Goal: Task Accomplishment & Management: Manage account settings

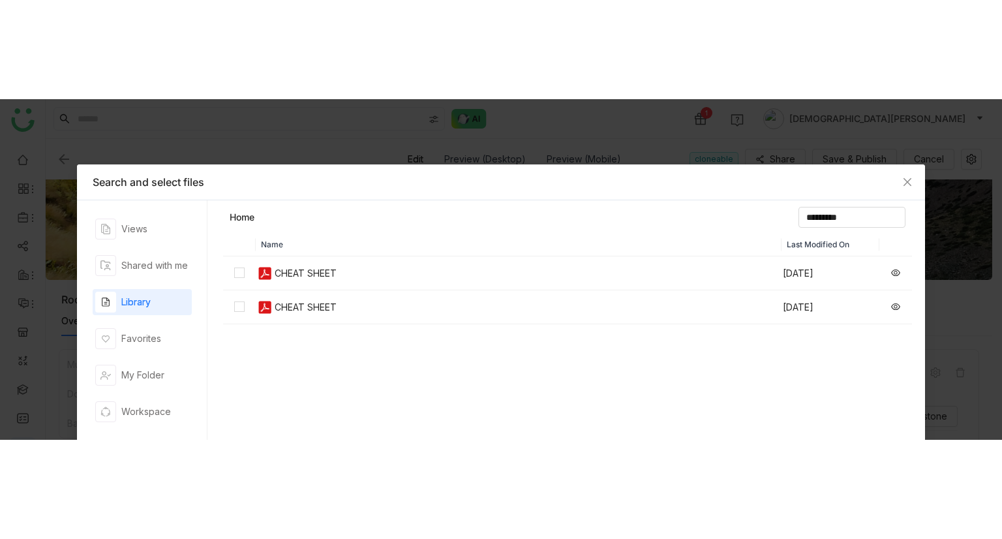
scroll to position [581, 0]
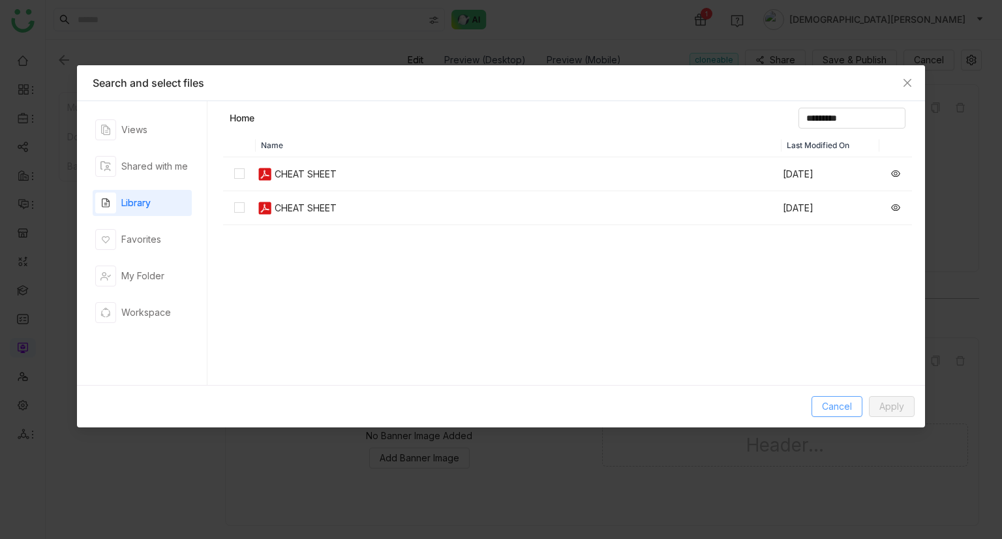
click at [814, 340] on button "Cancel" at bounding box center [837, 406] width 51 height 21
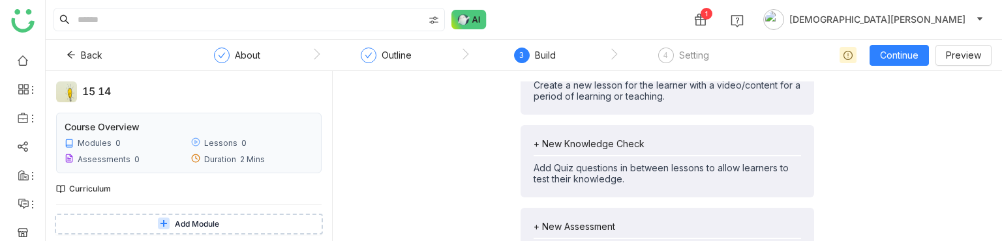
click at [198, 224] on span "Add Module" at bounding box center [197, 225] width 44 height 12
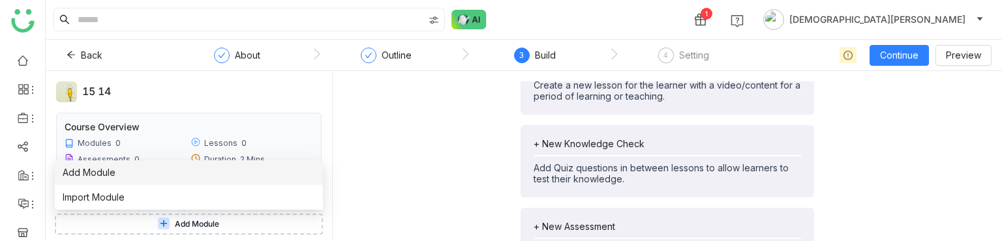
click at [125, 173] on li "Add Module" at bounding box center [189, 173] width 268 height 25
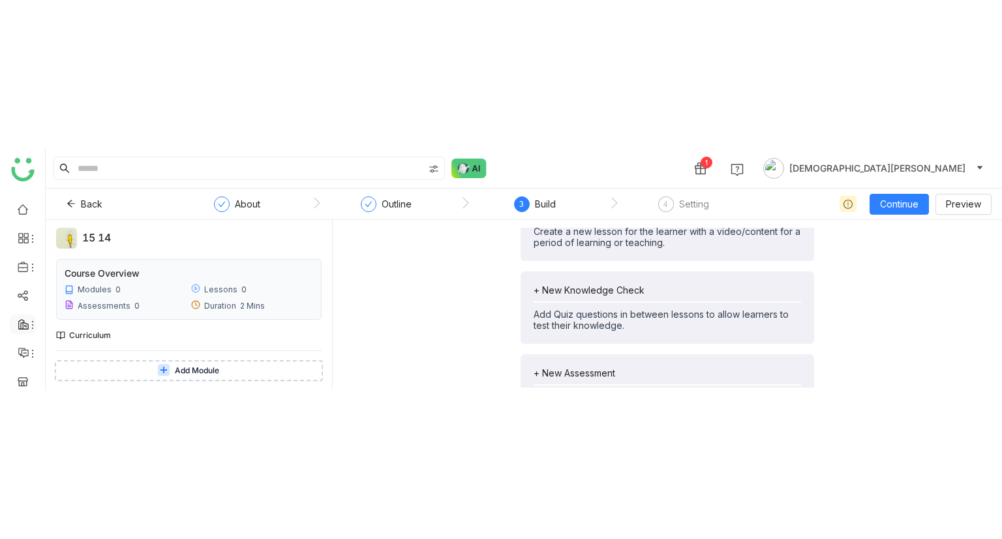
scroll to position [211, 0]
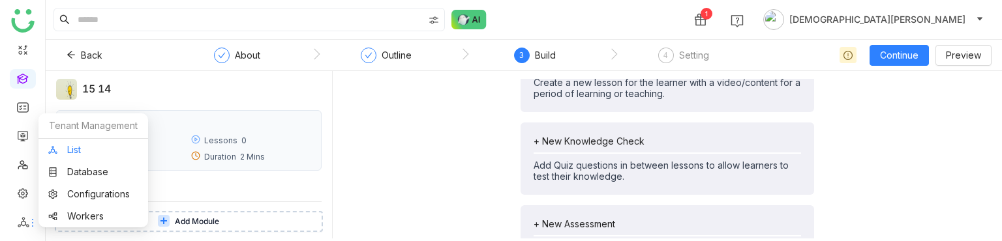
click at [105, 152] on link "List" at bounding box center [93, 149] width 90 height 9
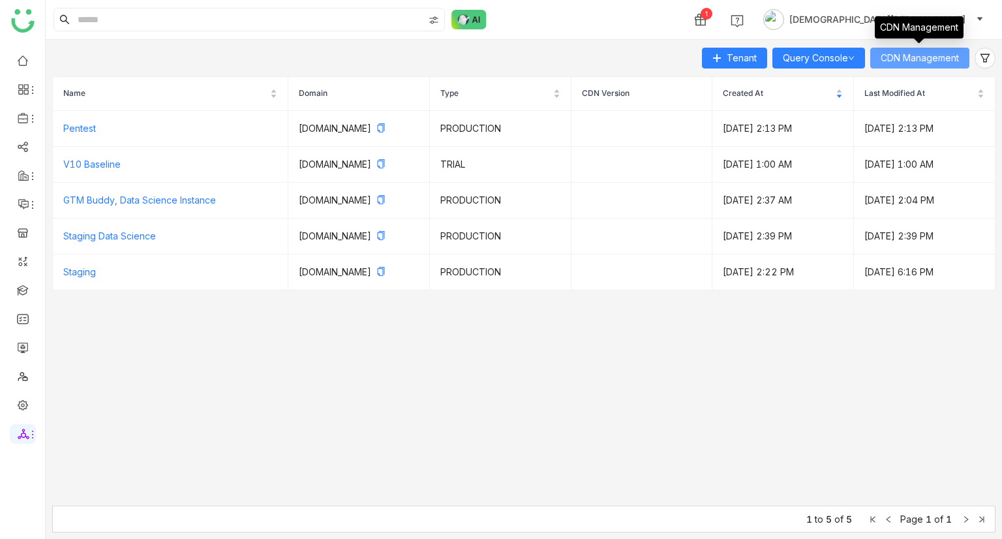
click at [938, 48] on button "CDN Management" at bounding box center [919, 58] width 99 height 21
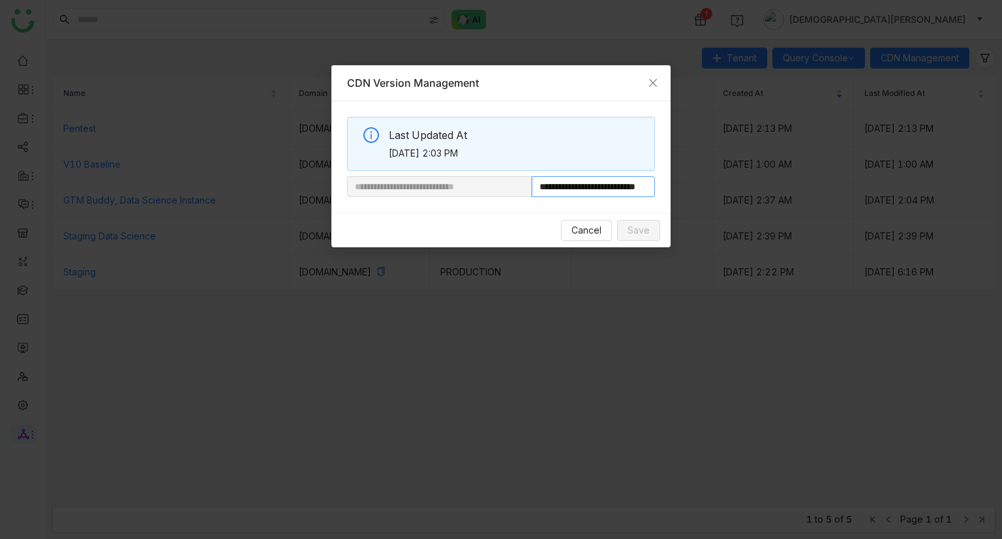
scroll to position [0, 49]
drag, startPoint x: 577, startPoint y: 189, endPoint x: 872, endPoint y: 215, distance: 296.1
click at [872, 215] on nz-modal-container "**********" at bounding box center [501, 269] width 1002 height 539
paste input "**********"
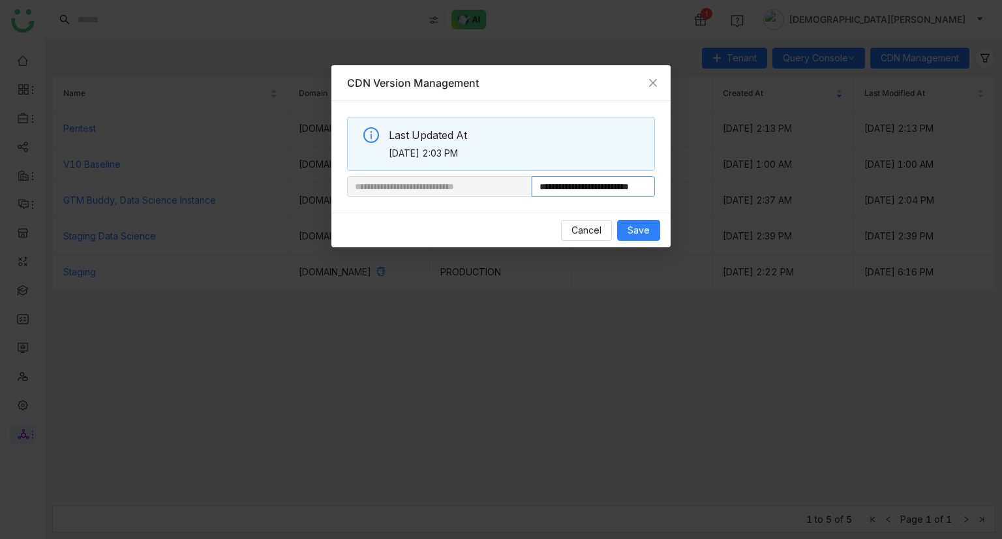
scroll to position [0, 34]
type input "**********"
click at [644, 225] on span "Save" at bounding box center [639, 230] width 22 height 14
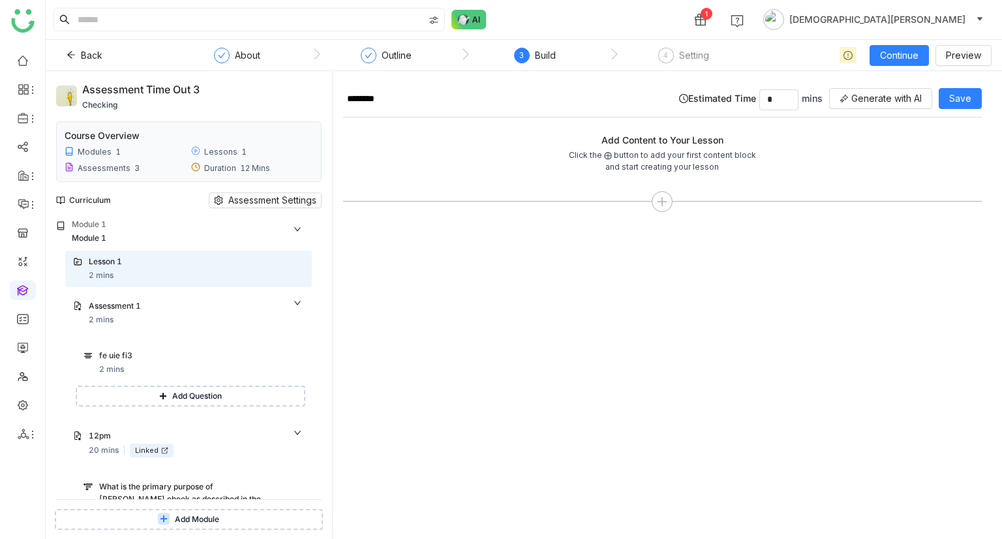
scroll to position [291, 0]
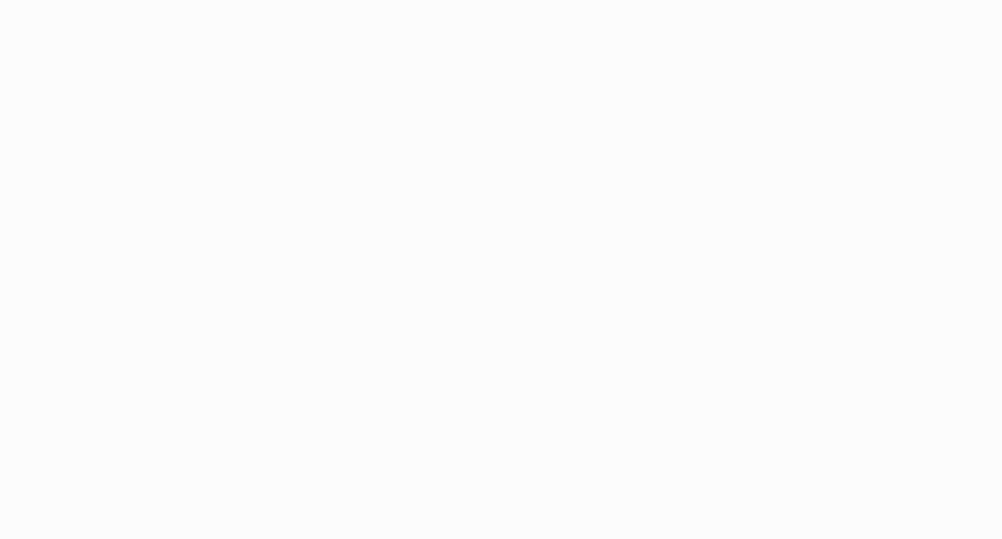
click at [23, 350] on html at bounding box center [501, 269] width 1002 height 539
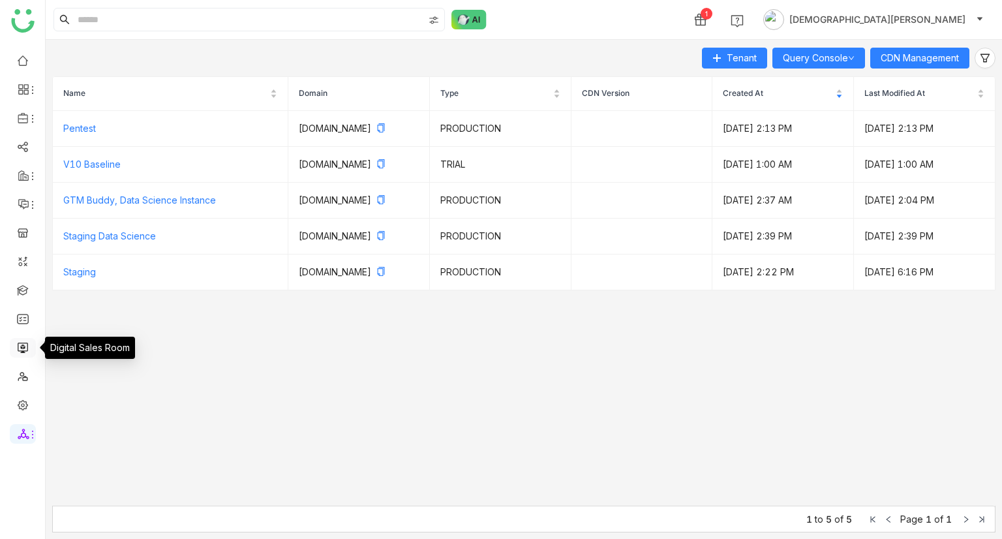
click at [17, 345] on link at bounding box center [23, 346] width 12 height 11
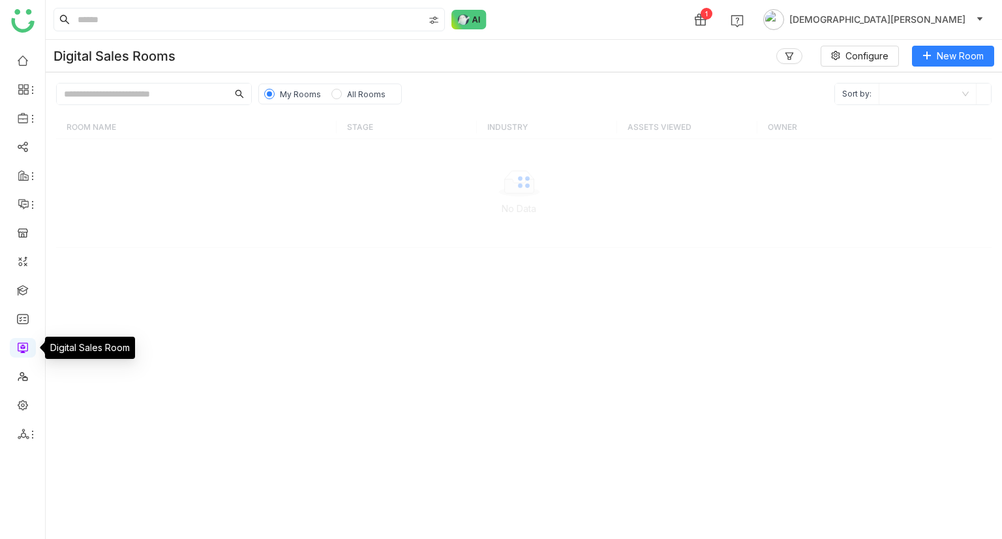
click at [17, 345] on link at bounding box center [23, 346] width 12 height 11
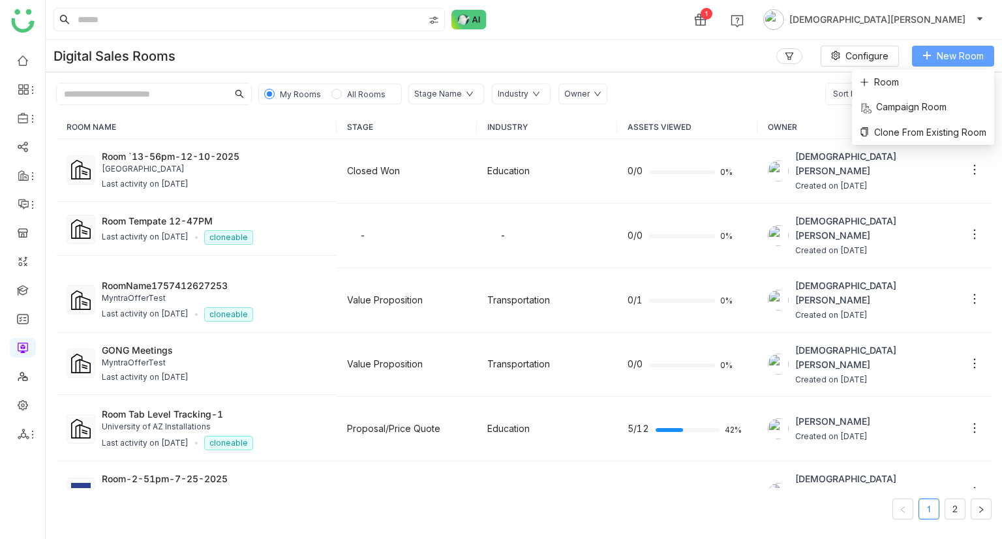
click at [928, 58] on icon at bounding box center [927, 55] width 9 height 9
click at [915, 85] on li "Room" at bounding box center [923, 82] width 142 height 25
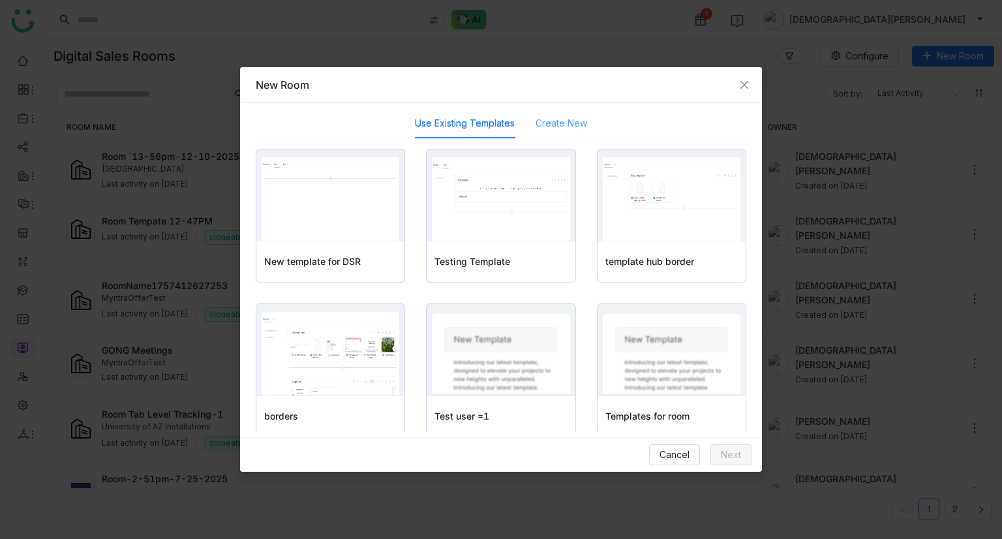
click at [568, 114] on div "Create New" at bounding box center [562, 123] width 52 height 30
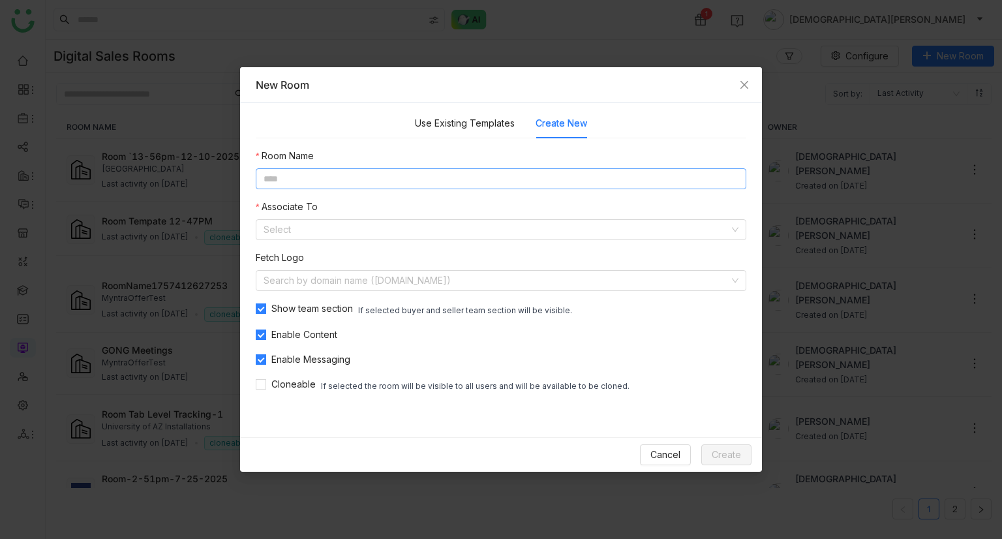
click at [334, 177] on input at bounding box center [501, 178] width 491 height 21
type input "**********"
click at [304, 229] on input at bounding box center [497, 230] width 466 height 20
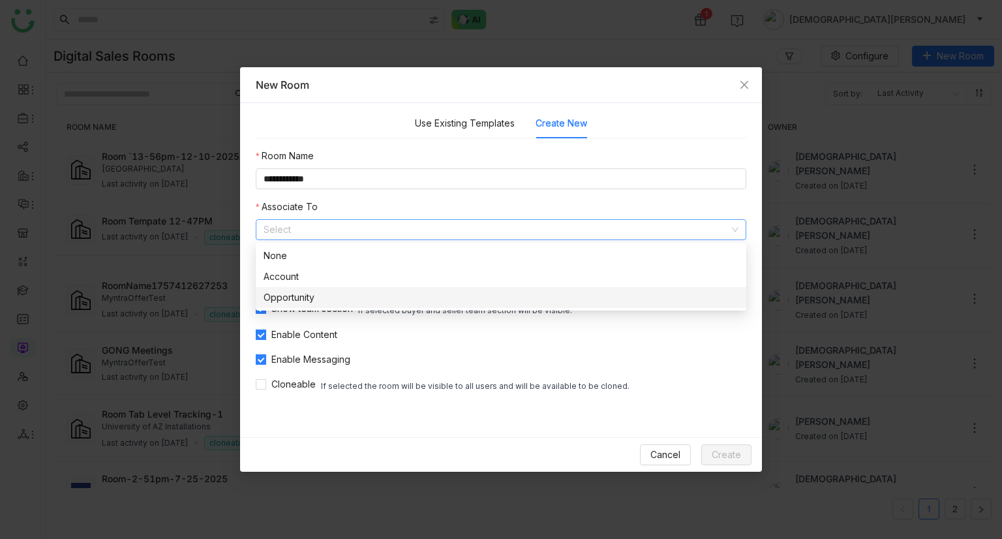
drag, startPoint x: 302, startPoint y: 268, endPoint x: 311, endPoint y: 296, distance: 29.3
click at [311, 296] on div "None Account Opportunity" at bounding box center [501, 276] width 491 height 63
click at [311, 296] on div "Opportunity" at bounding box center [501, 297] width 475 height 14
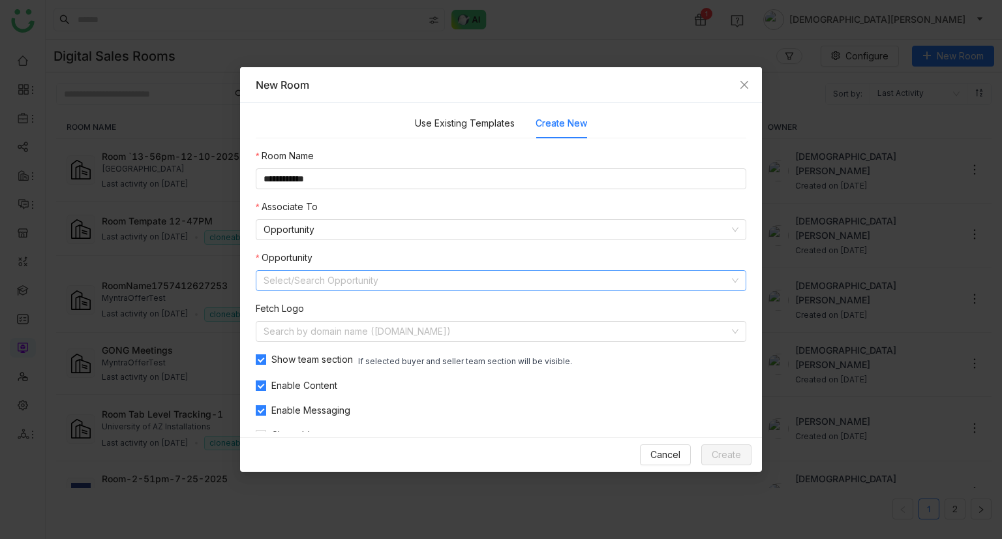
click at [350, 290] on input at bounding box center [497, 281] width 466 height 20
type input "*"
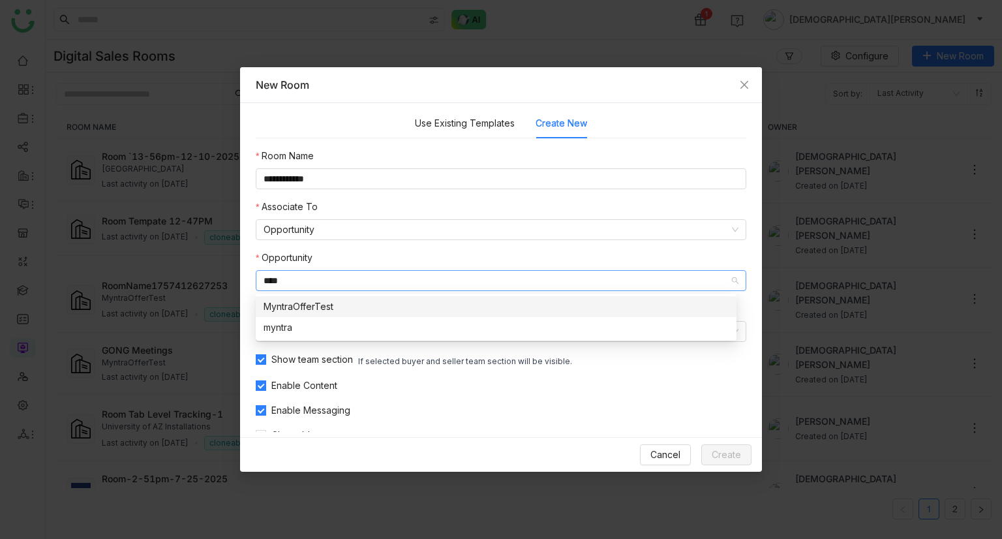
type input "****"
click at [305, 302] on div "MyntraOfferTest" at bounding box center [496, 306] width 465 height 14
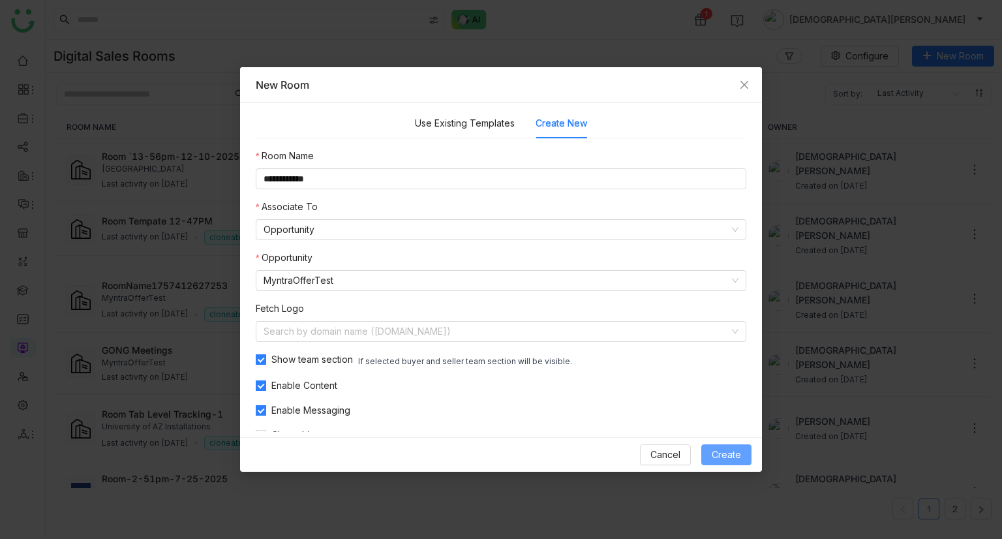
click at [733, 451] on span "Create" at bounding box center [726, 455] width 29 height 14
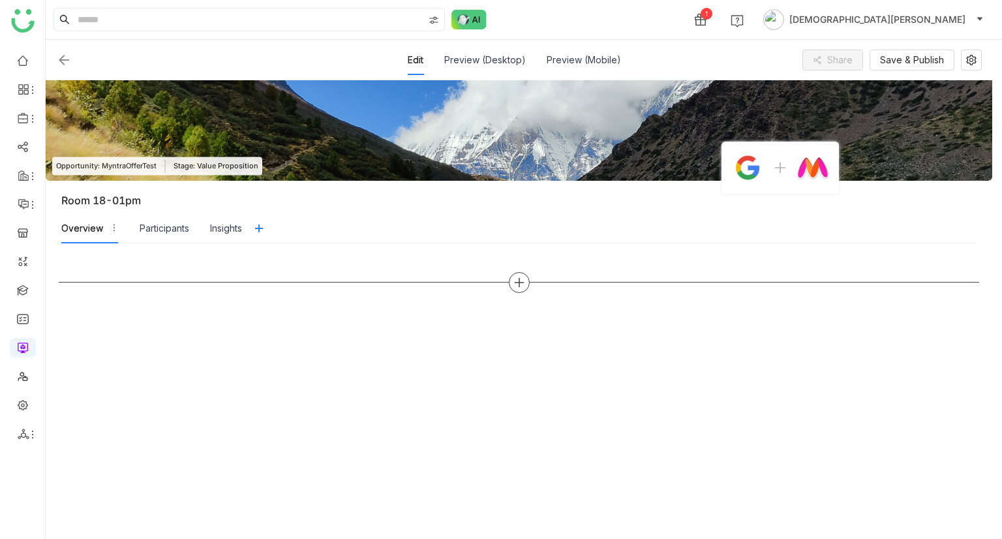
click at [527, 289] on div at bounding box center [519, 282] width 921 height 21
click at [521, 285] on icon at bounding box center [519, 283] width 12 height 12
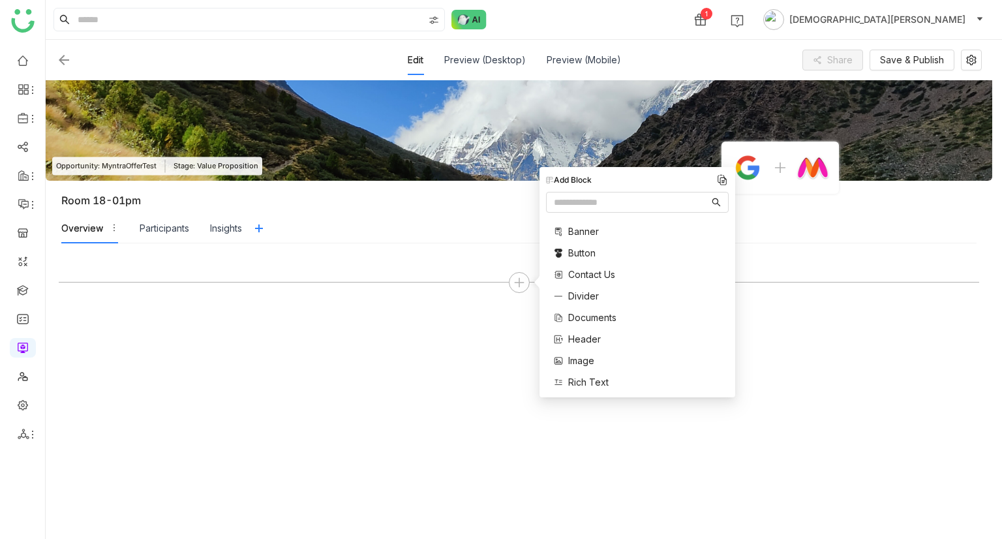
click at [589, 316] on span "Documents" at bounding box center [592, 318] width 48 height 14
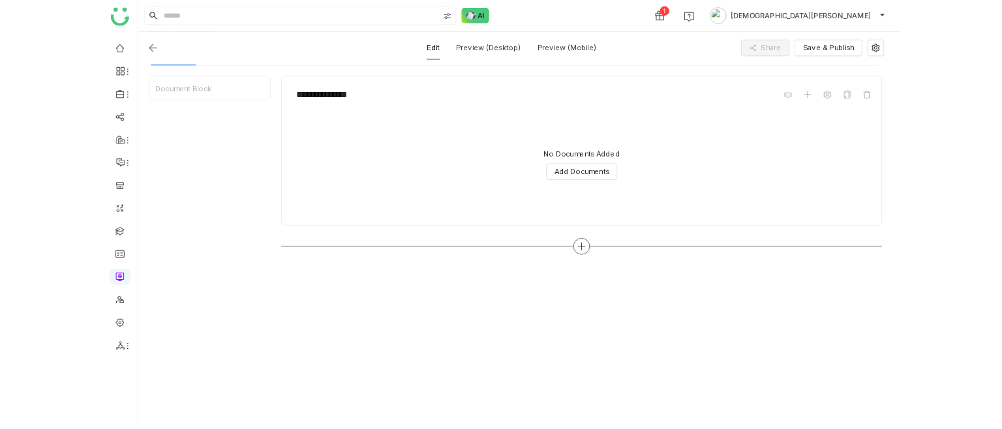
scroll to position [164, 0]
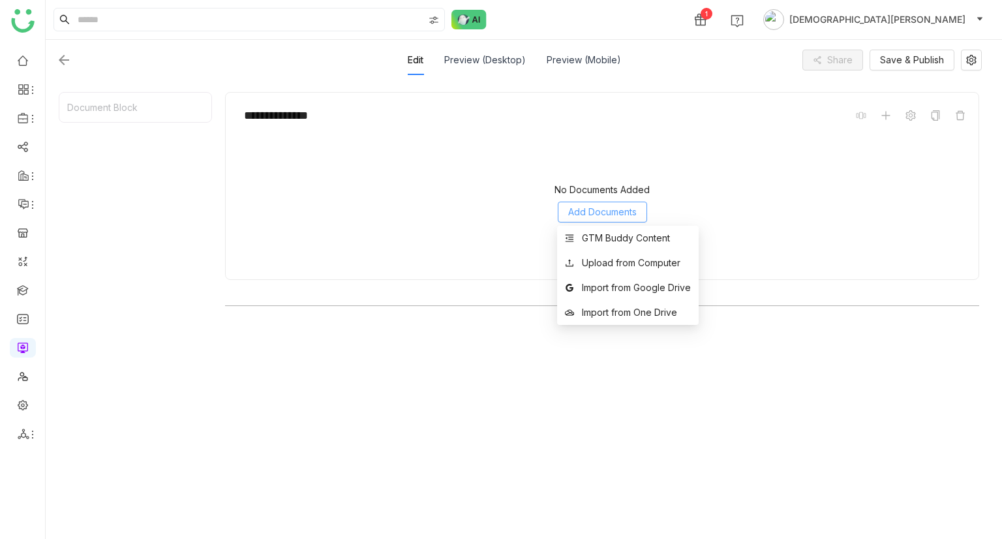
click at [603, 211] on span "Add Documents" at bounding box center [602, 212] width 69 height 14
click at [605, 235] on div "GTM Buddy Content" at bounding box center [626, 238] width 88 height 14
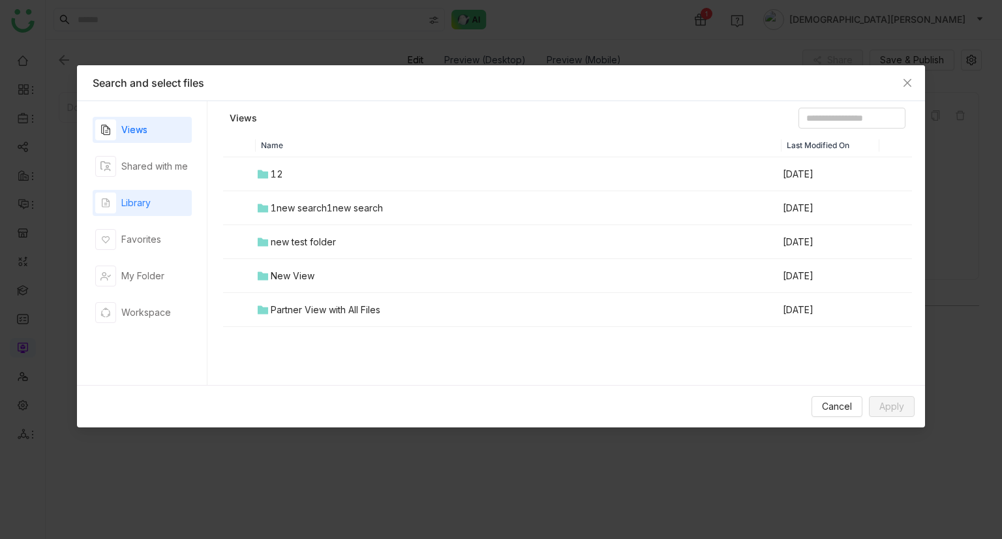
click at [153, 206] on div "Library" at bounding box center [142, 203] width 99 height 26
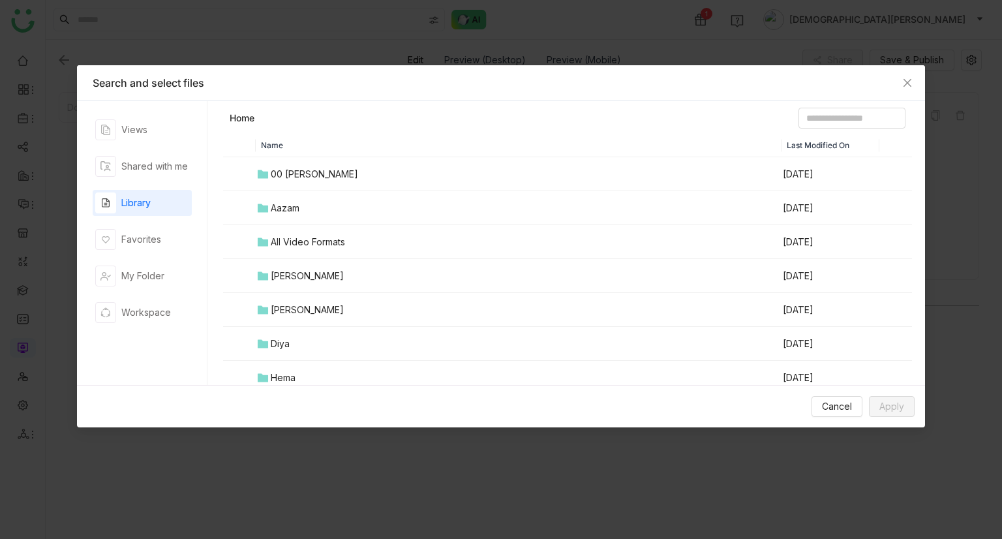
click at [288, 235] on div "All Video Formats" at bounding box center [308, 242] width 74 height 14
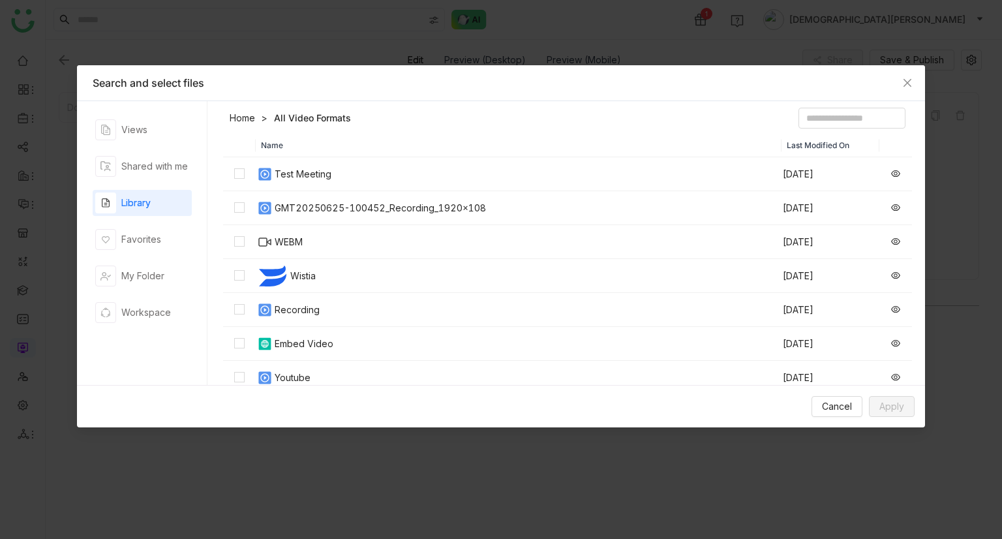
click at [241, 115] on link "Home" at bounding box center [242, 118] width 25 height 13
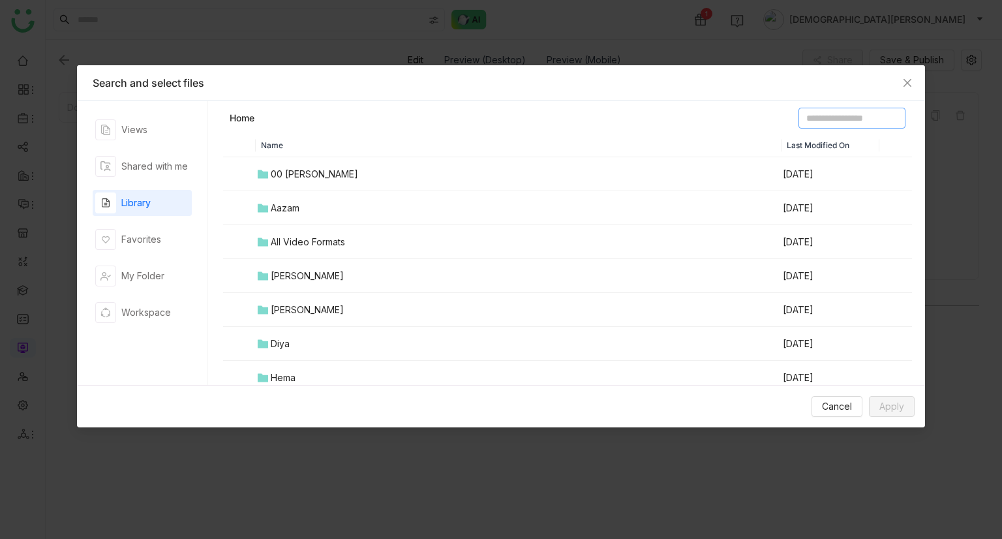
click at [814, 126] on input at bounding box center [852, 118] width 107 height 21
type input "***"
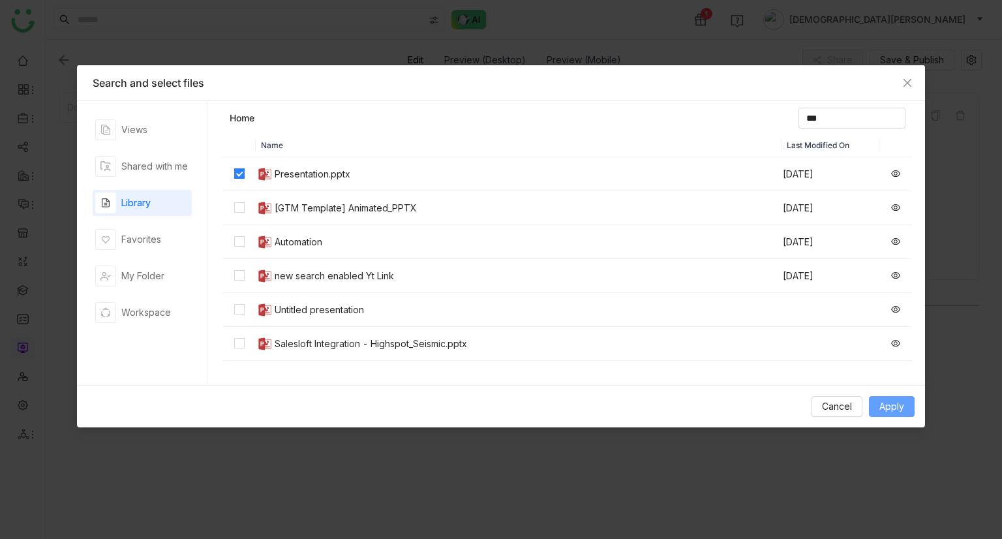
click at [881, 399] on span "Apply" at bounding box center [892, 406] width 25 height 14
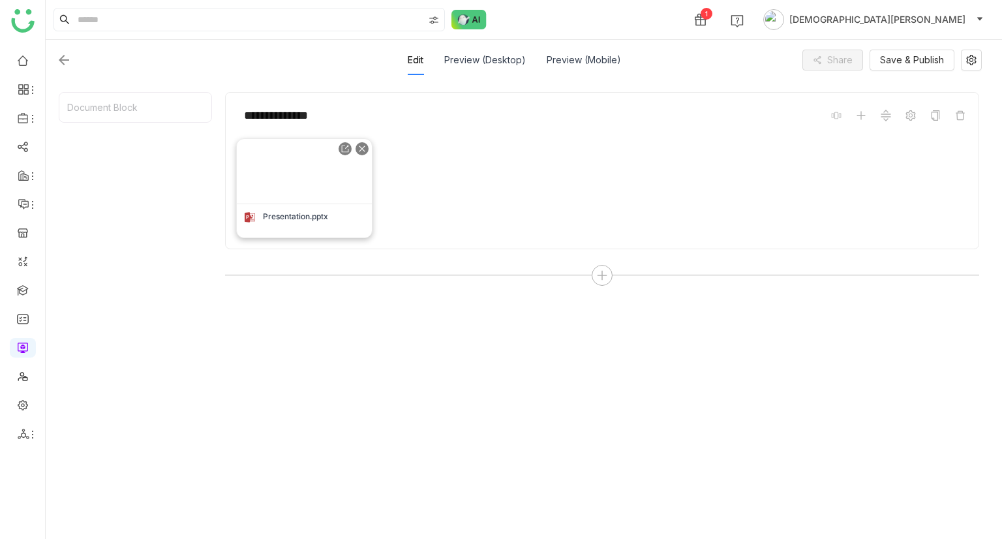
click at [296, 176] on img at bounding box center [304, 171] width 134 height 65
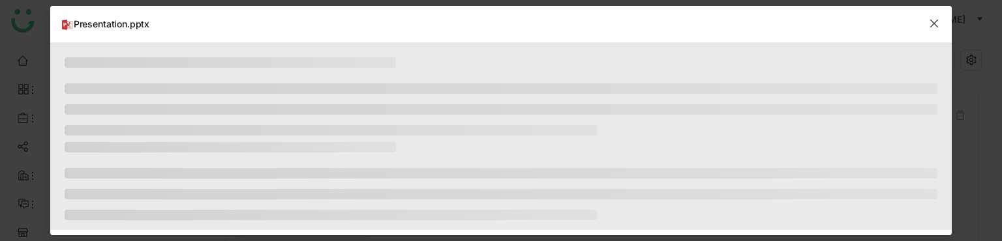
click at [937, 24] on icon "Close" at bounding box center [934, 23] width 10 height 10
click at [933, 24] on icon "Close" at bounding box center [934, 24] width 8 height 8
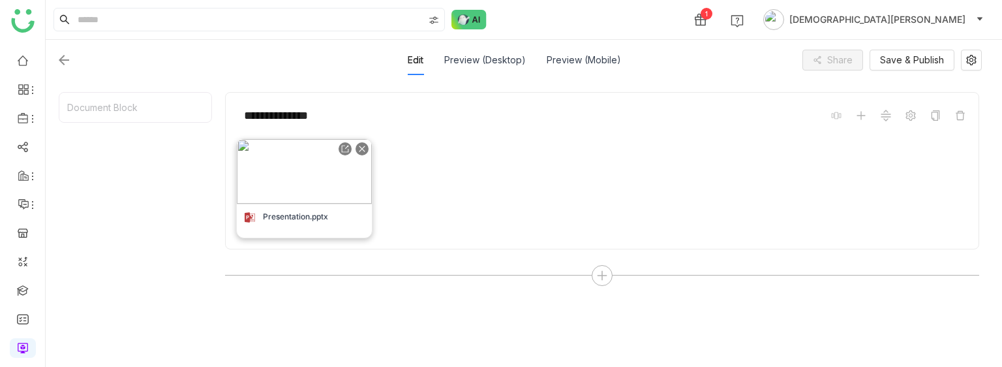
click at [322, 181] on img at bounding box center [304, 171] width 134 height 65
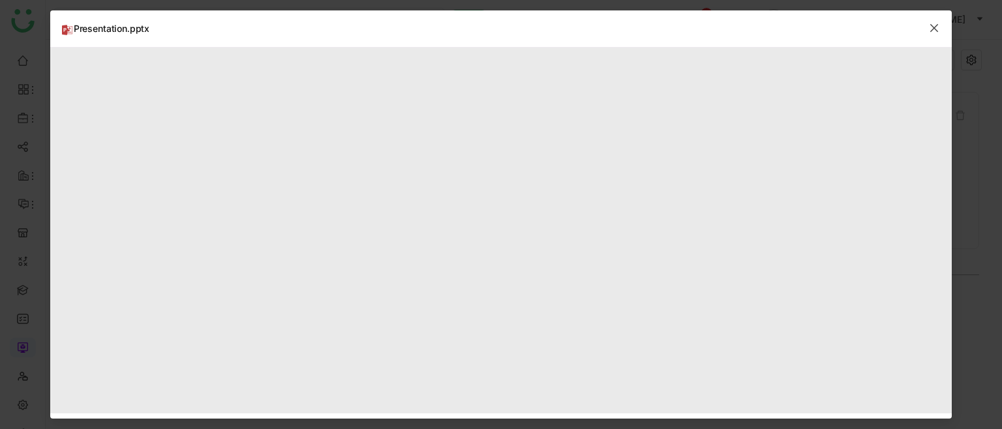
click at [937, 29] on icon "Close" at bounding box center [934, 28] width 10 height 10
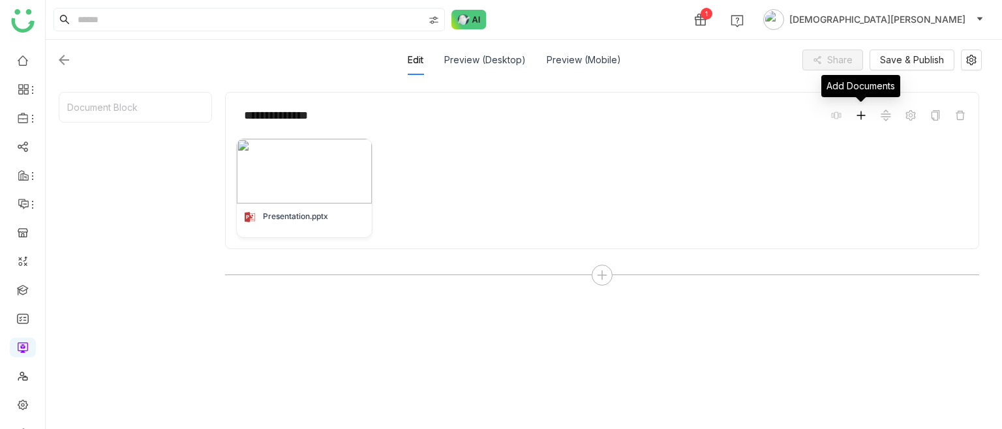
click at [865, 117] on icon at bounding box center [861, 115] width 10 height 10
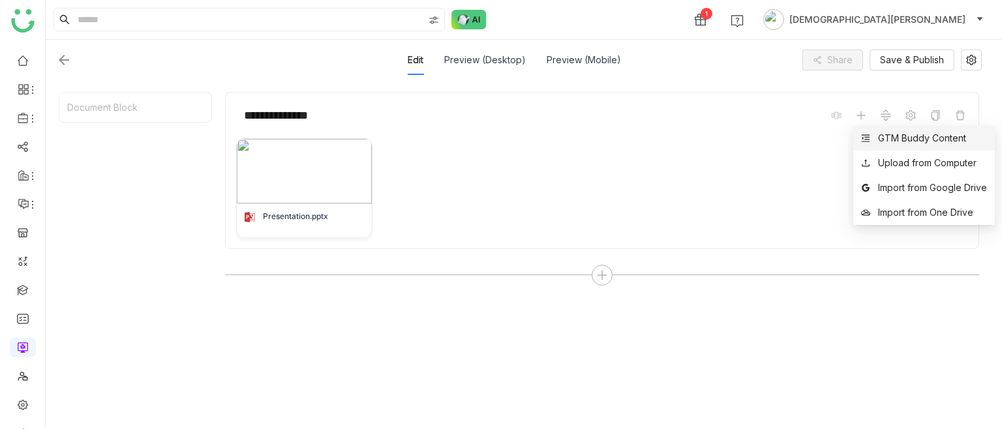
click at [892, 142] on div "GTM Buddy Content" at bounding box center [922, 138] width 88 height 14
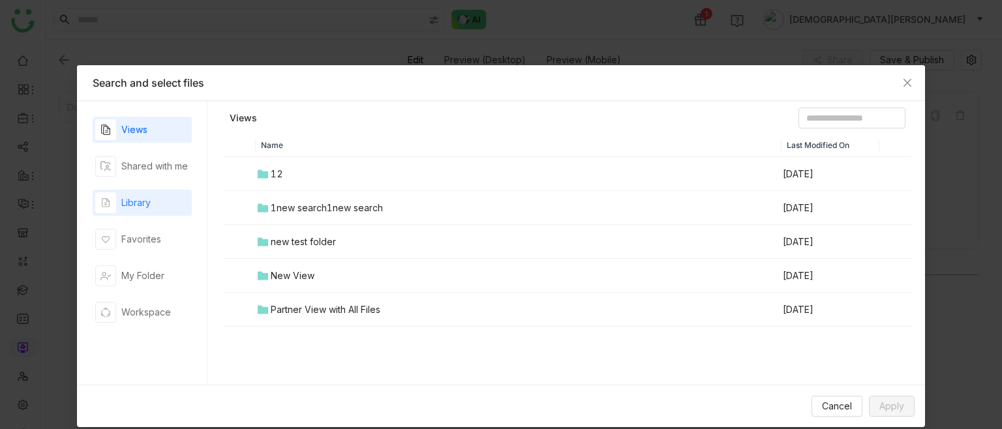
click at [141, 212] on div "Library" at bounding box center [122, 202] width 55 height 21
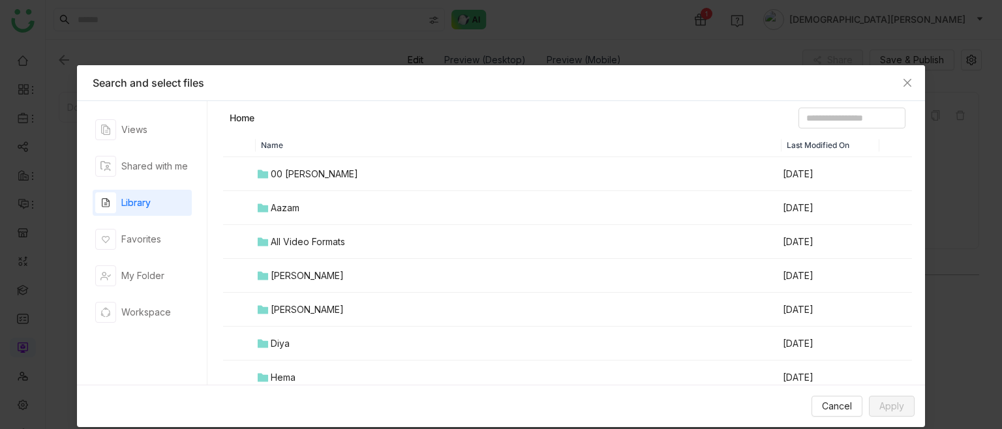
click at [298, 236] on div "All Video Formats" at bounding box center [308, 242] width 74 height 14
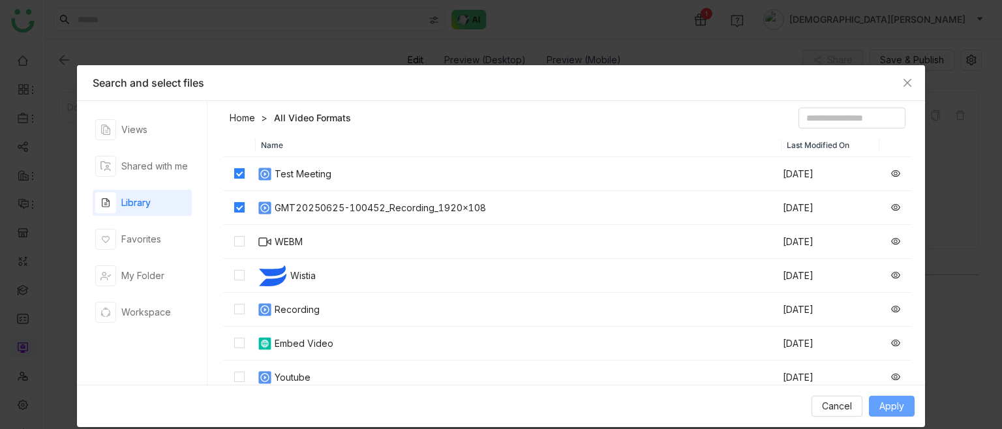
click at [893, 408] on span "Apply" at bounding box center [892, 406] width 25 height 14
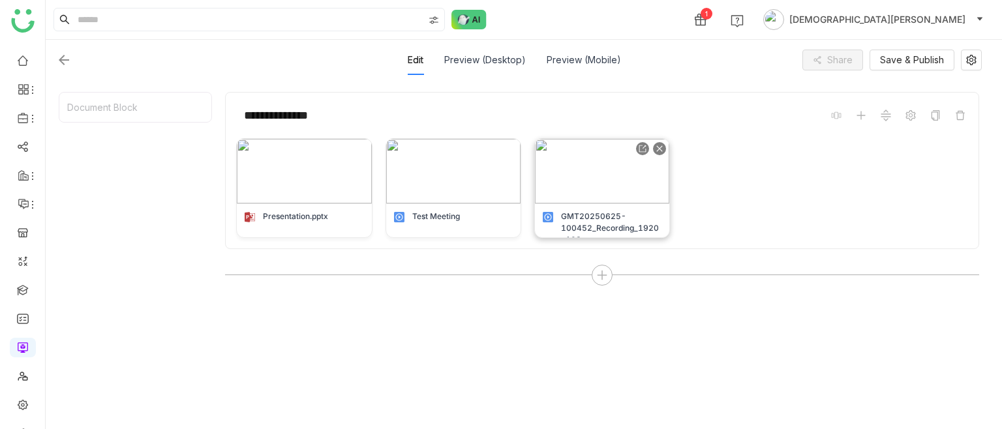
click at [566, 149] on img at bounding box center [602, 171] width 134 height 65
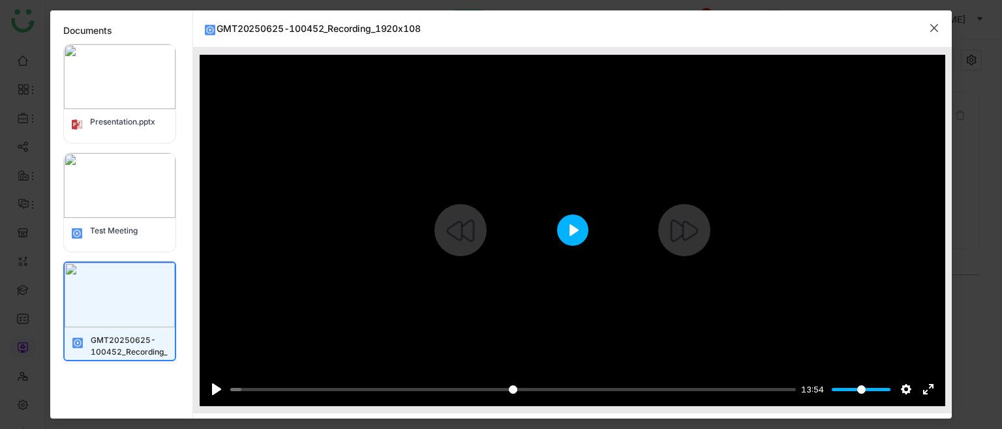
click at [572, 238] on button "Play" at bounding box center [572, 230] width 31 height 31
click at [292, 387] on input "Seek" at bounding box center [510, 390] width 560 height 12
click at [588, 215] on div at bounding box center [573, 231] width 746 height 352
type input "*****"
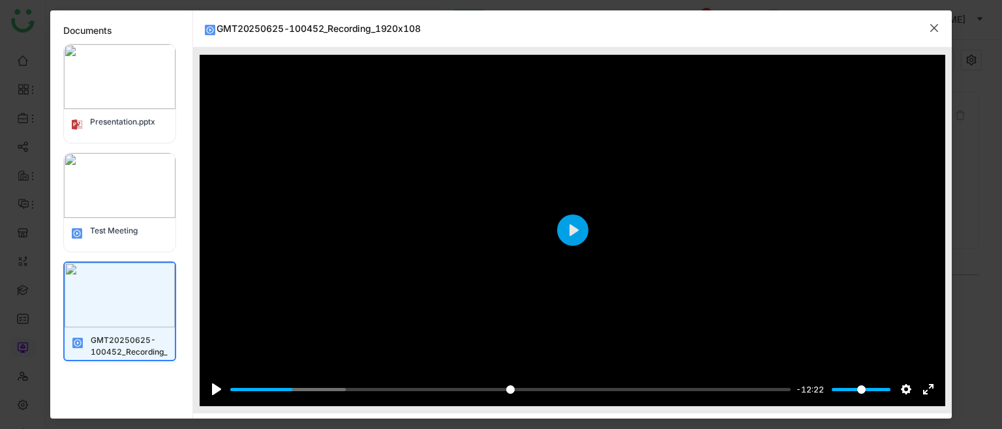
click at [91, 173] on img at bounding box center [120, 185] width 112 height 65
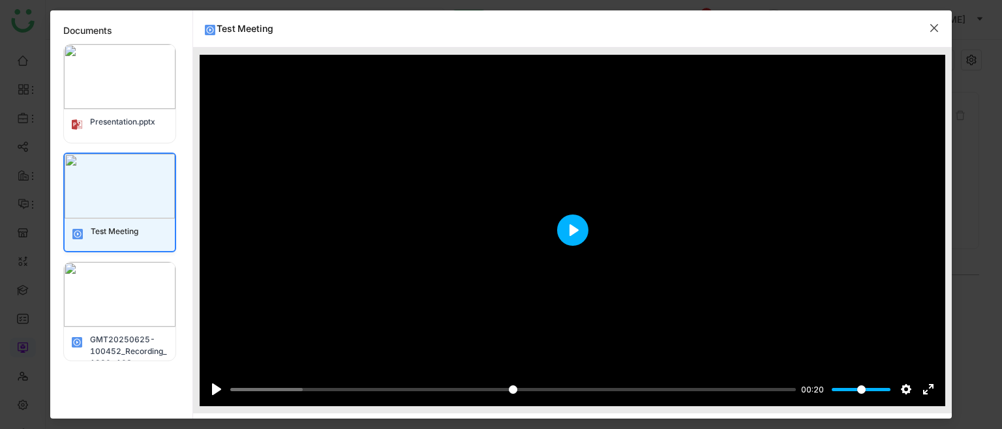
click at [582, 225] on button "Play" at bounding box center [572, 230] width 31 height 31
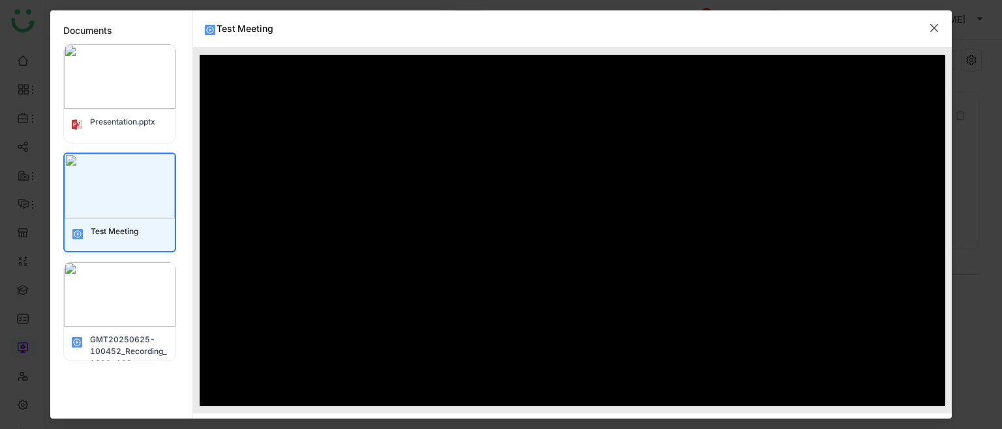
click at [568, 226] on button "Play" at bounding box center [572, 230] width 31 height 31
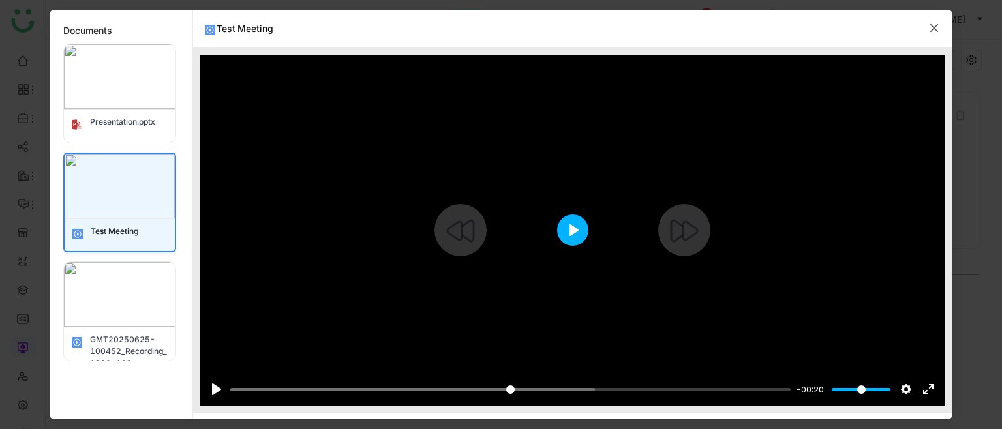
click at [581, 219] on button "Play" at bounding box center [572, 230] width 31 height 31
click at [427, 390] on input "Seek" at bounding box center [510, 390] width 560 height 12
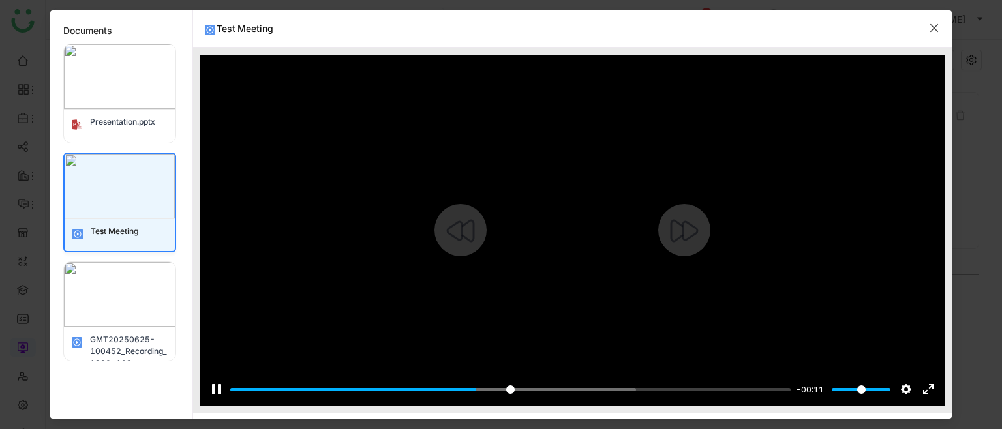
click at [566, 210] on div at bounding box center [573, 231] width 746 height 352
type input "*****"
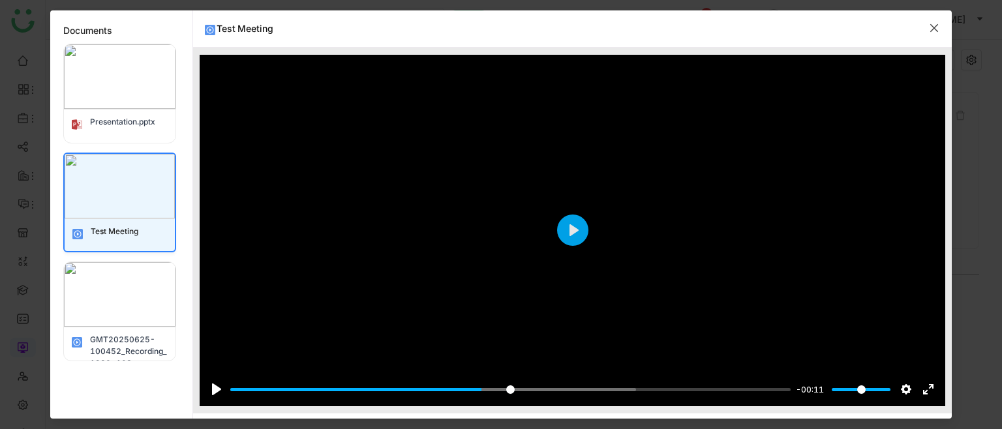
click at [930, 23] on icon "Close" at bounding box center [934, 28] width 10 height 10
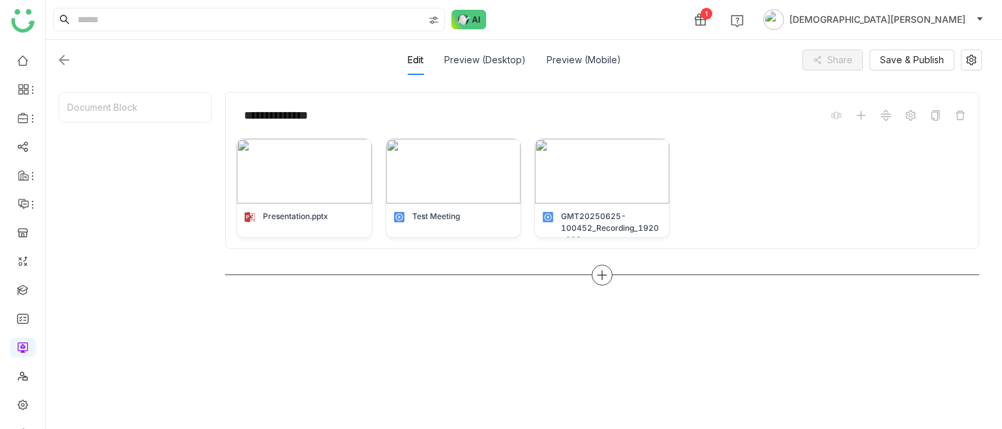
click at [598, 275] on icon at bounding box center [602, 275] width 9 height 1
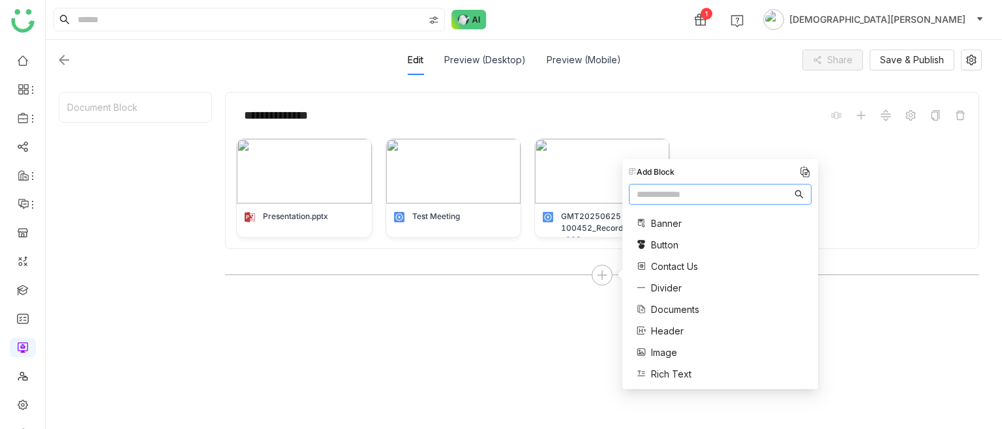
click at [545, 334] on div "**********" at bounding box center [602, 254] width 754 height 325
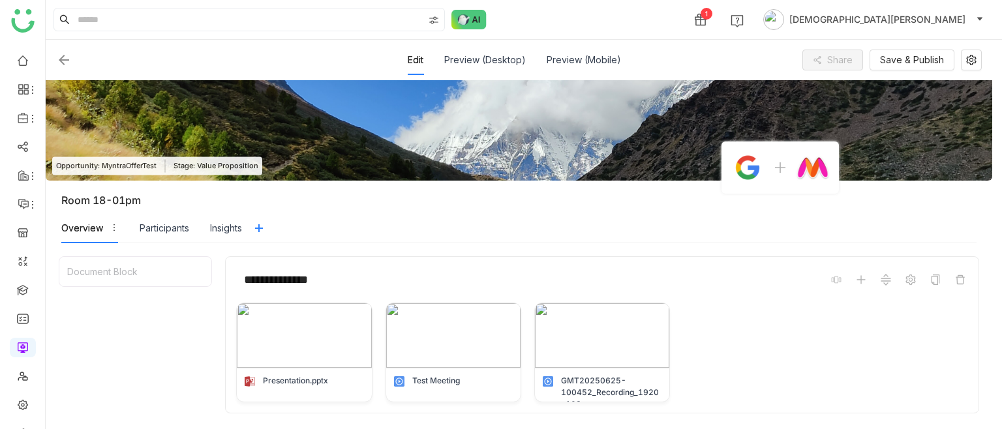
scroll to position [164, 0]
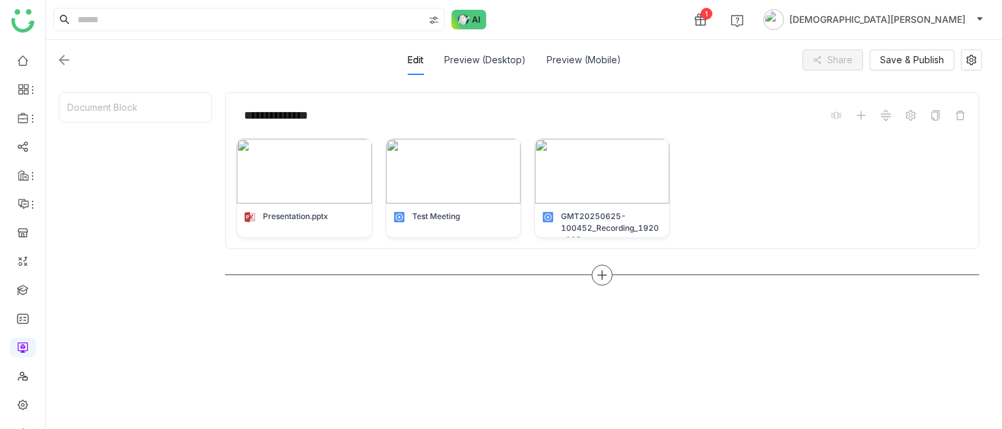
click at [599, 275] on icon at bounding box center [602, 275] width 9 height 1
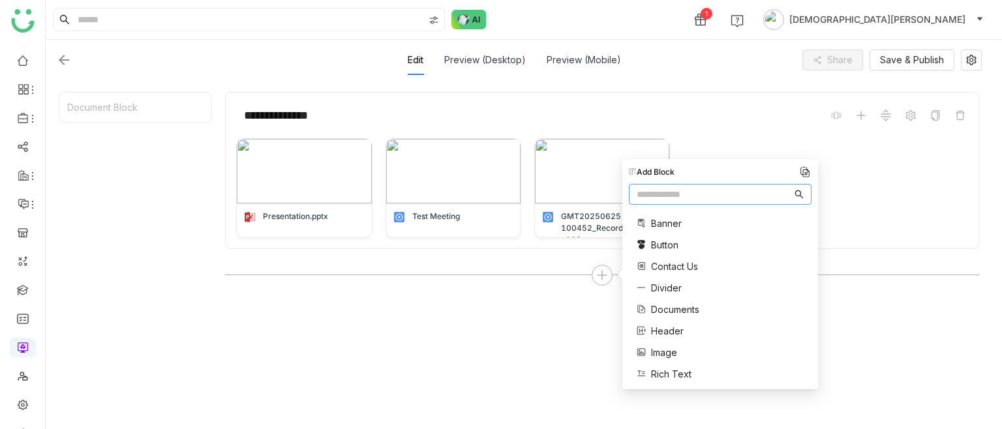
click at [662, 309] on span "Documents" at bounding box center [675, 310] width 48 height 14
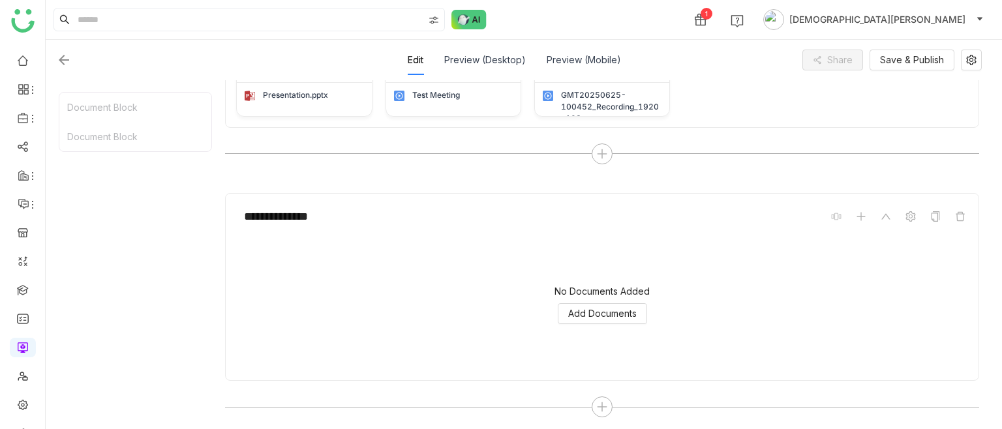
scroll to position [288, 0]
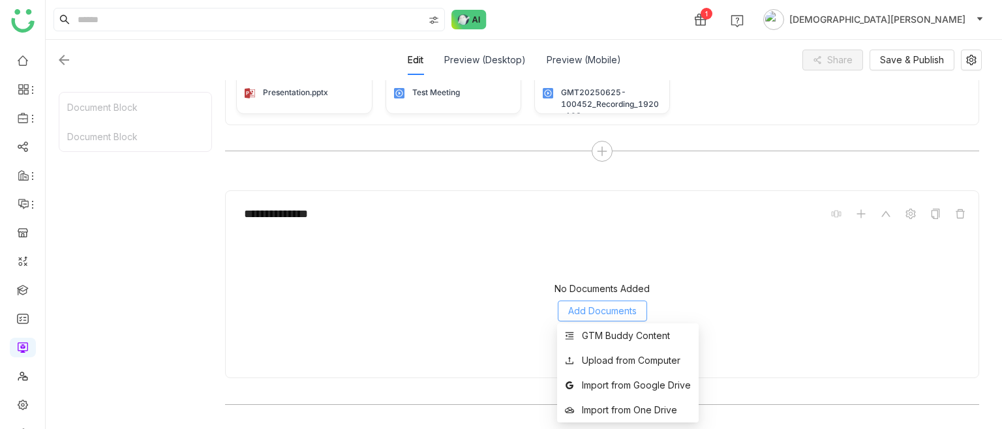
click at [587, 301] on button "Add Documents" at bounding box center [602, 311] width 89 height 21
click at [605, 337] on div "GTM Buddy Content" at bounding box center [626, 336] width 88 height 14
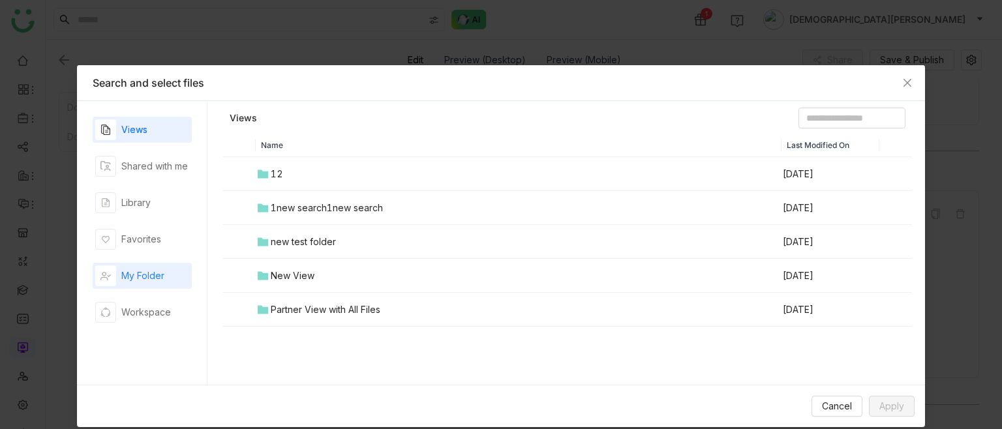
click at [150, 286] on div "My Folder" at bounding box center [142, 276] width 99 height 26
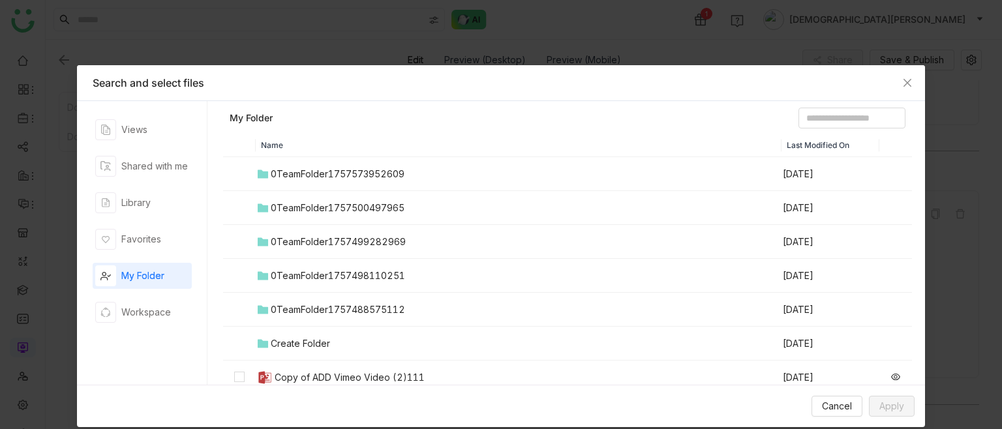
scroll to position [104, 0]
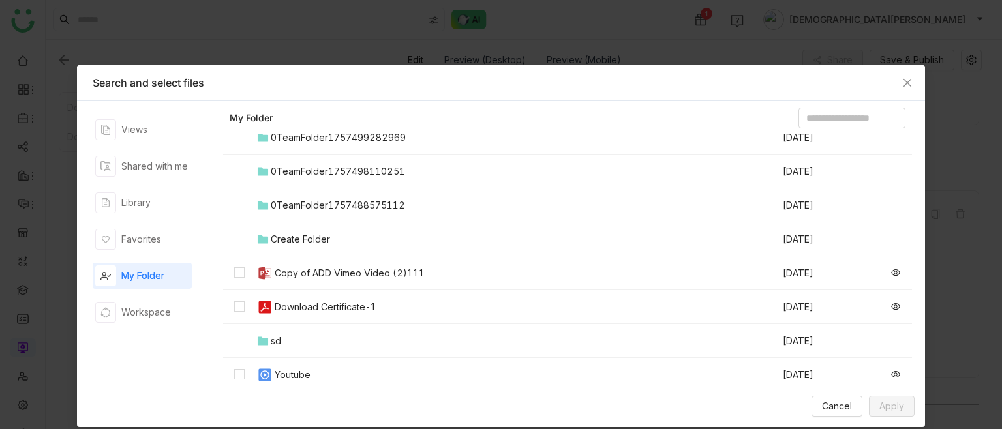
click at [286, 269] on div "Copy of ADD Vimeo Video (2)111" at bounding box center [350, 273] width 150 height 14
click at [895, 408] on span "Apply" at bounding box center [892, 406] width 25 height 14
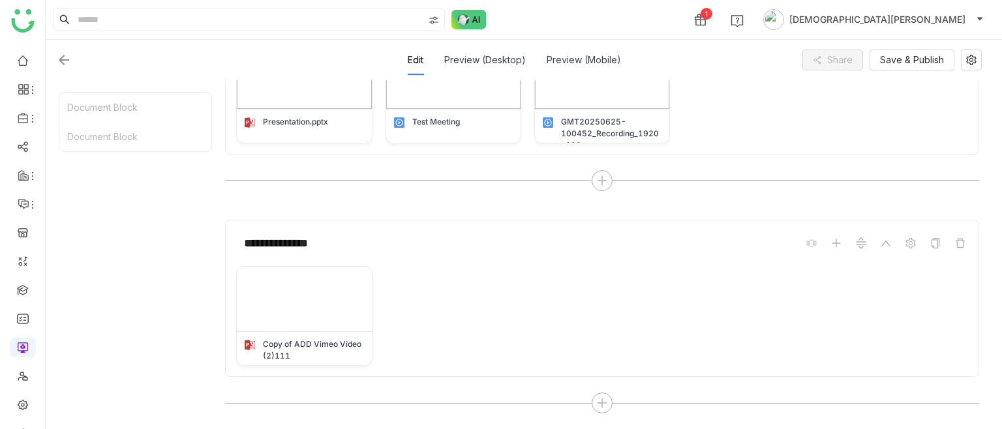
scroll to position [258, 0]
click at [338, 293] on img at bounding box center [304, 300] width 134 height 65
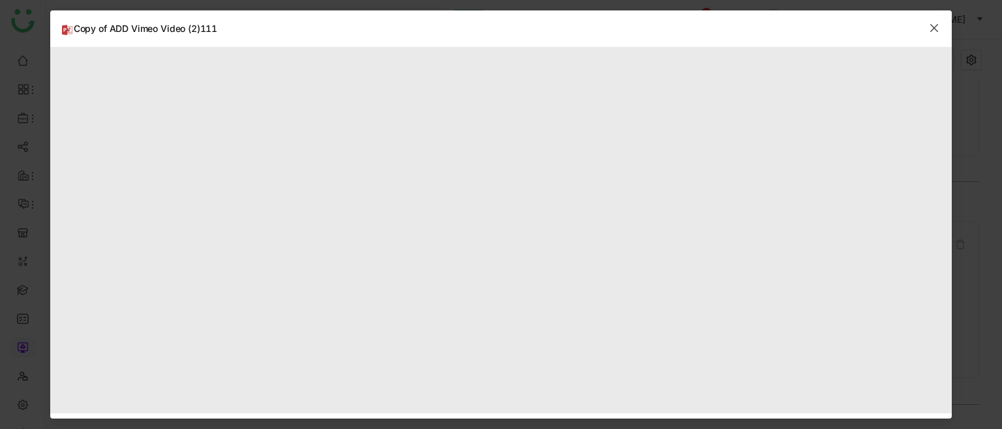
click at [929, 28] on icon "Close" at bounding box center [934, 28] width 10 height 10
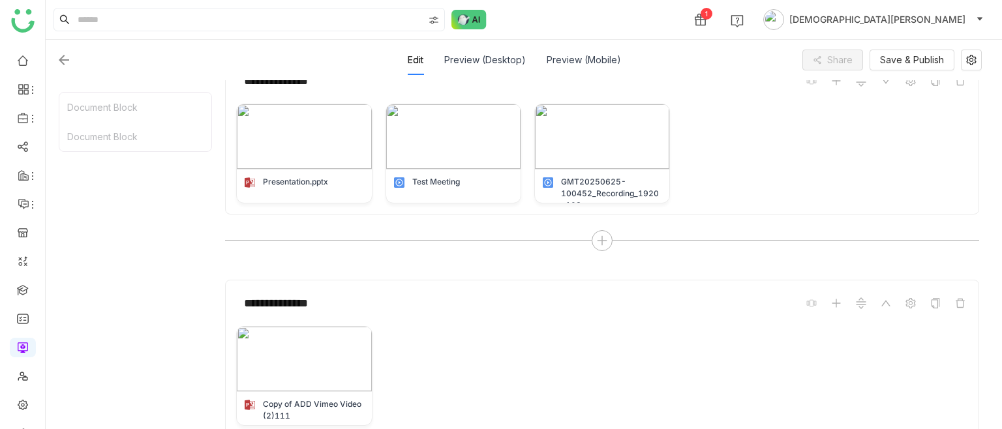
scroll to position [84, 0]
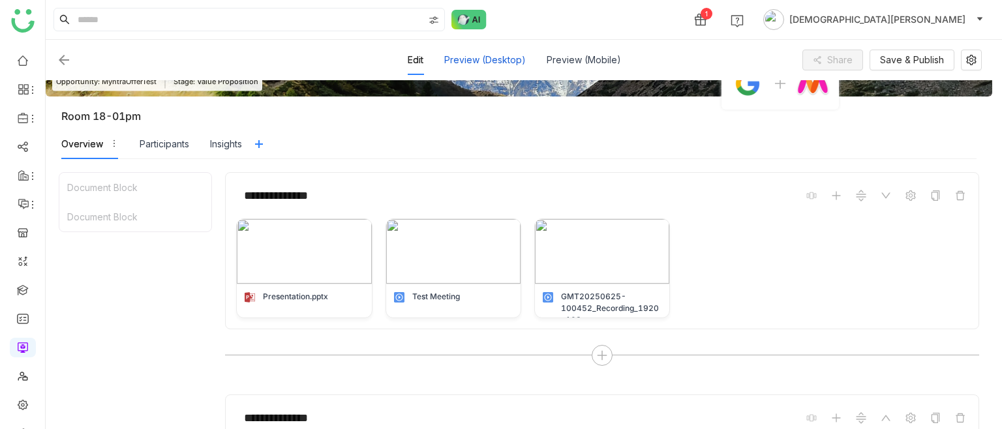
click at [485, 54] on div "Preview (Desktop)" at bounding box center [485, 60] width 82 height 30
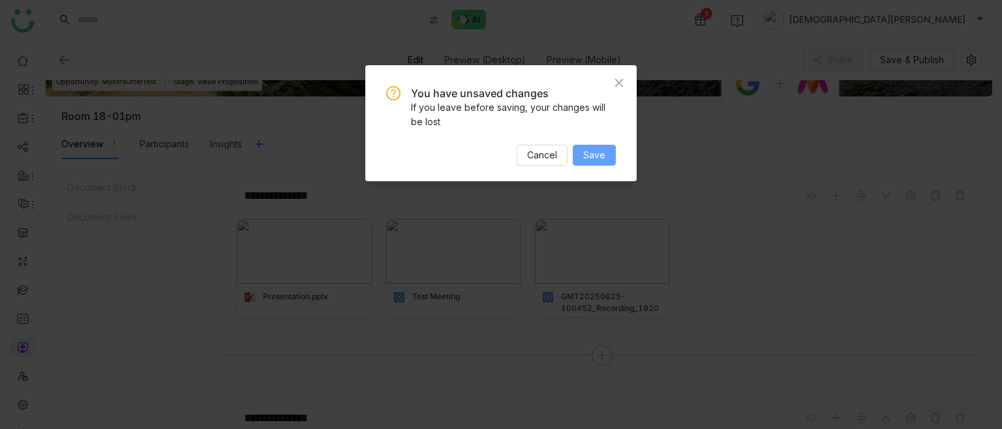
click at [592, 151] on span "Save" at bounding box center [594, 155] width 22 height 14
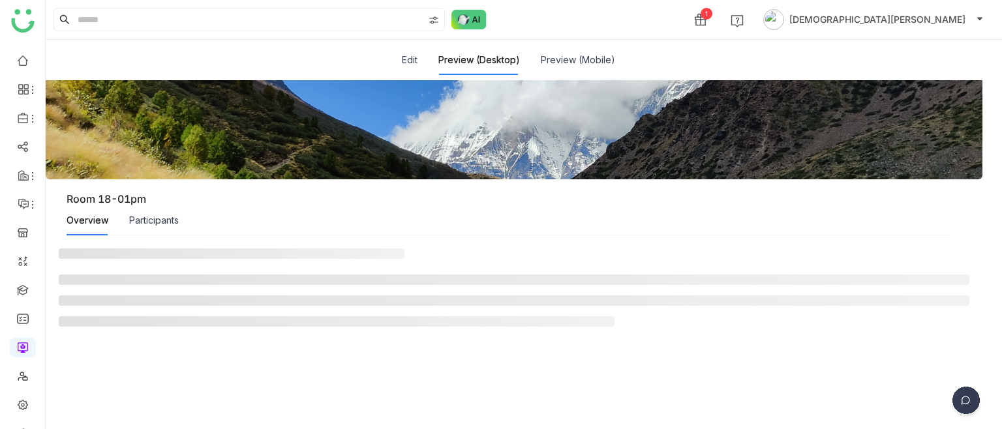
scroll to position [0, 0]
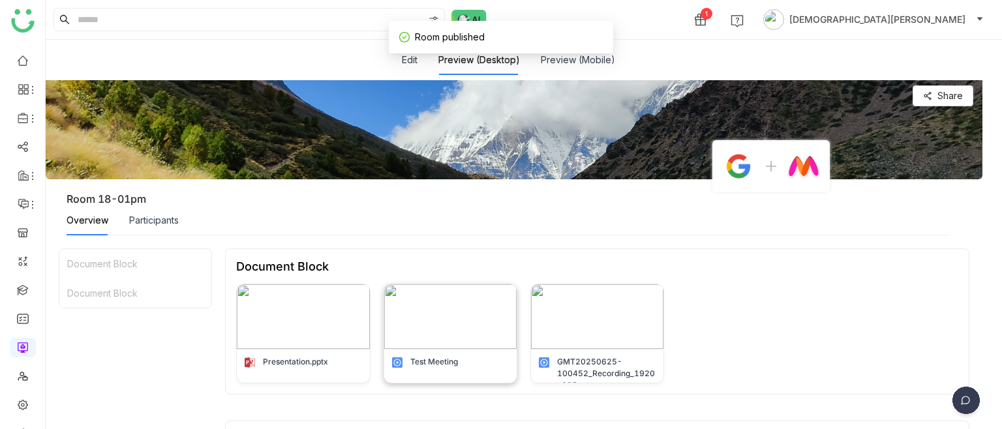
click at [454, 317] on img at bounding box center [450, 316] width 132 height 65
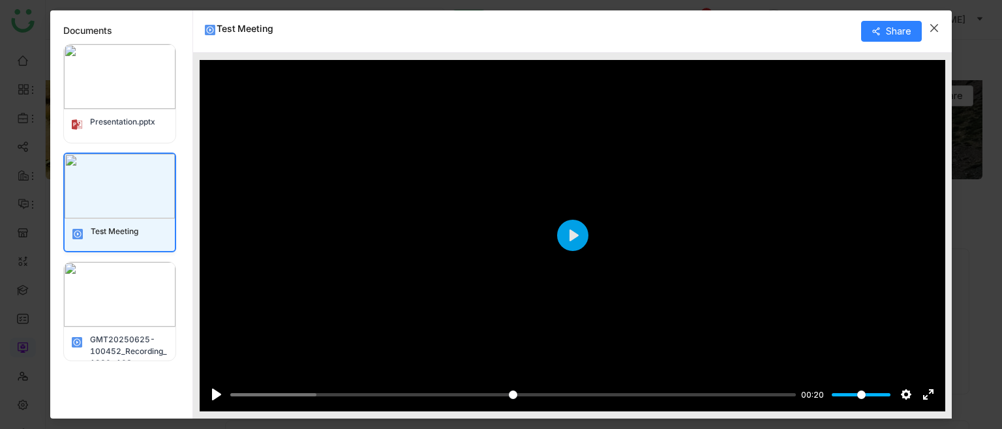
click at [939, 25] on icon "Close" at bounding box center [934, 28] width 10 height 10
click at [934, 25] on icon "Close" at bounding box center [934, 28] width 10 height 10
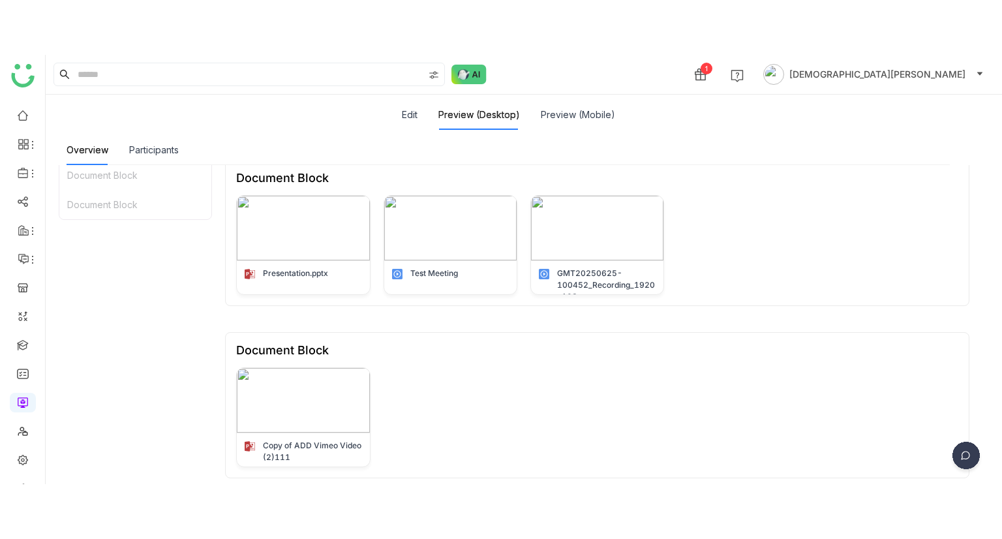
scroll to position [157, 0]
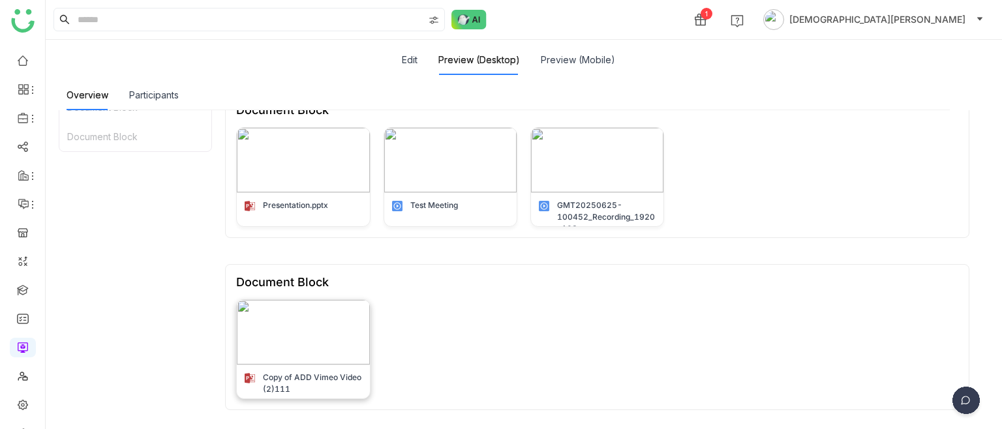
click at [306, 331] on img at bounding box center [303, 332] width 132 height 65
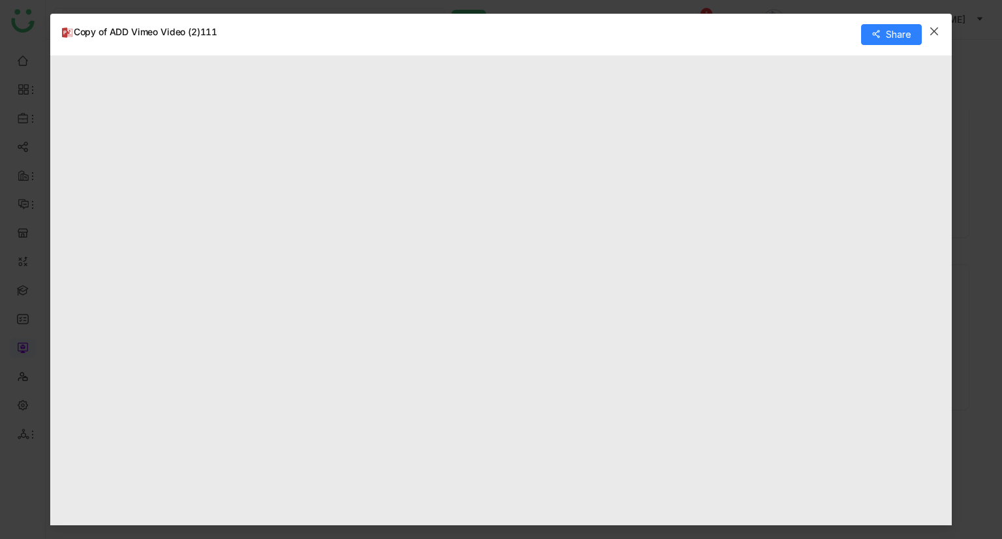
click at [930, 29] on icon "Close" at bounding box center [934, 31] width 10 height 10
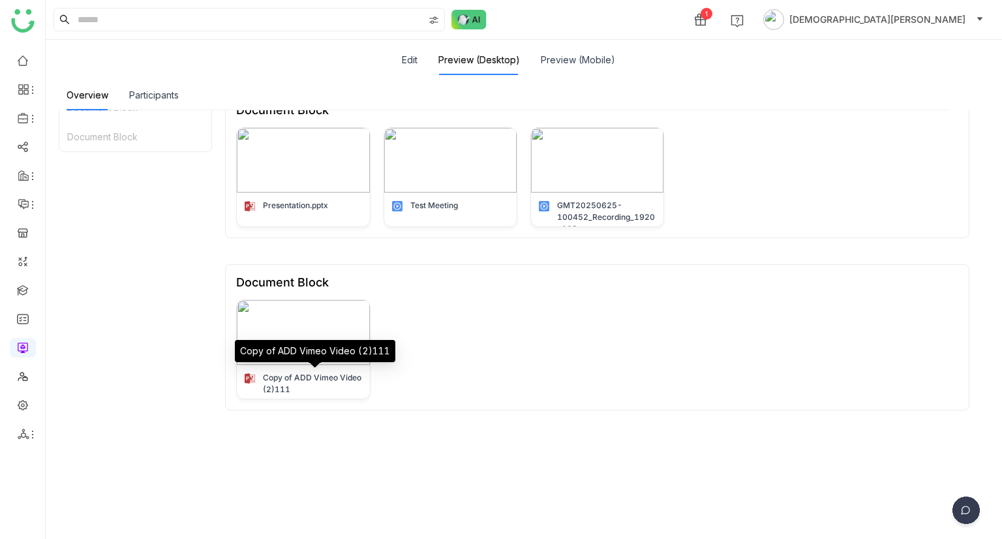
click at [312, 352] on div "Copy of ADD Vimeo Video (2)111" at bounding box center [315, 351] width 161 height 22
click at [318, 324] on img at bounding box center [303, 332] width 132 height 65
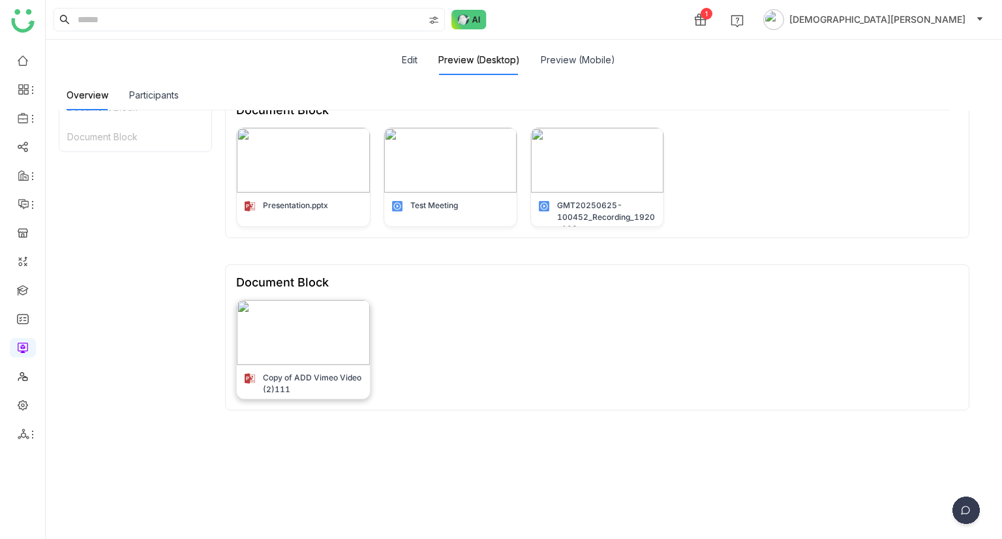
click at [301, 342] on img at bounding box center [303, 332] width 132 height 65
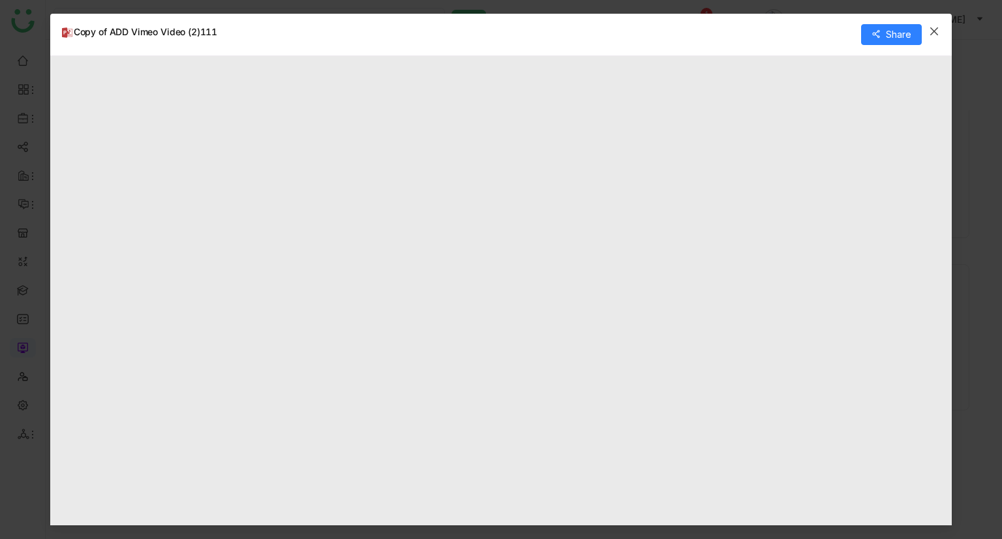
click at [934, 27] on icon "Close" at bounding box center [934, 31] width 10 height 10
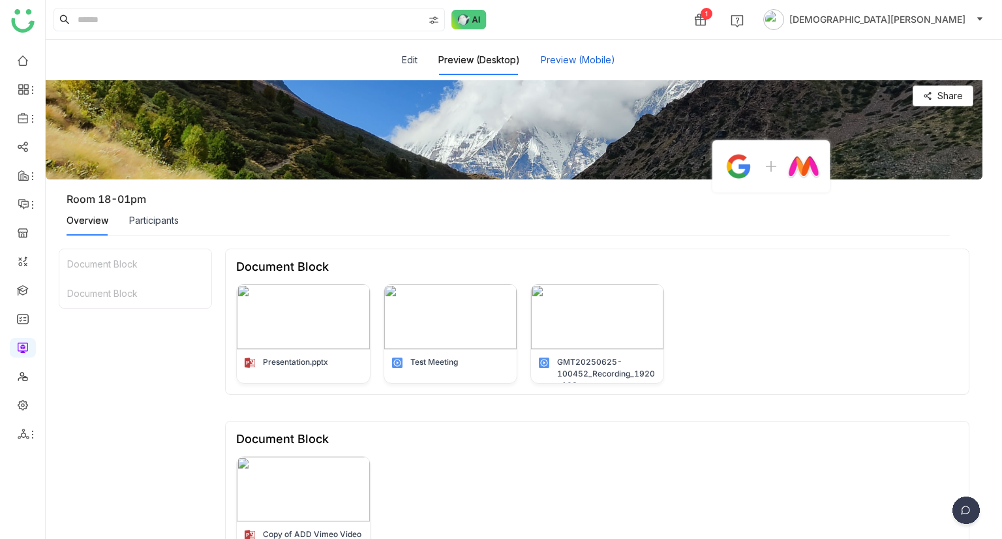
click at [585, 65] on button "Preview (Mobile)" at bounding box center [578, 60] width 74 height 14
click at [554, 62] on button "Preview (Mobile)" at bounding box center [578, 60] width 74 height 14
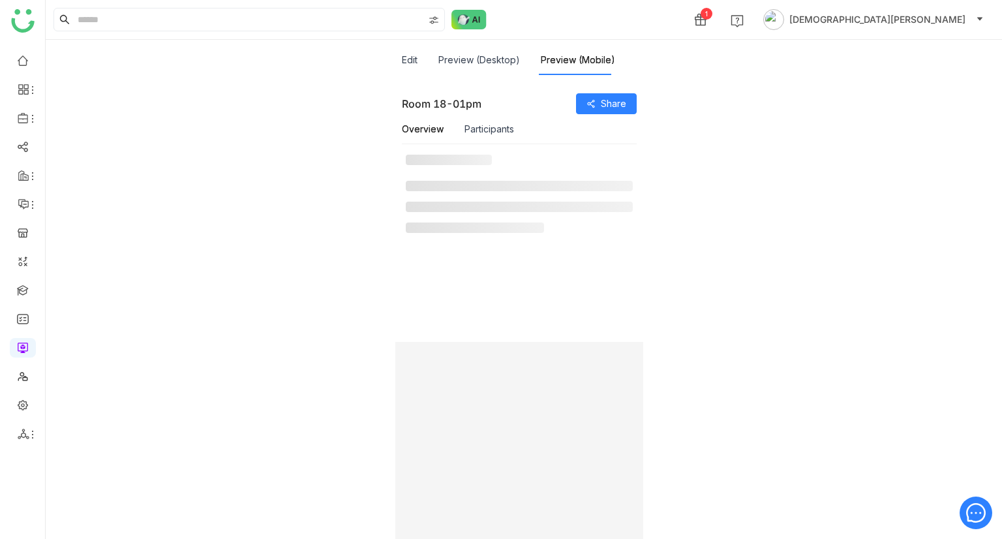
click at [554, 62] on button "Preview (Mobile)" at bounding box center [578, 60] width 74 height 14
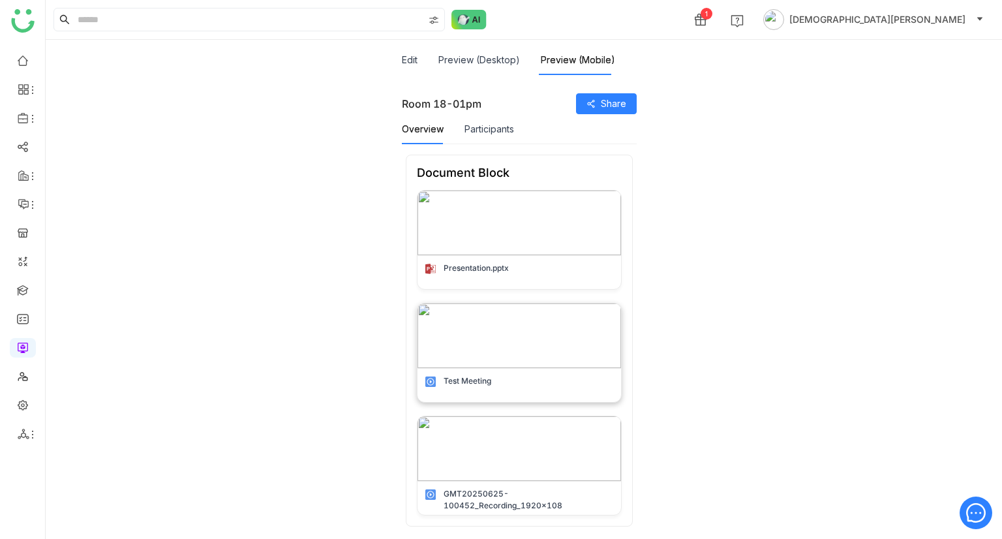
click at [487, 346] on img at bounding box center [520, 335] width 204 height 65
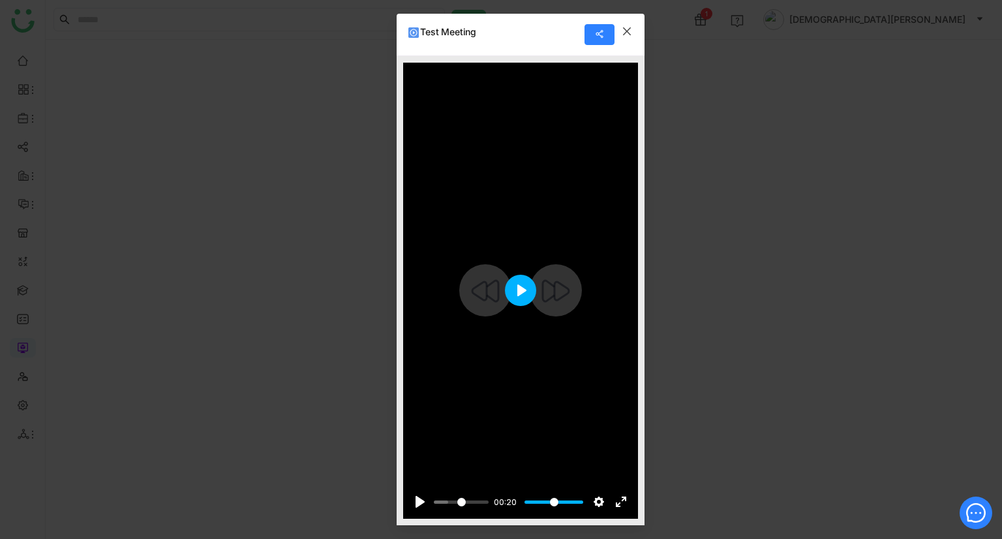
click at [520, 293] on button "Play" at bounding box center [520, 290] width 31 height 31
click at [597, 32] on icon at bounding box center [599, 33] width 9 height 9
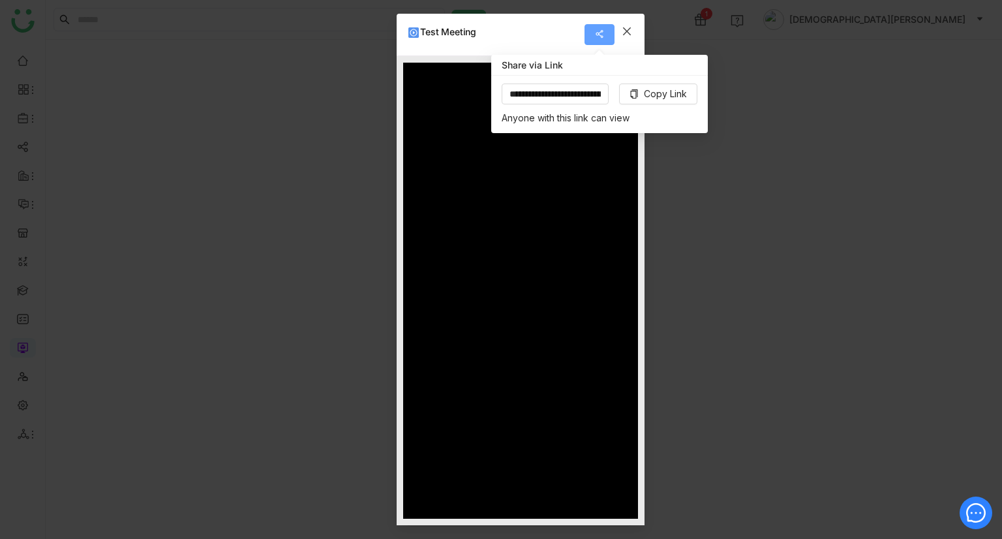
click at [597, 32] on icon at bounding box center [599, 33] width 9 height 9
type input "*****"
click at [629, 28] on icon "Close" at bounding box center [627, 31] width 8 height 8
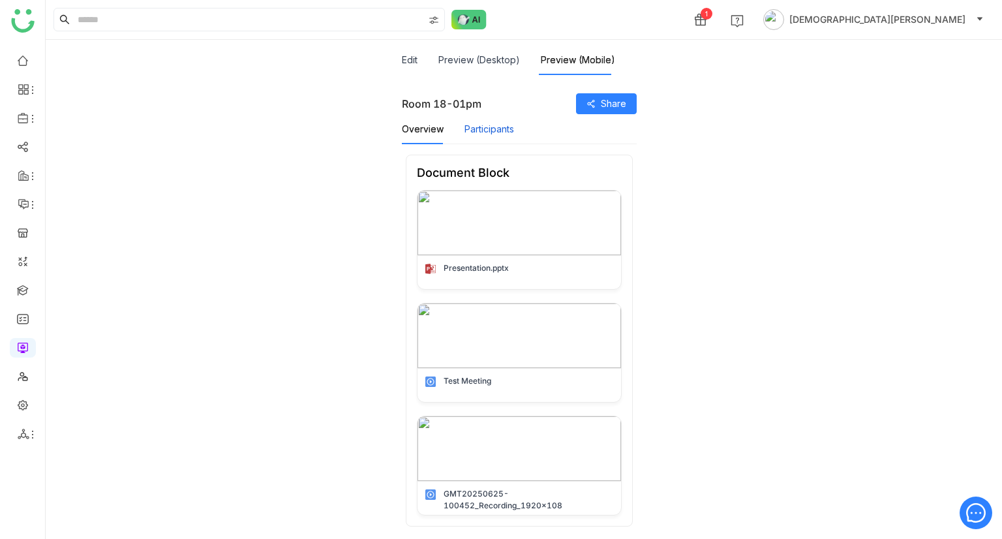
click at [483, 136] on button "Participants" at bounding box center [490, 129] width 50 height 14
click at [480, 130] on button "Participants" at bounding box center [490, 129] width 50 height 14
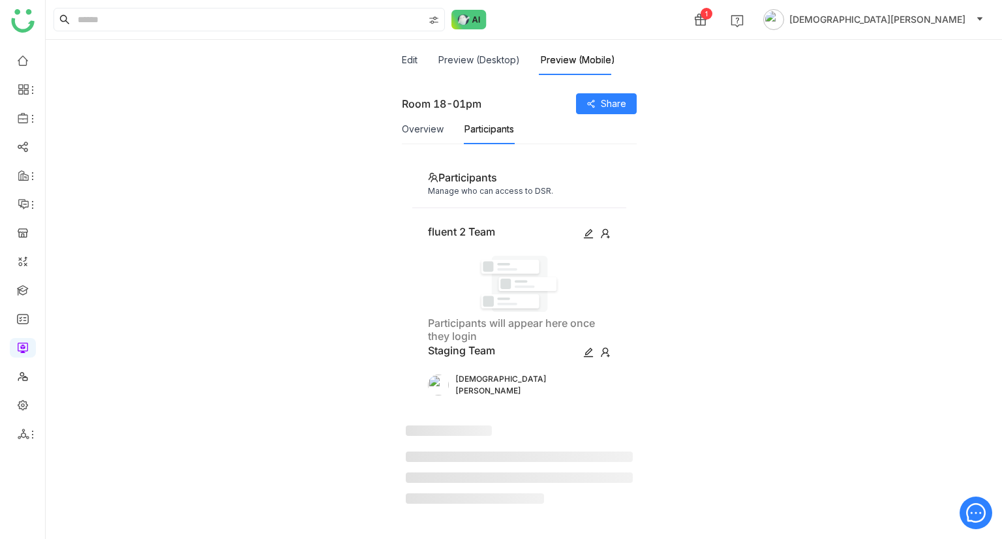
click at [457, 67] on div "Preview (Desktop)" at bounding box center [479, 60] width 82 height 30
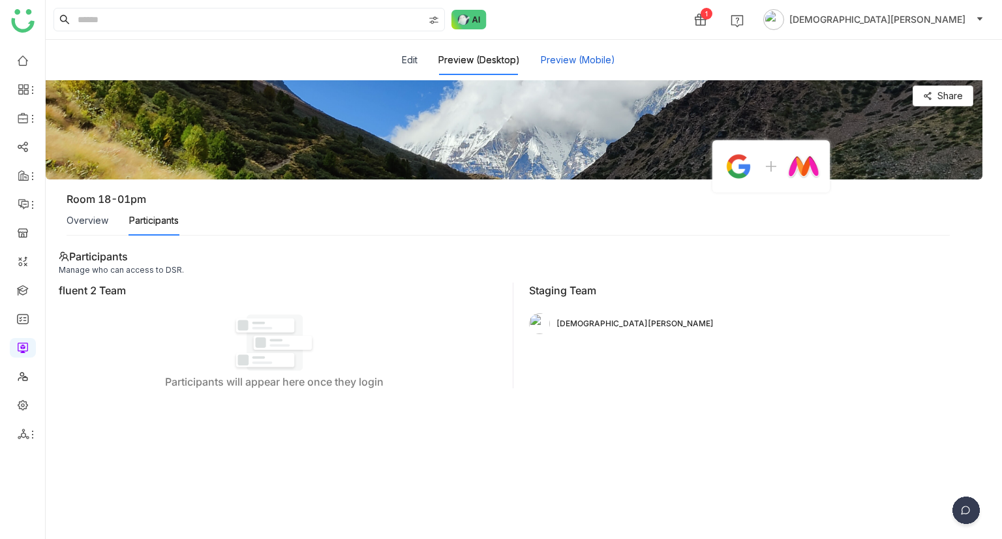
click at [559, 59] on button "Preview (Mobile)" at bounding box center [578, 60] width 74 height 14
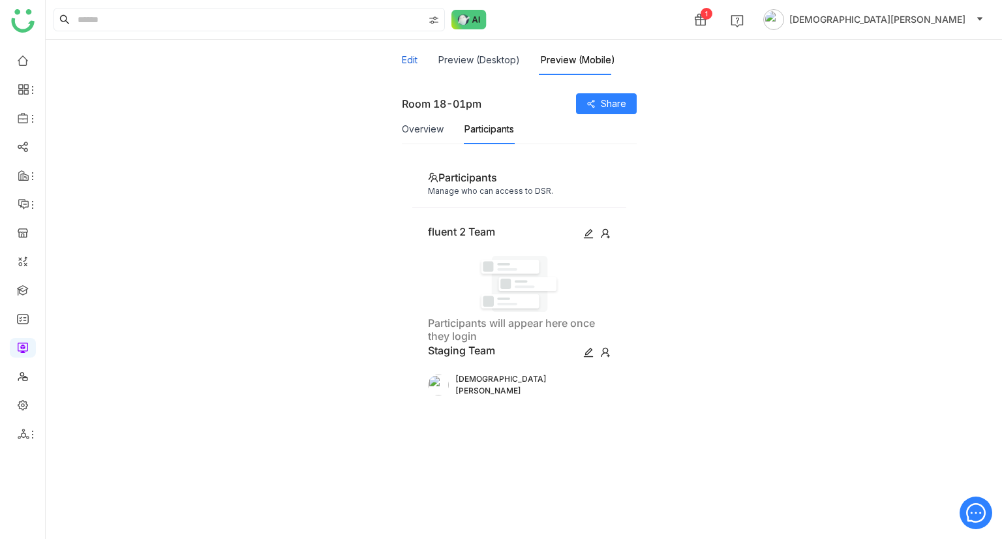
click at [411, 63] on button "Edit" at bounding box center [410, 60] width 16 height 14
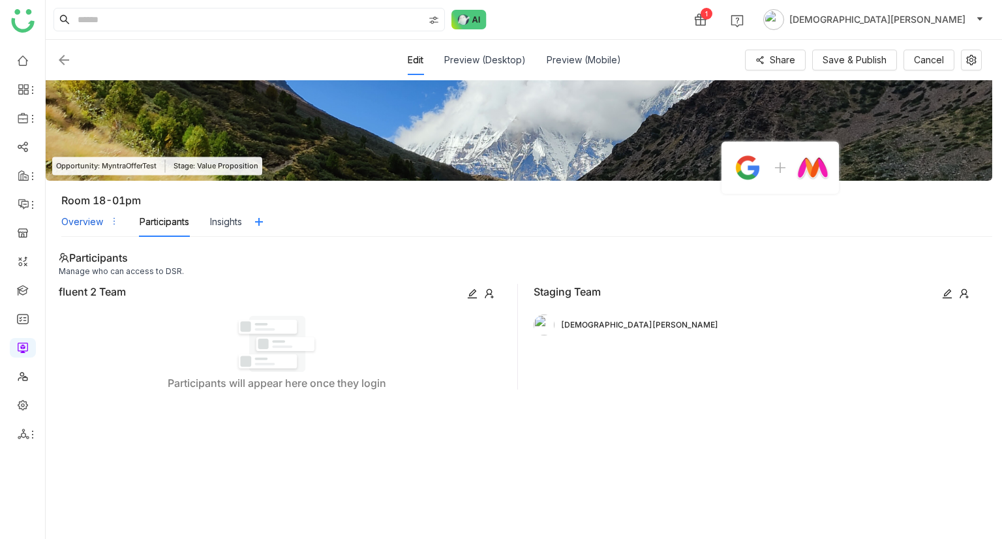
click at [81, 225] on div "Overview" at bounding box center [82, 222] width 42 height 14
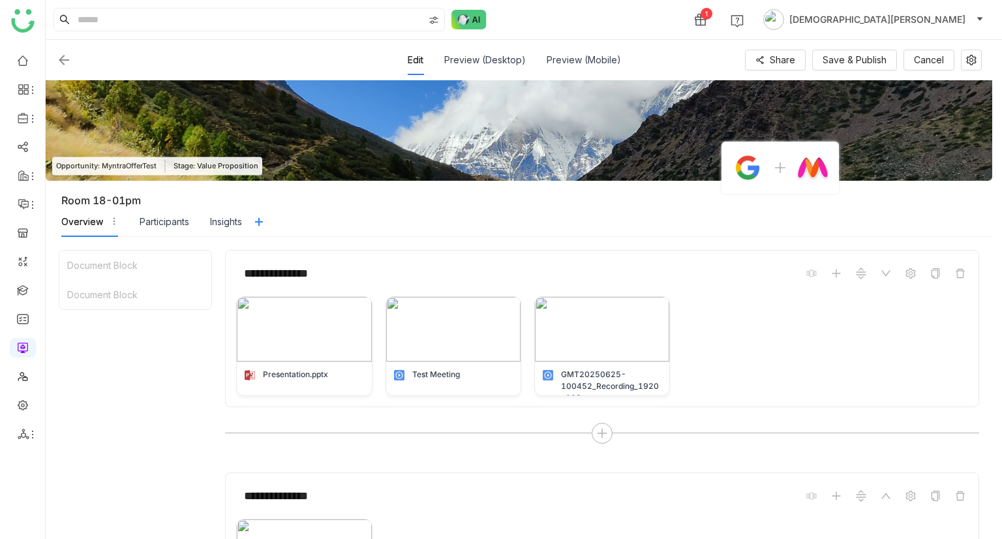
click at [81, 225] on div "Overview" at bounding box center [82, 222] width 42 height 14
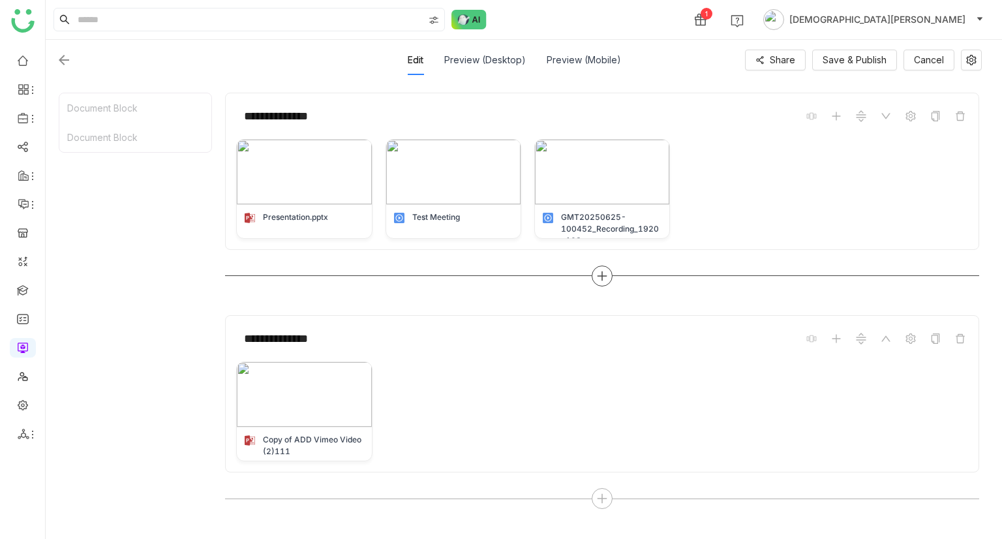
click at [604, 270] on icon at bounding box center [602, 276] width 12 height 12
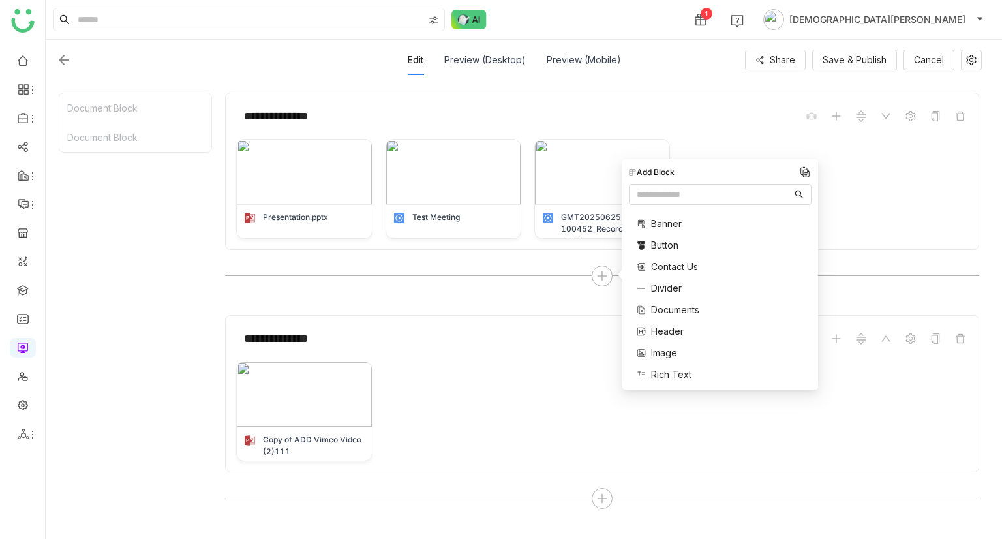
click at [667, 356] on span "Image" at bounding box center [664, 353] width 26 height 14
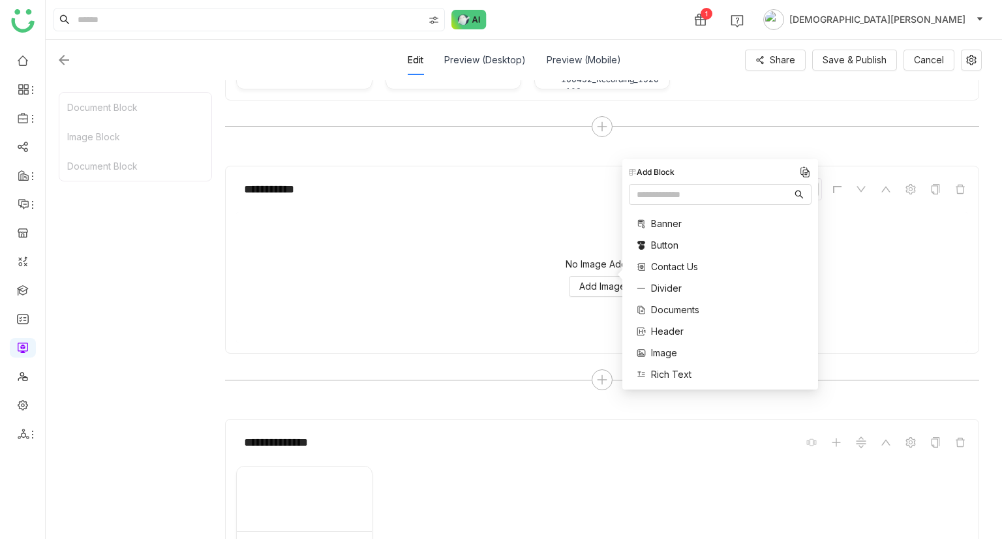
scroll to position [385, 0]
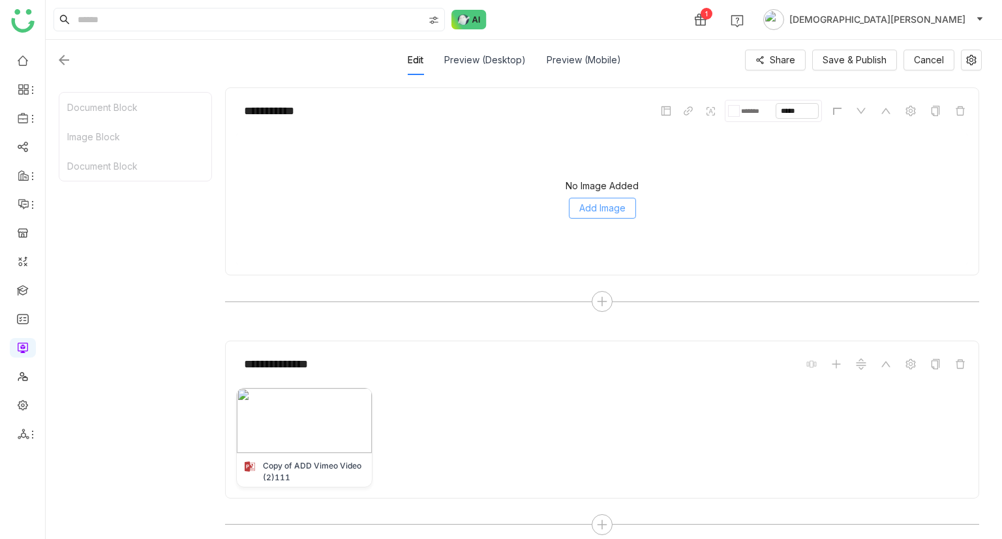
click at [606, 204] on span "Add Image" at bounding box center [602, 208] width 46 height 14
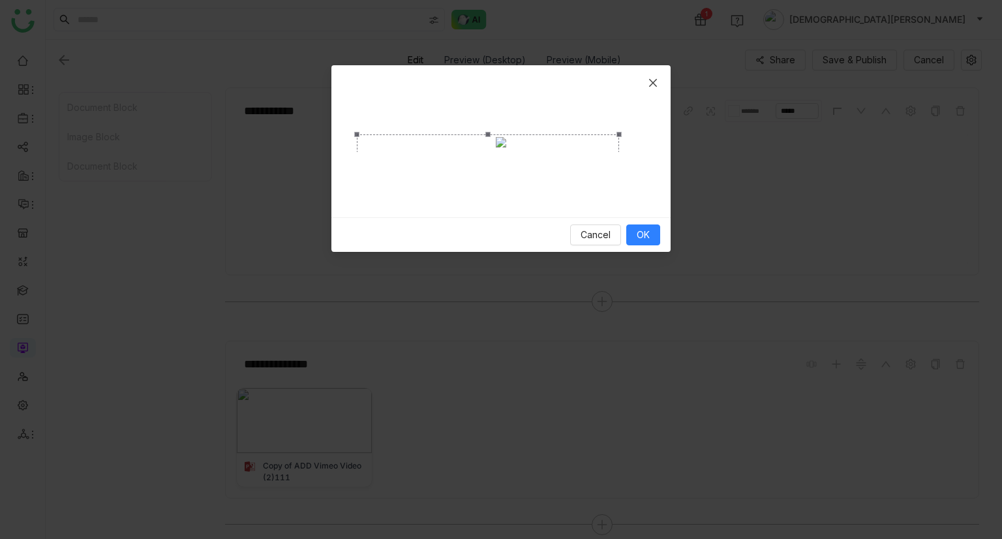
drag, startPoint x: 645, startPoint y: 225, endPoint x: 619, endPoint y: 206, distance: 32.6
click at [619, 249] on span "Crop photo" at bounding box center [619, 251] width 5 height 5
drag, startPoint x: 620, startPoint y: 209, endPoint x: 457, endPoint y: 168, distance: 169.0
click at [457, 207] on span "Crop photo" at bounding box center [455, 209] width 5 height 5
click at [641, 242] on span "OK" at bounding box center [643, 235] width 13 height 14
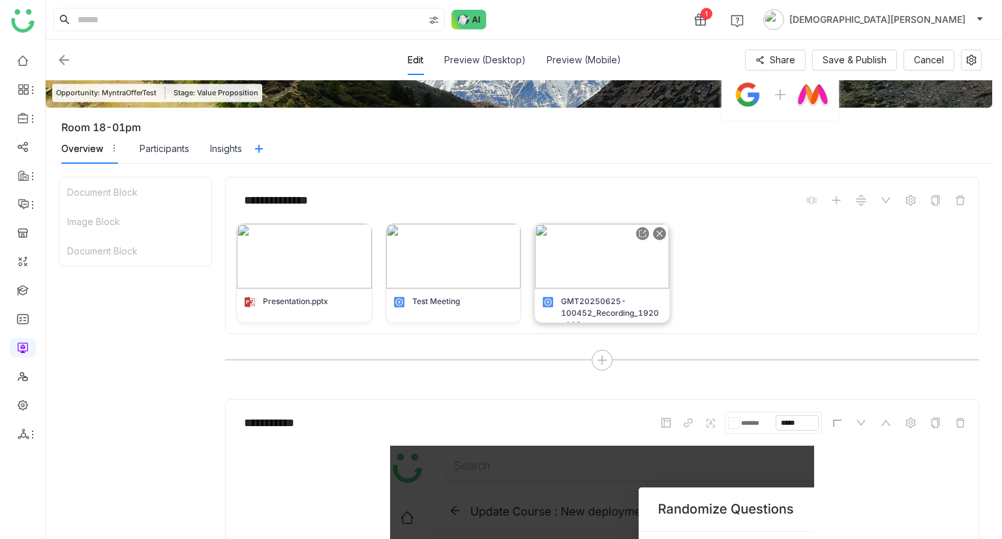
scroll to position [47, 0]
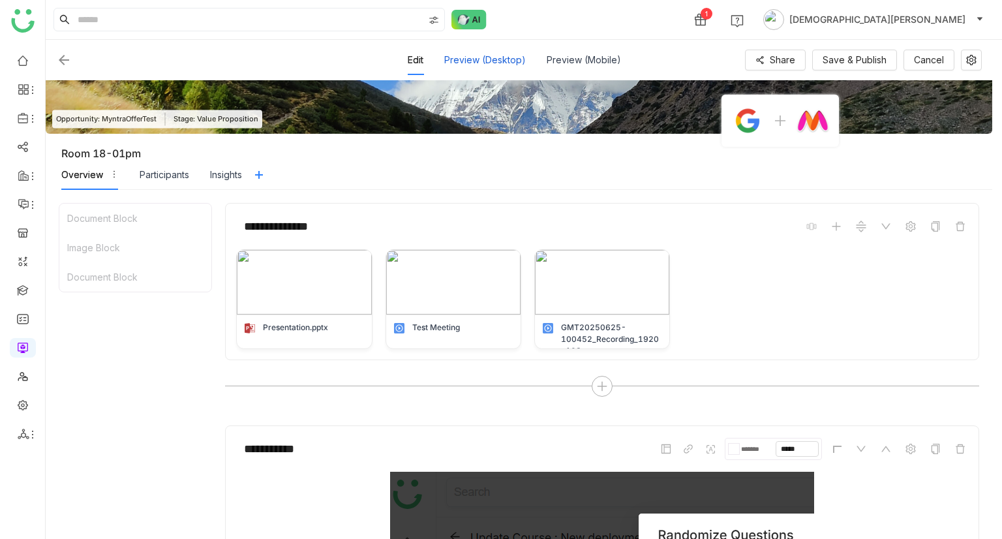
click at [506, 57] on div "Preview (Desktop)" at bounding box center [485, 60] width 82 height 30
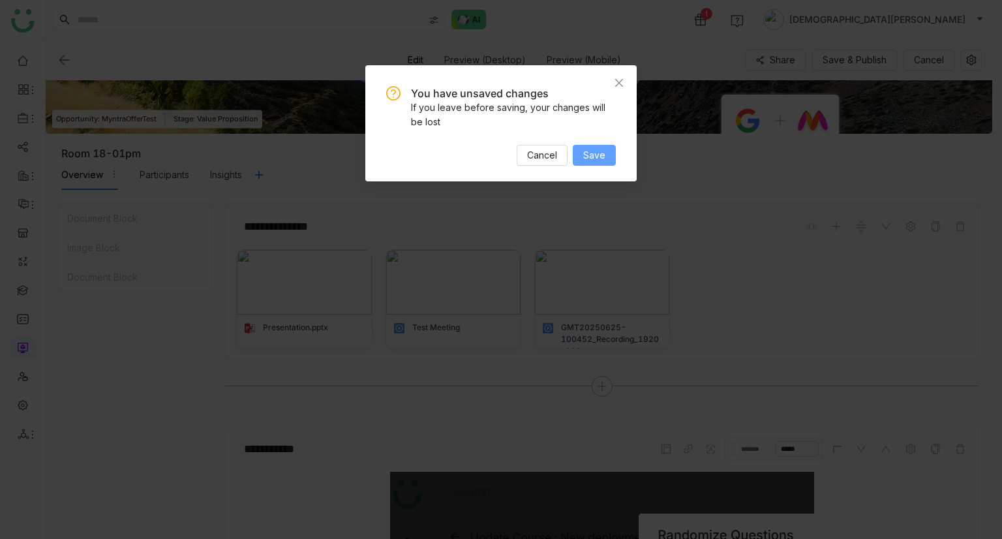
click at [590, 150] on span "Save" at bounding box center [594, 155] width 22 height 14
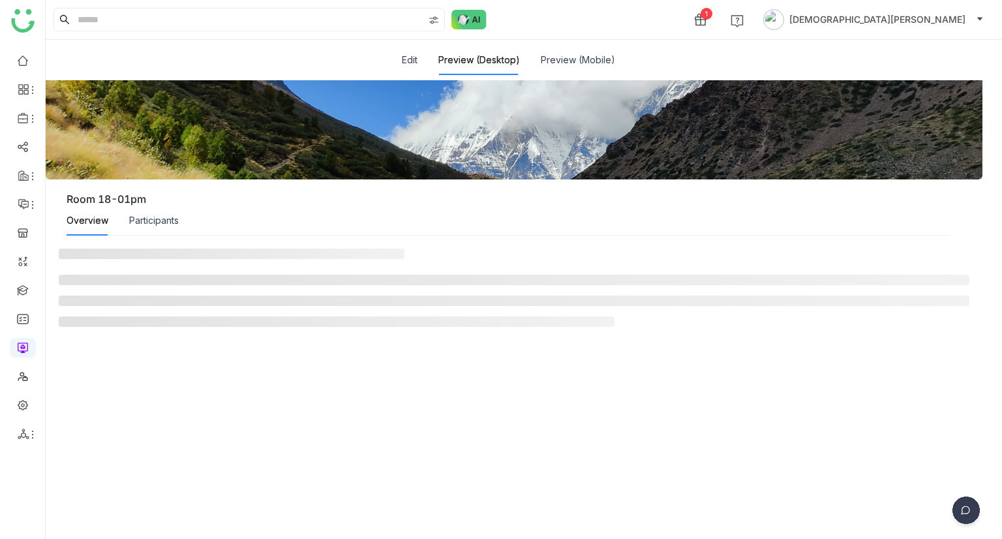
scroll to position [0, 0]
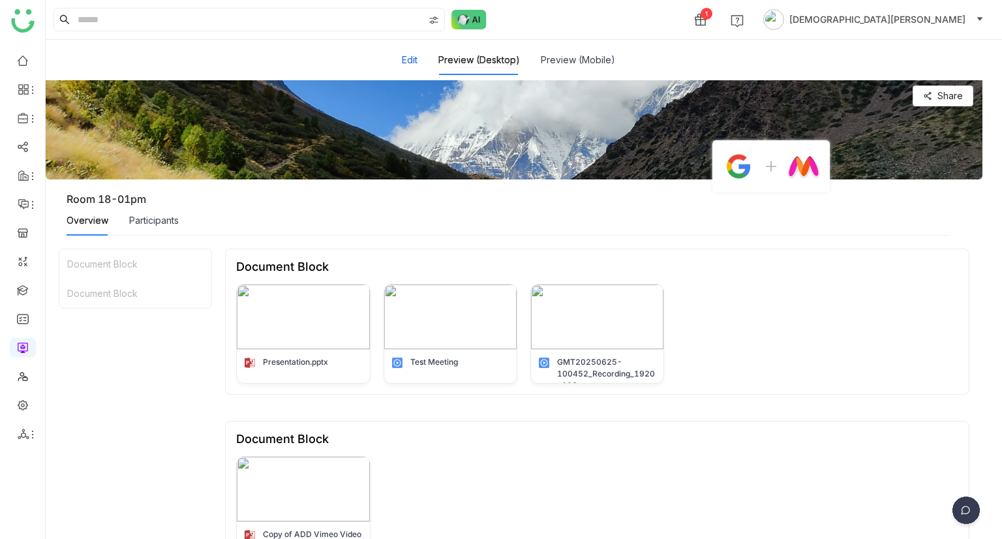
click at [404, 60] on button "Edit" at bounding box center [410, 60] width 16 height 14
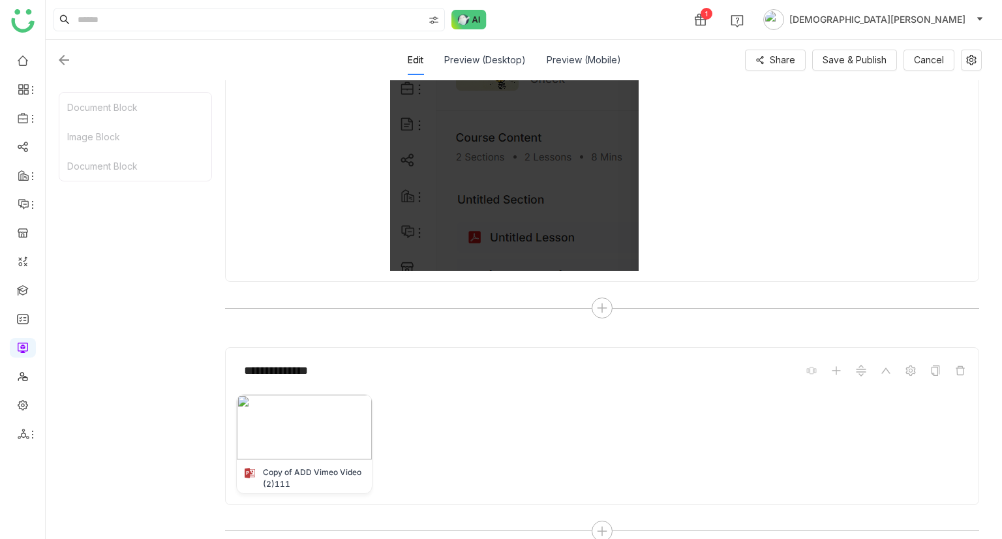
scroll to position [590, 0]
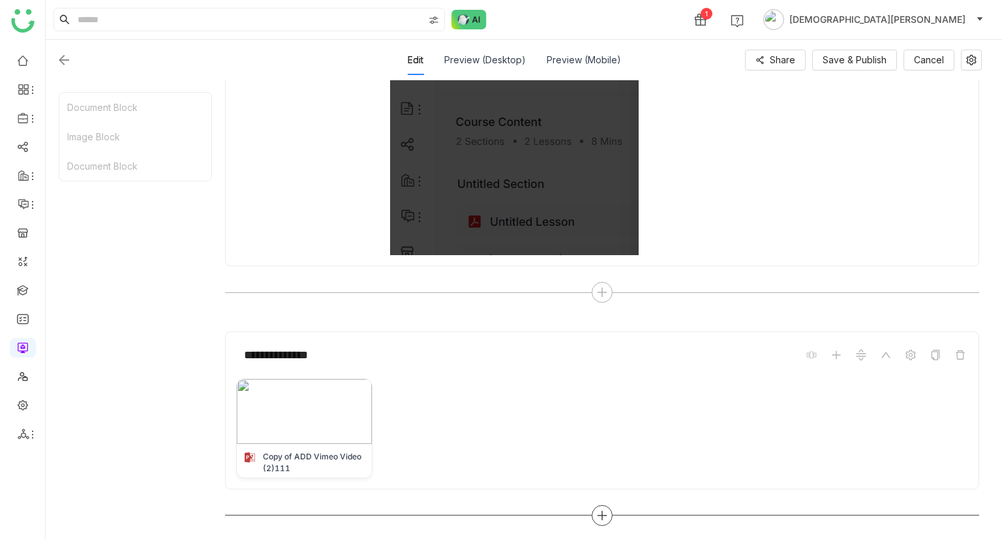
click at [603, 505] on div at bounding box center [602, 515] width 21 height 21
type input "****"
click at [548, 350] on span "Single Document" at bounding box center [569, 350] width 73 height 14
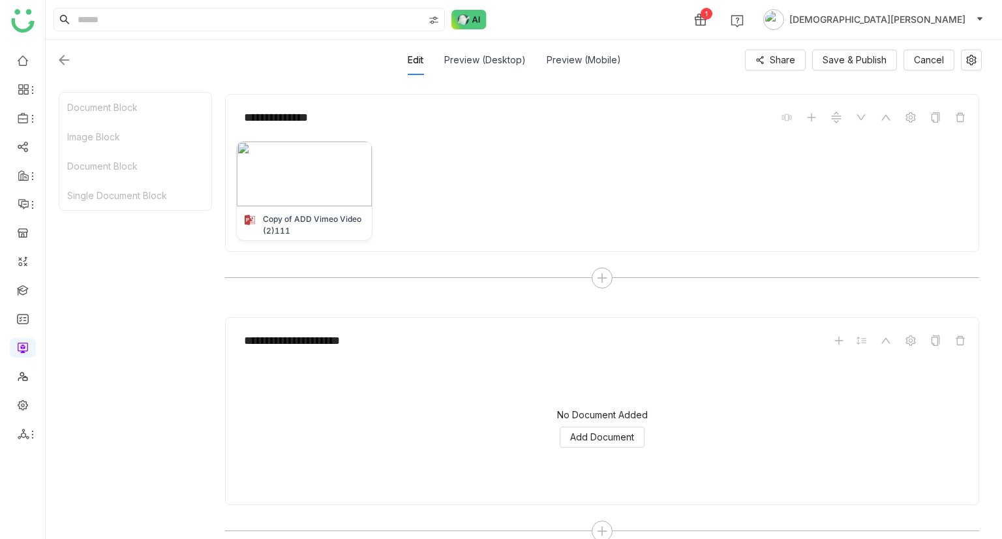
scroll to position [843, 0]
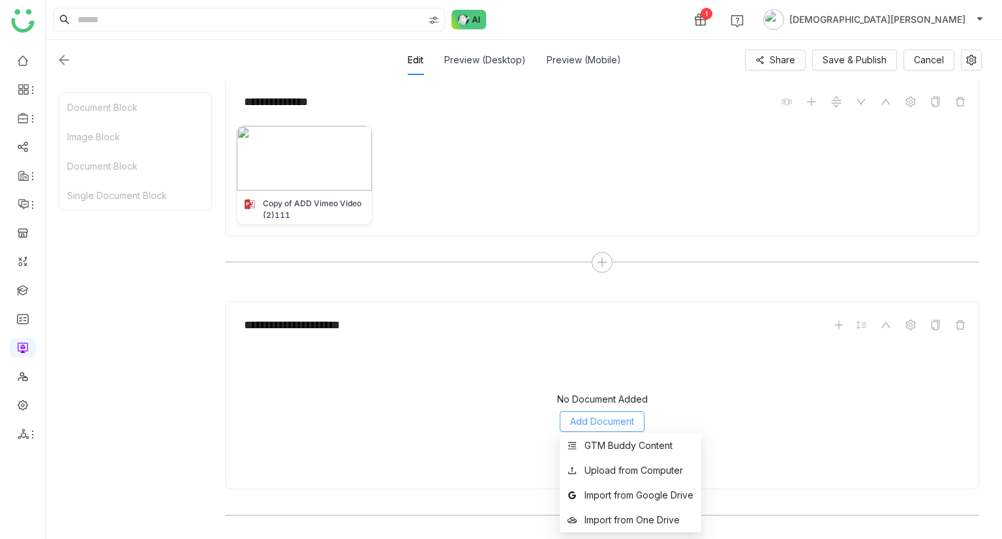
click at [615, 414] on span "Add Document" at bounding box center [602, 421] width 64 height 14
click at [624, 450] on div "GTM Buddy Content" at bounding box center [629, 445] width 88 height 14
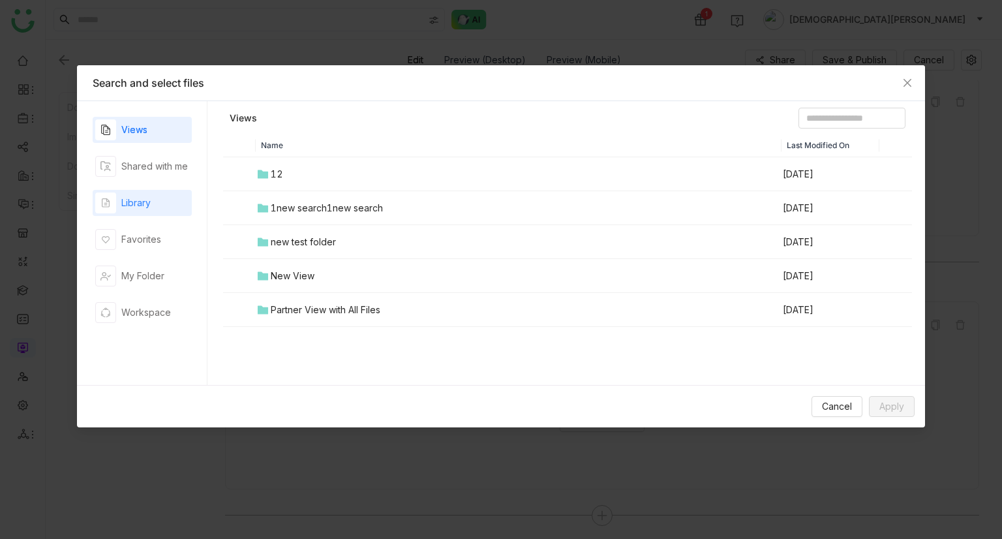
click at [143, 209] on div "Library" at bounding box center [122, 202] width 55 height 21
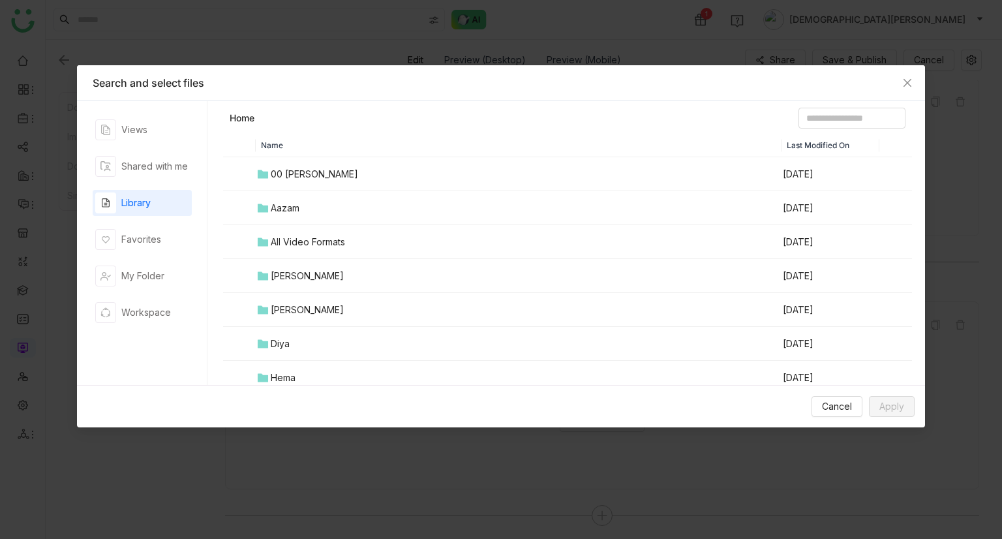
click at [292, 249] on td "All Video Formats" at bounding box center [519, 242] width 526 height 34
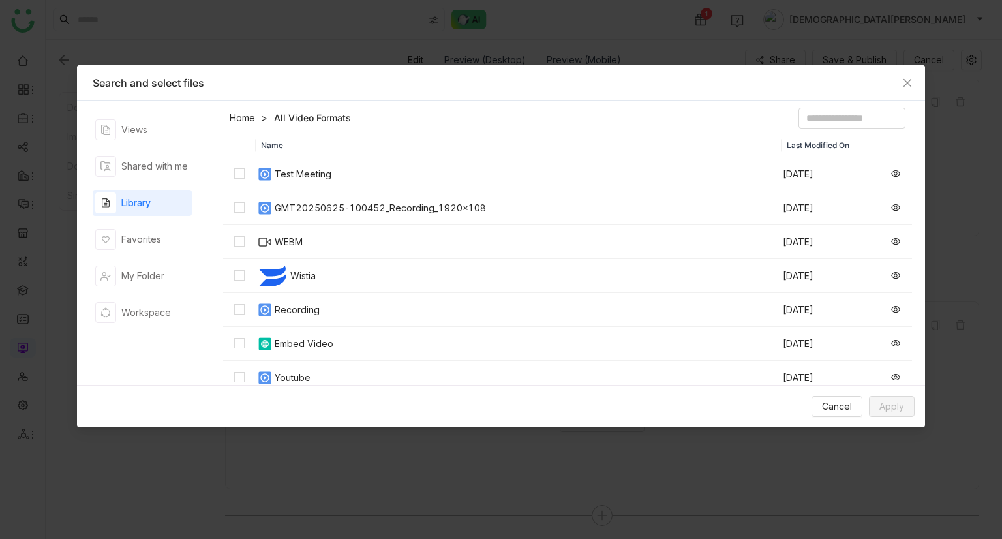
scroll to position [70, 0]
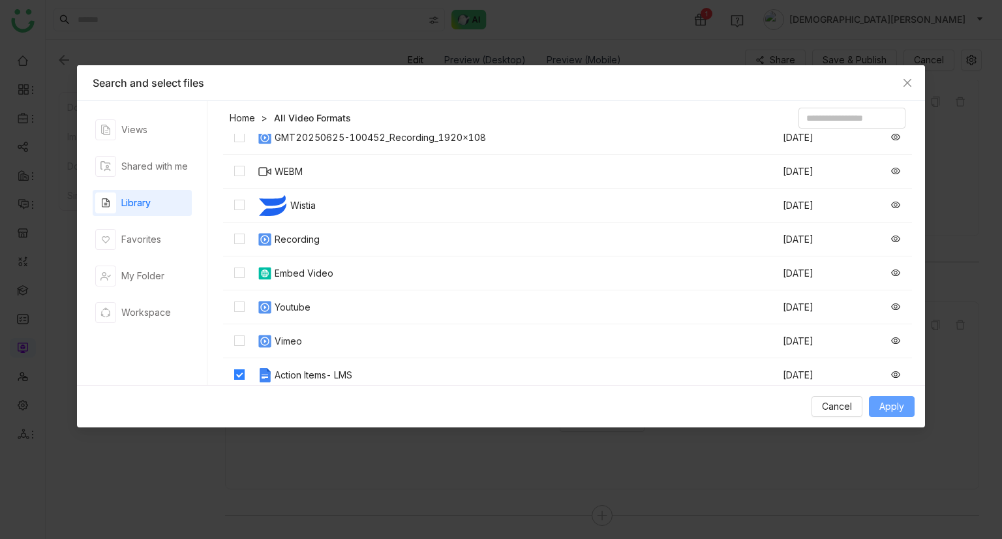
click at [898, 404] on span "Apply" at bounding box center [892, 406] width 25 height 14
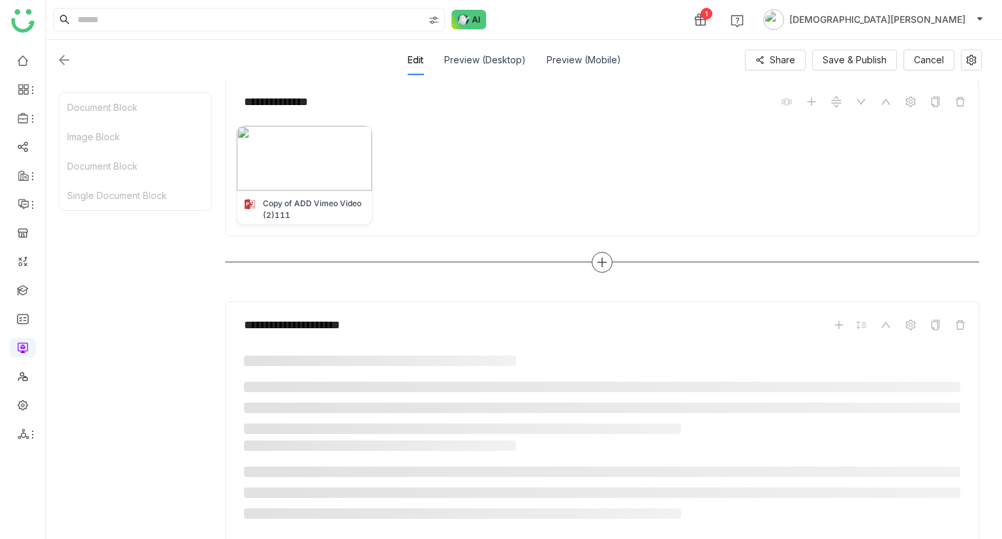
click at [603, 261] on icon at bounding box center [602, 262] width 12 height 12
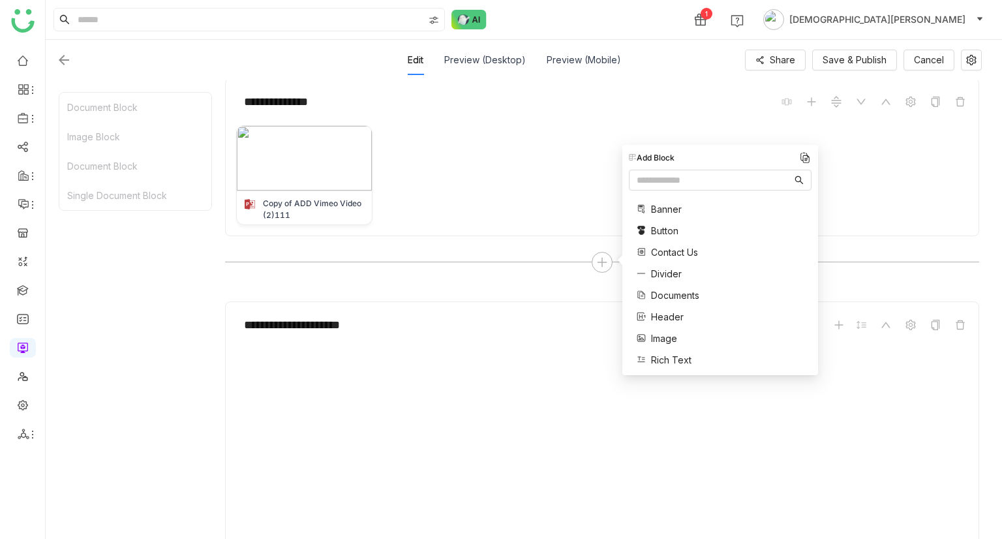
click at [671, 278] on span "Divider" at bounding box center [666, 274] width 31 height 14
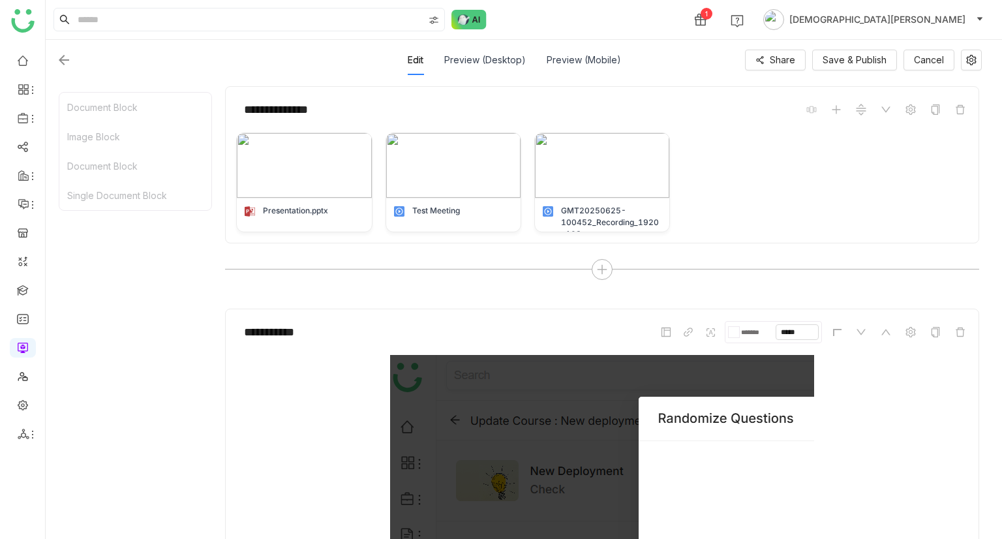
scroll to position [0, 0]
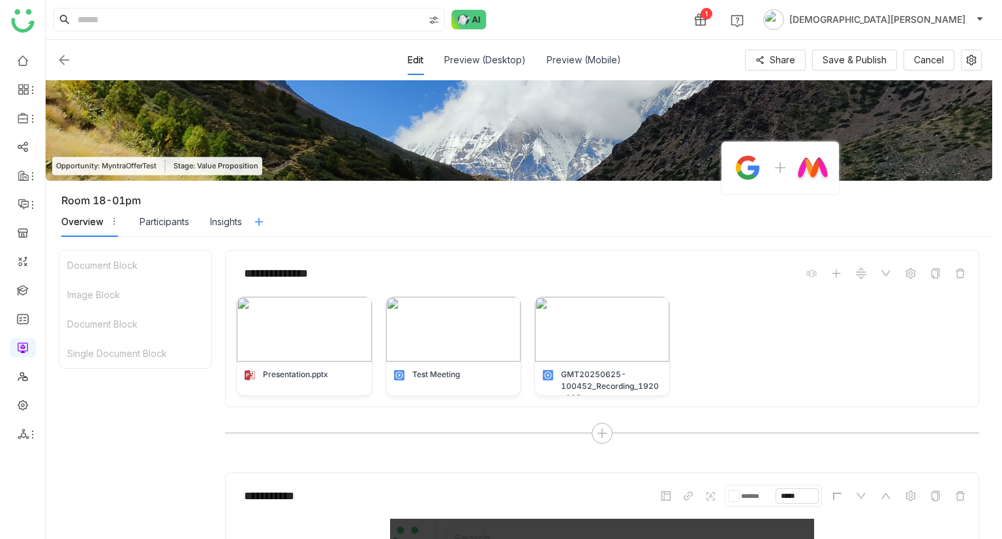
click at [258, 222] on icon at bounding box center [259, 222] width 10 height 10
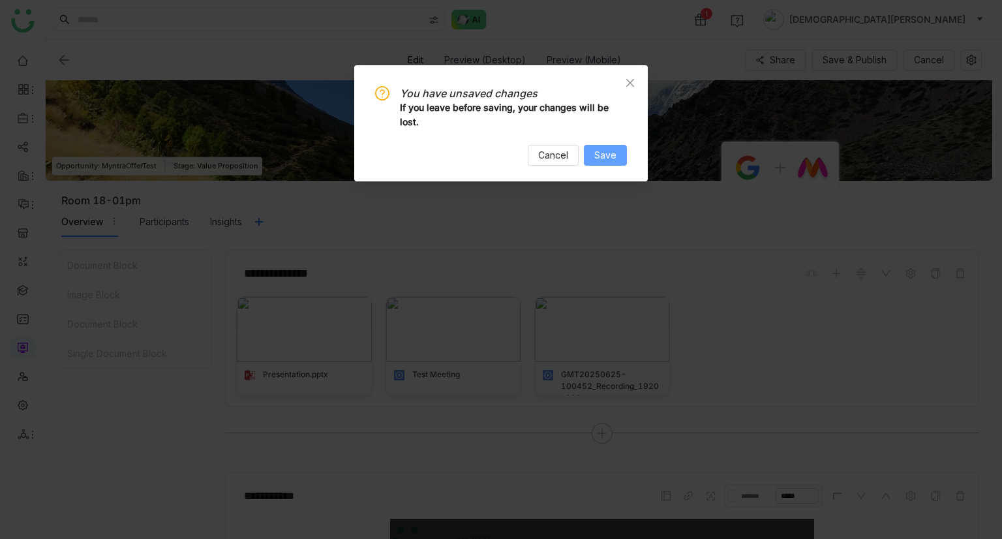
click at [603, 152] on span "Save" at bounding box center [605, 155] width 22 height 14
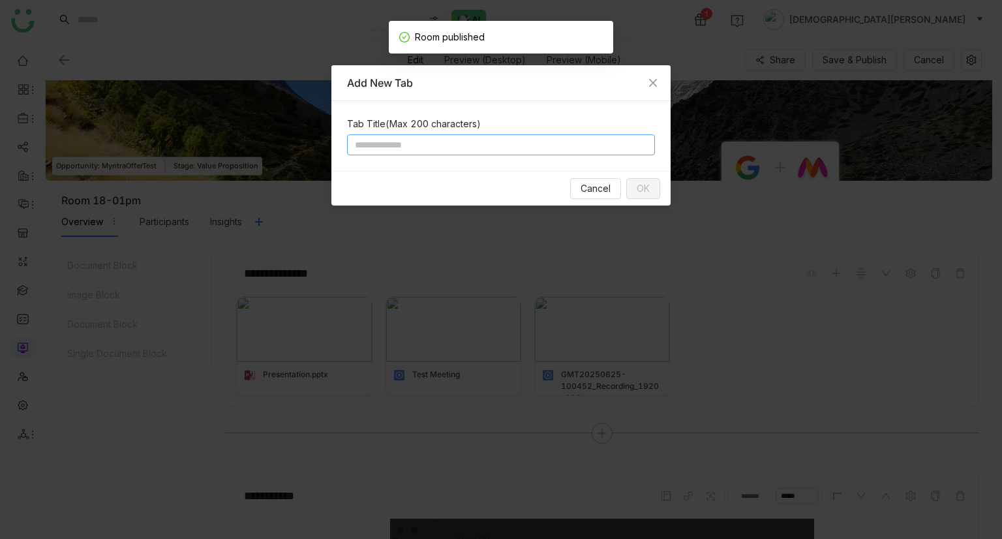
click at [455, 148] on input at bounding box center [501, 144] width 308 height 21
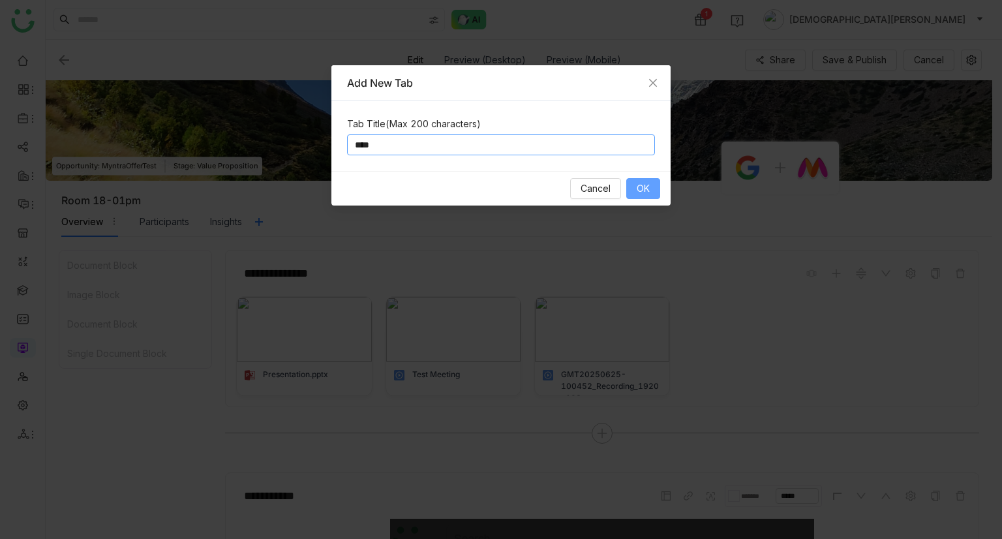
type input "****"
click at [639, 191] on span "OK" at bounding box center [643, 188] width 13 height 14
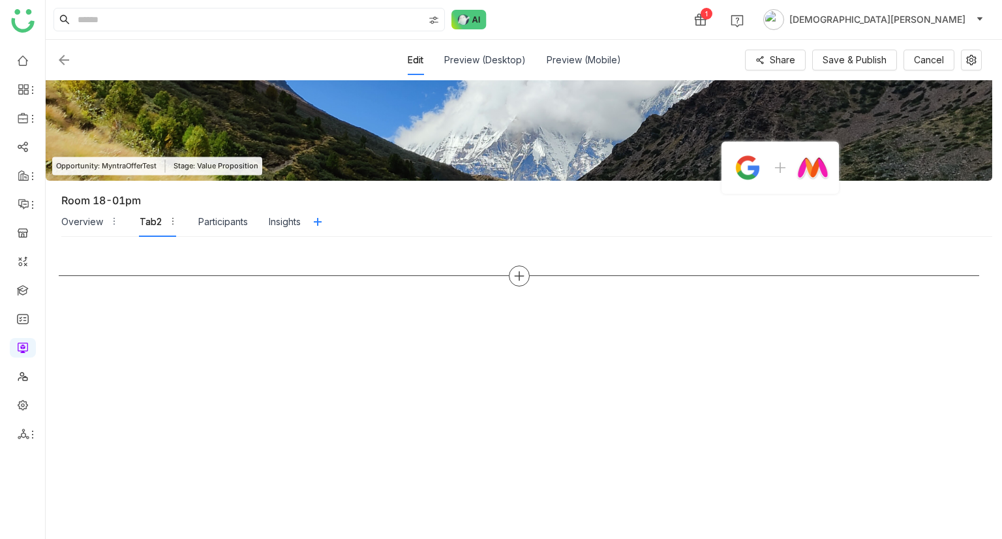
click at [514, 272] on icon at bounding box center [519, 276] width 12 height 12
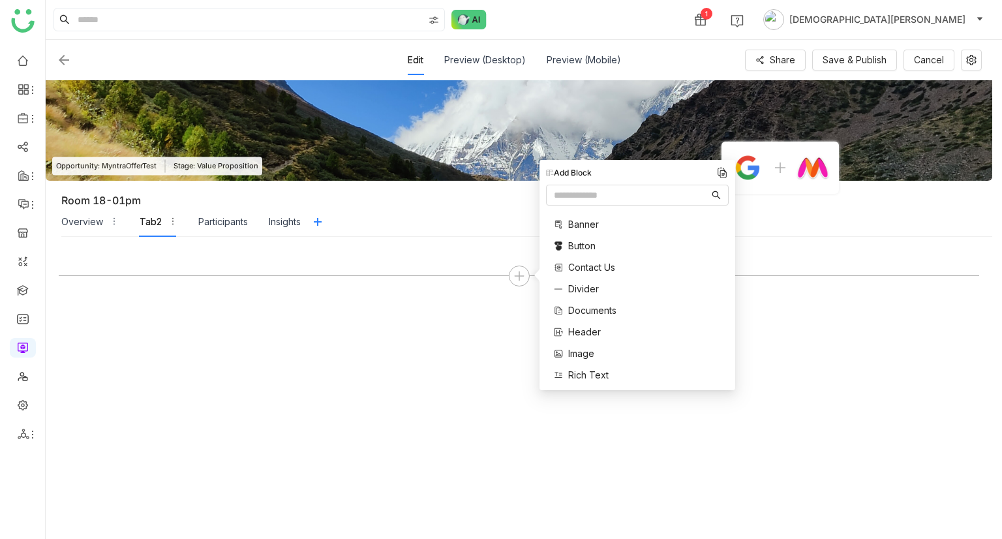
click at [579, 309] on span "Documents" at bounding box center [592, 310] width 48 height 14
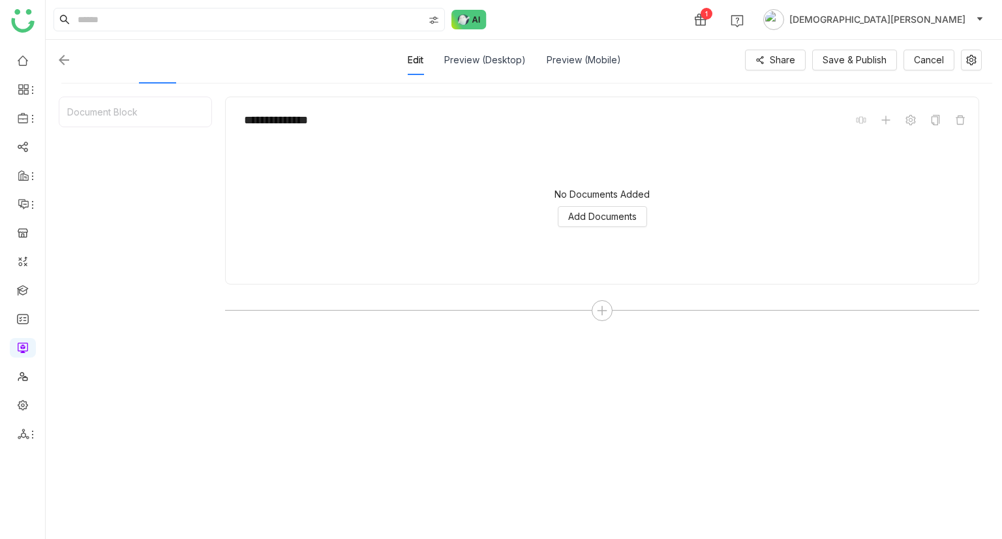
scroll to position [157, 0]
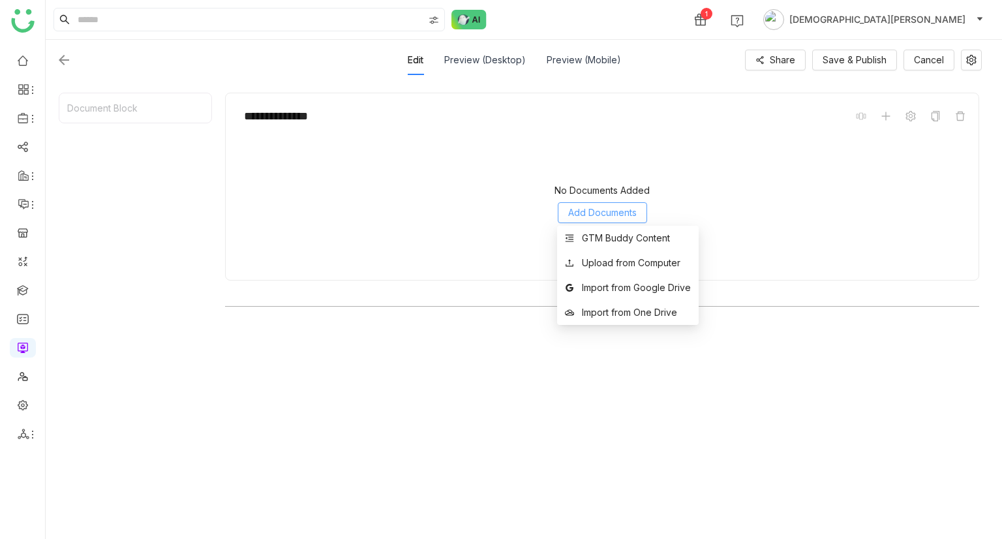
click at [624, 202] on button "Add Documents" at bounding box center [602, 212] width 89 height 21
click at [621, 235] on div "GTM Buddy Content" at bounding box center [626, 238] width 88 height 14
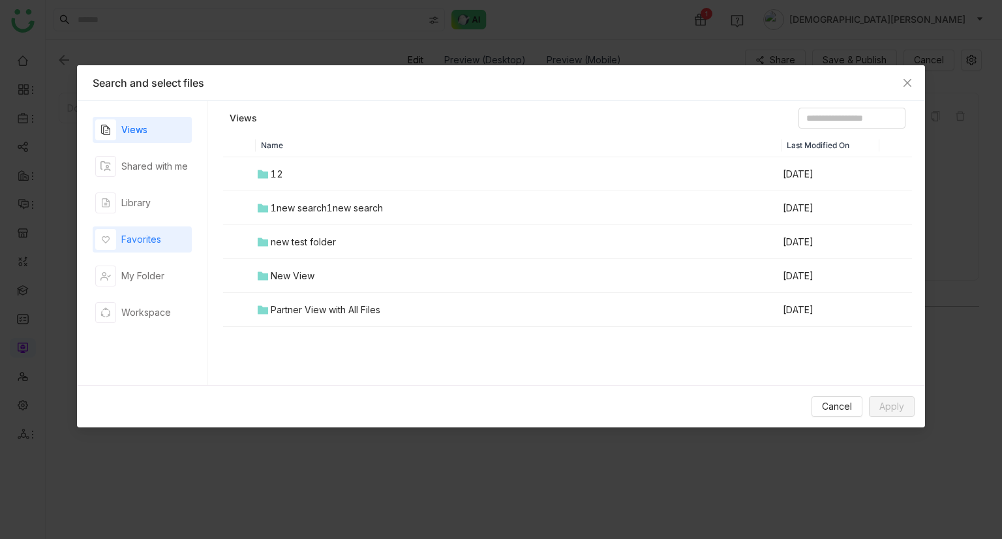
click at [110, 232] on div "button" at bounding box center [105, 239] width 21 height 21
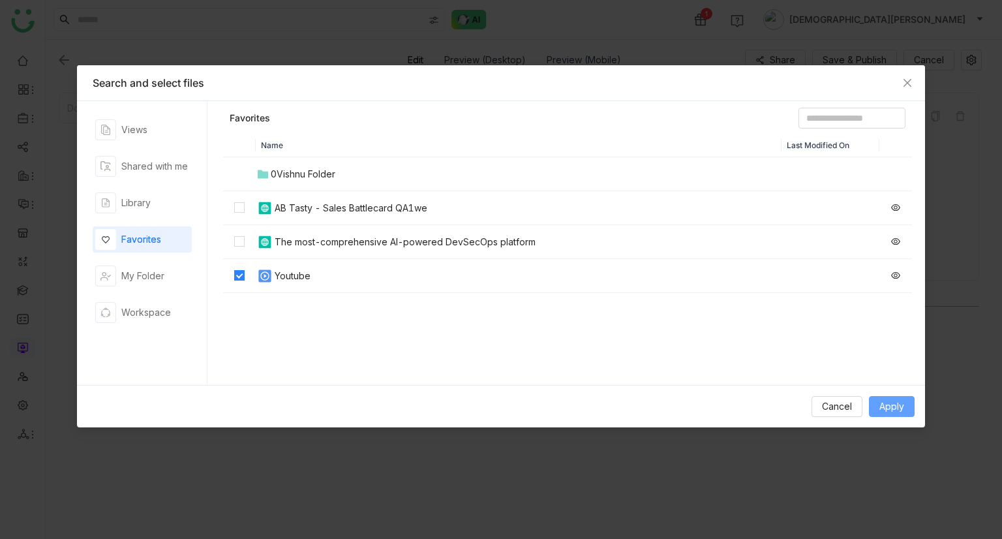
click at [902, 403] on span "Apply" at bounding box center [892, 406] width 25 height 14
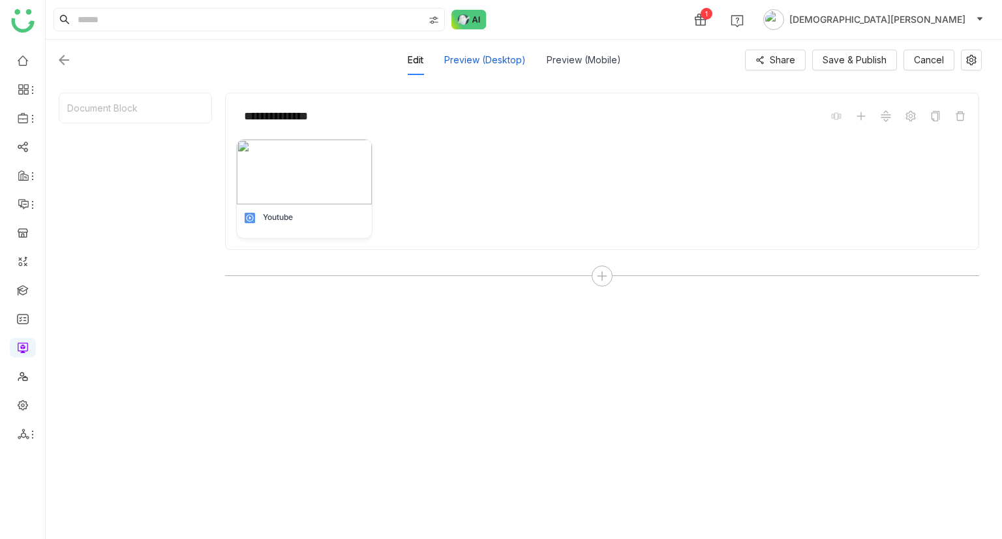
click at [504, 63] on div "Preview (Desktop)" at bounding box center [485, 60] width 82 height 30
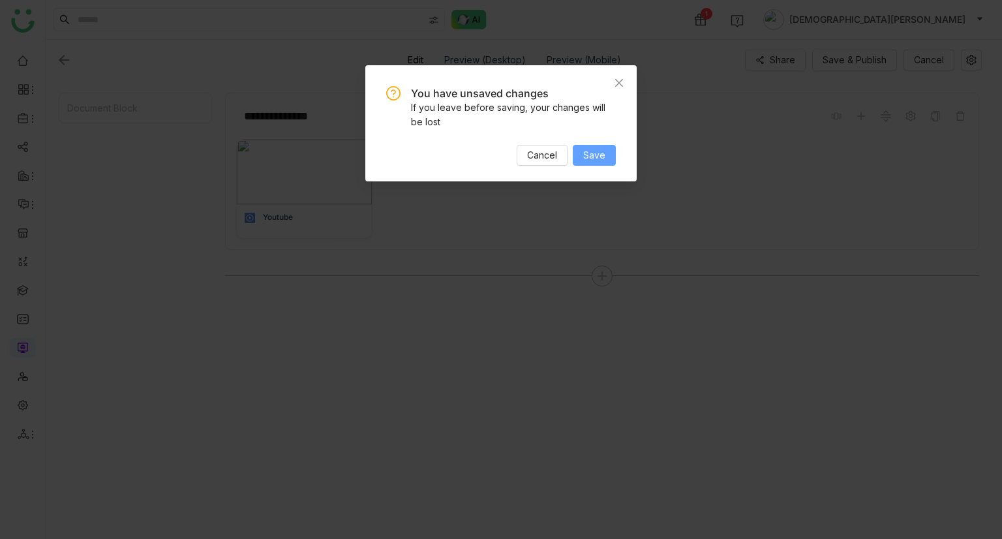
click at [583, 156] on button "Save" at bounding box center [594, 155] width 43 height 21
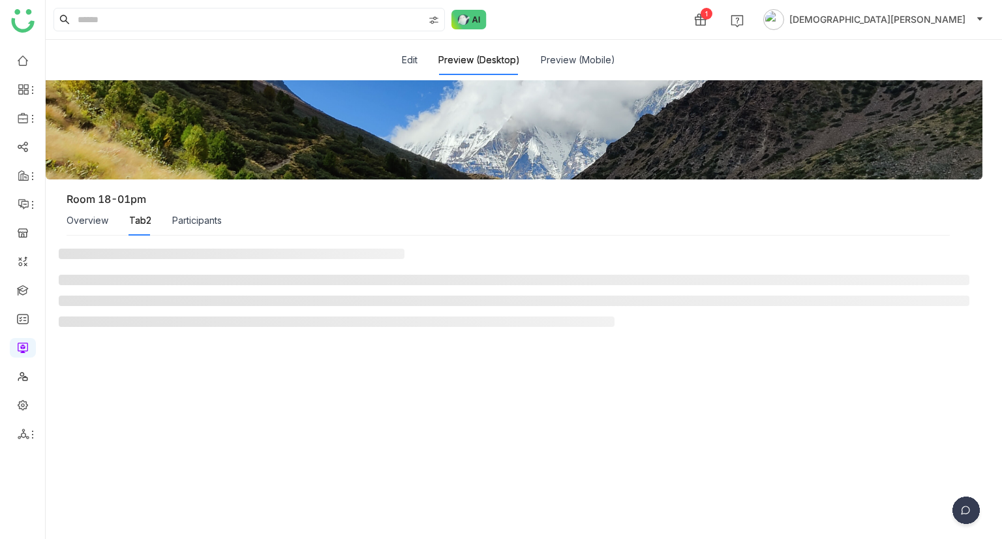
scroll to position [0, 0]
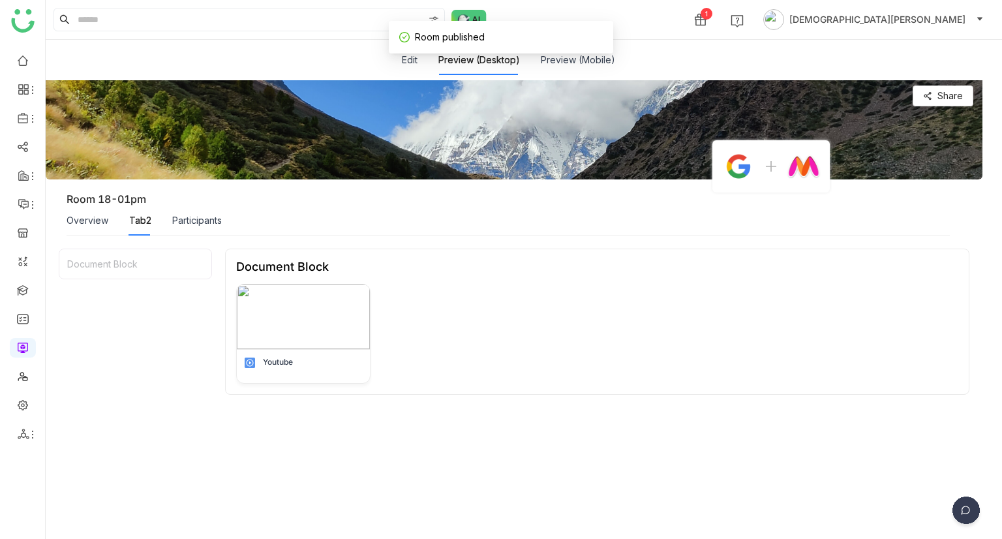
click at [99, 223] on div "Overview" at bounding box center [88, 220] width 42 height 14
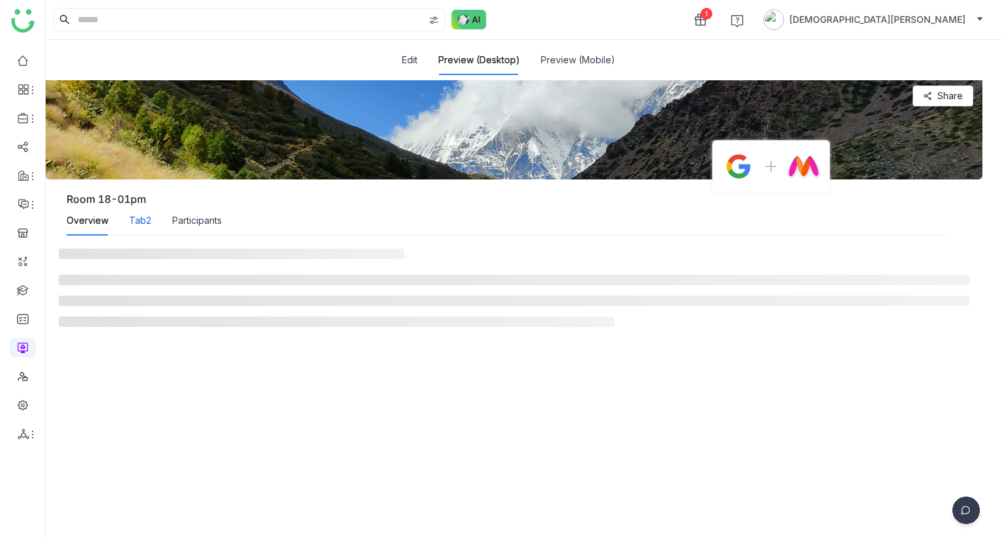
click at [148, 222] on div "Tab2" at bounding box center [140, 220] width 22 height 14
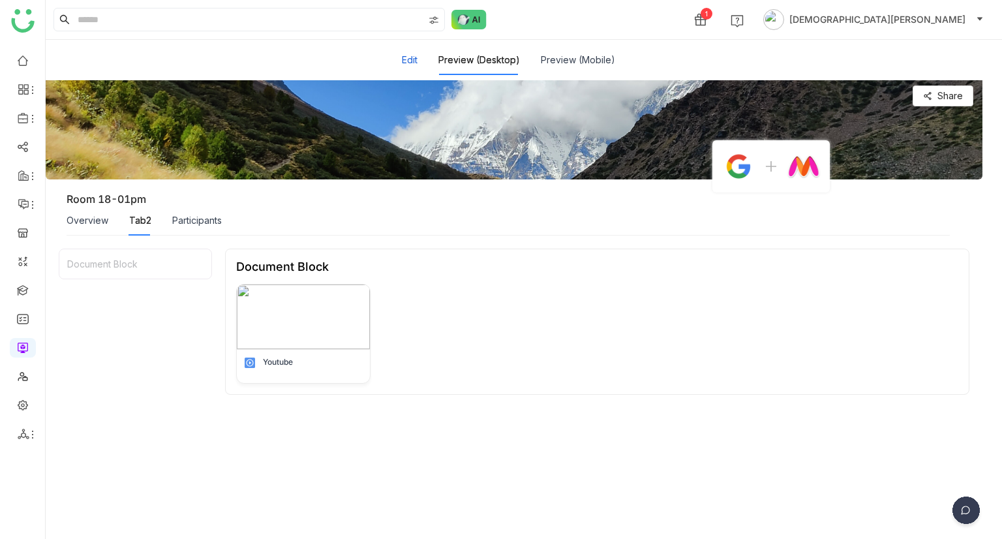
click at [407, 58] on button "Edit" at bounding box center [410, 60] width 16 height 14
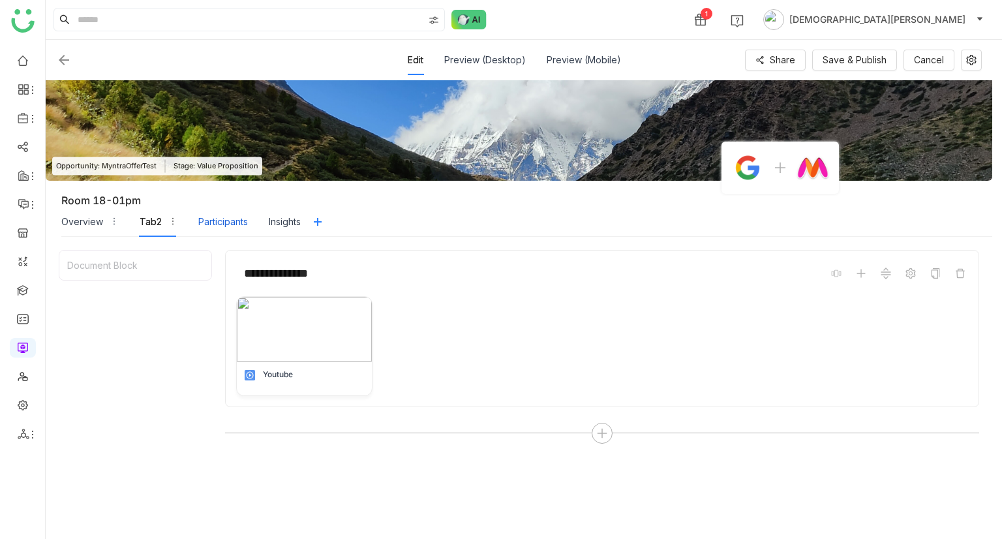
click at [230, 230] on div "Participants" at bounding box center [223, 222] width 50 height 30
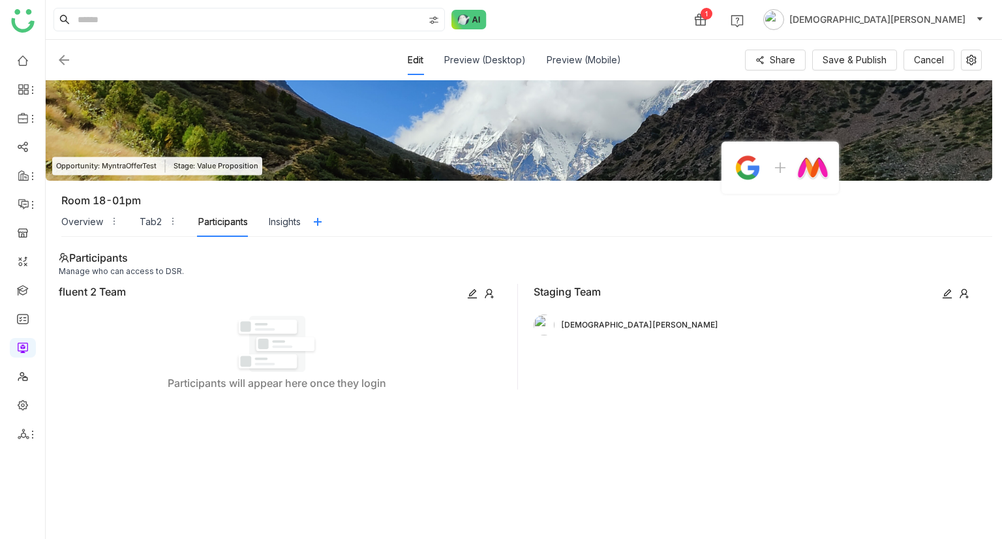
click at [138, 219] on div "Overview Tab2 Participants Insights" at bounding box center [180, 222] width 239 height 30
click at [141, 220] on div "Tab2" at bounding box center [151, 222] width 22 height 14
click at [146, 222] on div "Tab2" at bounding box center [151, 222] width 22 height 14
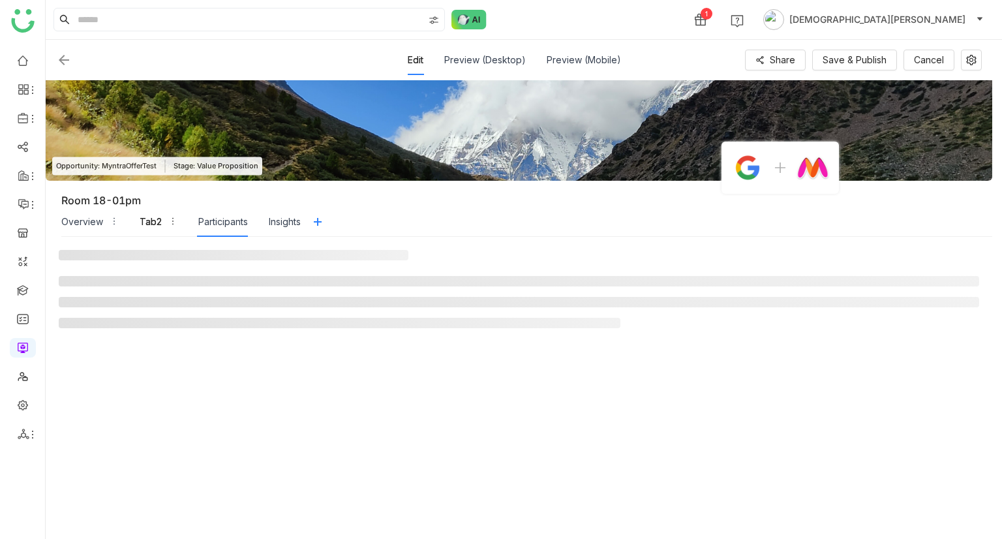
click at [146, 222] on div "Tab2" at bounding box center [151, 222] width 22 height 14
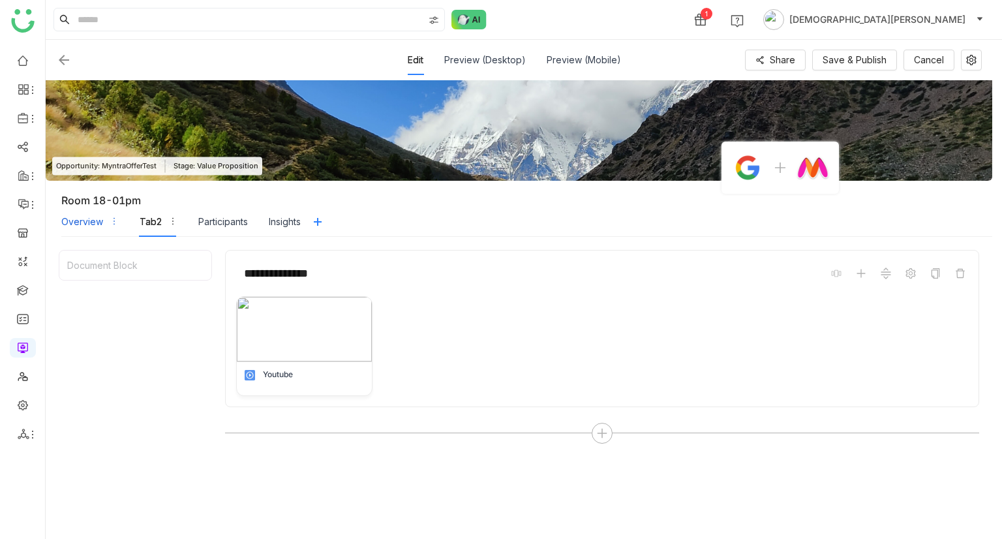
click at [80, 219] on div "Overview" at bounding box center [82, 222] width 42 height 14
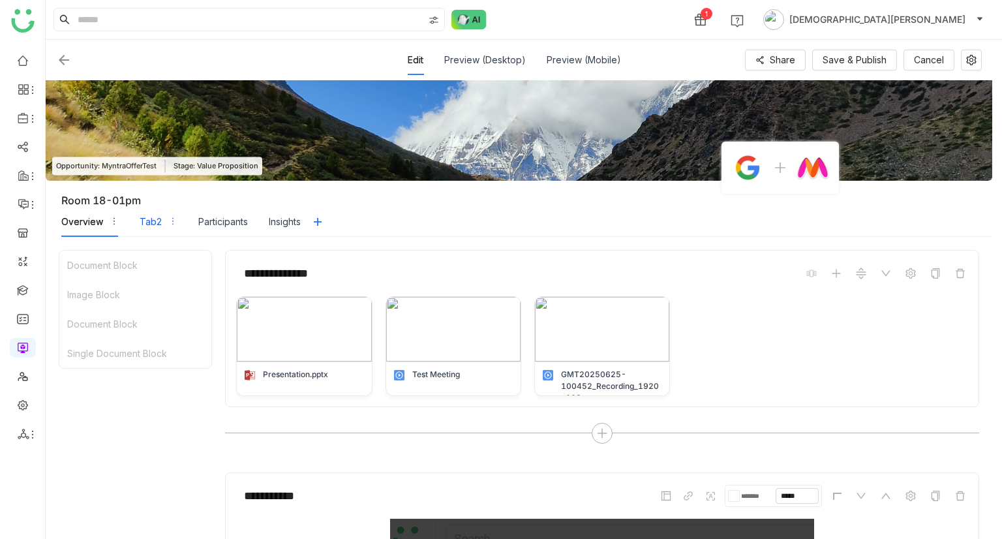
click at [153, 225] on div "Tab2" at bounding box center [151, 222] width 22 height 14
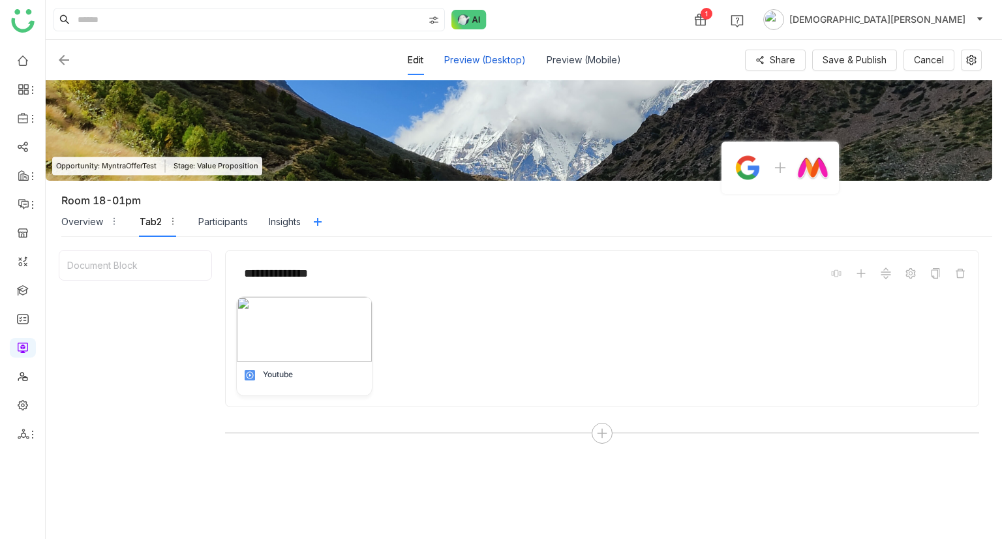
click at [488, 61] on div "Preview (Desktop)" at bounding box center [485, 60] width 82 height 30
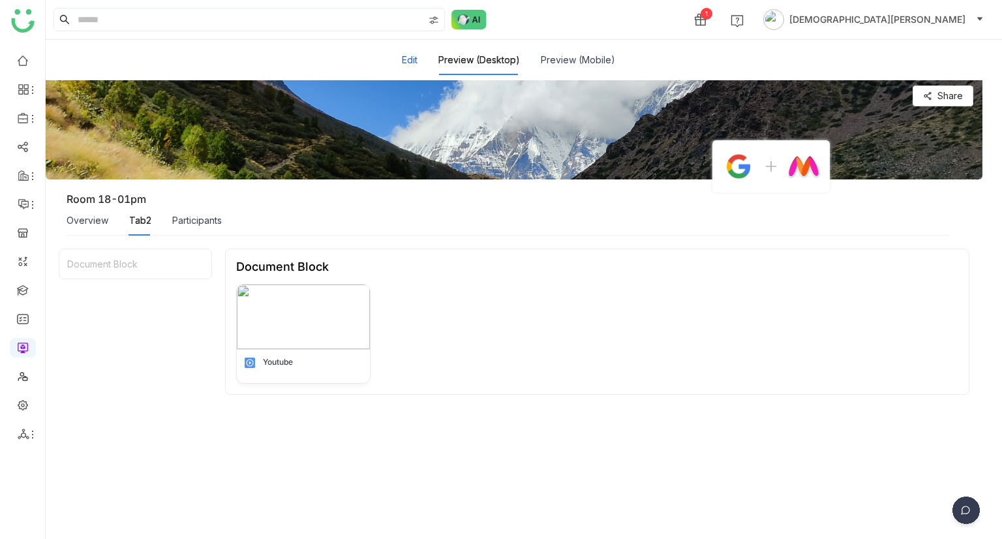
click at [412, 64] on button "Edit" at bounding box center [410, 60] width 16 height 14
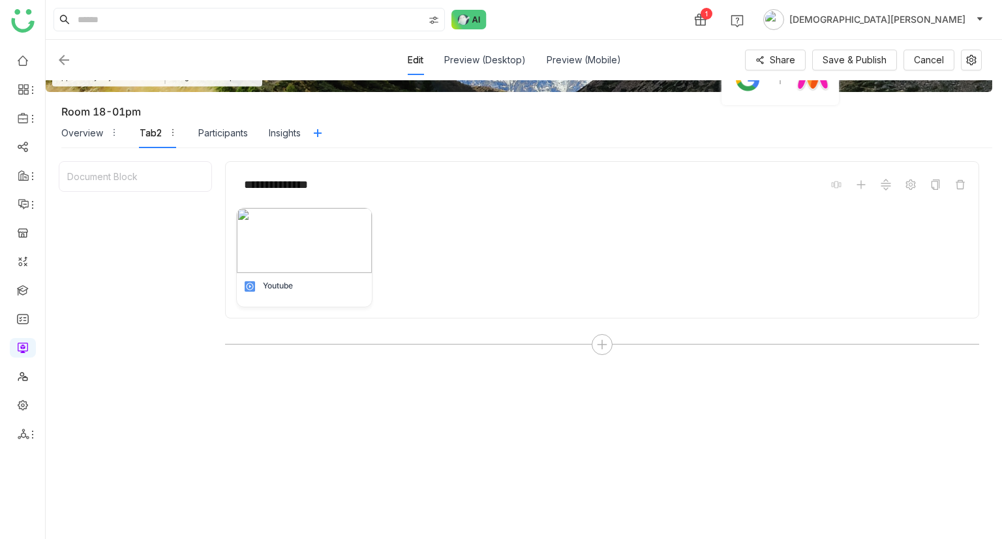
scroll to position [89, 0]
click at [599, 339] on icon at bounding box center [602, 345] width 12 height 12
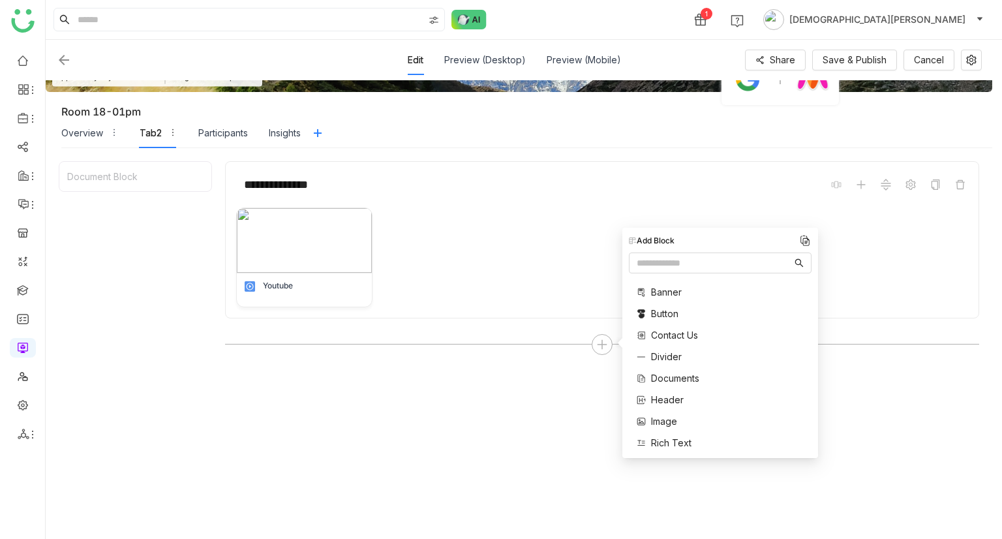
click at [665, 311] on span "Button" at bounding box center [664, 314] width 27 height 14
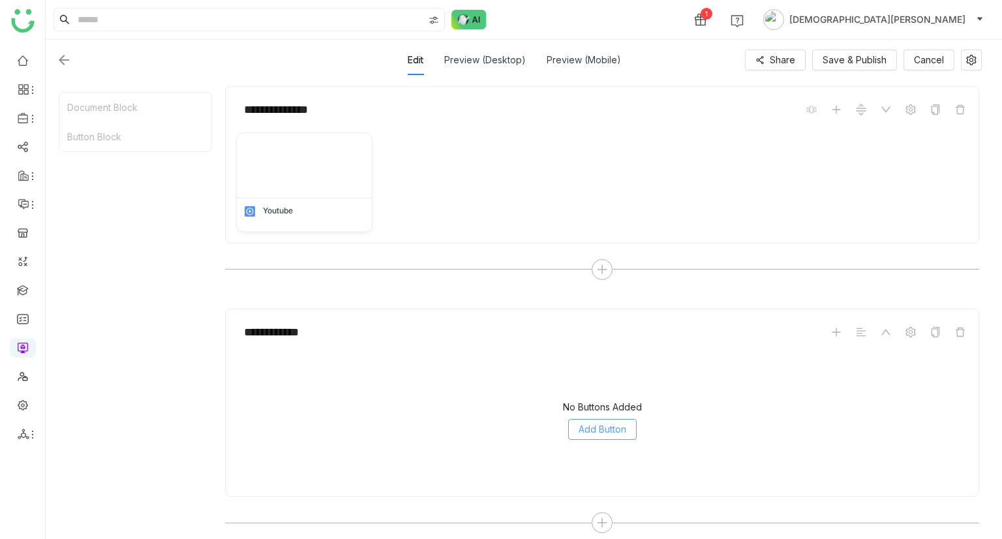
scroll to position [172, 0]
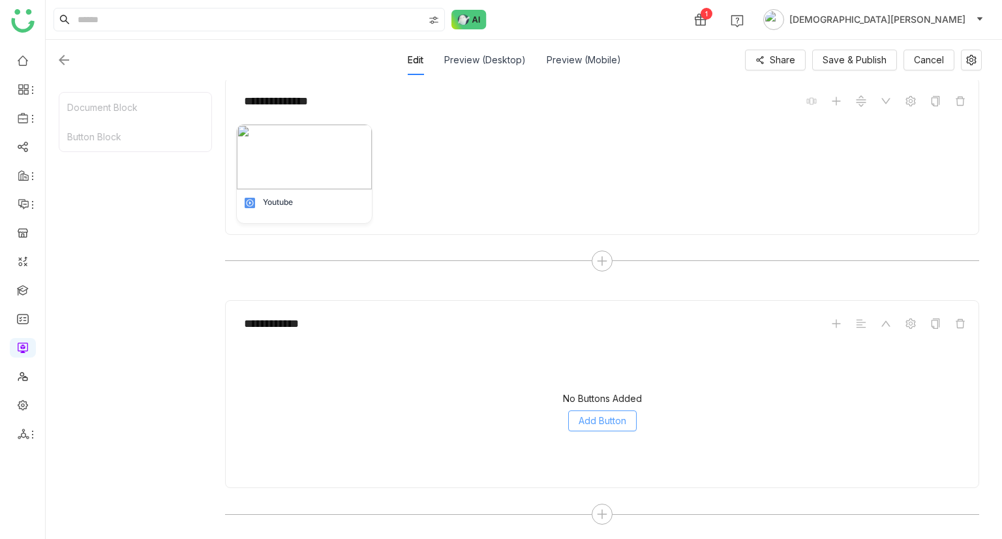
click at [600, 410] on button "Add Button" at bounding box center [602, 420] width 69 height 21
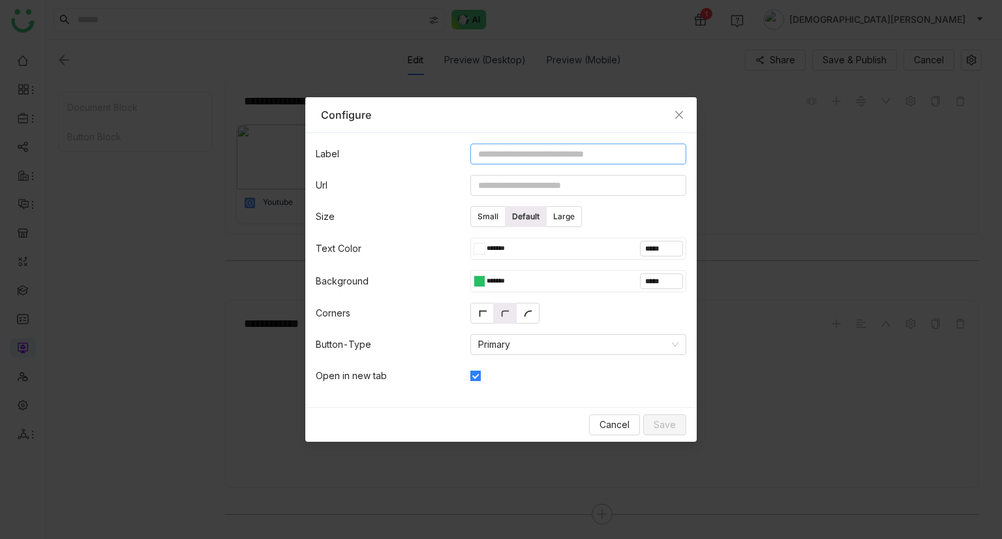
click at [513, 148] on input at bounding box center [578, 154] width 216 height 21
type input "**********"
click at [652, 428] on button "Save" at bounding box center [664, 424] width 43 height 21
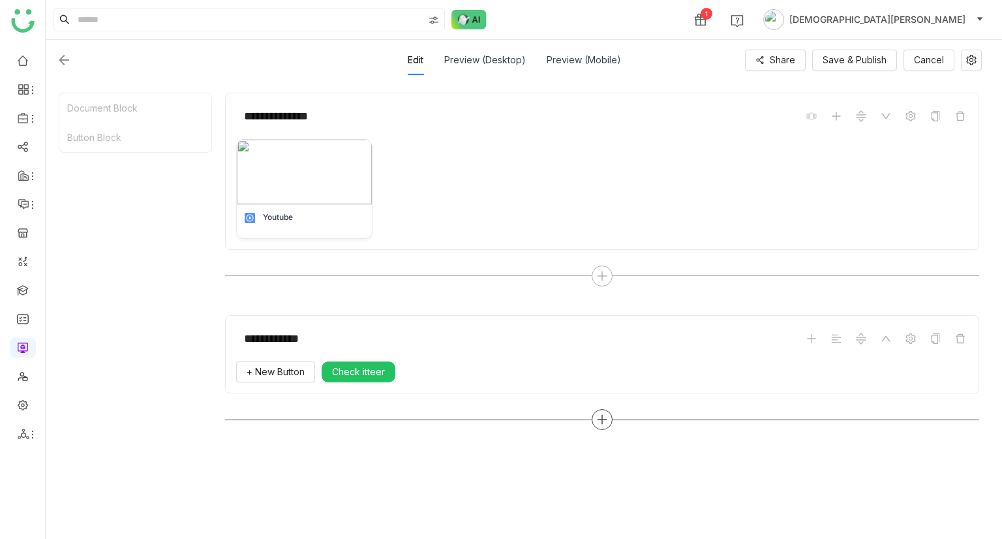
click at [594, 410] on div at bounding box center [602, 419] width 21 height 21
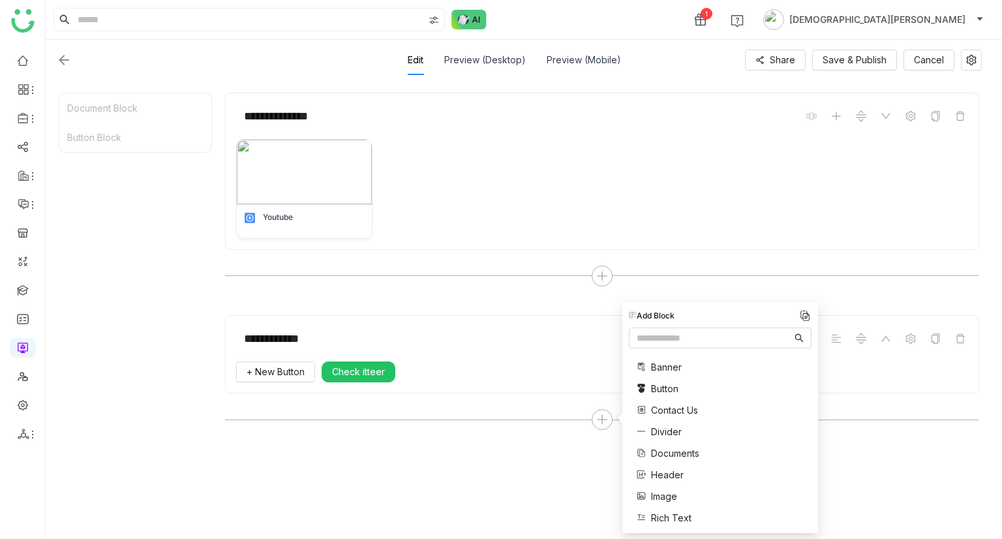
click at [669, 404] on span "Contact Us" at bounding box center [674, 410] width 47 height 14
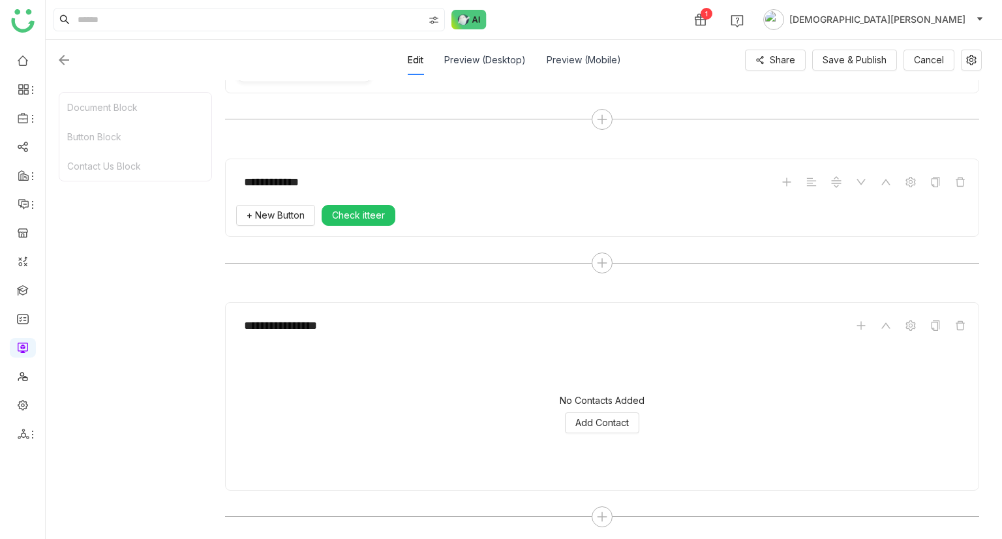
scroll to position [315, 0]
click at [598, 418] on span "Add Contact" at bounding box center [602, 421] width 54 height 14
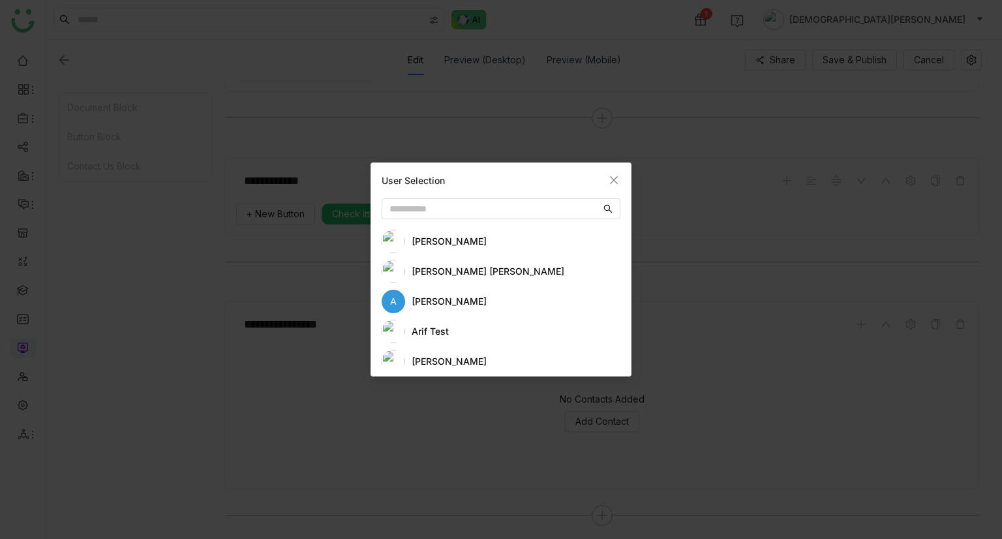
click at [458, 235] on div "aavi aavi" at bounding box center [516, 241] width 209 height 14
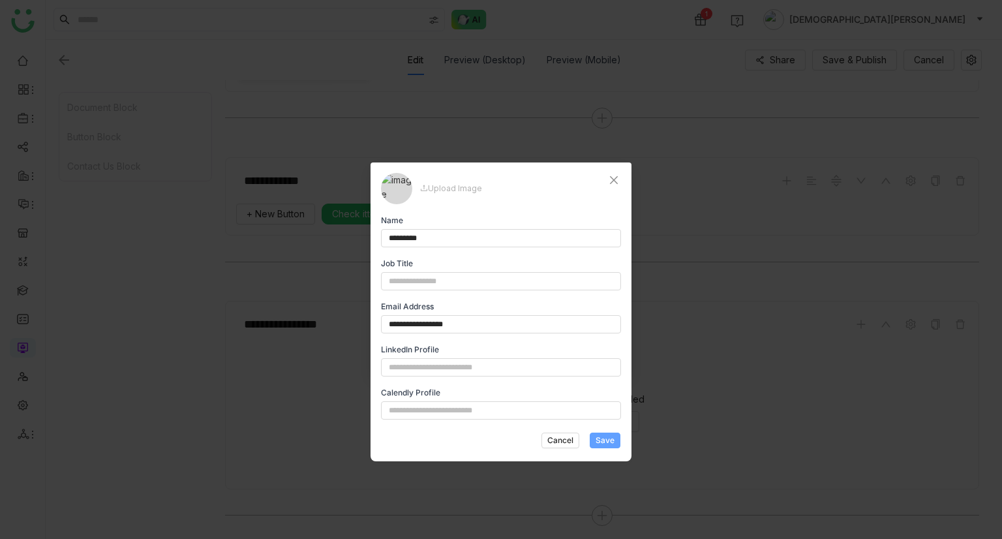
click at [603, 435] on span "Save" at bounding box center [605, 441] width 19 height 12
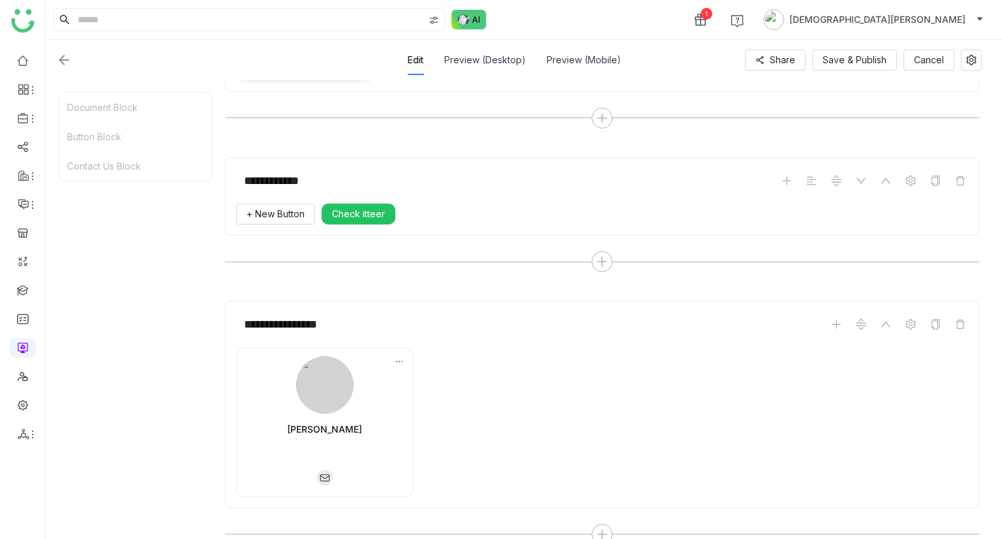
scroll to position [334, 0]
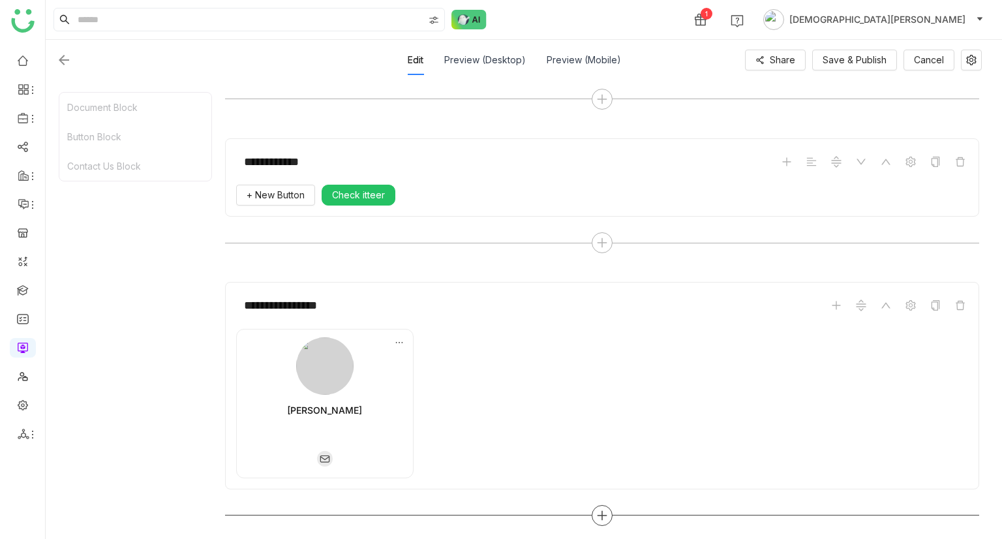
click at [609, 505] on div at bounding box center [602, 515] width 21 height 21
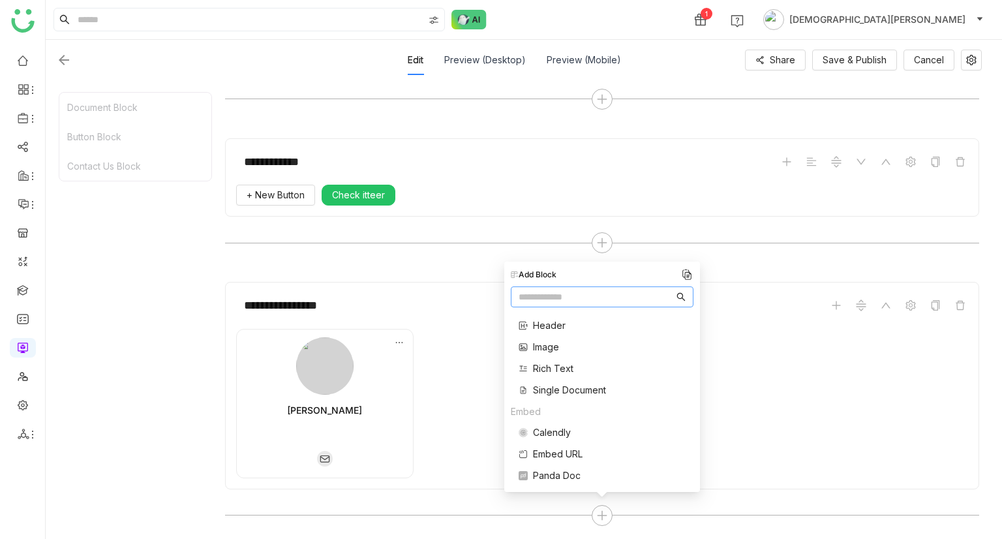
scroll to position [106, 0]
click at [572, 397] on span "Single Document" at bounding box center [569, 392] width 73 height 14
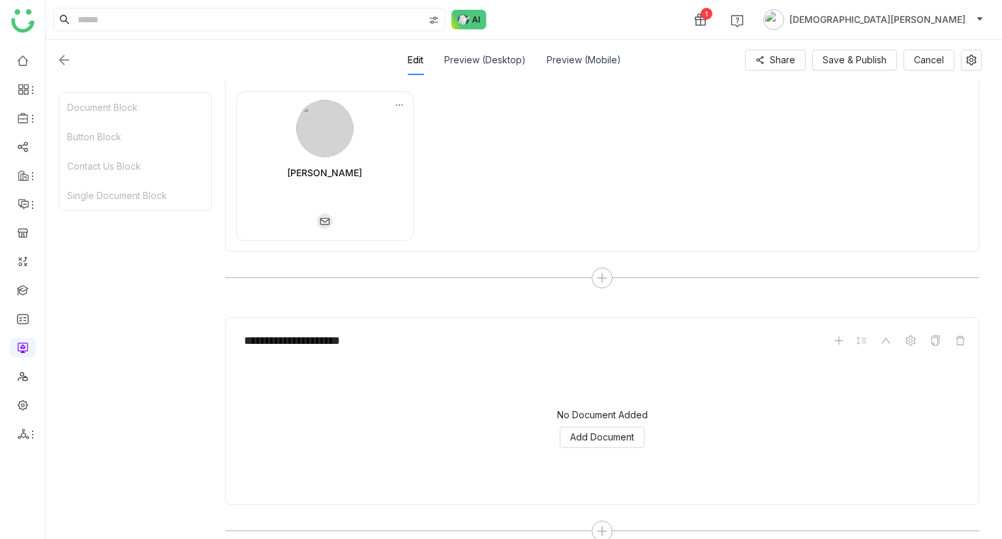
scroll to position [587, 0]
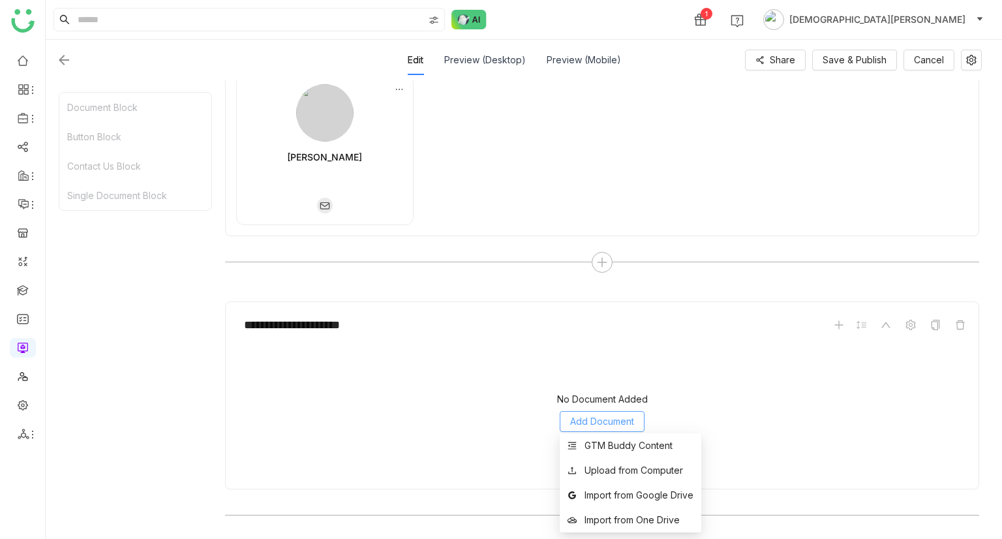
click at [617, 414] on span "Add Document" at bounding box center [602, 421] width 64 height 14
click at [611, 465] on div "Upload from Computer" at bounding box center [634, 470] width 99 height 14
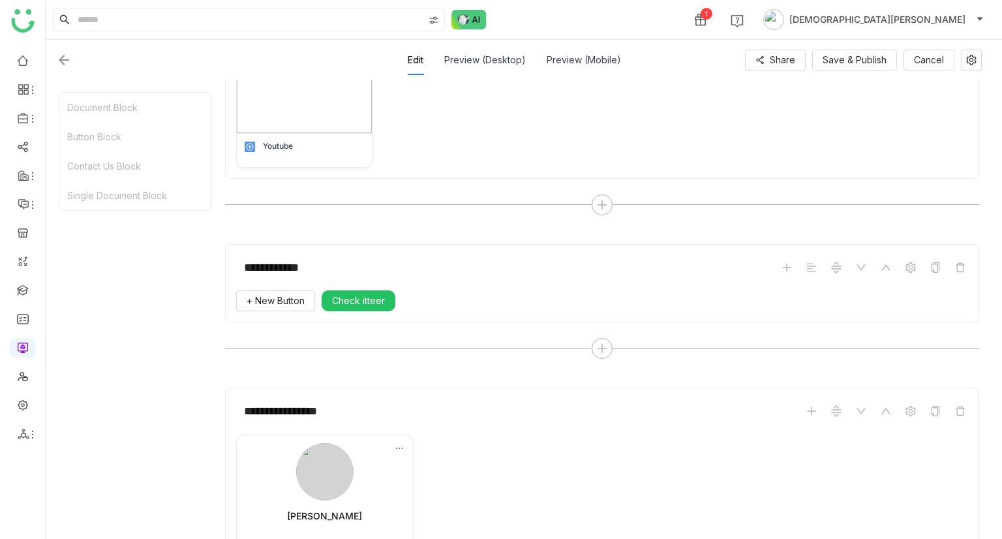
scroll to position [0, 0]
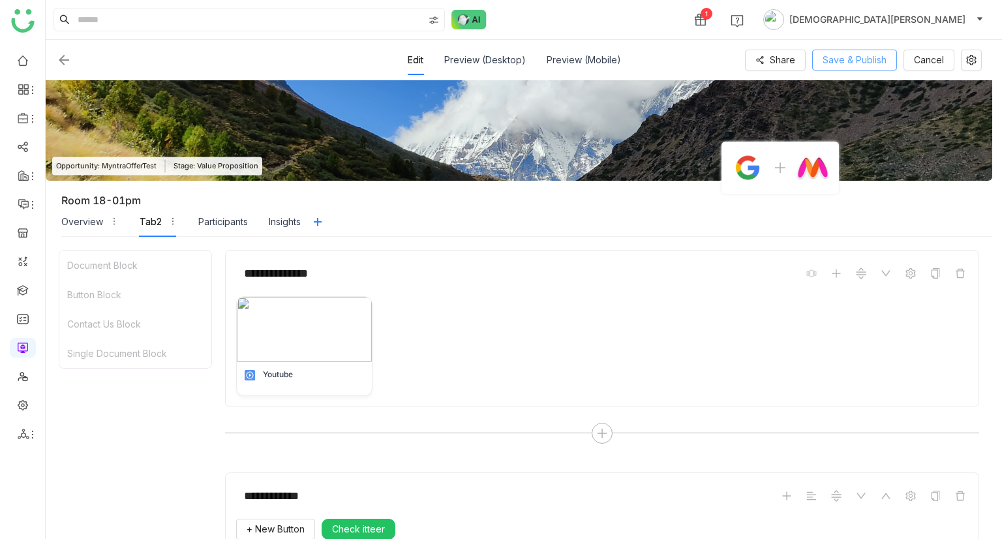
click at [853, 55] on span "Save & Publish" at bounding box center [855, 60] width 64 height 14
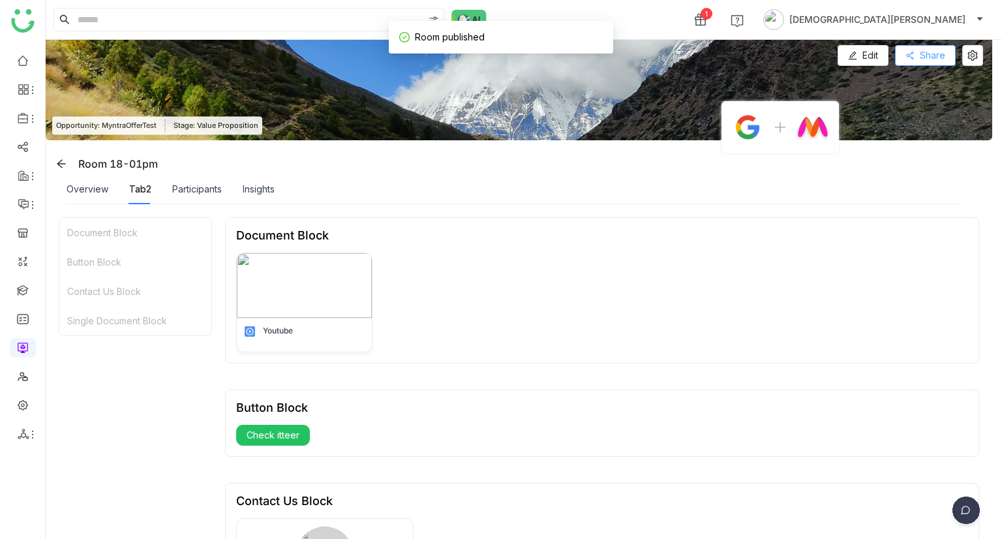
click at [910, 61] on button "Share" at bounding box center [925, 55] width 61 height 21
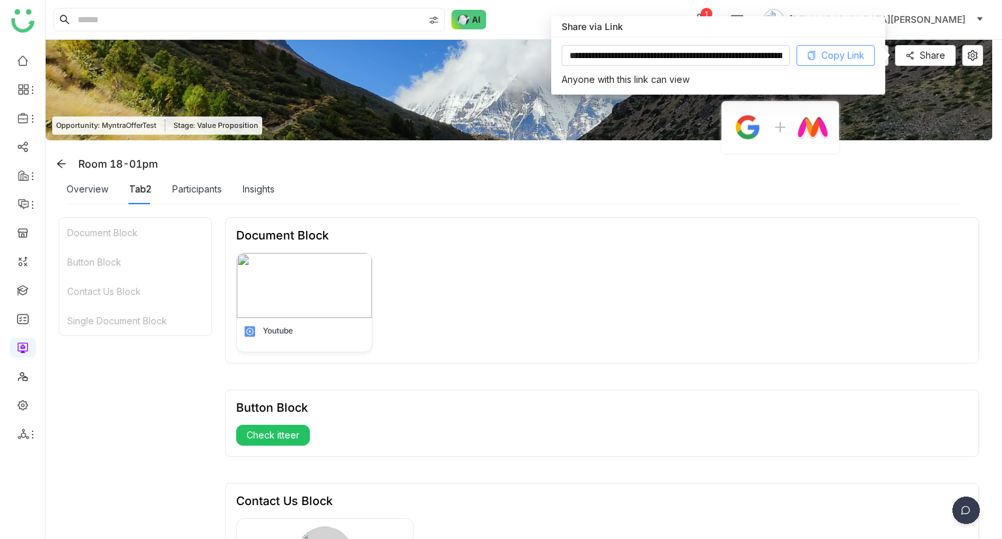
click at [840, 61] on span "Copy Link" at bounding box center [842, 55] width 43 height 14
click at [206, 185] on div "Participants" at bounding box center [197, 189] width 50 height 14
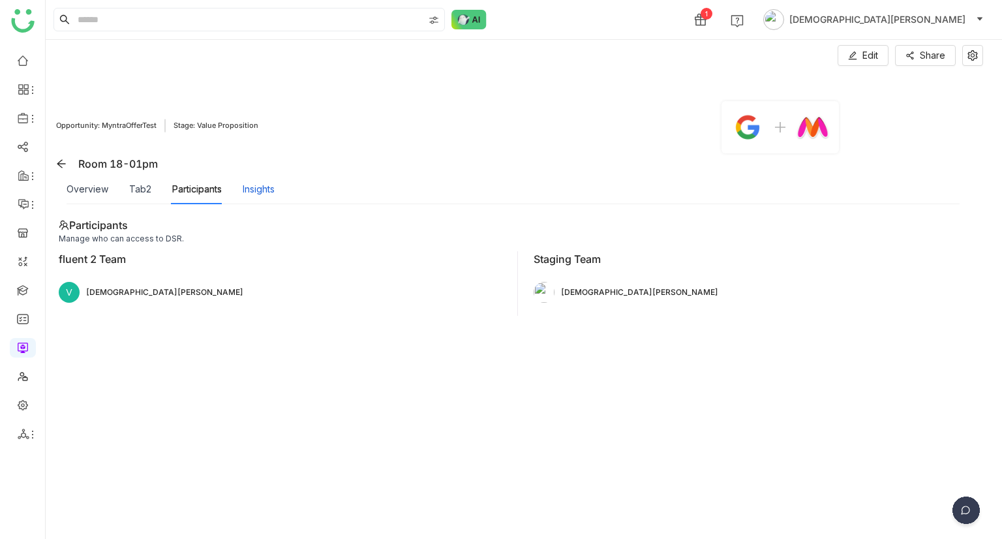
click at [263, 192] on div "Insights" at bounding box center [259, 189] width 32 height 14
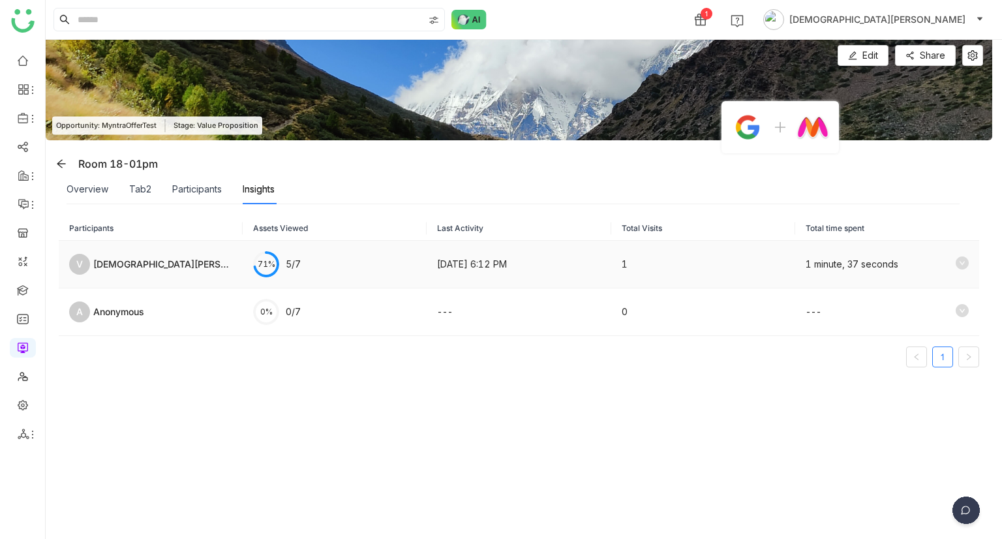
click at [956, 258] on icon at bounding box center [962, 262] width 13 height 13
click at [956, 263] on icon at bounding box center [962, 262] width 13 height 13
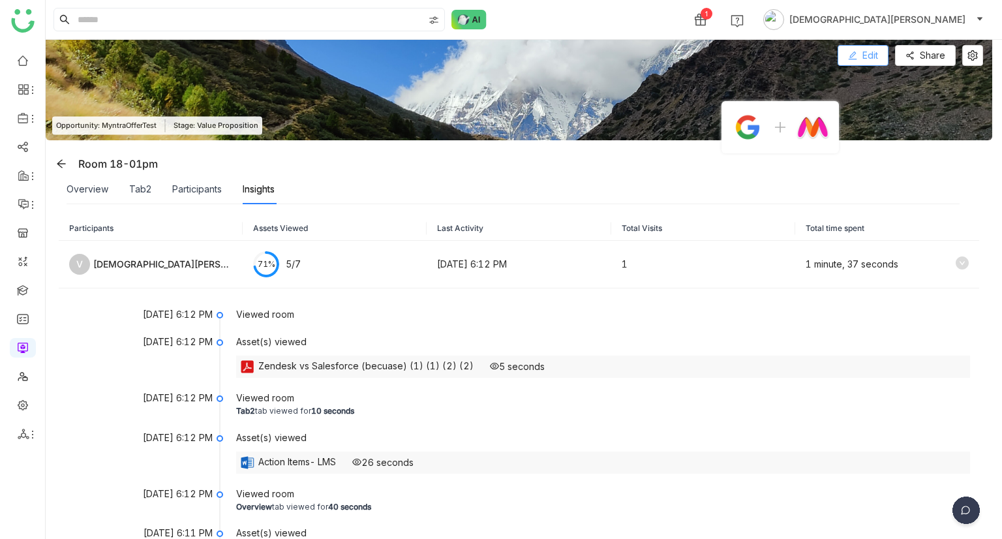
click at [857, 52] on icon at bounding box center [852, 55] width 9 height 9
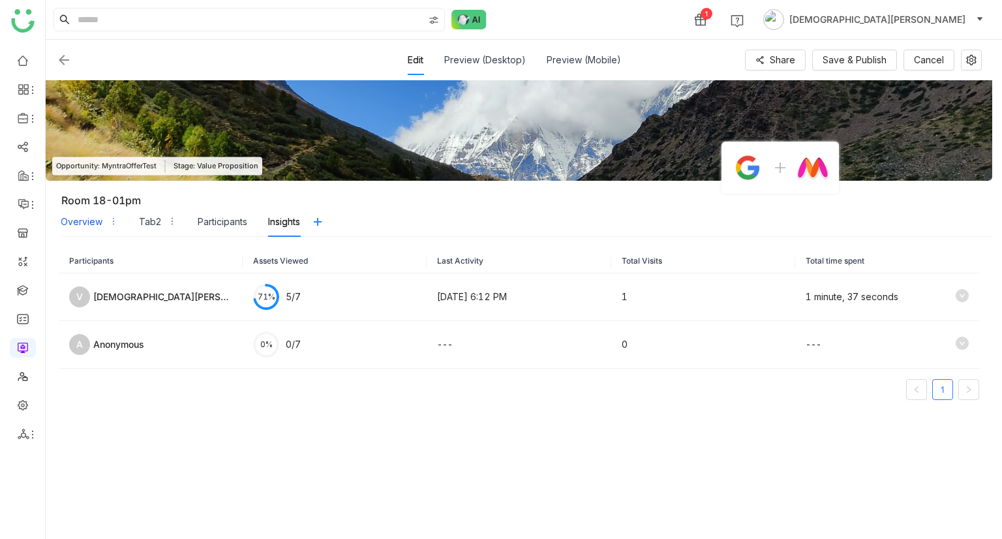
click at [82, 212] on div "Overview" at bounding box center [89, 222] width 57 height 30
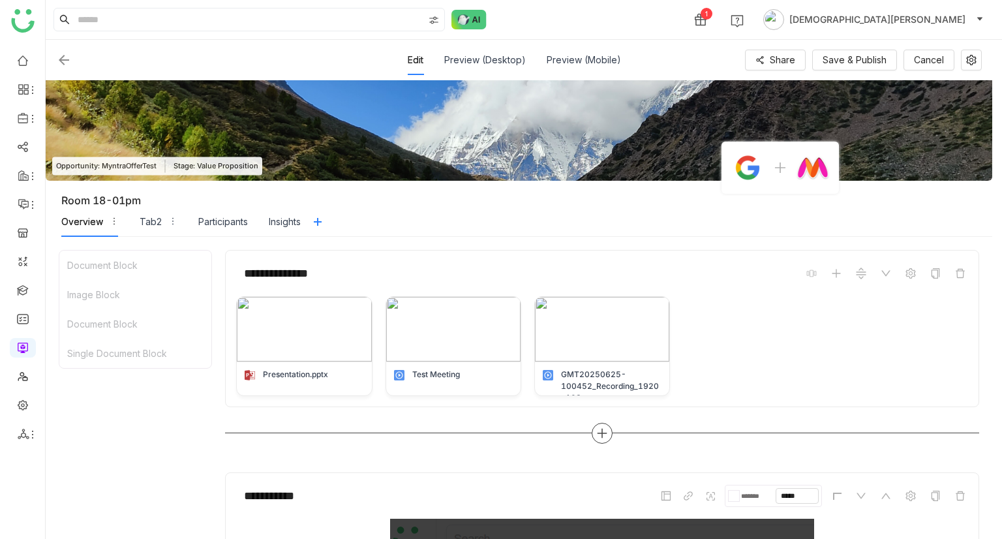
click at [605, 433] on icon at bounding box center [602, 433] width 12 height 12
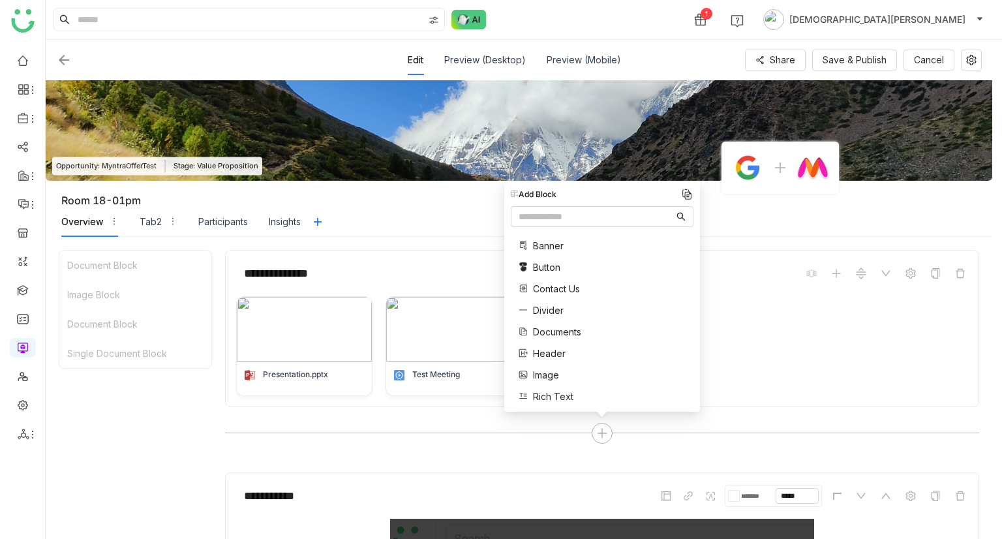
click at [550, 371] on span "Image" at bounding box center [546, 375] width 26 height 14
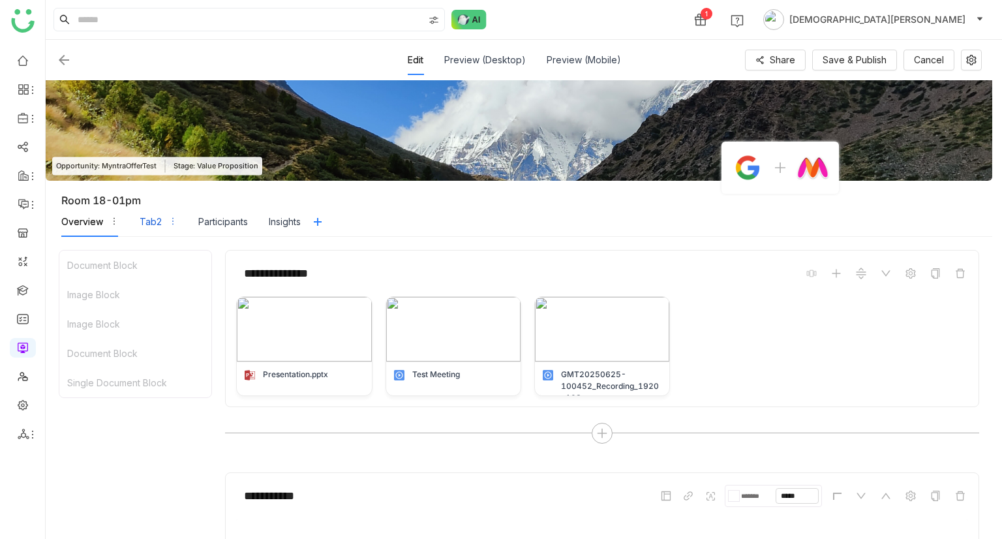
click at [155, 225] on div "Tab2" at bounding box center [151, 222] width 22 height 14
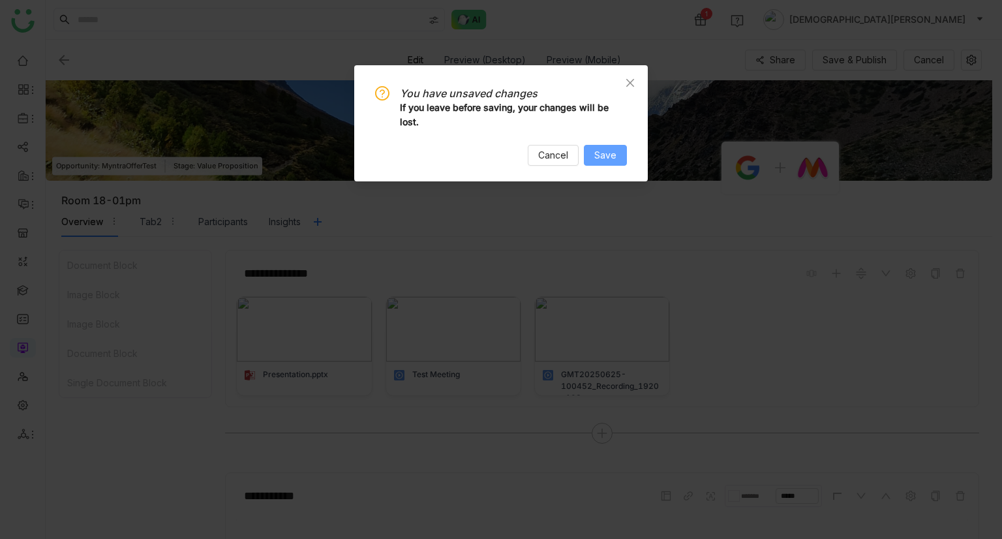
click at [595, 157] on span "Save" at bounding box center [605, 155] width 22 height 14
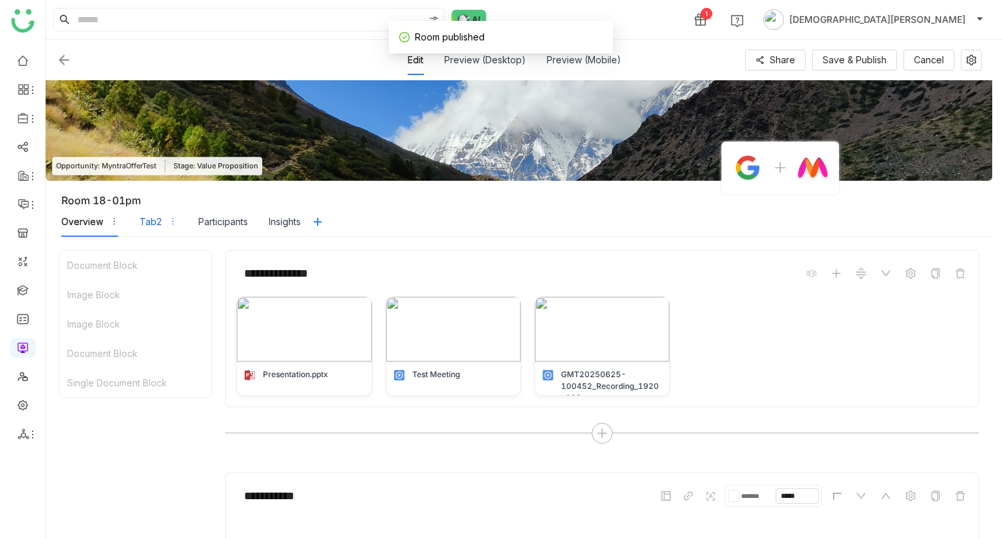
click at [146, 219] on div "Tab2" at bounding box center [151, 222] width 22 height 14
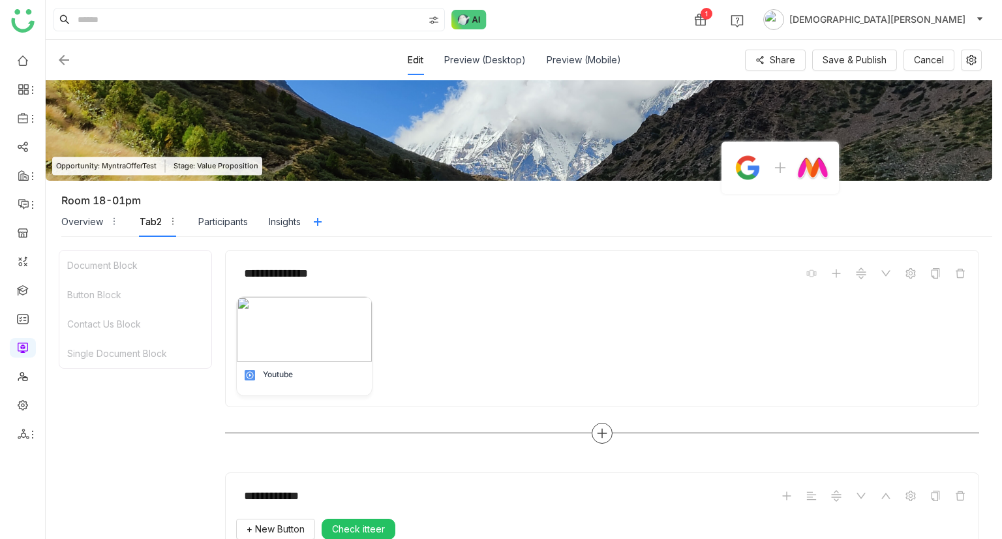
click at [598, 433] on icon at bounding box center [602, 433] width 12 height 12
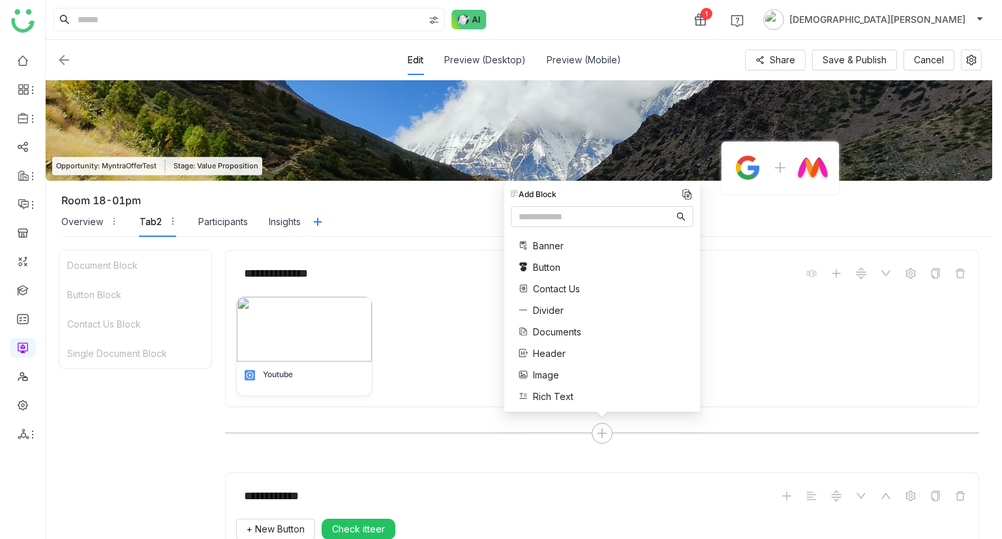
click at [543, 392] on span "Rich Text" at bounding box center [553, 397] width 40 height 14
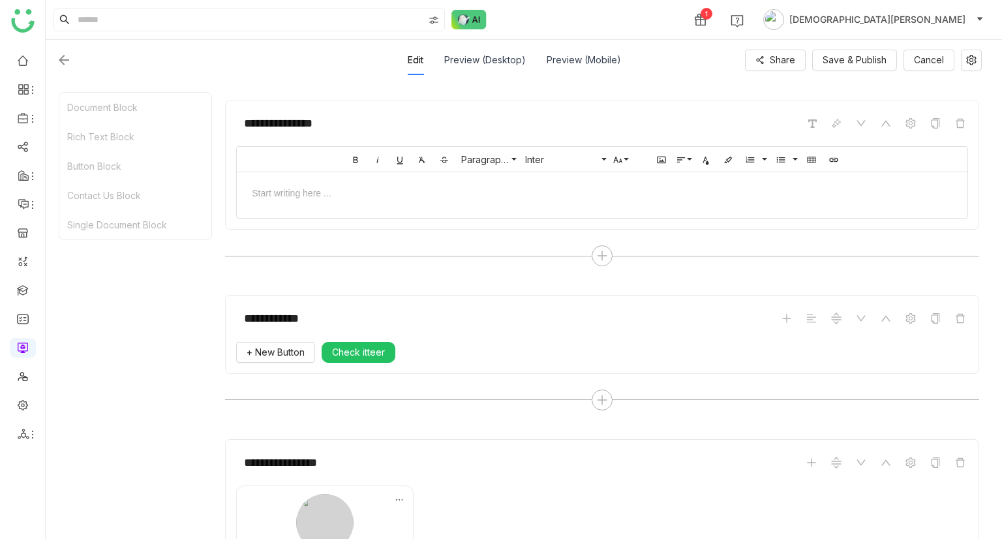
scroll to position [388, 0]
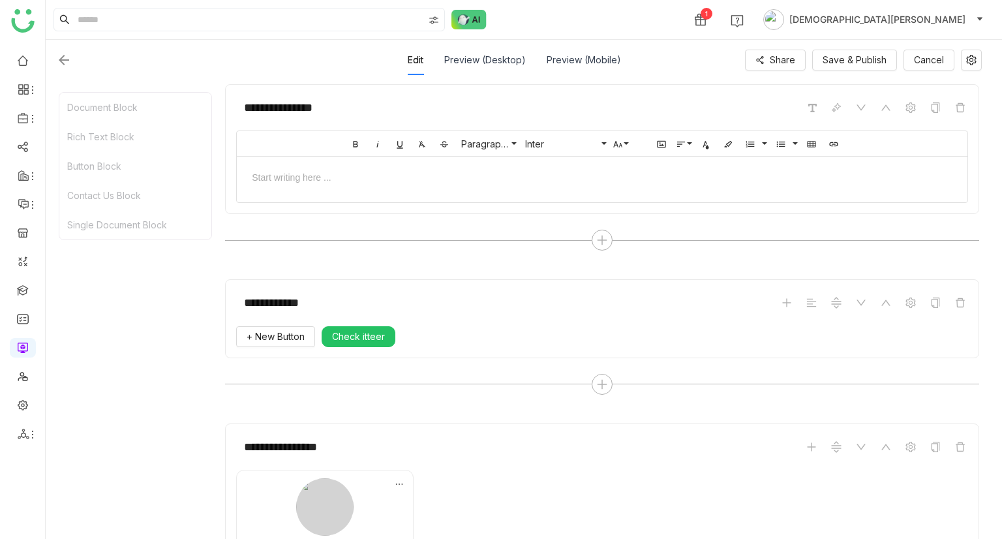
click at [387, 176] on div at bounding box center [602, 177] width 705 height 14
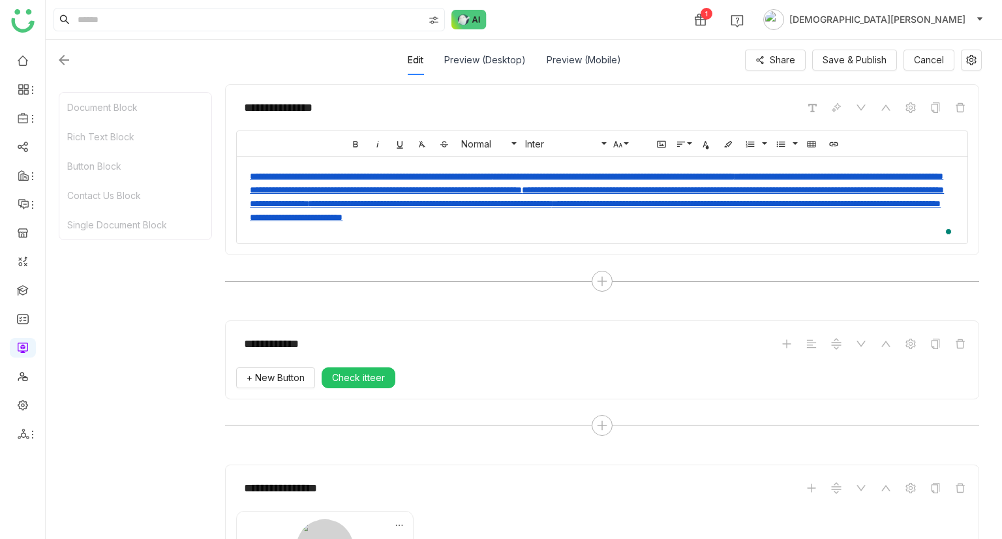
scroll to position [406, 5]
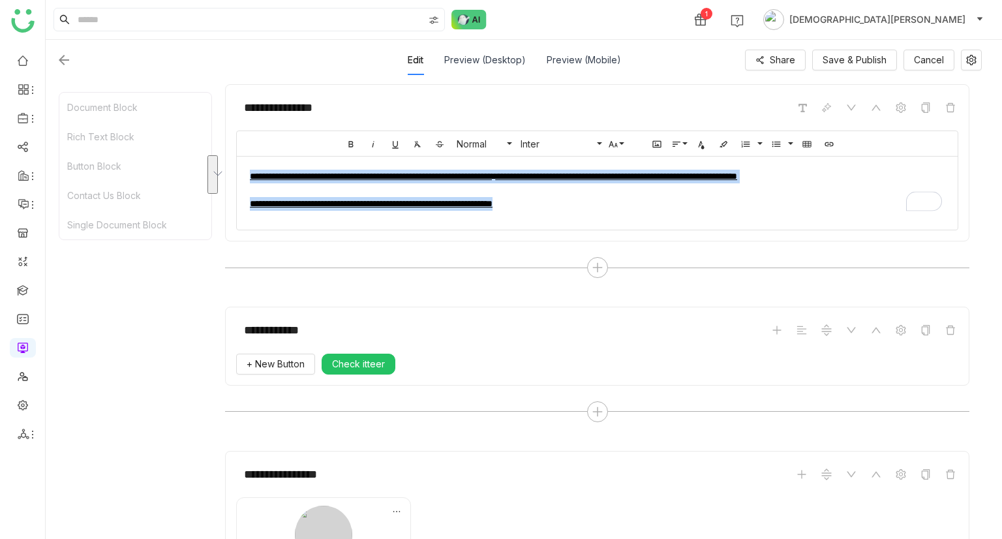
click at [651, 214] on div "**********" at bounding box center [597, 190] width 721 height 67
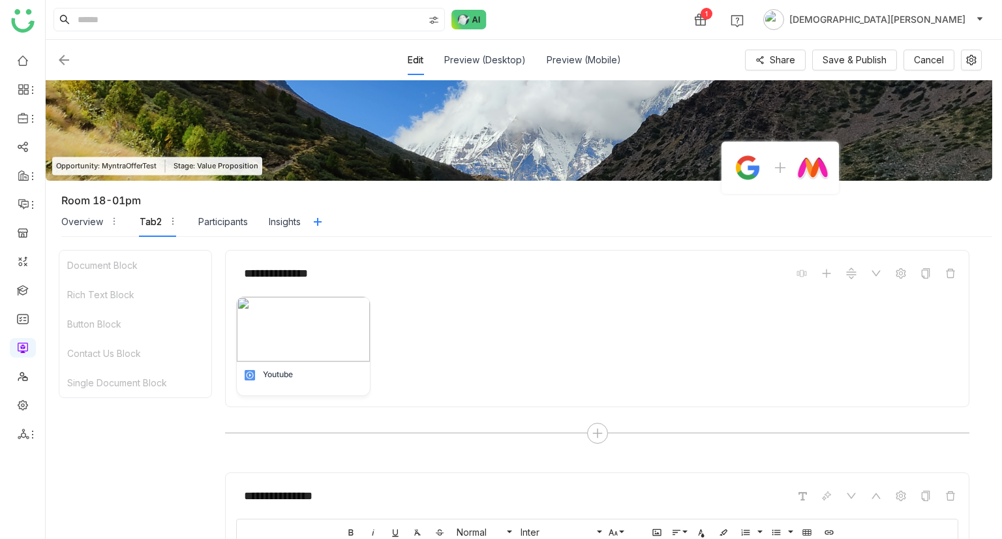
scroll to position [0, 0]
click at [94, 221] on div "Overview" at bounding box center [82, 222] width 42 height 14
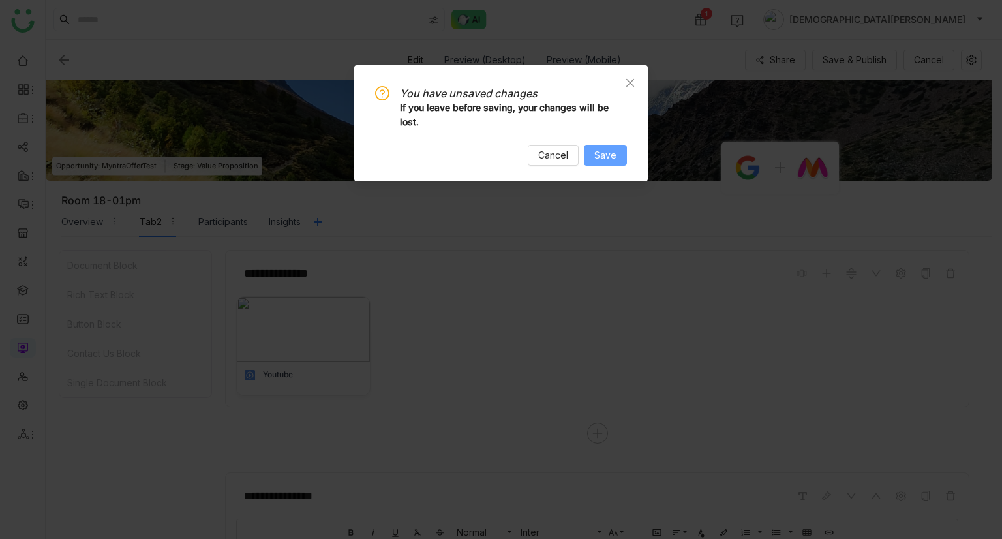
click at [596, 155] on span "Save" at bounding box center [605, 155] width 22 height 14
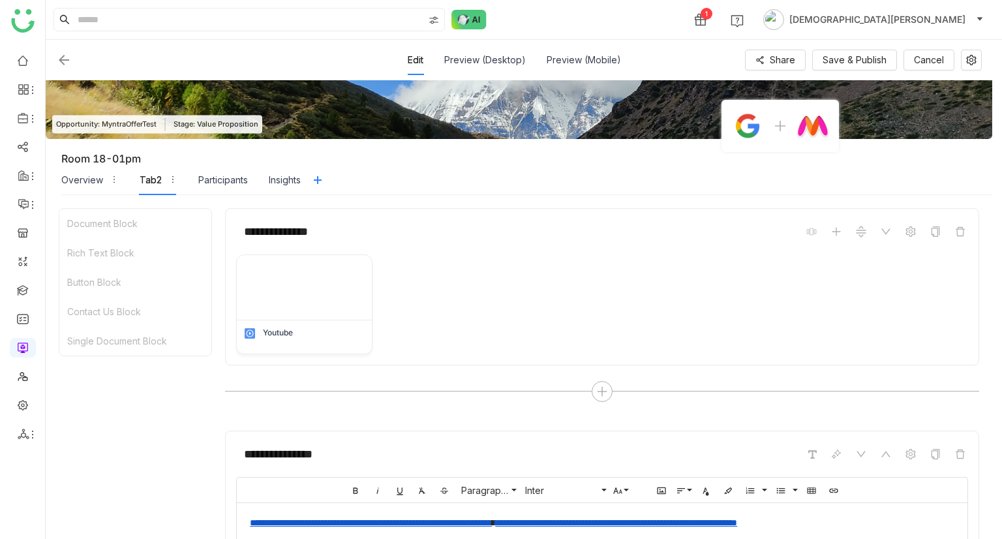
scroll to position [26, 0]
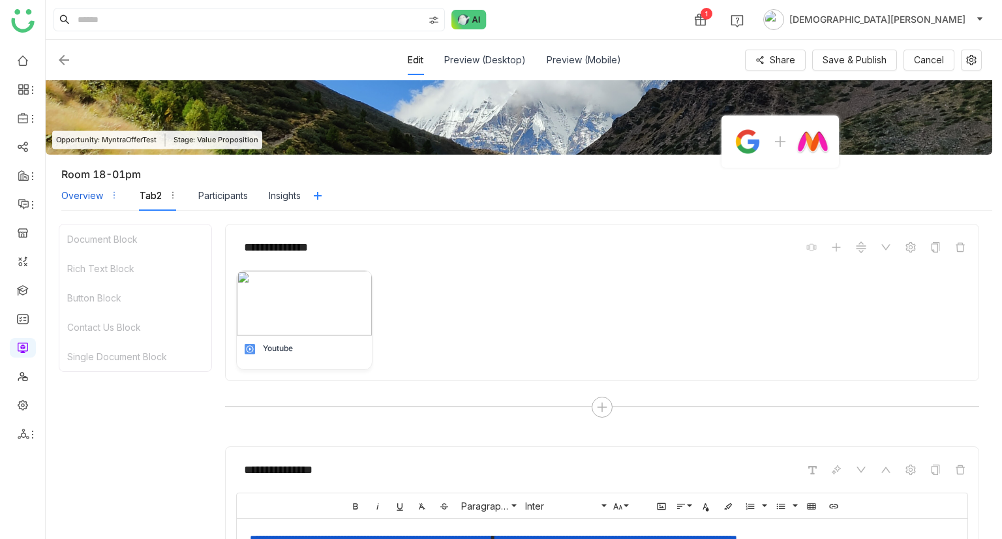
click at [73, 196] on div "Overview" at bounding box center [82, 196] width 42 height 14
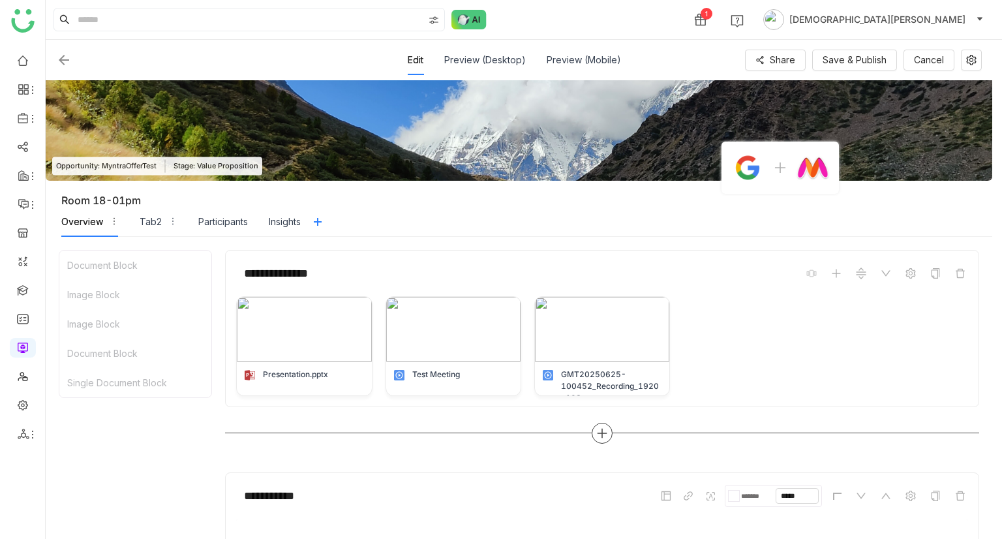
click at [604, 427] on icon at bounding box center [602, 433] width 12 height 12
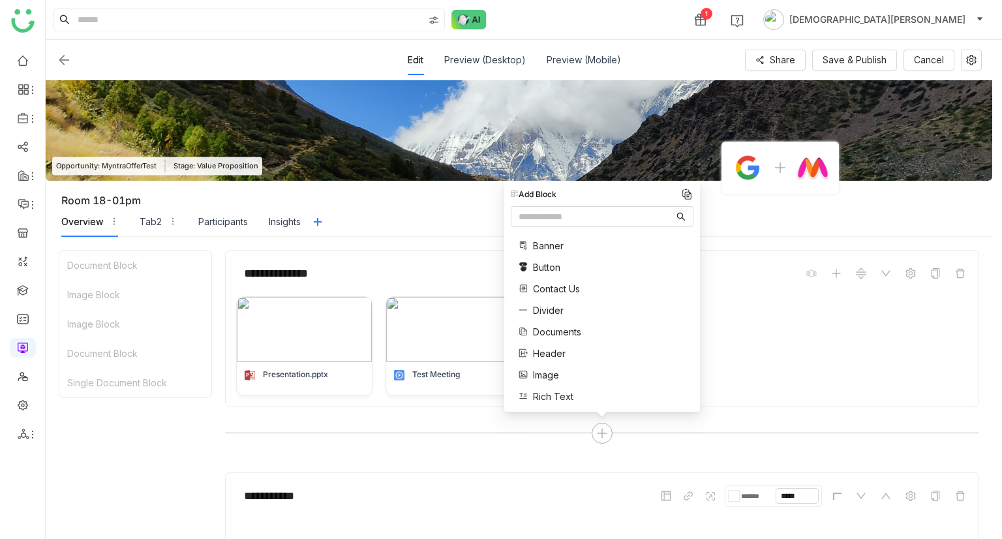
click at [543, 332] on span "Documents" at bounding box center [557, 332] width 48 height 14
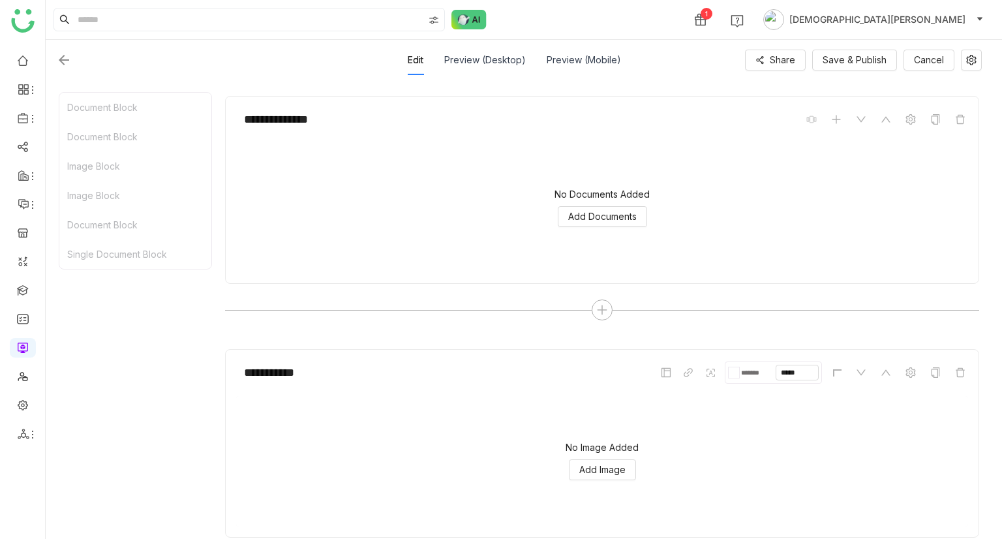
scroll to position [388, 0]
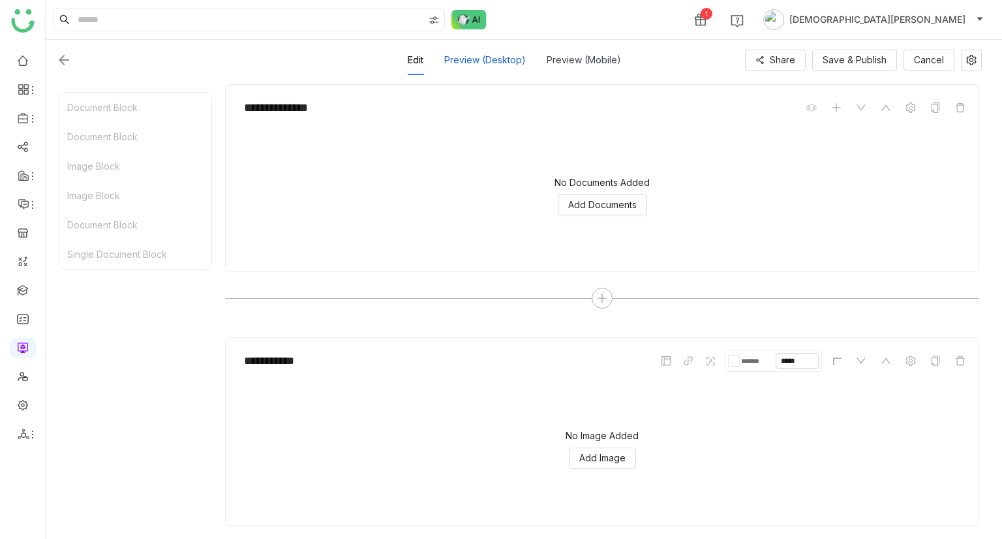
click at [470, 61] on div "Preview (Desktop)" at bounding box center [485, 60] width 82 height 30
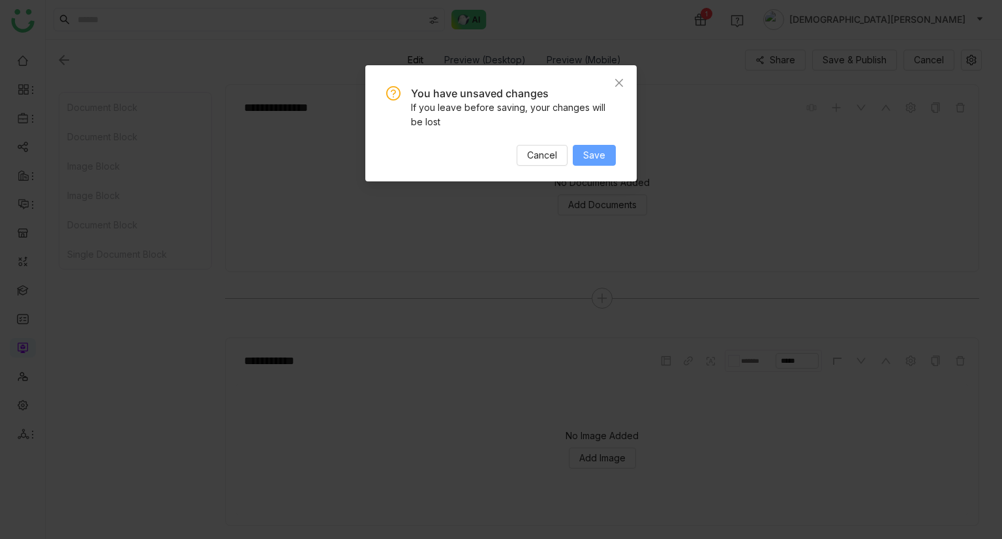
click at [587, 157] on span "Save" at bounding box center [594, 155] width 22 height 14
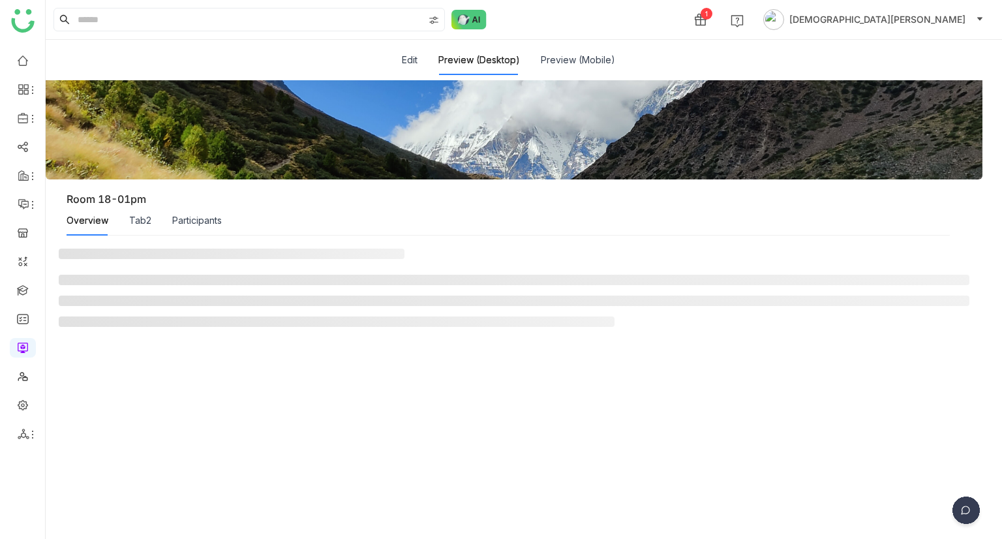
scroll to position [0, 0]
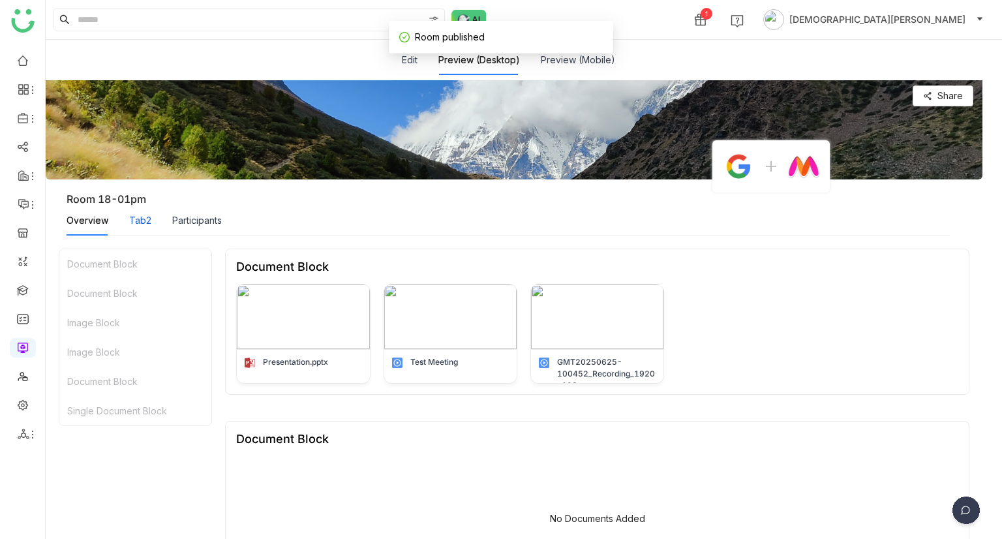
click at [129, 217] on div "Tab2" at bounding box center [140, 220] width 22 height 14
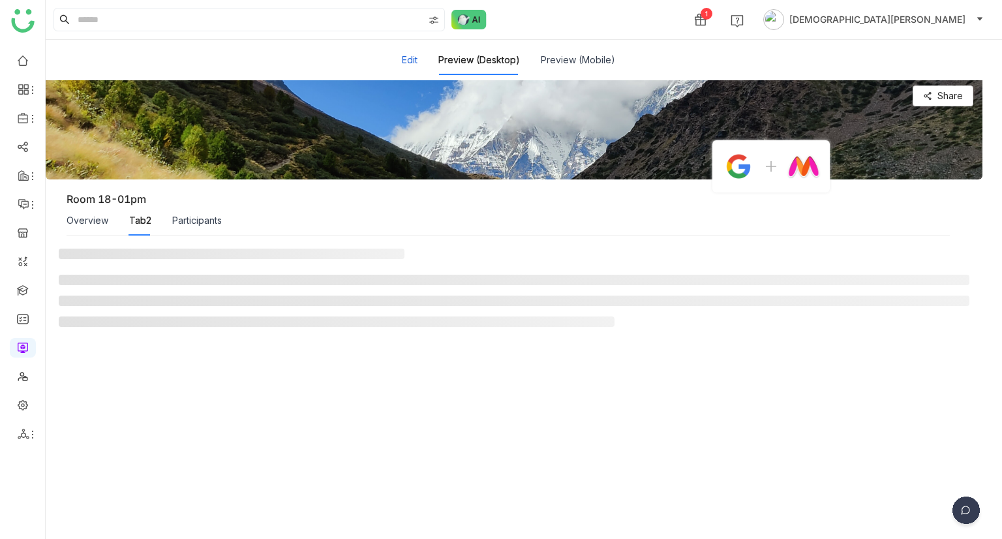
click at [404, 58] on button "Edit" at bounding box center [410, 60] width 16 height 14
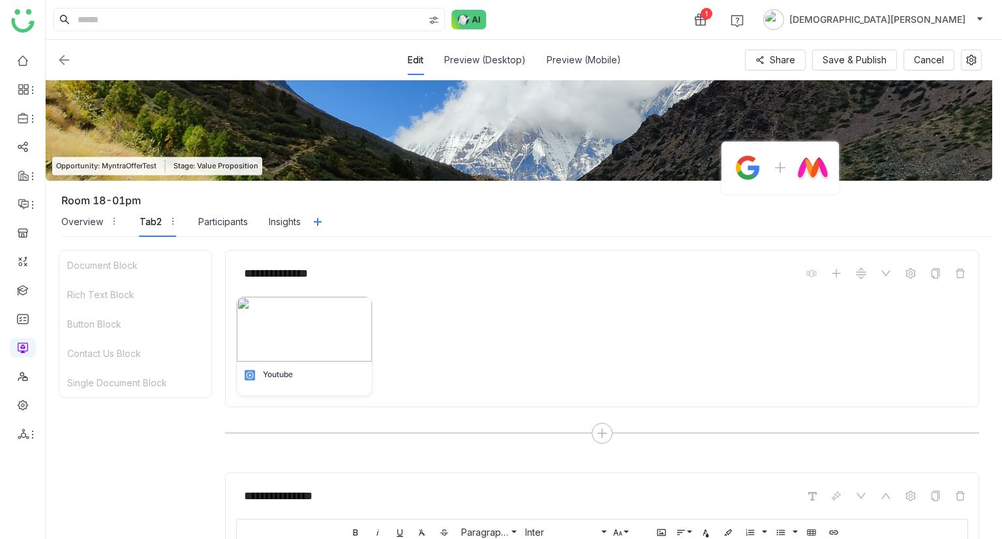
click at [404, 58] on div "Edit Preview (Desktop) Preview (Mobile) Share Save & Publish Cancel" at bounding box center [519, 60] width 926 height 30
click at [81, 217] on div "Overview" at bounding box center [82, 222] width 42 height 14
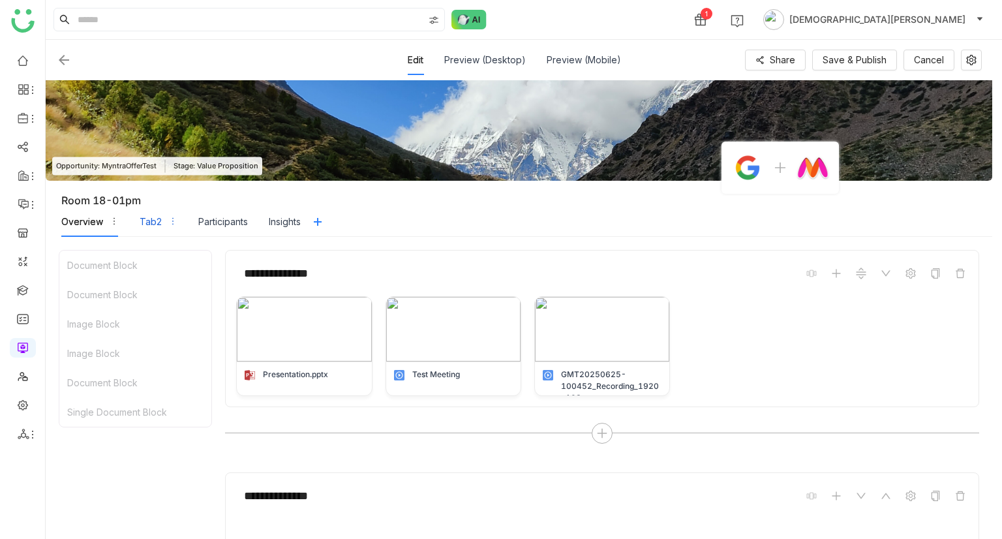
click at [140, 220] on div "Tab2" at bounding box center [151, 222] width 22 height 14
click at [151, 218] on div "Tab2" at bounding box center [151, 222] width 22 height 14
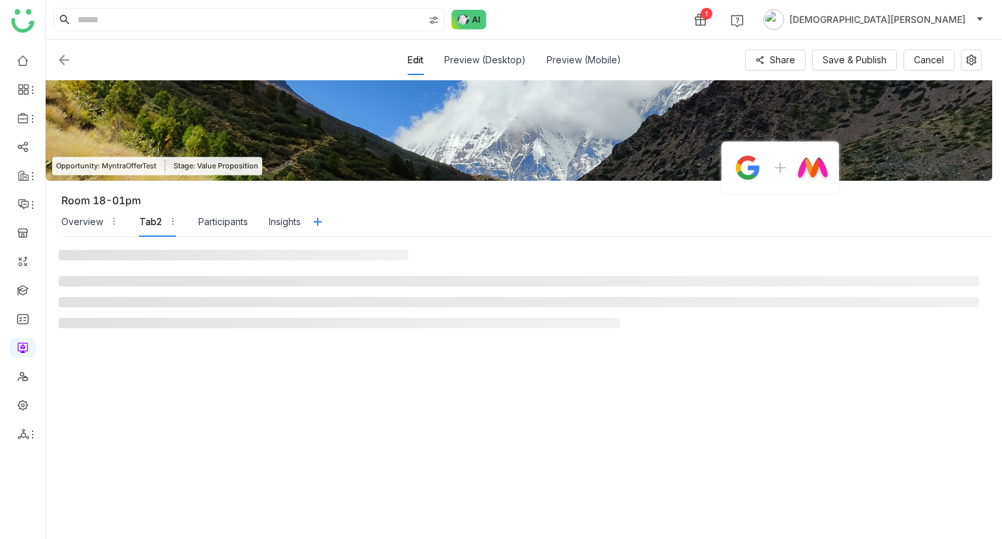
click at [151, 218] on div "Tab2" at bounding box center [151, 222] width 22 height 14
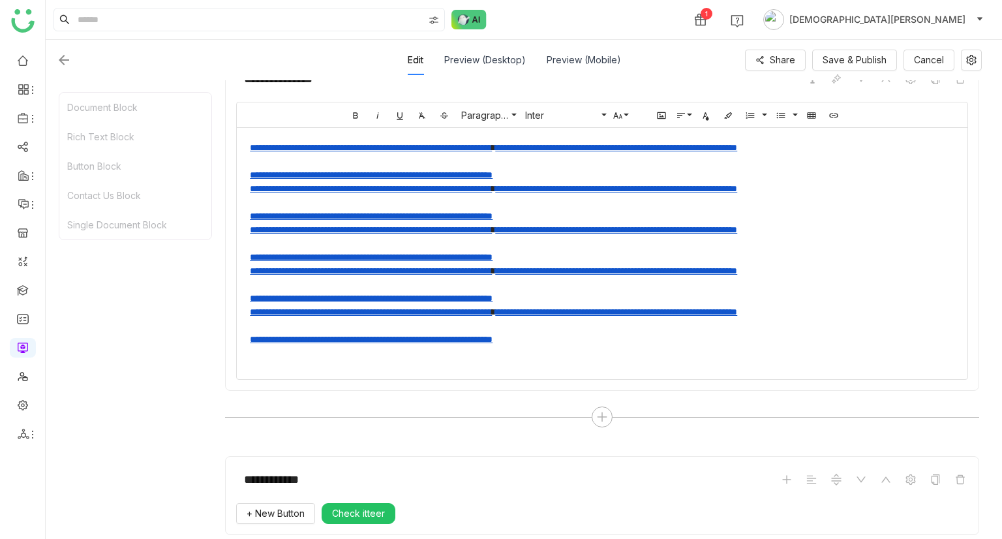
scroll to position [416, 0]
click at [604, 418] on icon at bounding box center [602, 418] width 12 height 12
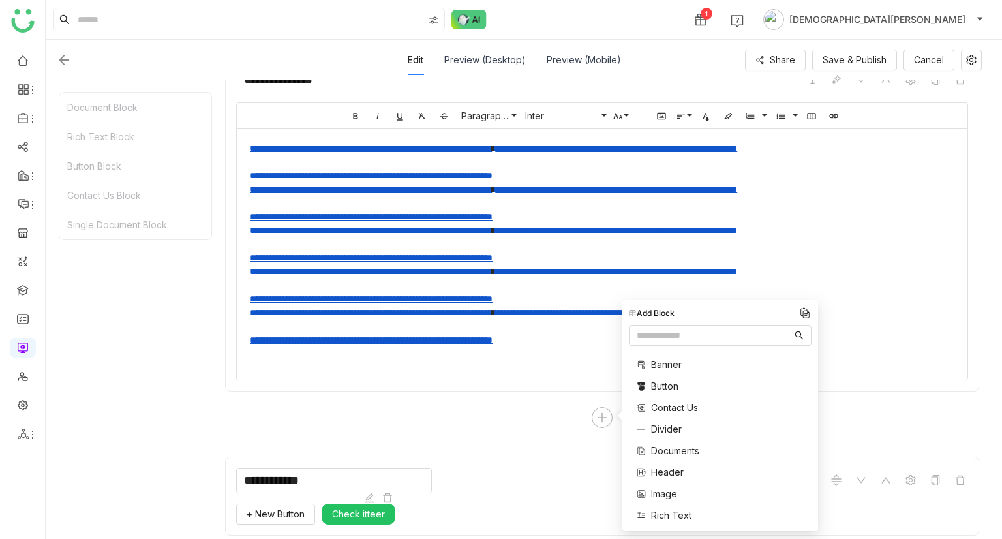
drag, startPoint x: 393, startPoint y: 488, endPoint x: 360, endPoint y: 510, distance: 39.1
click at [360, 510] on div "**********" at bounding box center [602, 496] width 754 height 78
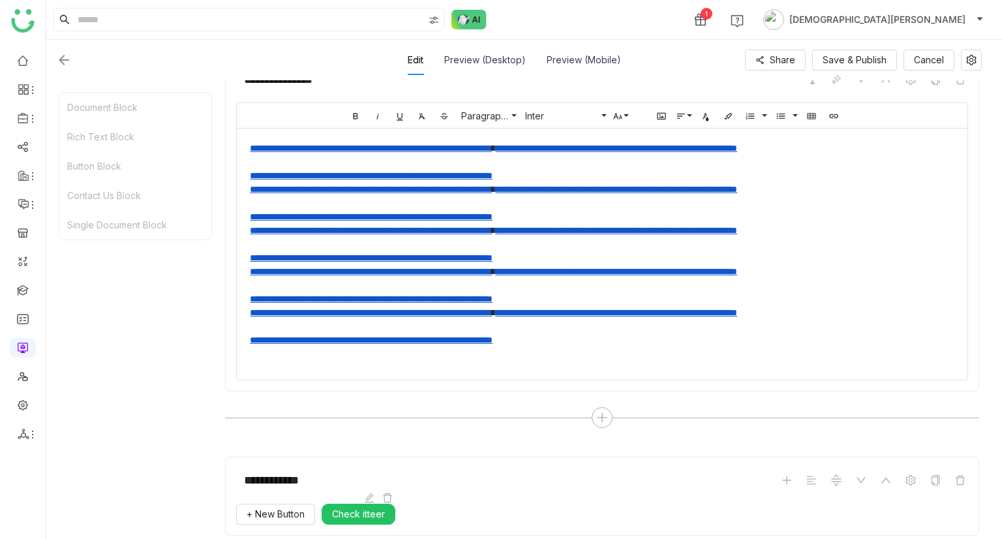
click at [360, 510] on span "Check itteer" at bounding box center [358, 514] width 53 height 14
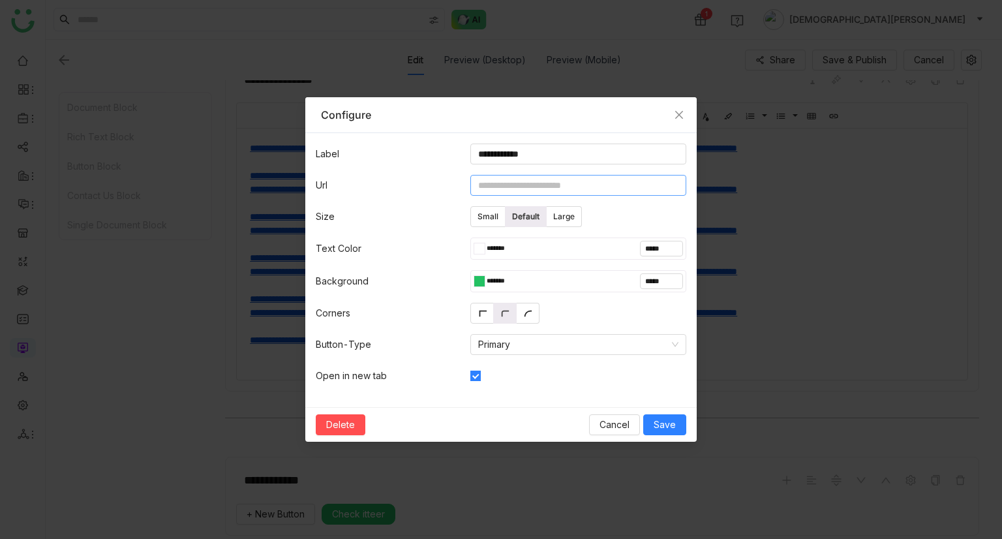
click at [532, 186] on input at bounding box center [578, 185] width 216 height 21
type input "**********"
click at [676, 421] on span "Save" at bounding box center [665, 425] width 22 height 14
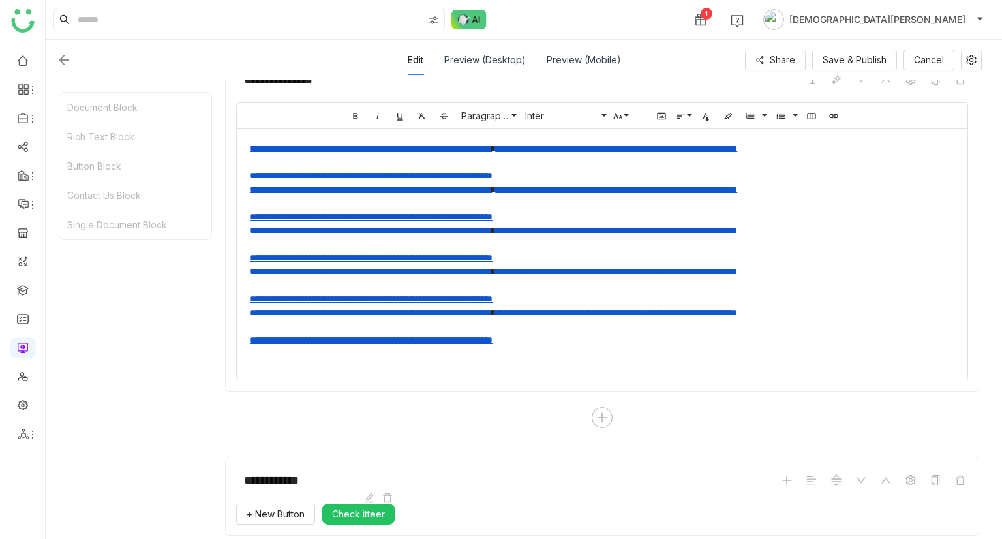
click at [355, 510] on span "Check itteer" at bounding box center [358, 514] width 53 height 14
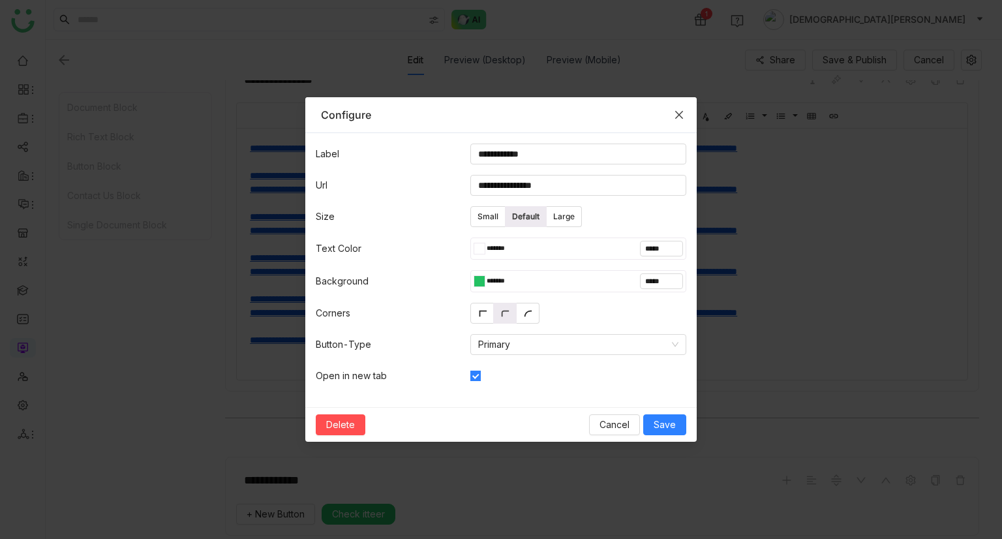
click at [684, 117] on span "Close" at bounding box center [679, 114] width 35 height 35
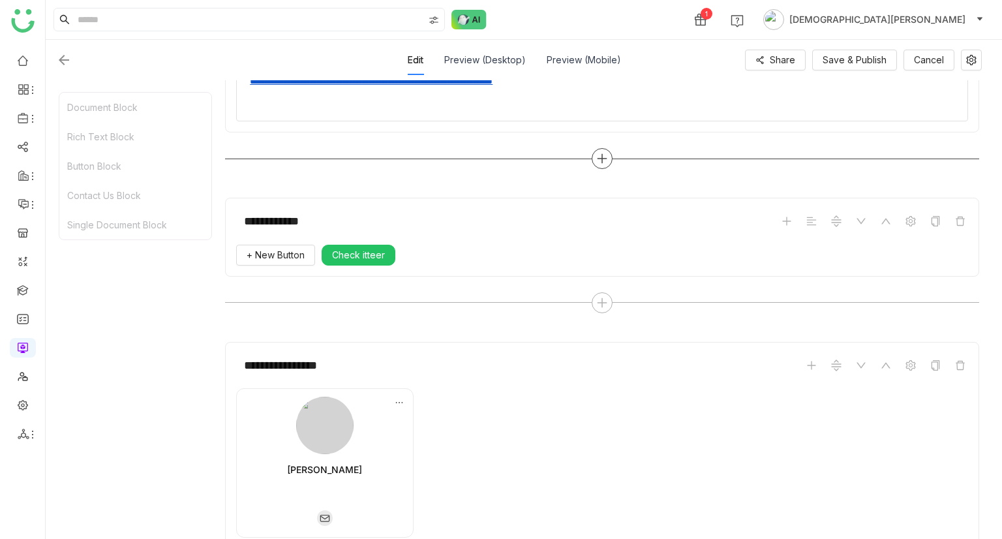
scroll to position [709, 0]
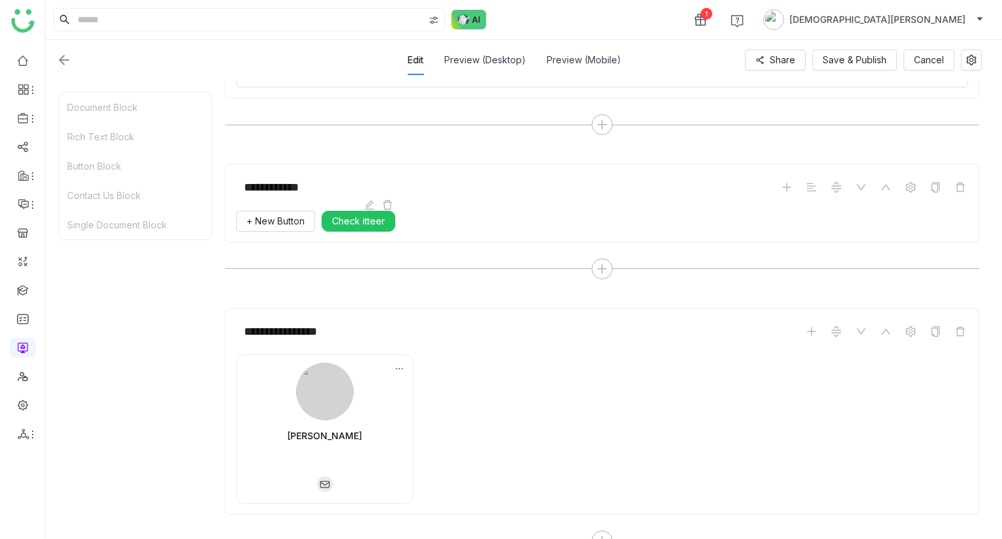
click at [371, 217] on span "Check itteer" at bounding box center [358, 221] width 53 height 14
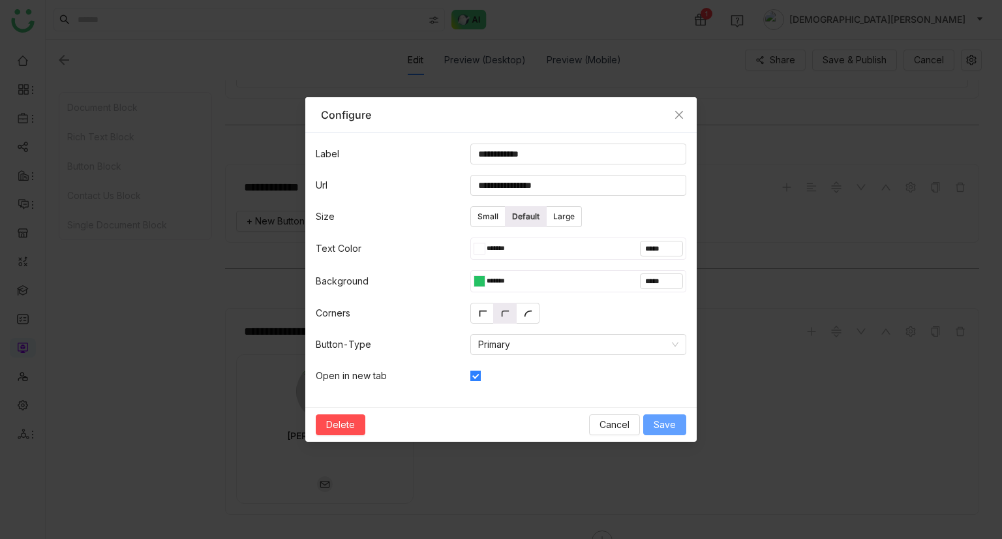
click at [657, 421] on span "Save" at bounding box center [665, 425] width 22 height 14
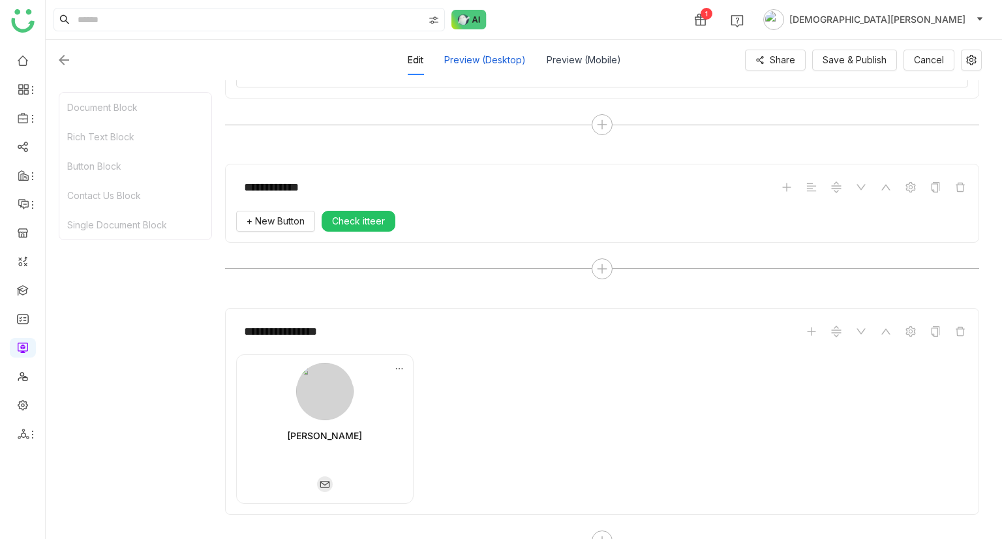
click at [491, 57] on div "Preview (Desktop)" at bounding box center [485, 60] width 82 height 30
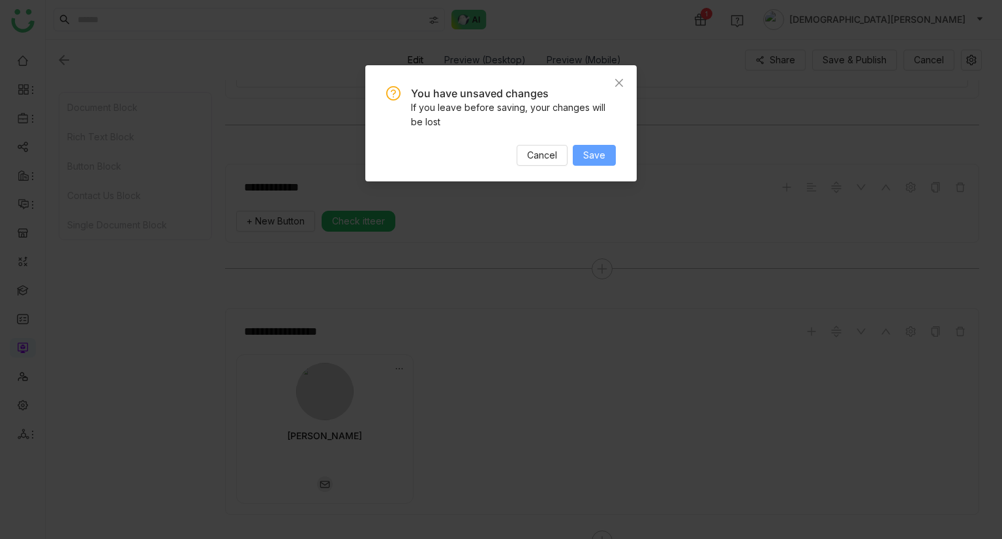
click at [591, 160] on span "Save" at bounding box center [594, 155] width 22 height 14
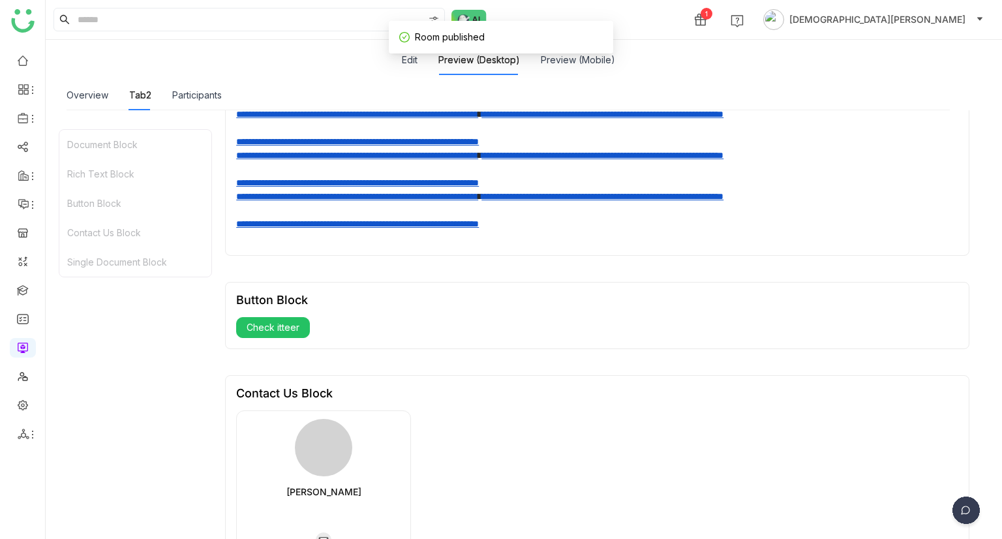
scroll to position [404, 0]
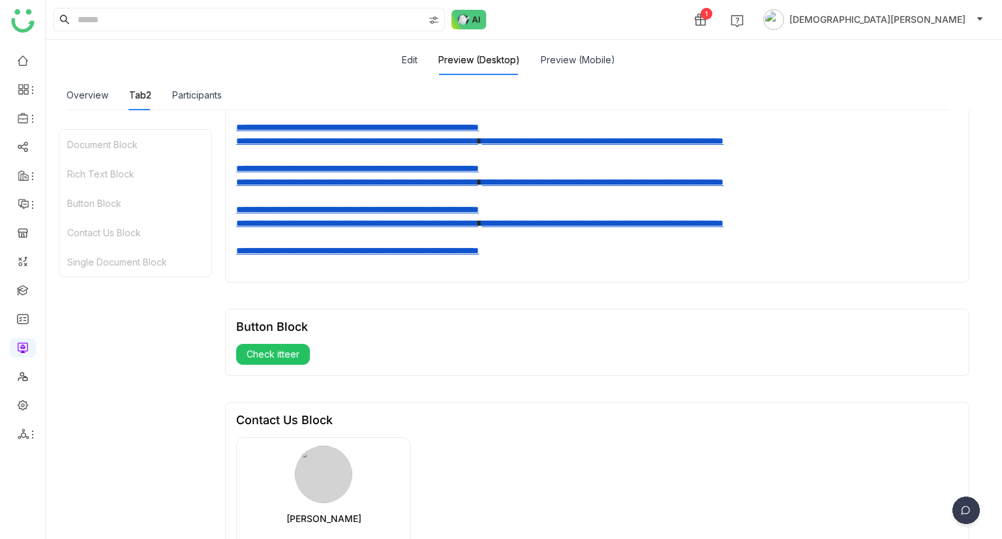
click at [273, 356] on span "Check itteer" at bounding box center [273, 354] width 53 height 14
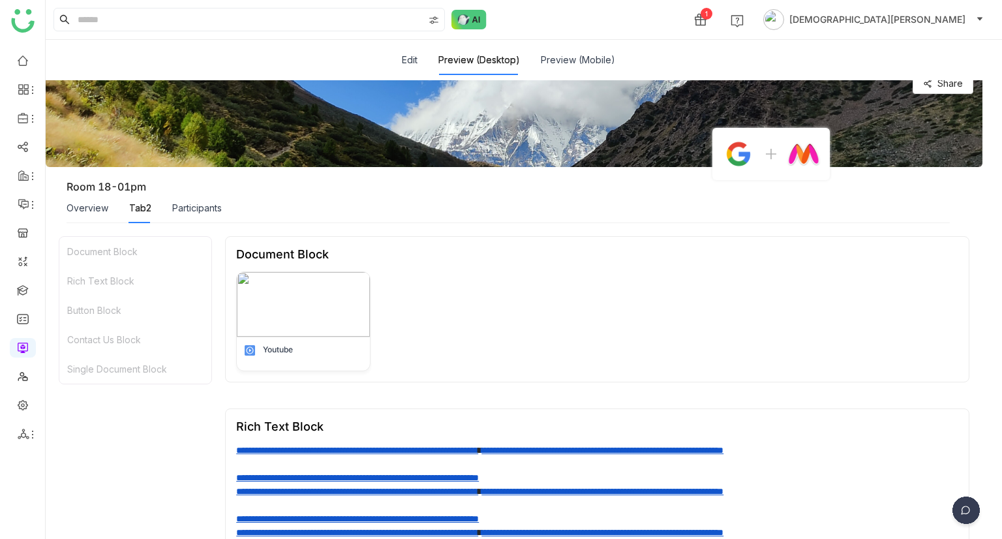
scroll to position [0, 0]
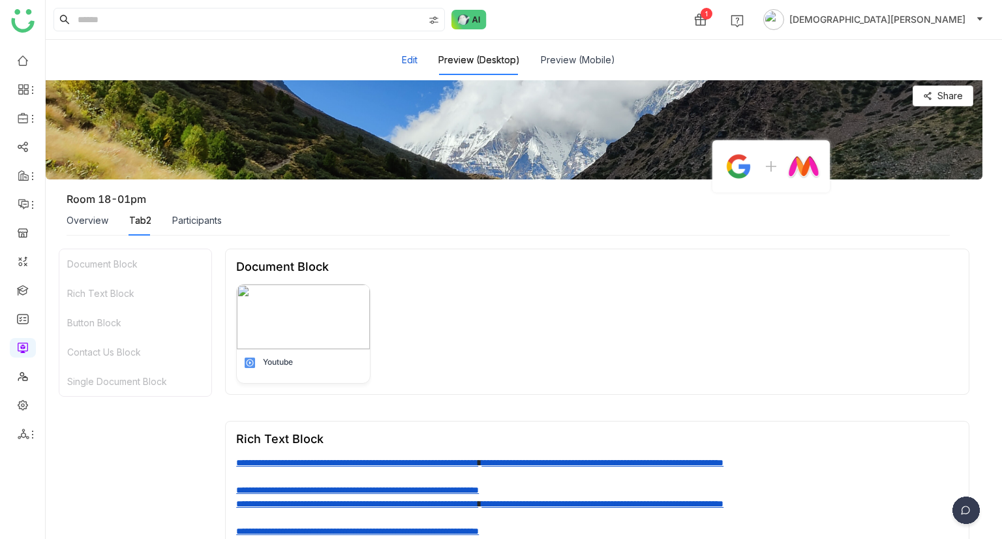
click at [412, 53] on button "Edit" at bounding box center [410, 60] width 16 height 14
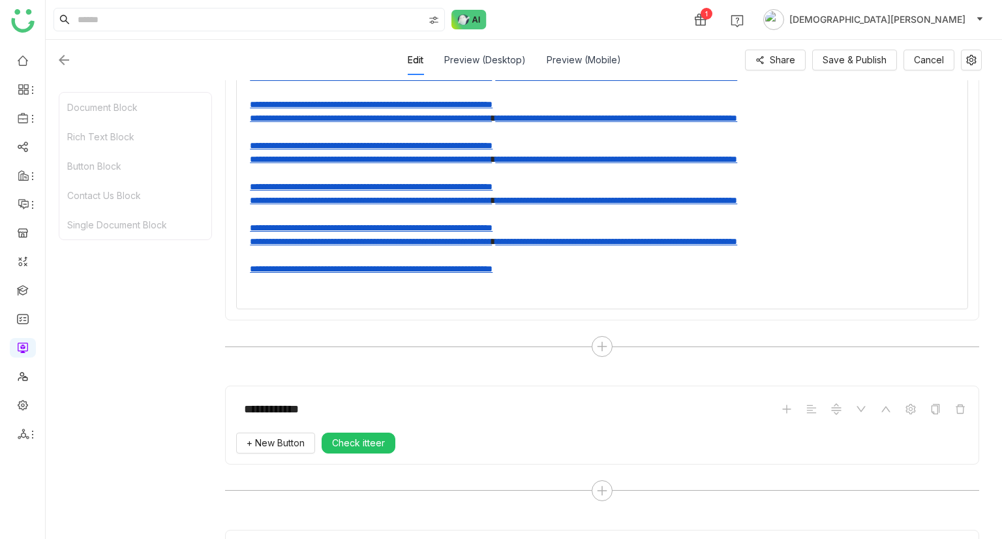
scroll to position [488, 0]
click at [366, 422] on icon at bounding box center [369, 426] width 10 height 10
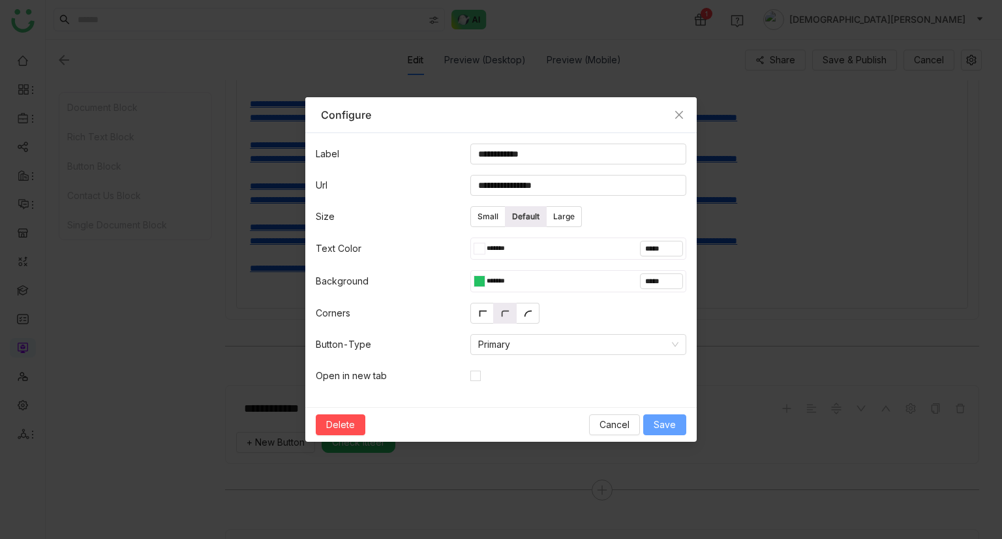
click at [671, 418] on span "Save" at bounding box center [665, 425] width 22 height 14
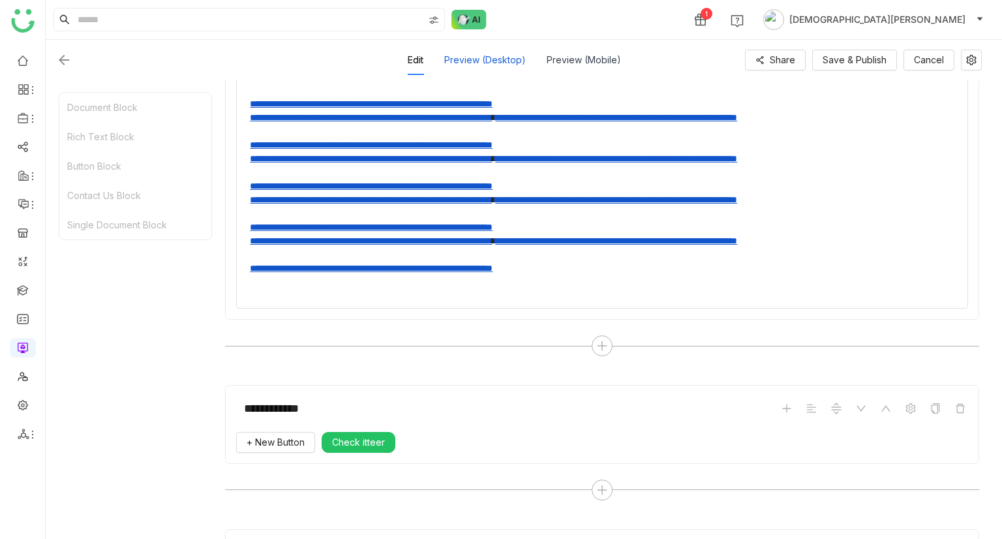
click at [497, 69] on div "Preview (Desktop)" at bounding box center [485, 60] width 82 height 30
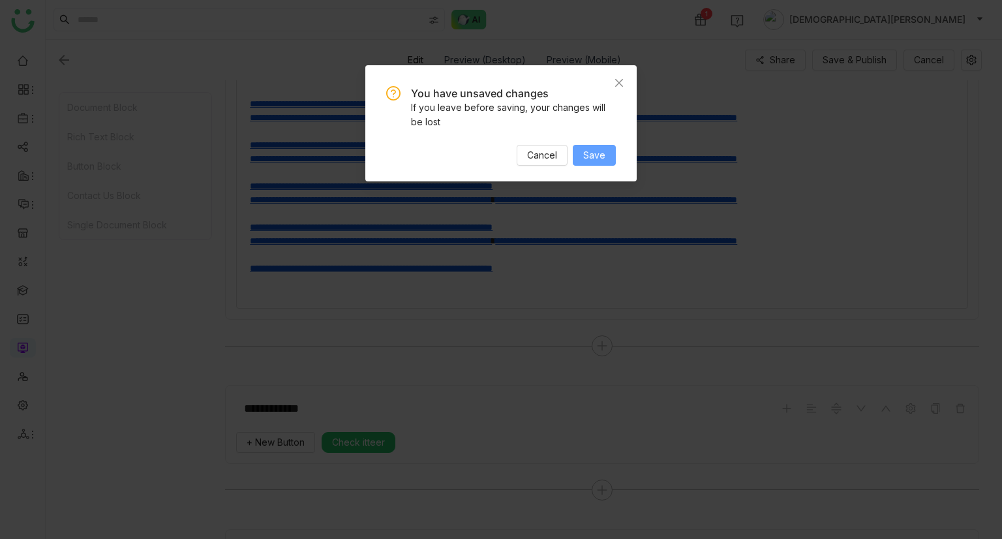
click at [591, 157] on span "Save" at bounding box center [594, 155] width 22 height 14
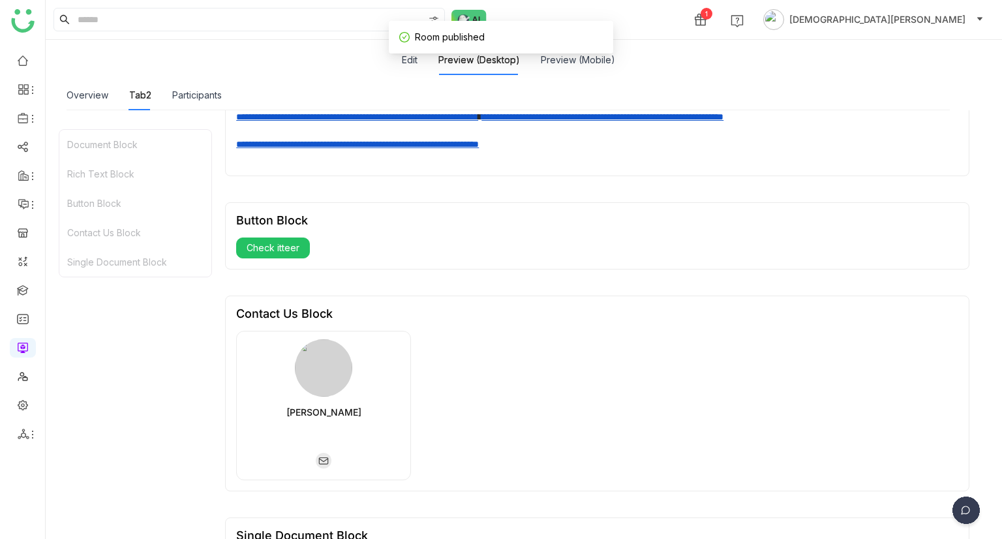
scroll to position [512, 0]
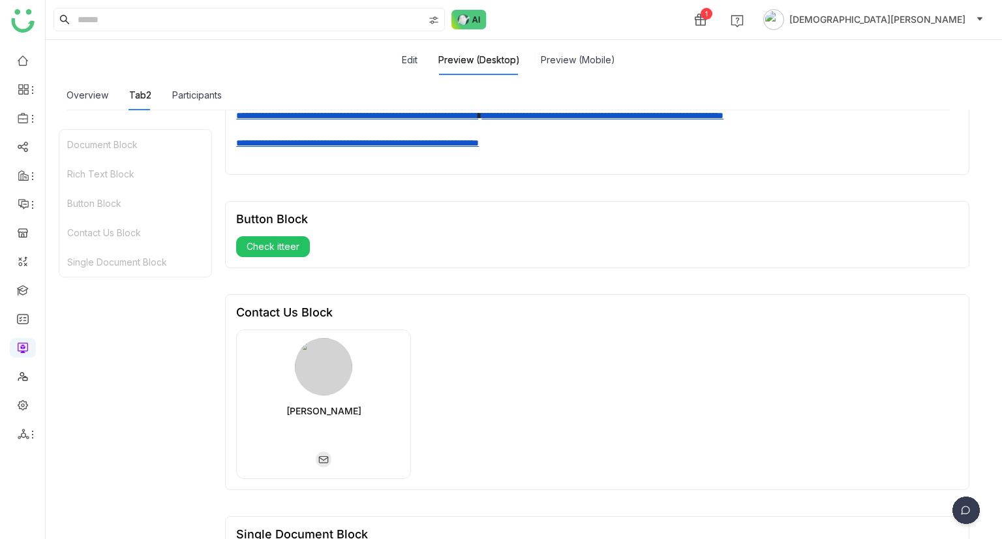
click at [281, 240] on span "Check itteer" at bounding box center [273, 246] width 53 height 14
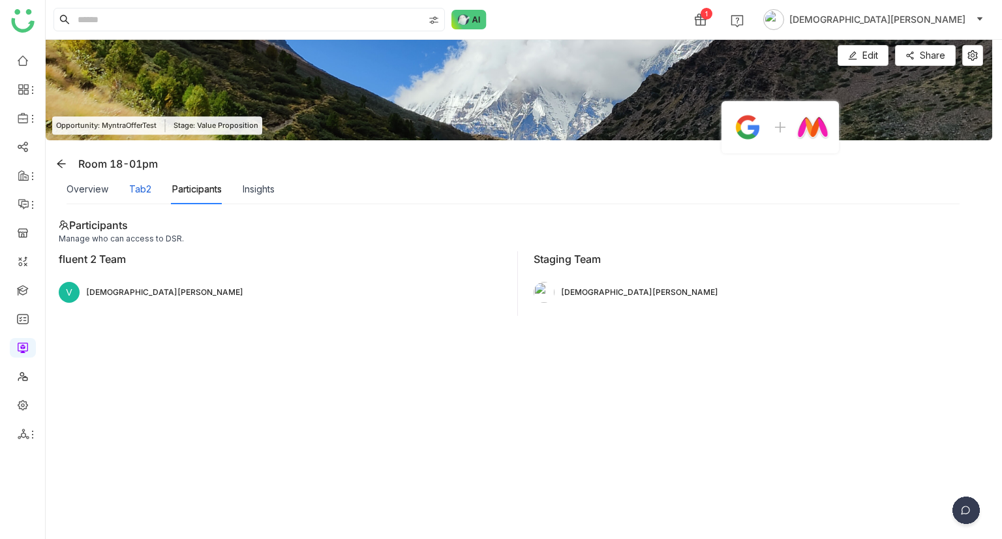
click at [134, 195] on div "Tab2" at bounding box center [140, 189] width 22 height 14
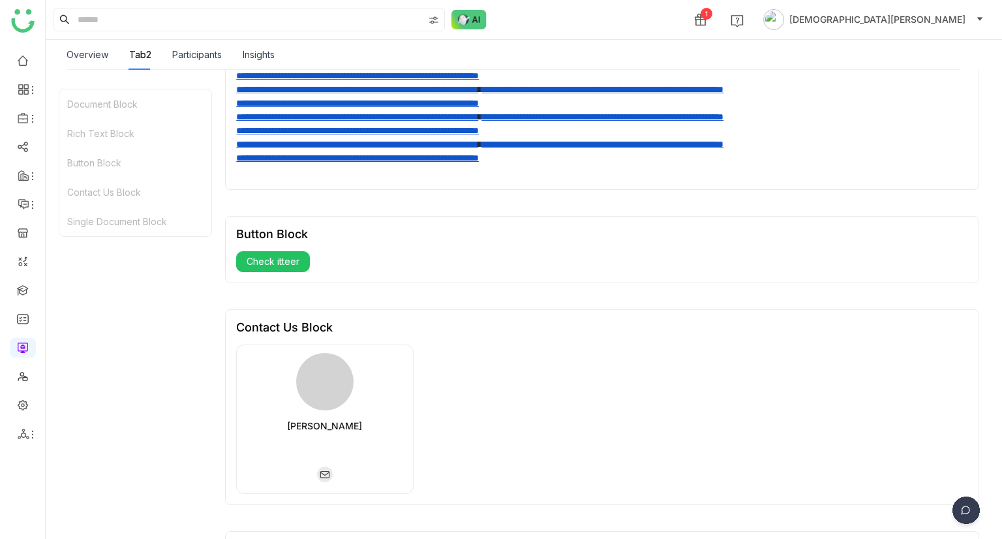
scroll to position [383, 0]
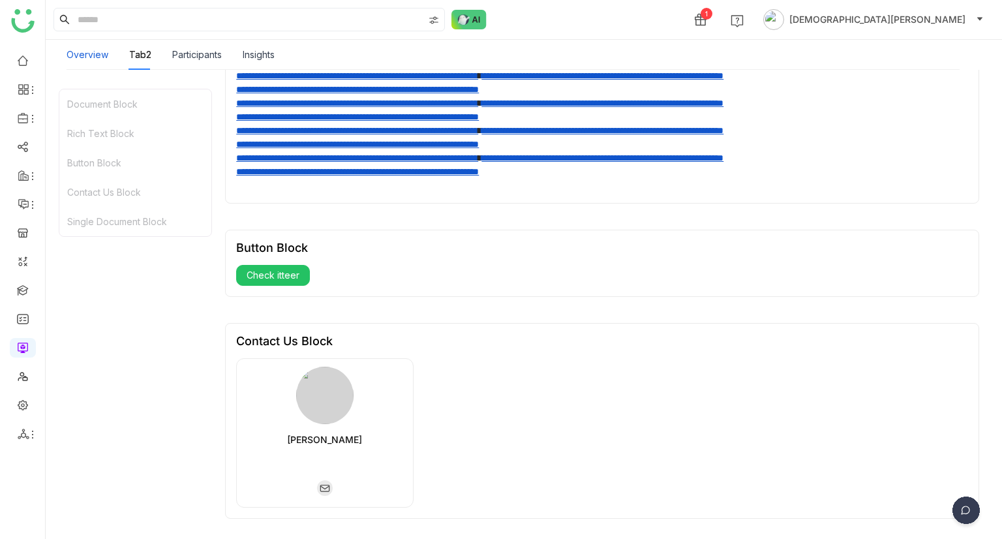
click at [85, 56] on div "Overview" at bounding box center [88, 55] width 42 height 14
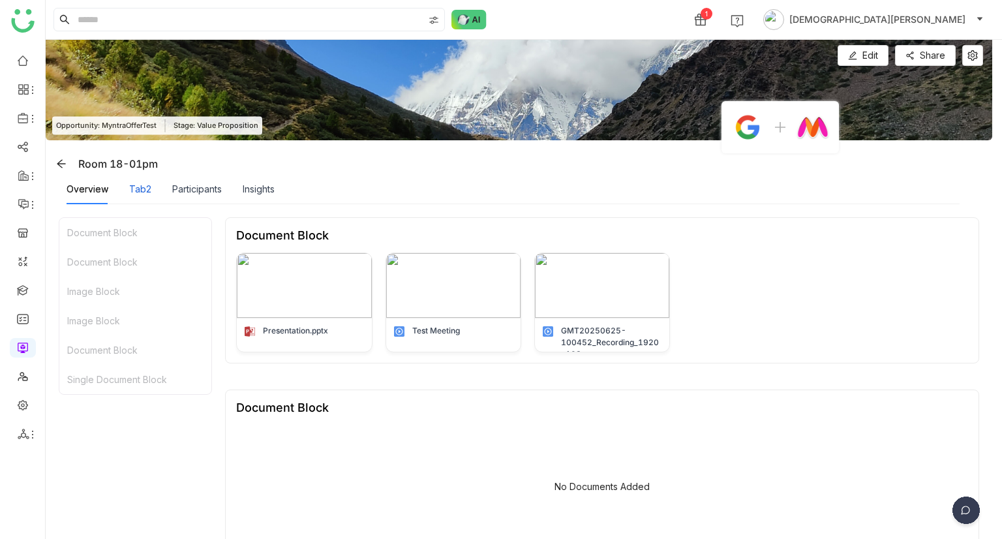
click at [136, 196] on div "Tab2" at bounding box center [140, 189] width 22 height 14
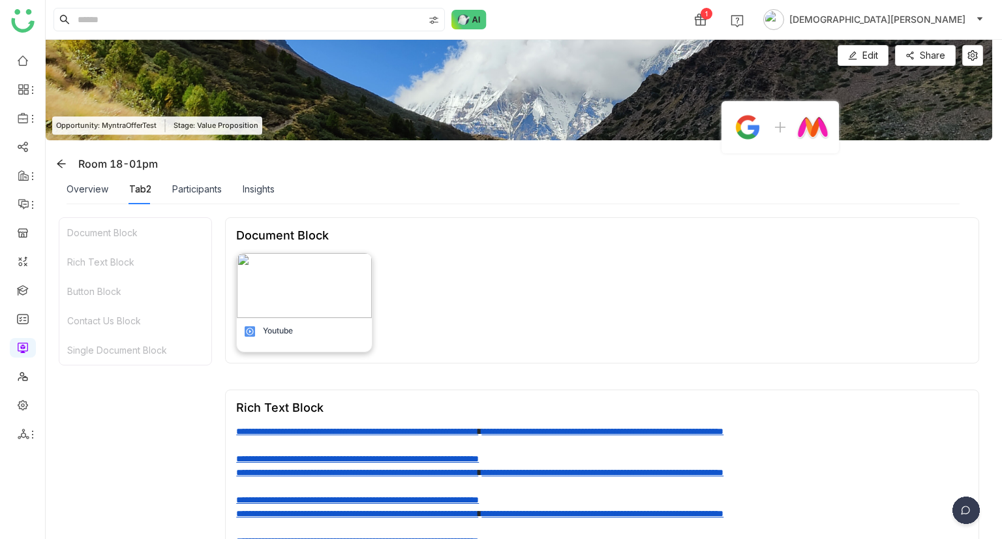
click at [292, 283] on img at bounding box center [304, 285] width 134 height 65
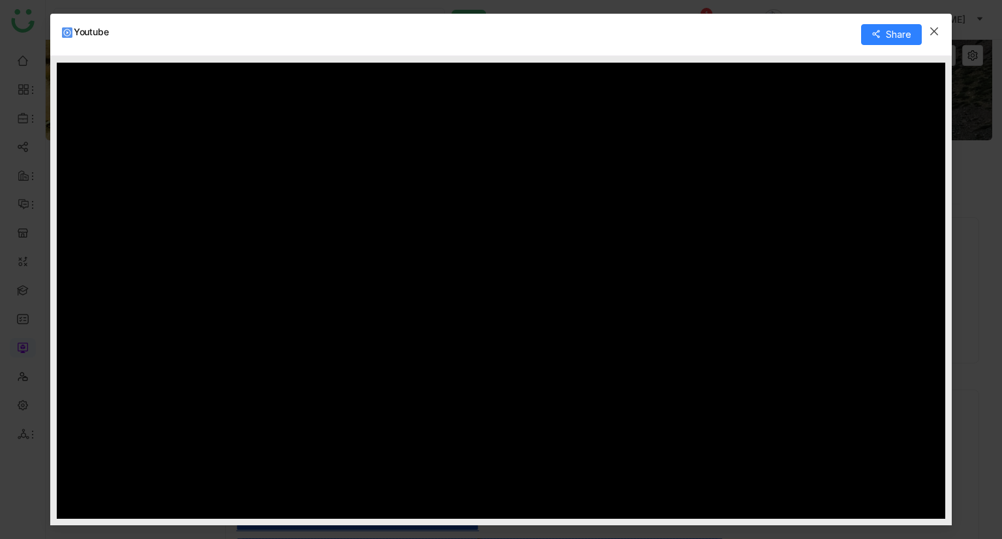
click at [510, 292] on div at bounding box center [501, 291] width 889 height 457
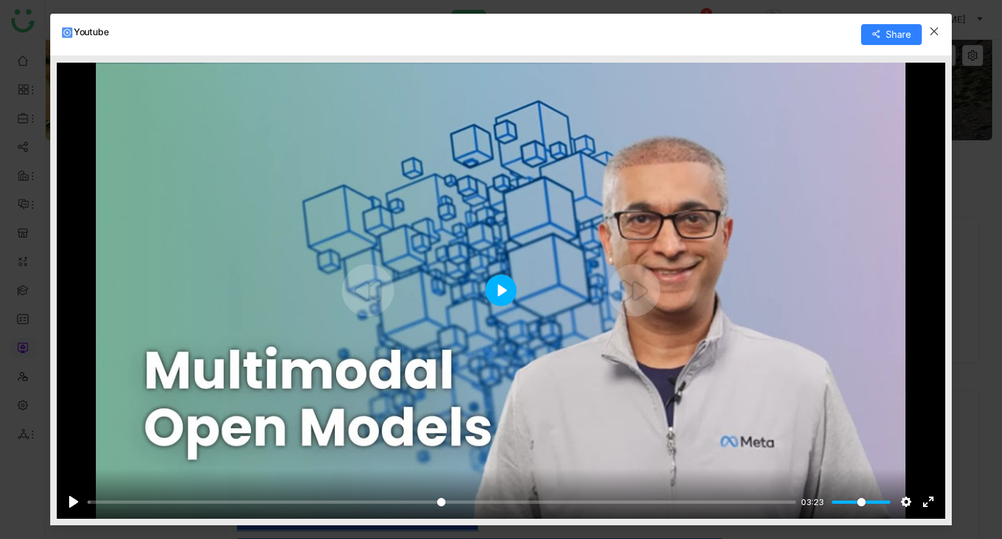
click at [501, 288] on button "Play" at bounding box center [500, 290] width 31 height 31
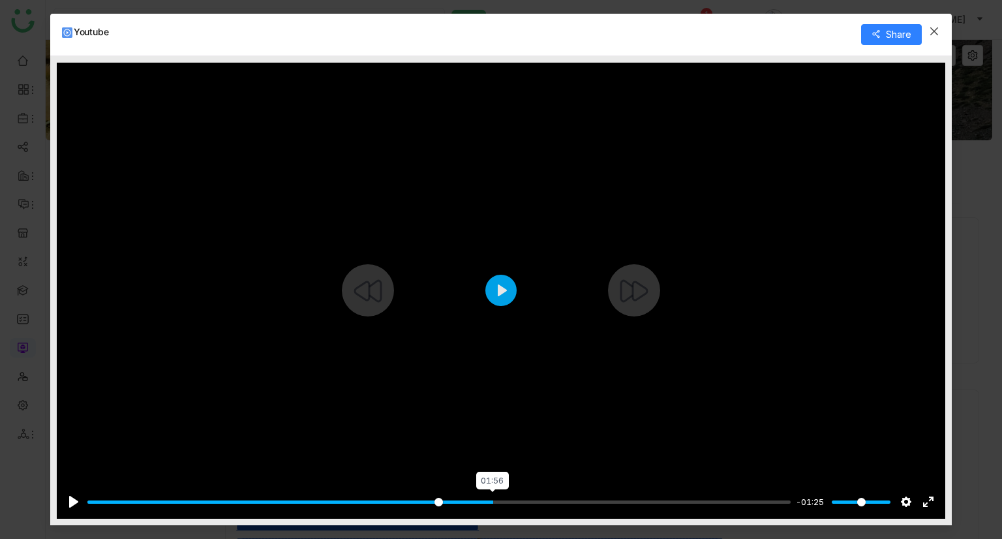
click at [491, 499] on input "Seek" at bounding box center [438, 502] width 703 height 12
click at [631, 510] on div "Pause Play % buffered 02:36 -01:25 Settings Captions Disabled Quality undefined…" at bounding box center [501, 493] width 889 height 50
click at [667, 502] on input "Seek" at bounding box center [438, 502] width 703 height 12
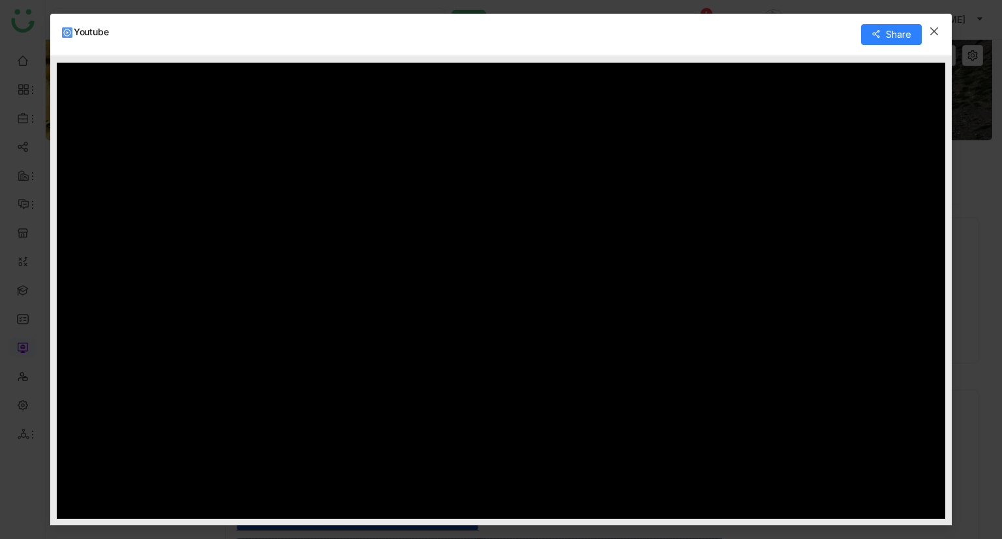
type input "*****"
click at [931, 31] on icon "Close" at bounding box center [934, 31] width 10 height 10
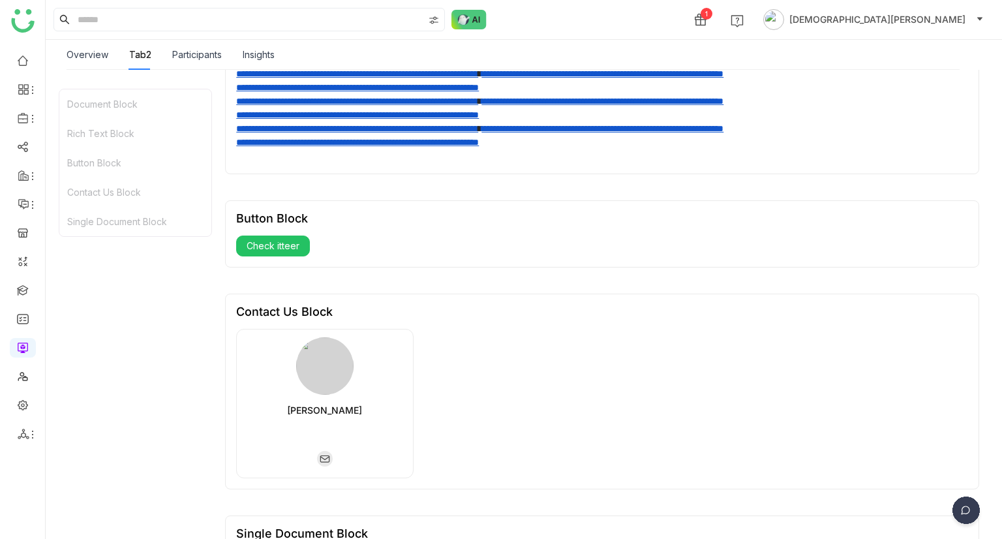
scroll to position [430, 0]
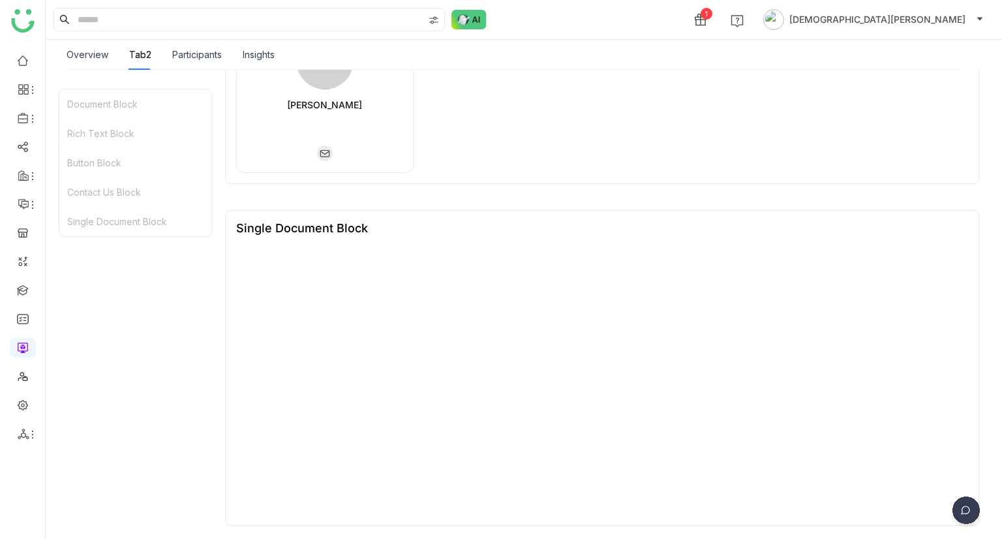
type input "*"
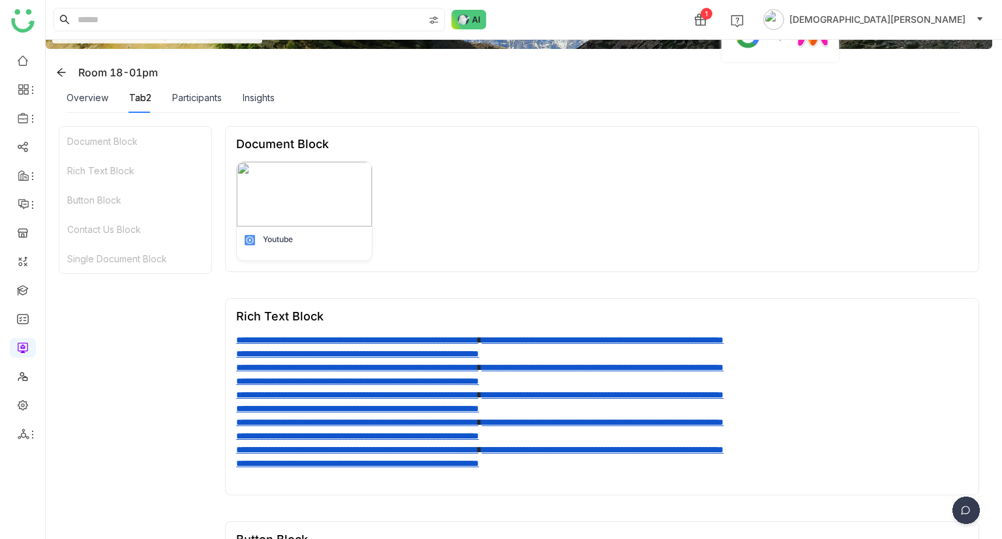
scroll to position [0, 0]
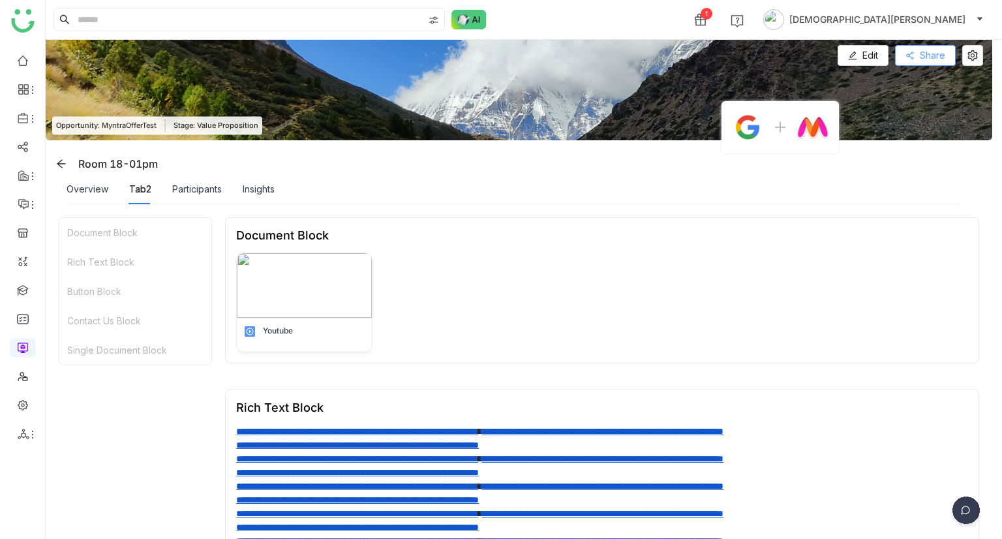
click at [920, 56] on span "Share" at bounding box center [932, 55] width 25 height 14
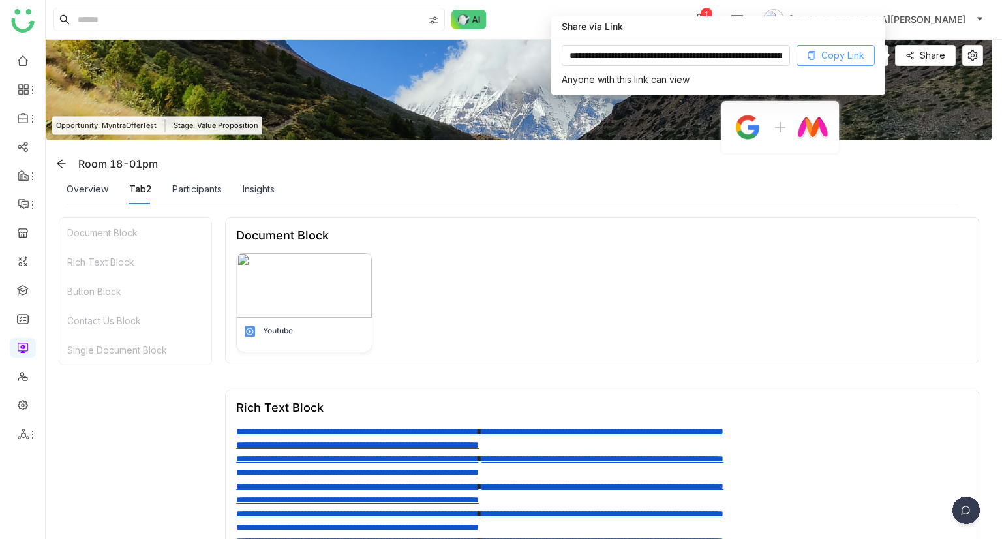
click at [817, 53] on button "Copy Link" at bounding box center [836, 55] width 78 height 21
click at [975, 49] on button at bounding box center [972, 55] width 21 height 21
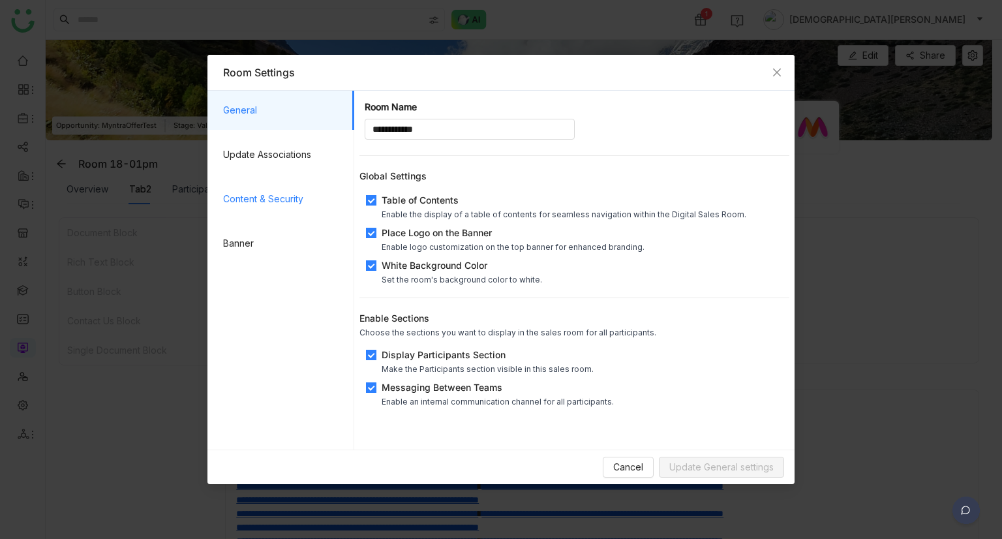
click at [292, 207] on span "Content & Security" at bounding box center [283, 198] width 121 height 39
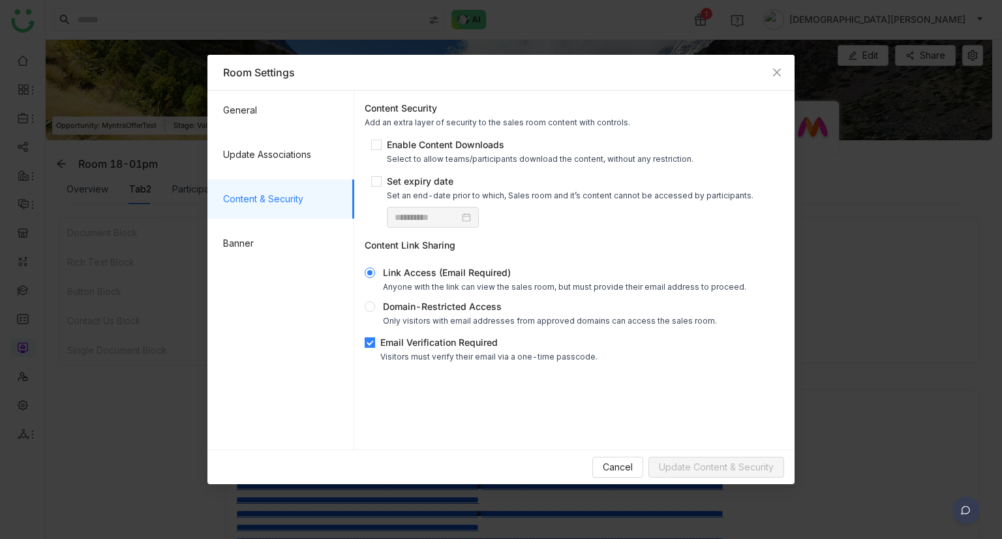
click at [399, 345] on div "Email Verification Required" at bounding box center [488, 342] width 217 height 14
click at [727, 469] on span "Update Content & Security" at bounding box center [716, 467] width 115 height 14
click at [766, 76] on span "Close" at bounding box center [776, 72] width 35 height 35
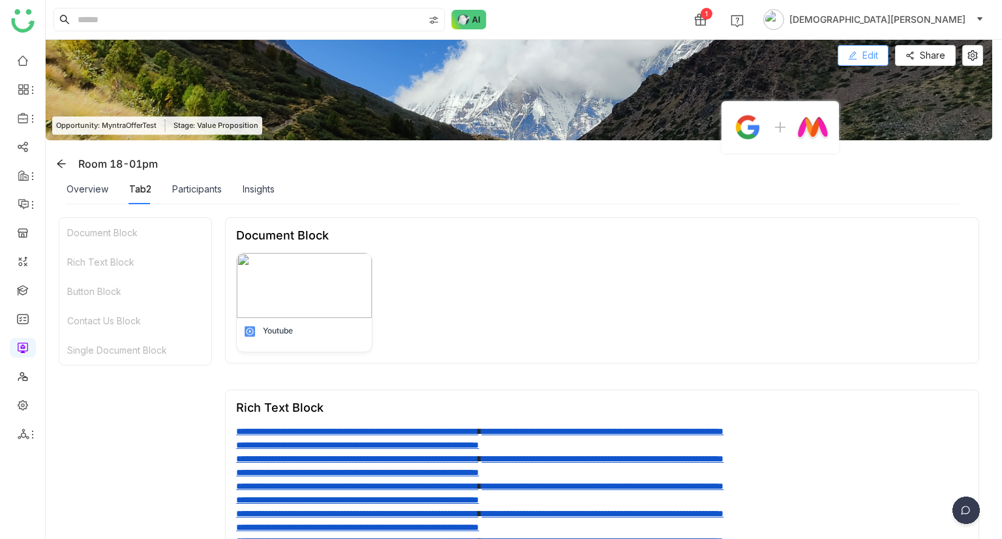
click at [856, 59] on icon at bounding box center [852, 56] width 8 height 8
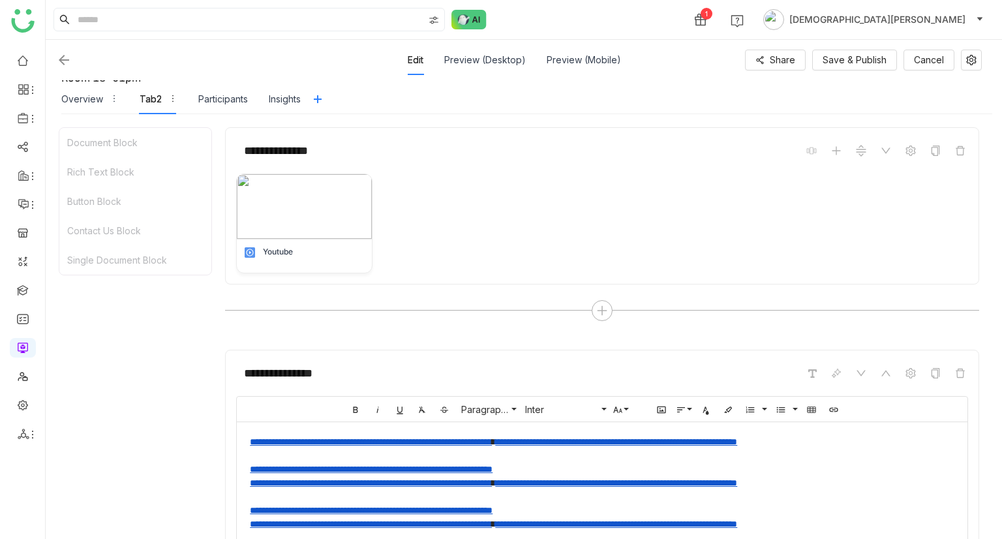
scroll to position [759, 0]
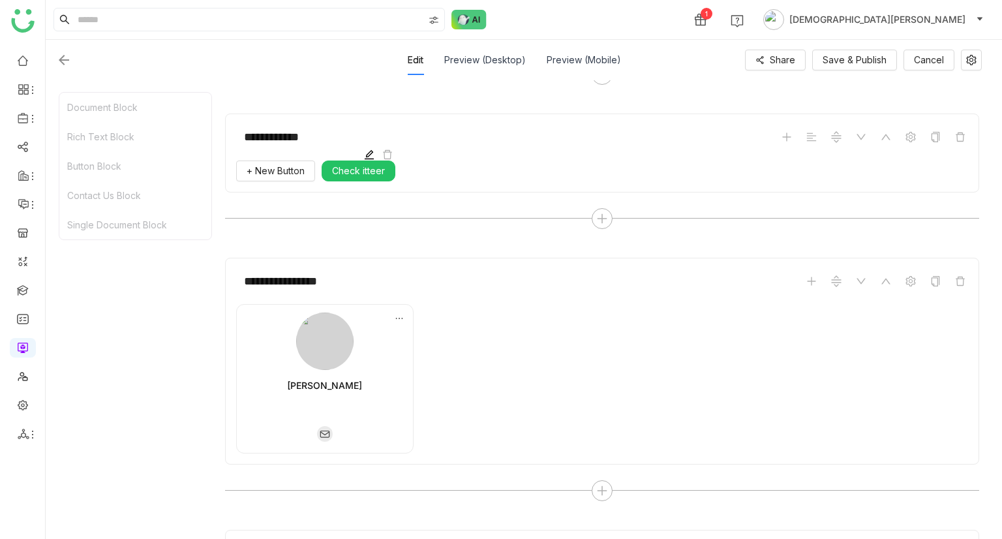
click at [369, 157] on span at bounding box center [369, 155] width 16 height 16
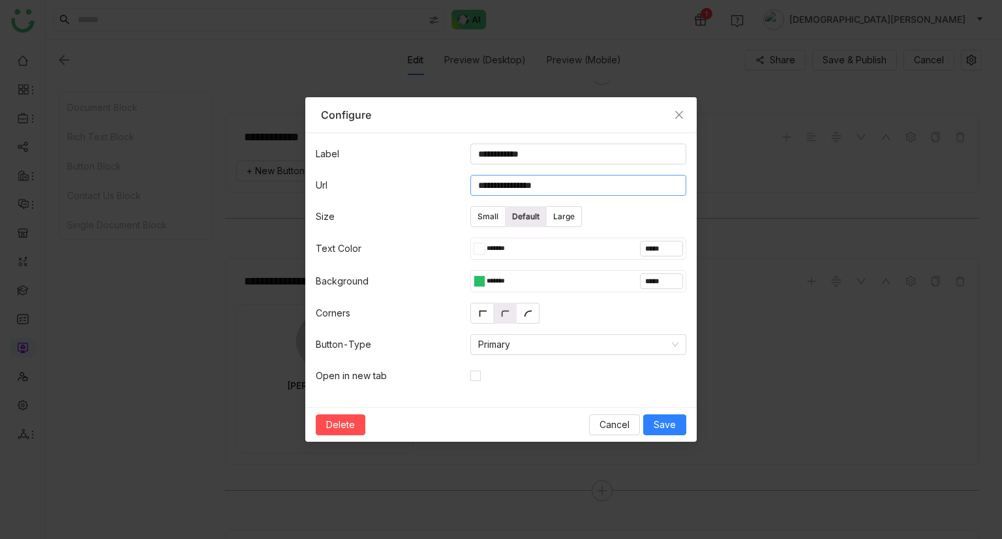
click at [566, 189] on input "**********" at bounding box center [578, 185] width 216 height 21
paste input "**********"
type input "**********"
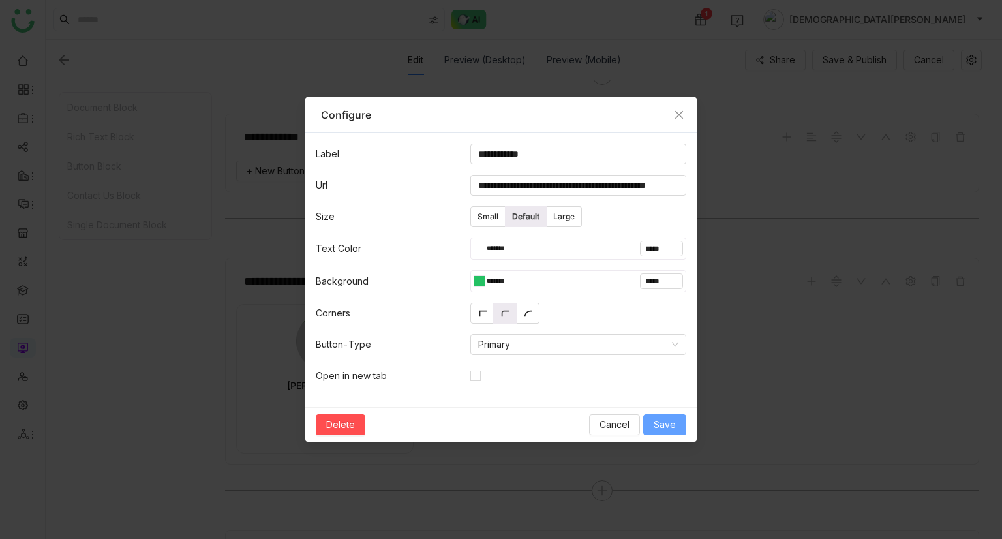
click at [672, 418] on span "Save" at bounding box center [665, 425] width 22 height 14
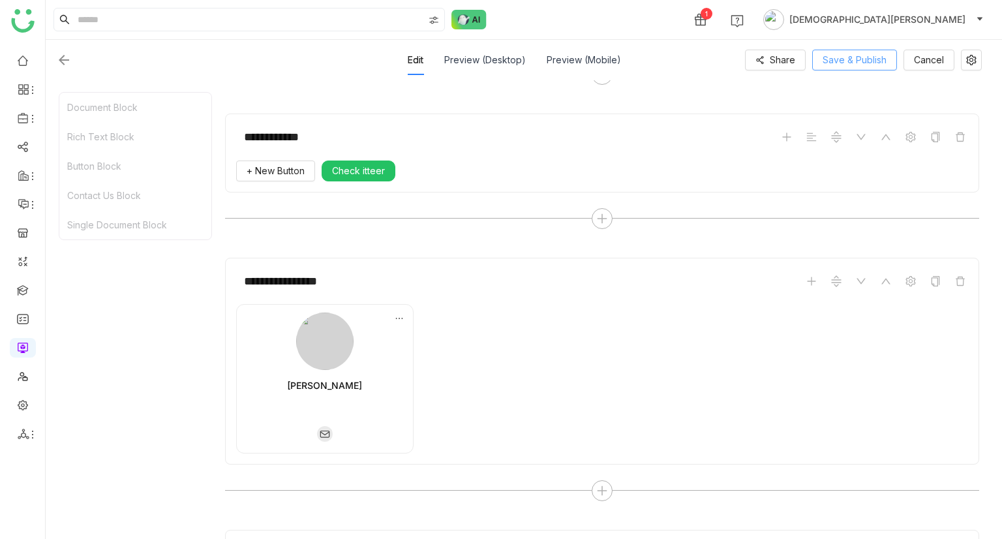
click at [846, 65] on span "Save & Publish" at bounding box center [855, 60] width 64 height 14
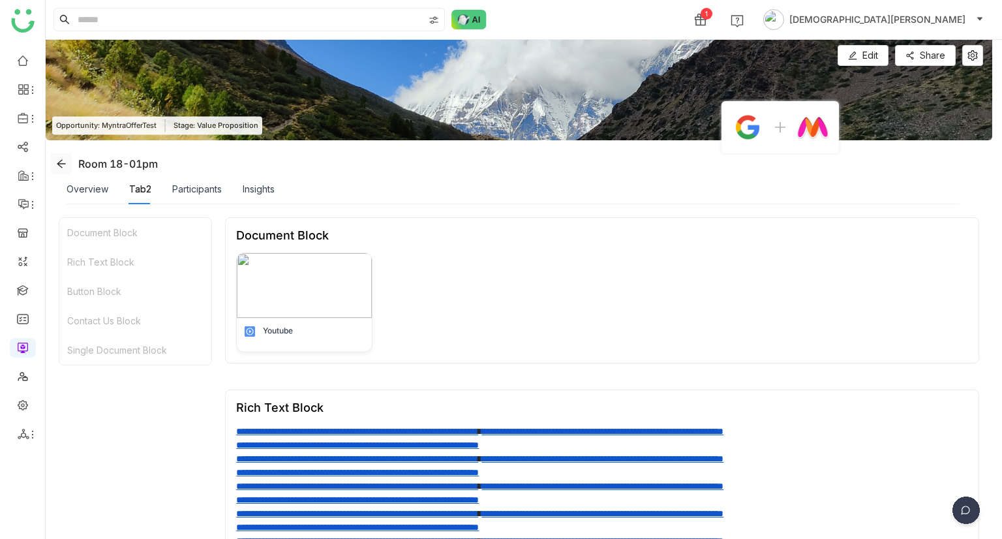
click at [64, 160] on icon at bounding box center [61, 164] width 10 height 10
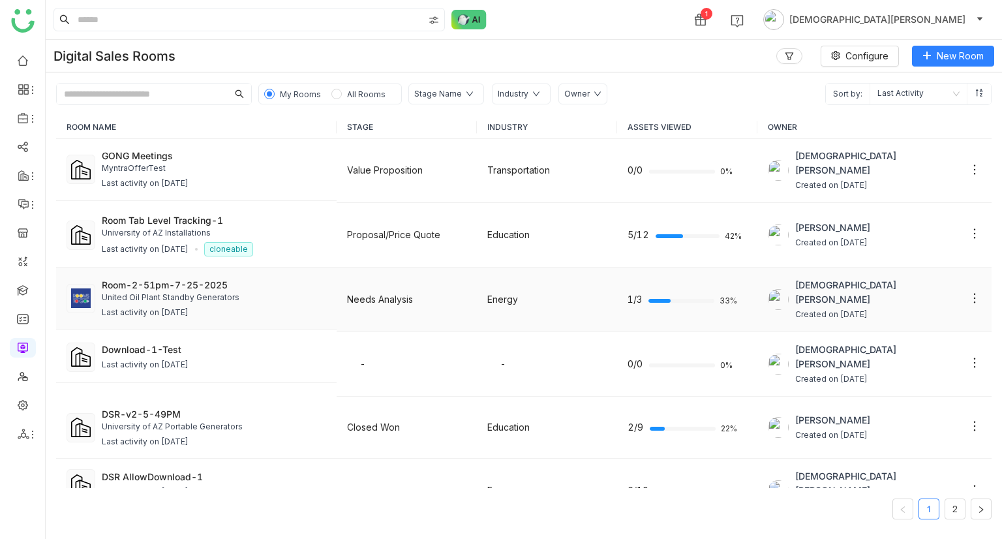
scroll to position [258, 0]
click at [254, 292] on div "United Oil Plant Standby Generators" at bounding box center [214, 298] width 224 height 12
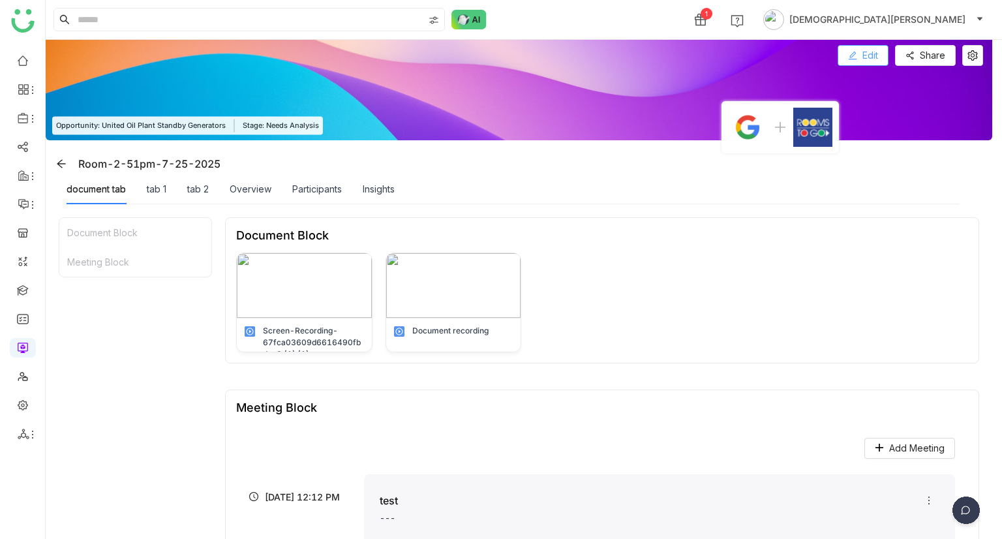
click at [872, 58] on span "Edit" at bounding box center [871, 55] width 16 height 14
click at [859, 61] on button "Edit" at bounding box center [863, 55] width 51 height 21
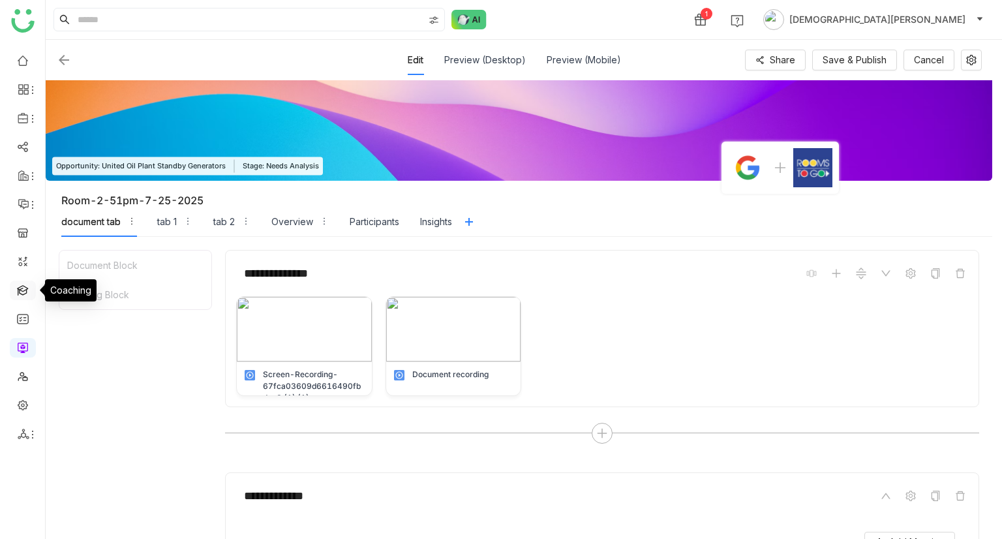
click at [18, 295] on link at bounding box center [23, 289] width 12 height 11
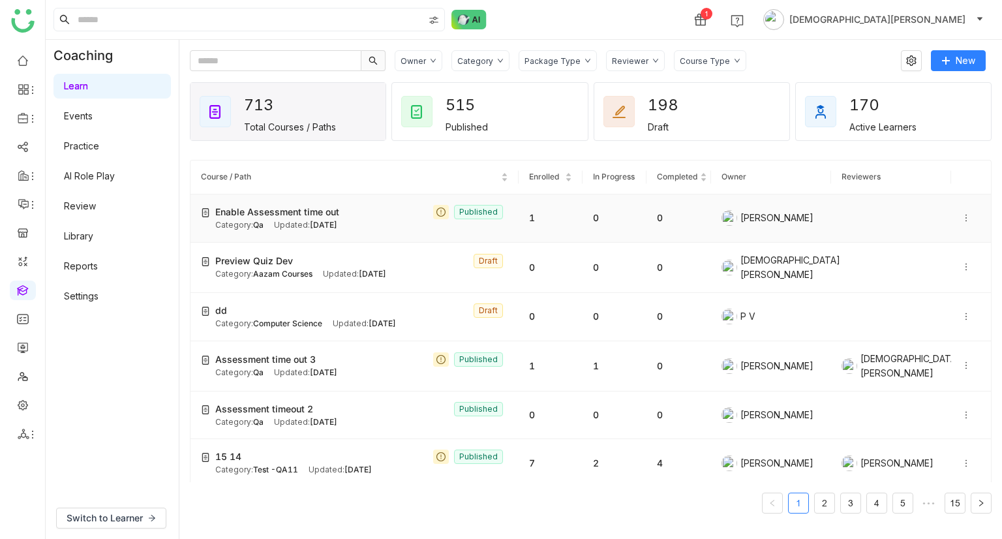
click at [356, 211] on div "Enable Assessment time out Published" at bounding box center [361, 212] width 293 height 14
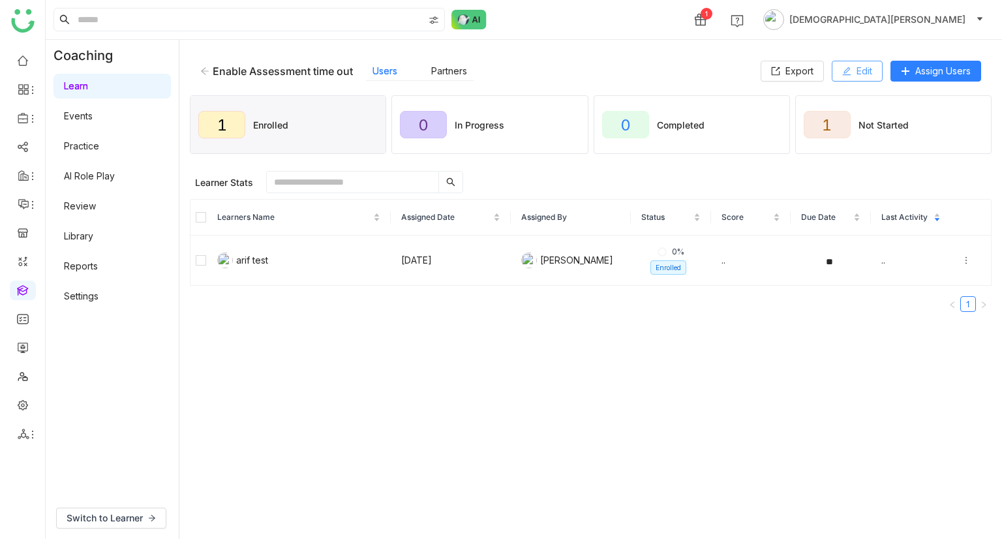
click at [857, 70] on span "Edit" at bounding box center [865, 71] width 16 height 14
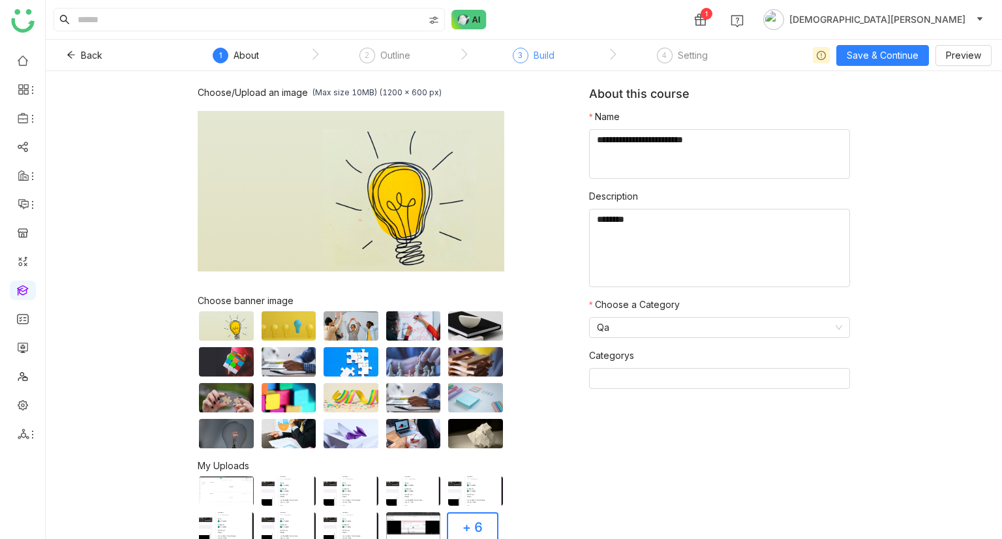
click at [534, 55] on div "Build" at bounding box center [544, 56] width 21 height 16
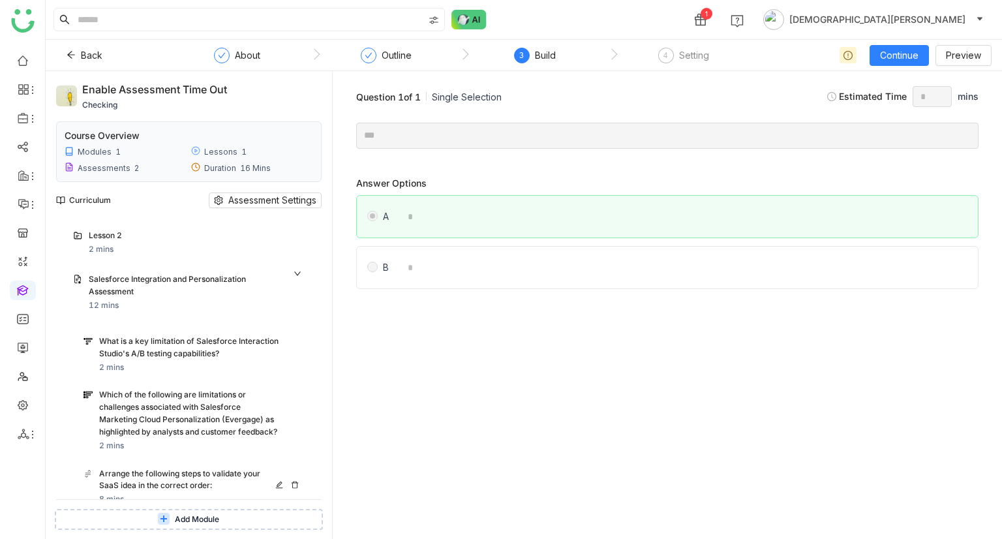
scroll to position [134, 0]
click at [70, 55] on icon at bounding box center [71, 54] width 9 height 9
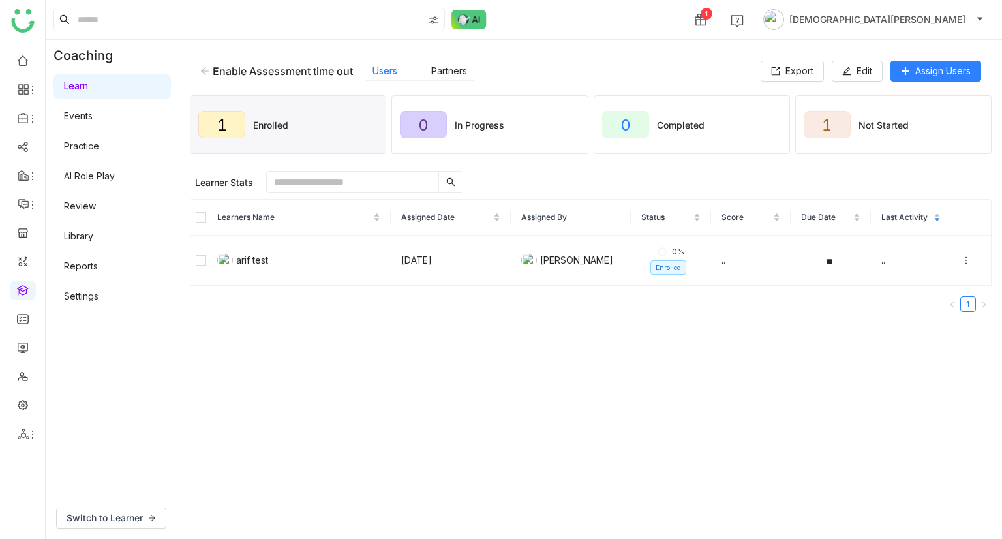
click at [203, 69] on icon at bounding box center [204, 71] width 9 height 9
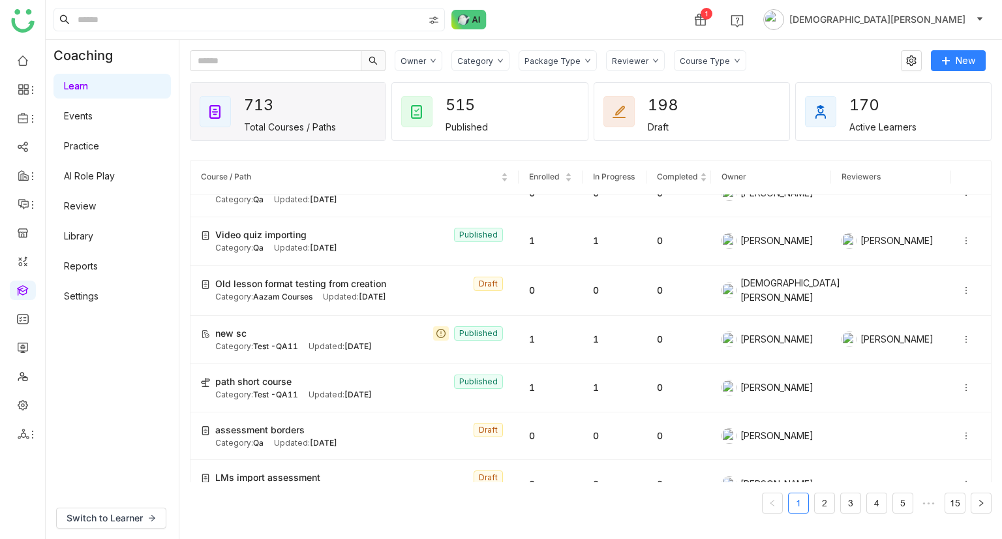
scroll to position [358, 0]
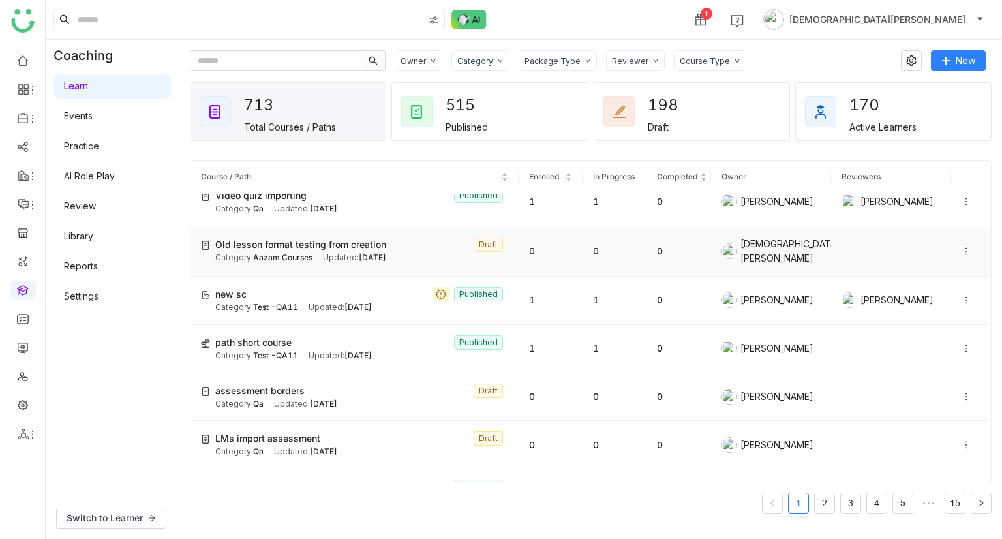
click at [269, 241] on span "Old lesson format testing from creation" at bounding box center [300, 244] width 171 height 14
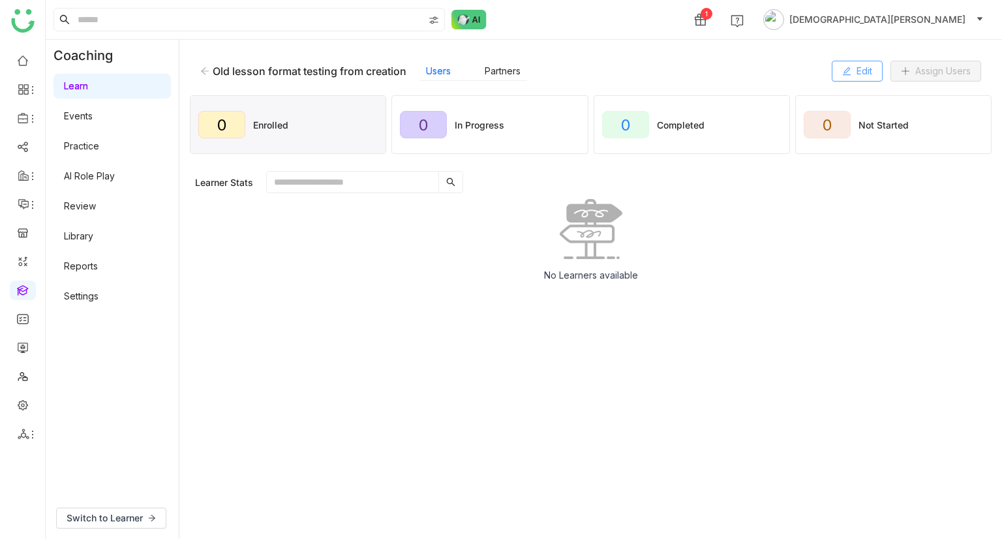
click at [857, 75] on span "Edit" at bounding box center [865, 71] width 16 height 14
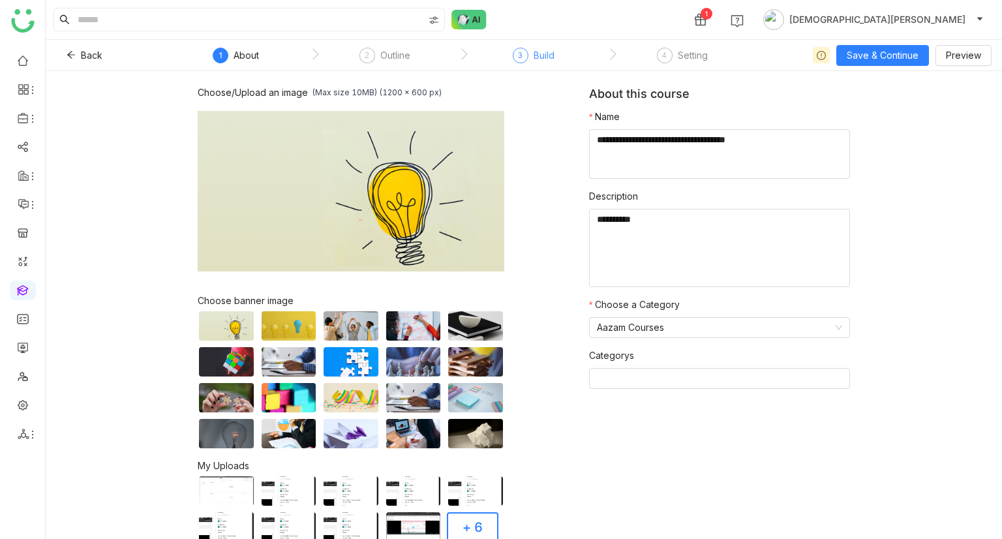
click at [537, 58] on div "Build" at bounding box center [544, 56] width 21 height 16
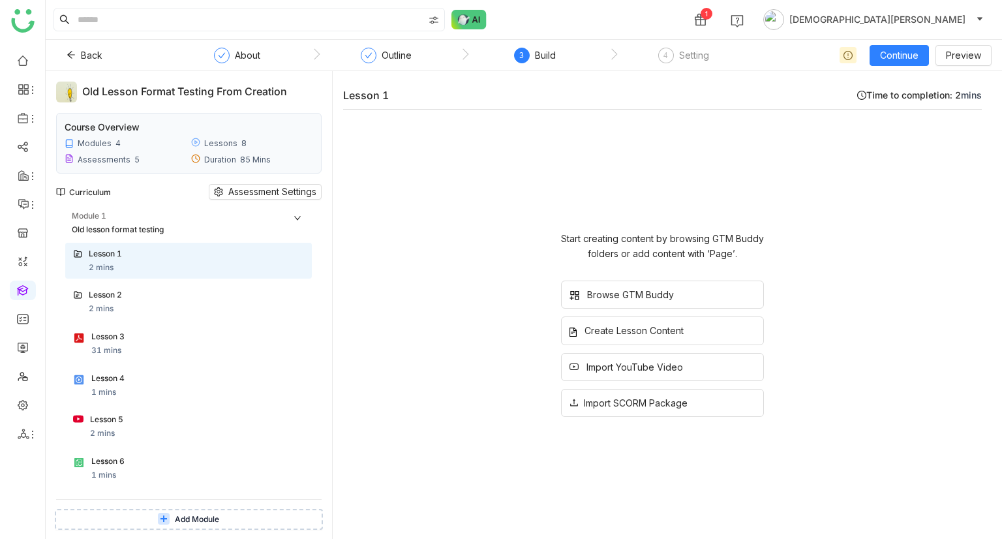
click at [294, 217] on icon at bounding box center [298, 218] width 8 height 8
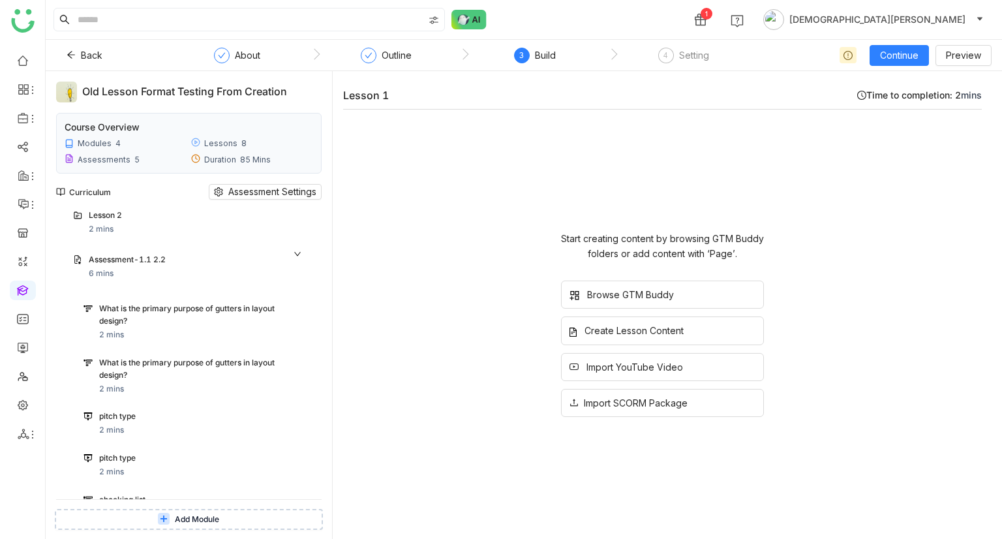
scroll to position [97, 0]
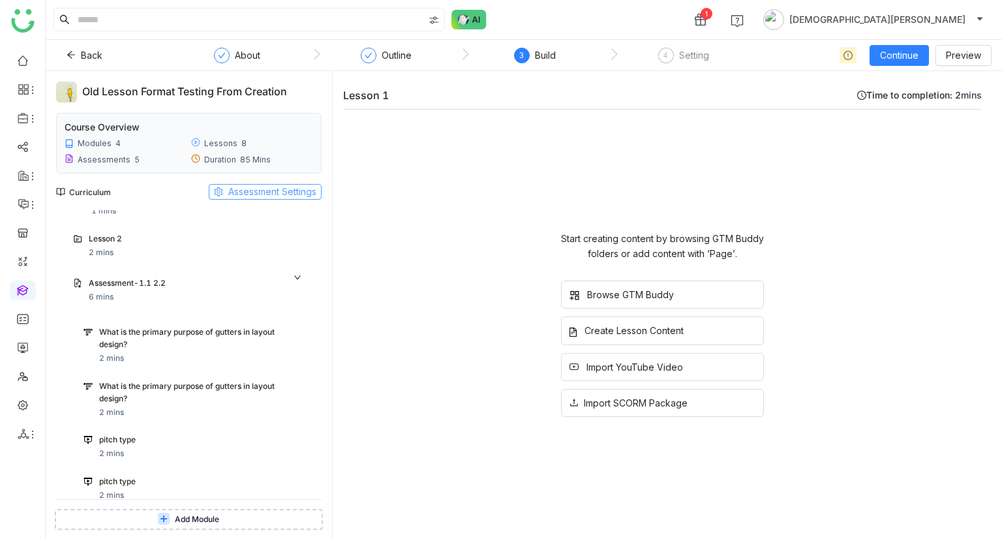
click at [240, 189] on span "Assessment Settings" at bounding box center [272, 192] width 88 height 14
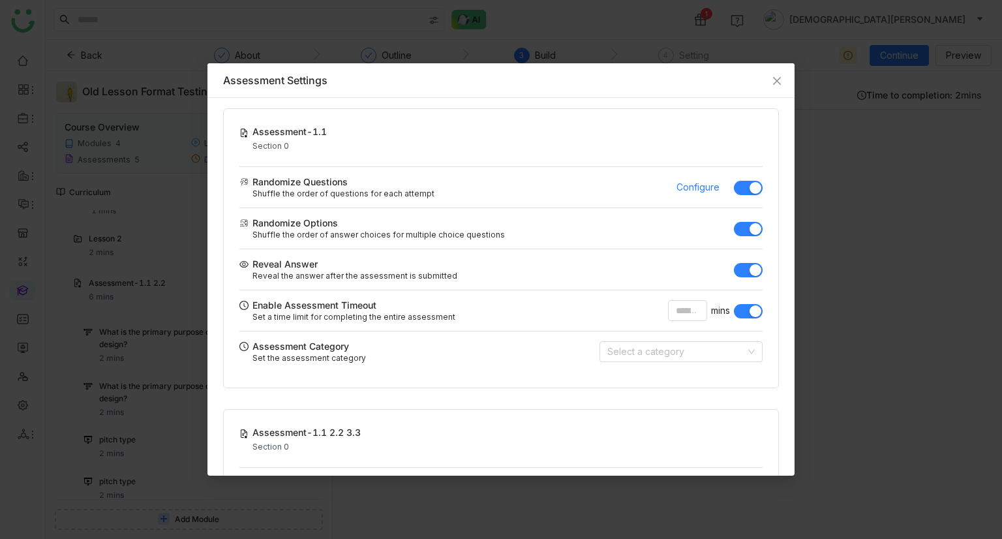
drag, startPoint x: 736, startPoint y: 309, endPoint x: 709, endPoint y: 316, distance: 28.3
click at [709, 316] on div "* mins" at bounding box center [715, 310] width 95 height 21
click at [738, 311] on button "button" at bounding box center [748, 311] width 29 height 14
click at [777, 80] on icon "Close" at bounding box center [777, 81] width 8 height 8
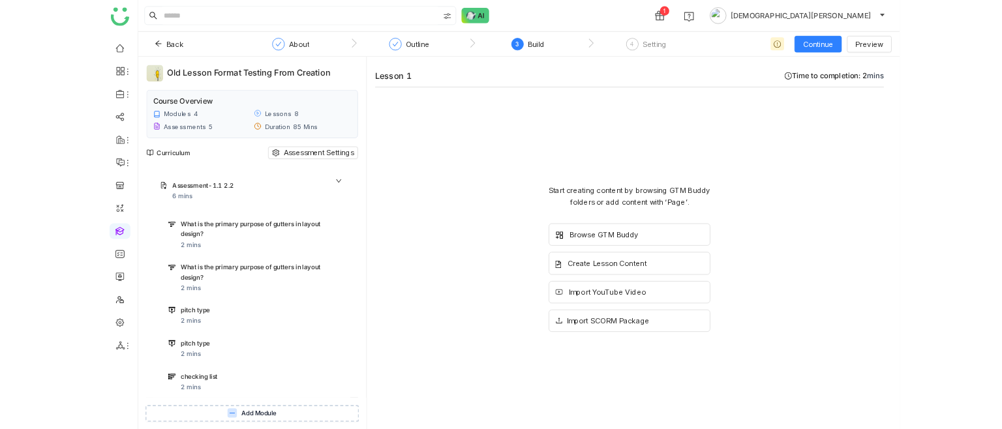
scroll to position [461, 0]
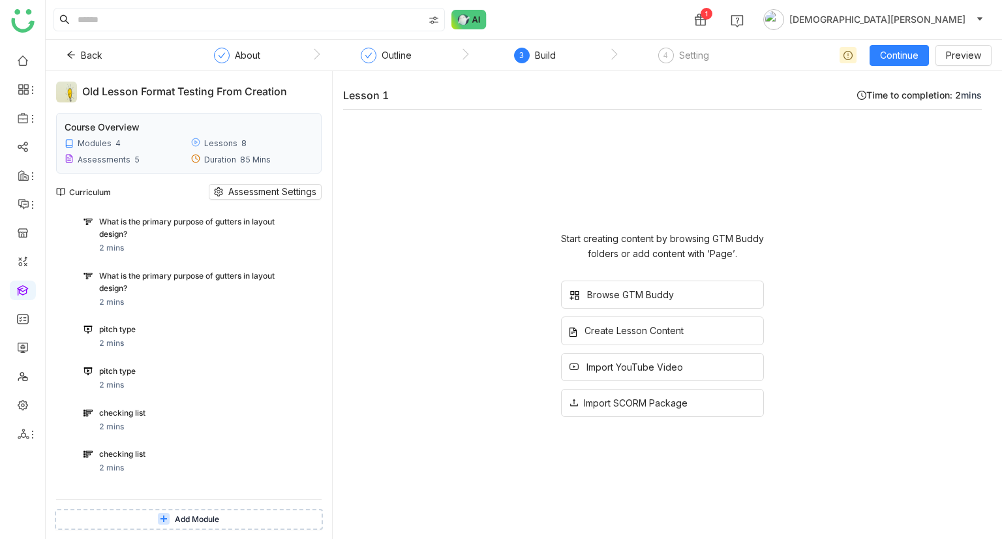
click at [792, 223] on div "Start creating content by browsing GTM Buddy folders or add content with ‘Page’…" at bounding box center [662, 324] width 639 height 429
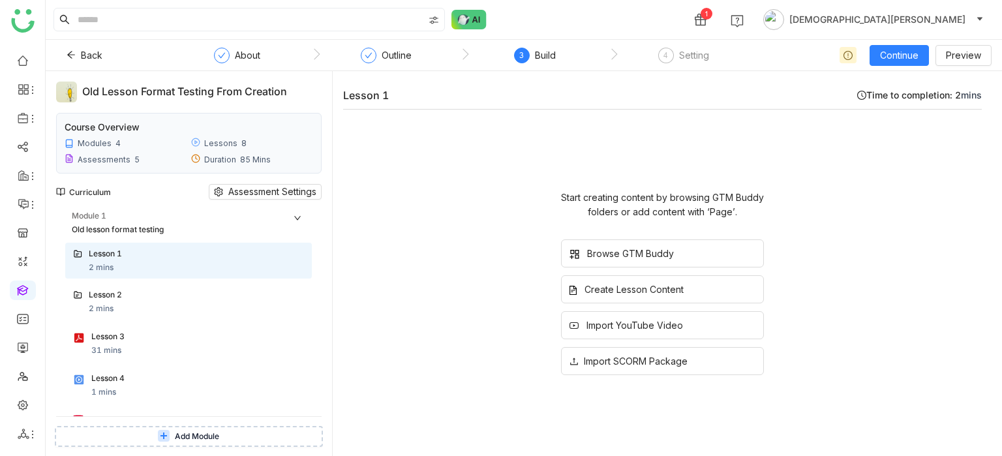
click at [296, 215] on icon at bounding box center [298, 218] width 8 height 8
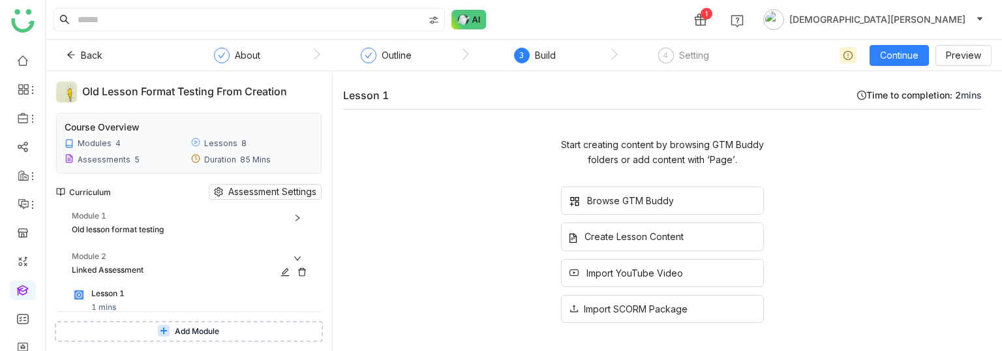
click at [296, 253] on div "Module 2" at bounding box center [192, 257] width 240 height 12
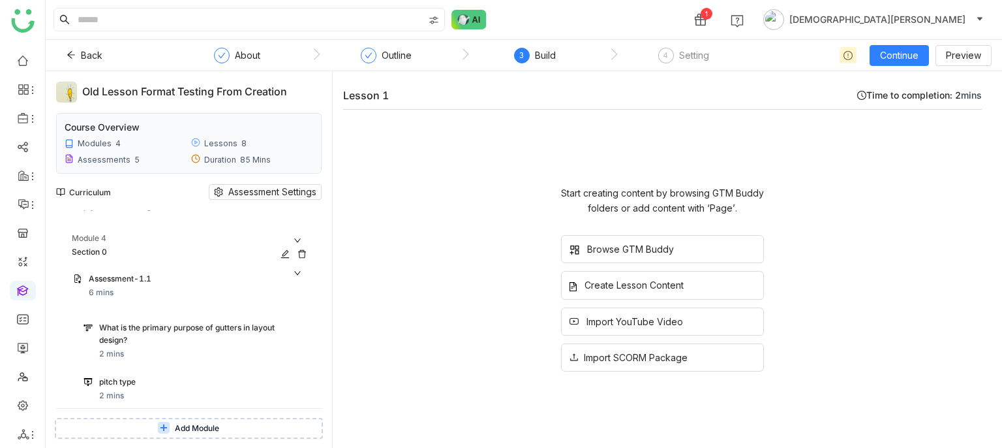
scroll to position [102, 0]
click at [297, 271] on icon at bounding box center [298, 275] width 8 height 8
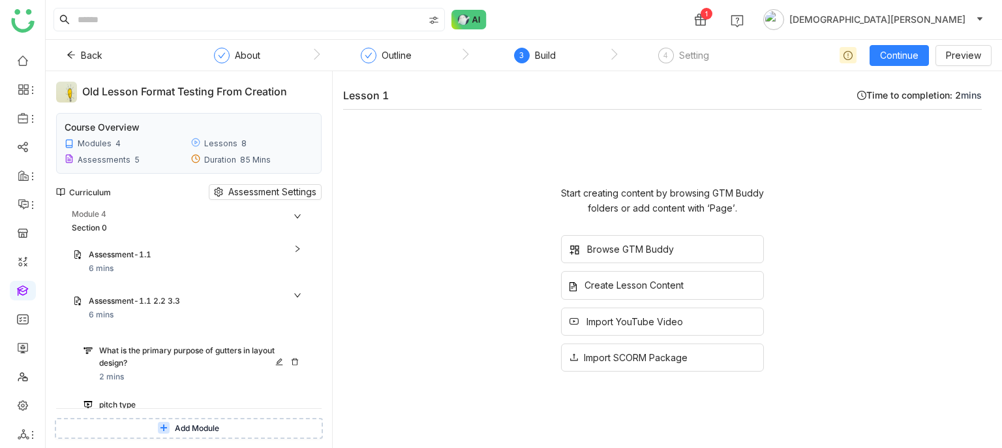
scroll to position [125, 0]
click at [296, 292] on div "Assessment-1.1 2.2 3.3 6 mins" at bounding box center [188, 311] width 247 height 42
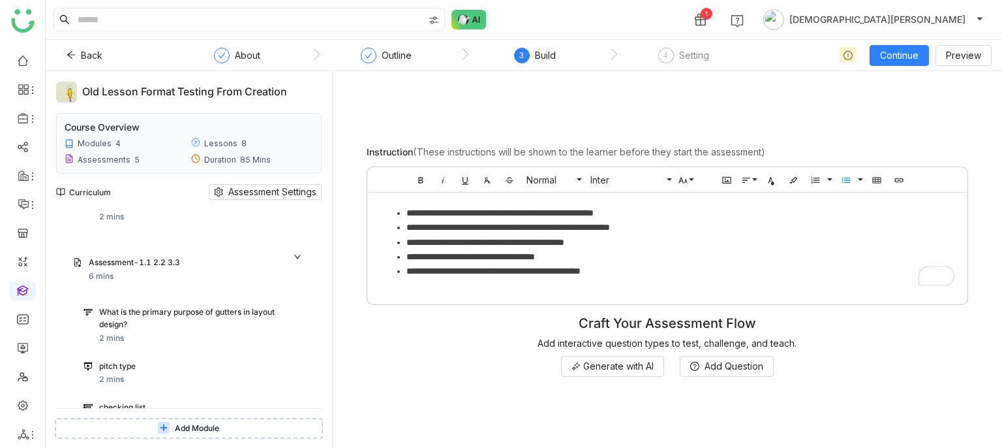
scroll to position [527, 0]
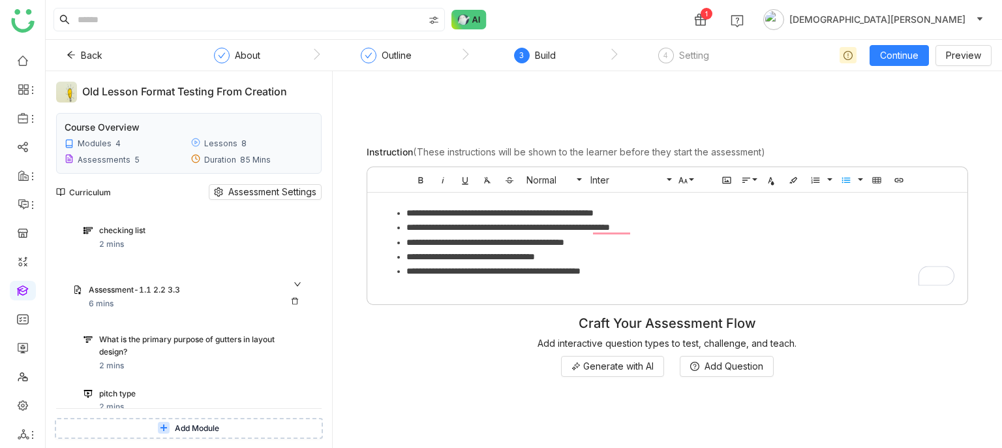
click at [293, 276] on div "Assessment-1.1 2.2 3.3 6 mins" at bounding box center [188, 297] width 247 height 42
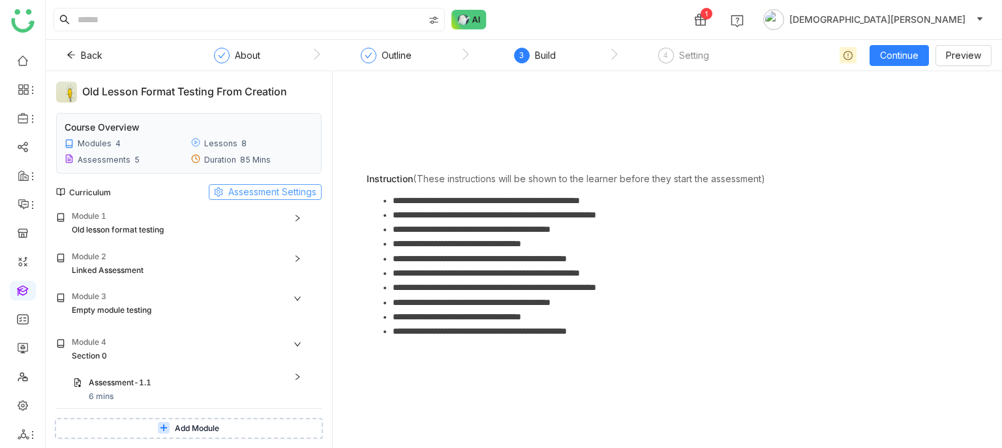
click at [271, 188] on span "Assessment Settings" at bounding box center [272, 192] width 88 height 14
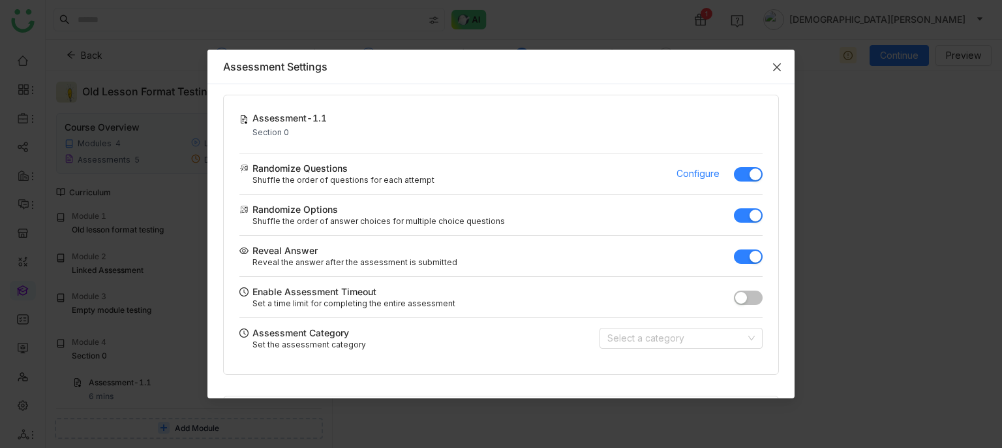
click at [773, 62] on icon "Close" at bounding box center [777, 67] width 10 height 10
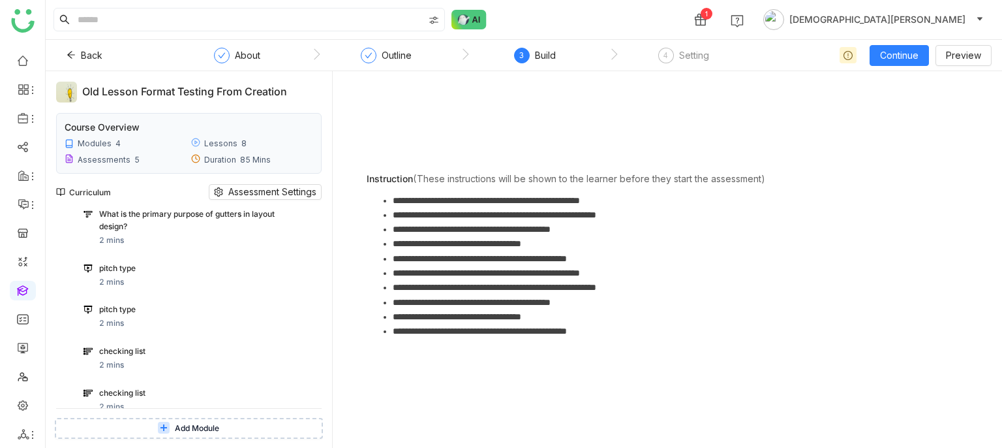
scroll to position [470, 0]
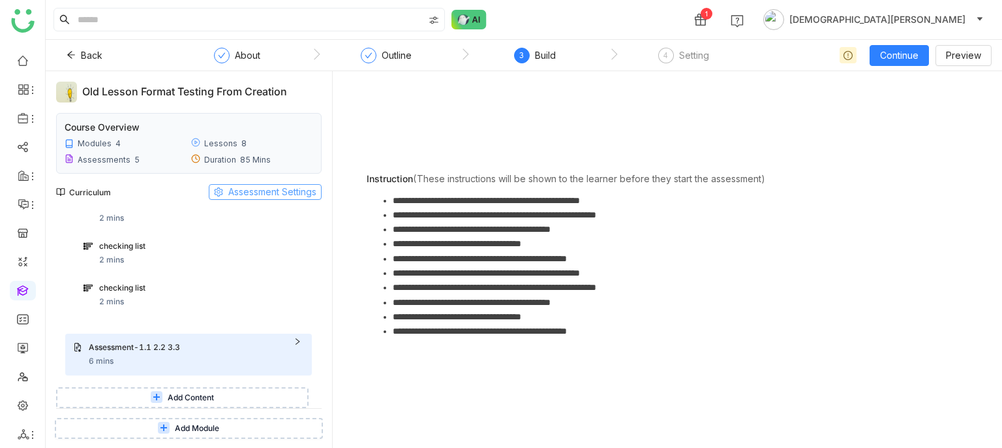
click at [262, 184] on button "Assessment Settings" at bounding box center [265, 192] width 113 height 16
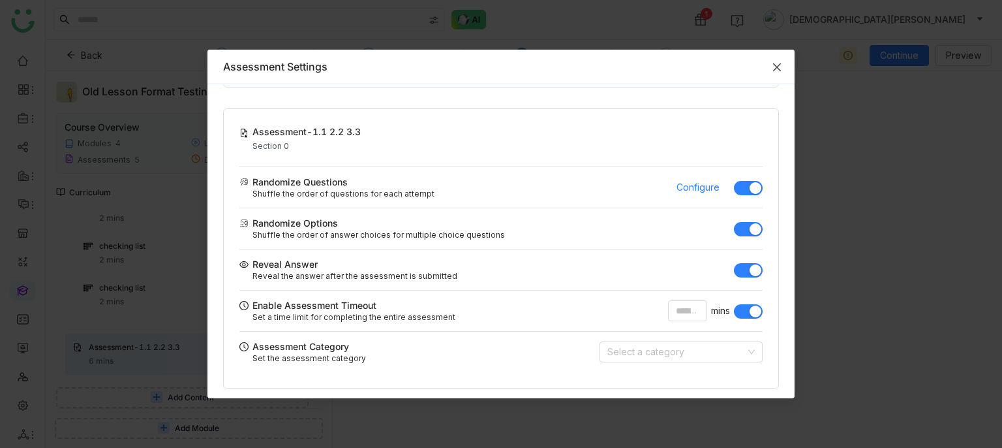
scroll to position [292, 0]
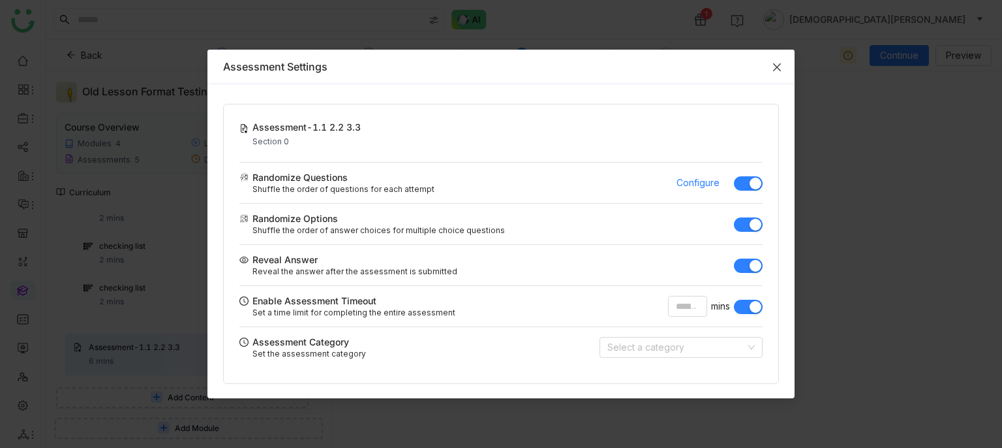
click at [776, 62] on icon "Close" at bounding box center [777, 67] width 10 height 10
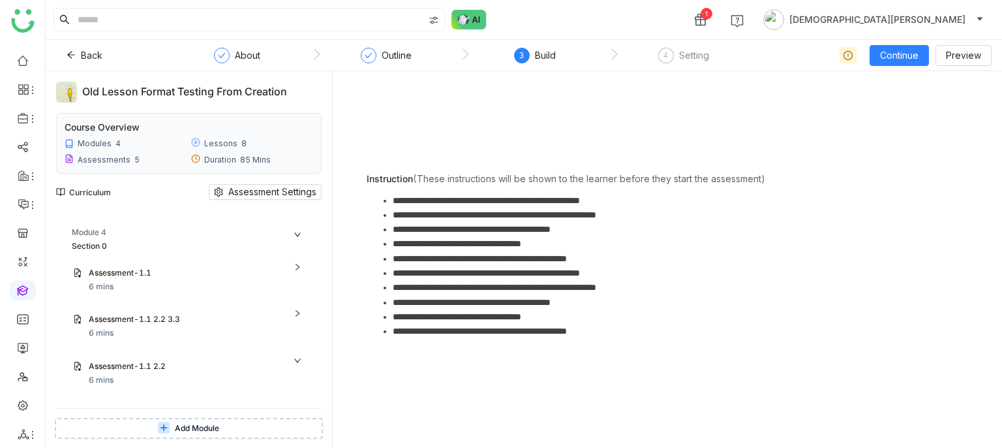
scroll to position [114, 0]
click at [267, 184] on button "Assessment Settings" at bounding box center [265, 192] width 113 height 16
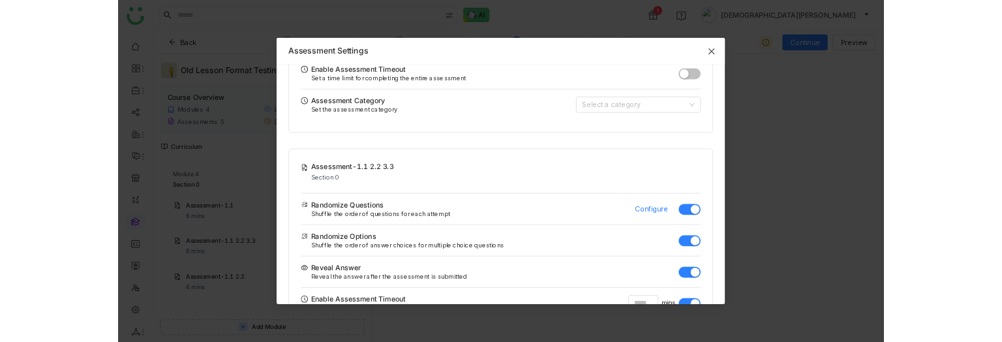
scroll to position [292, 0]
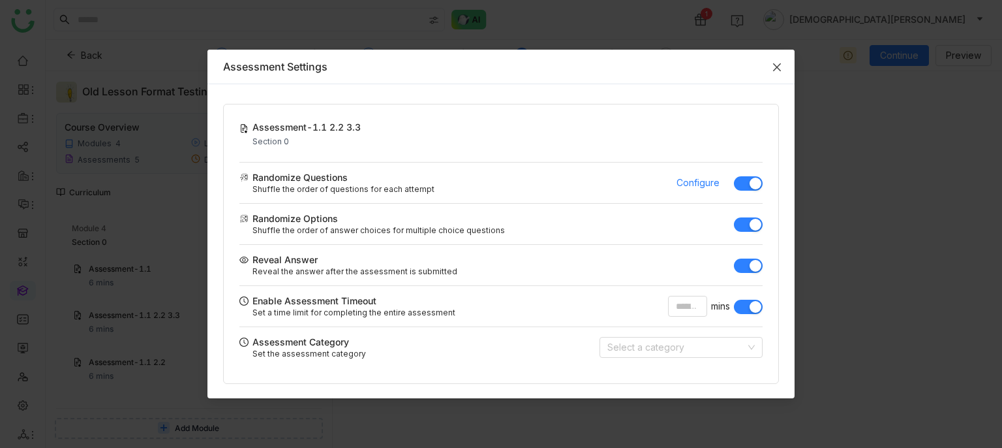
click at [779, 63] on icon "Close" at bounding box center [777, 67] width 10 height 10
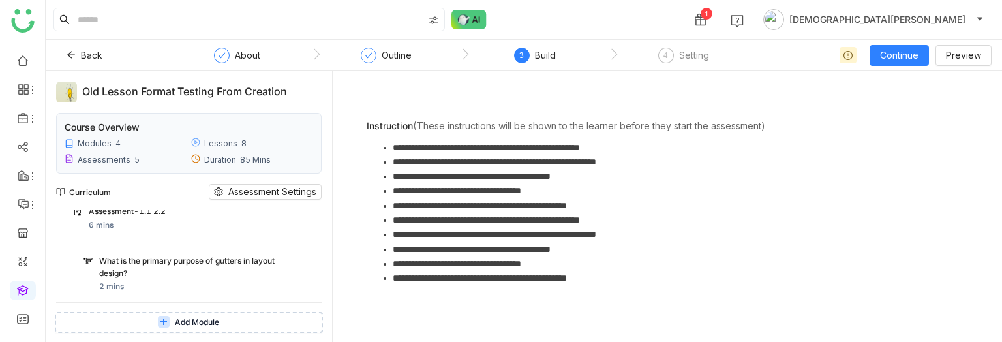
scroll to position [0, 0]
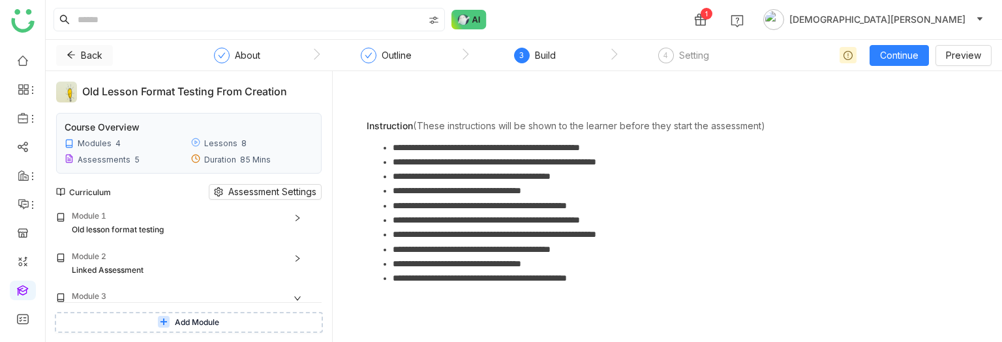
click at [72, 53] on icon at bounding box center [71, 54] width 9 height 9
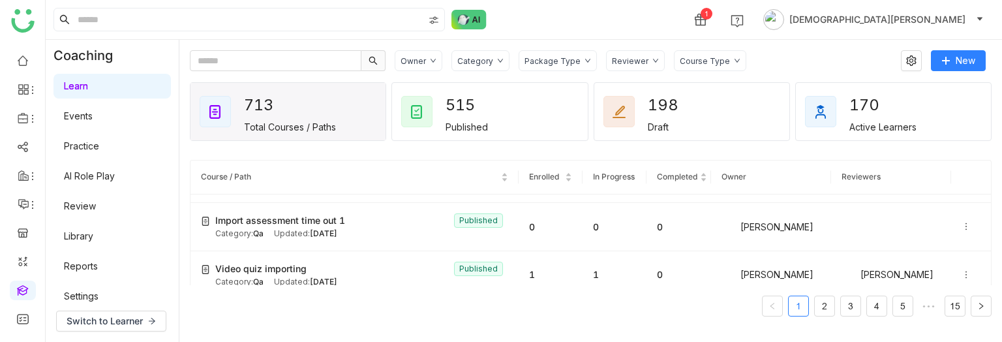
scroll to position [376, 0]
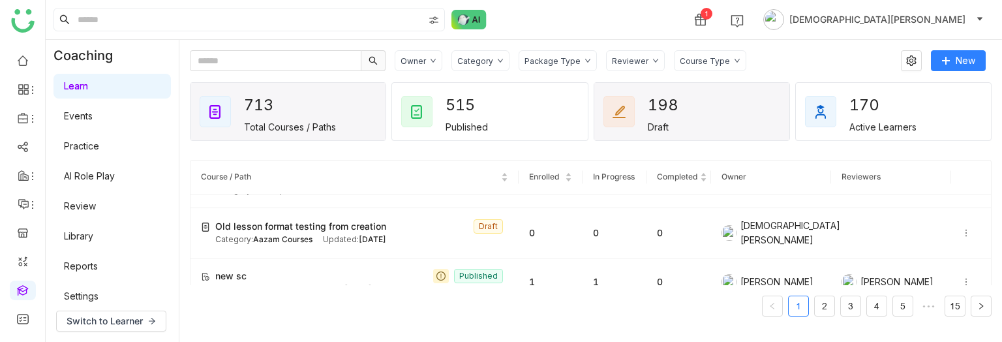
click at [344, 258] on td "new sc Published Category: Test -QA11 Updated: Sep 11, 2025" at bounding box center [355, 282] width 328 height 48
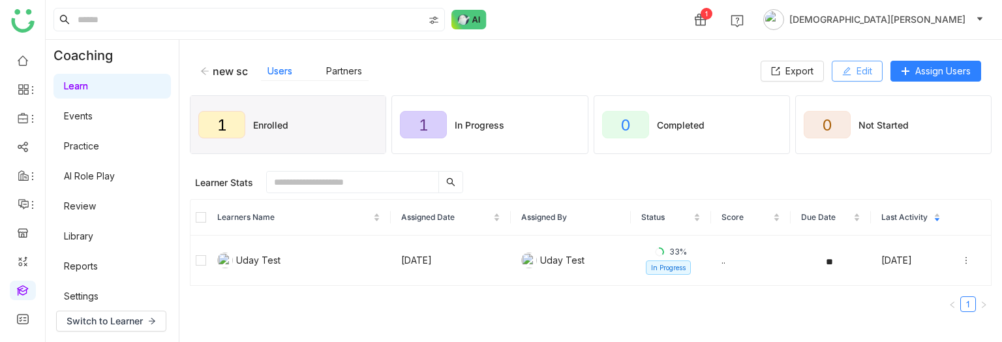
click at [862, 77] on span "Edit" at bounding box center [865, 71] width 16 height 14
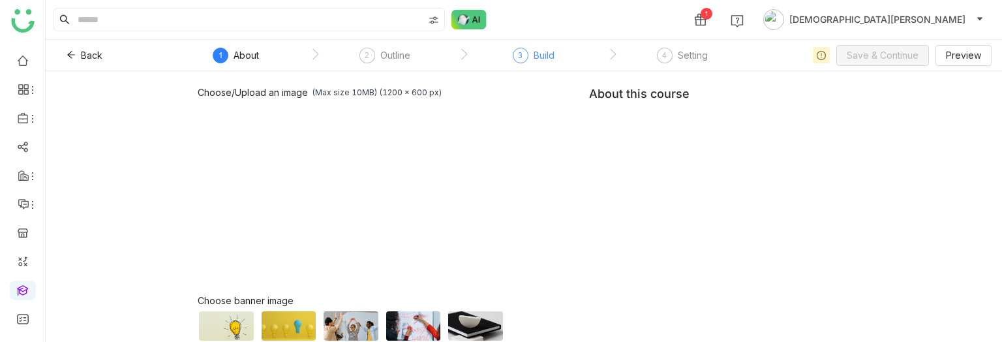
click at [525, 61] on div "3 Build" at bounding box center [534, 59] width 42 height 23
click at [525, 61] on div "3" at bounding box center [521, 56] width 16 height 16
click at [378, 66] on nz-steps "1 About 2 Outline 3 Build 4 Setting" at bounding box center [463, 55] width 587 height 31
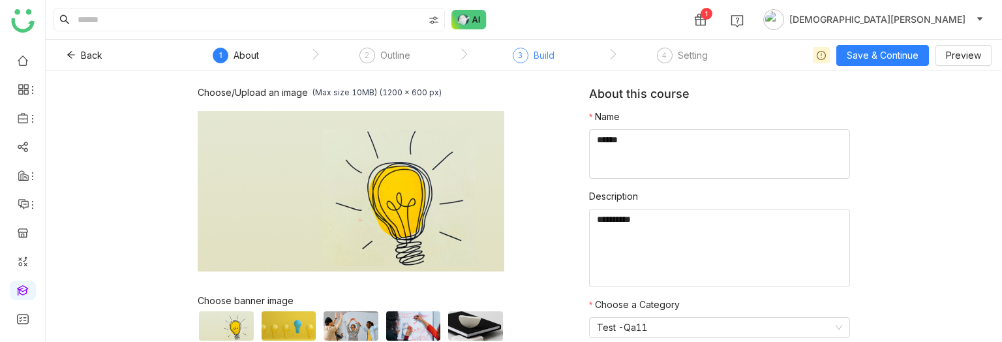
click at [540, 63] on div "Build" at bounding box center [544, 56] width 21 height 16
click at [534, 56] on div "Build" at bounding box center [544, 56] width 21 height 16
click at [537, 55] on div "Back 1 About 2 Outline 3 Build 4 Setting Save & Continue Preview Choose/Upload …" at bounding box center [524, 191] width 956 height 302
click at [537, 55] on div "Build" at bounding box center [544, 56] width 21 height 16
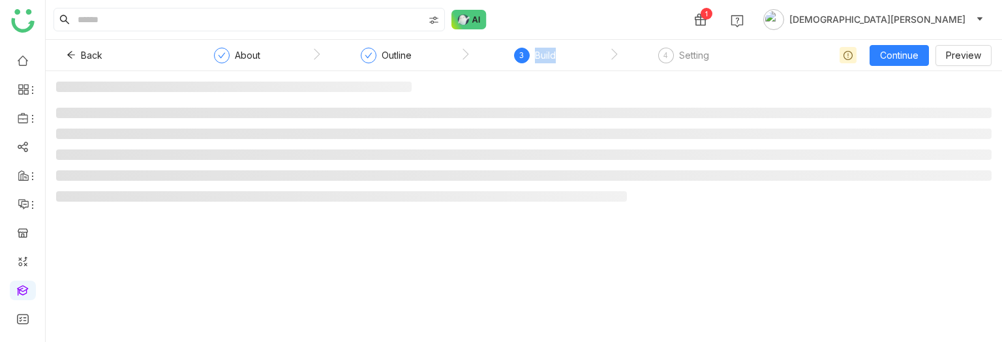
click at [537, 55] on div "Build" at bounding box center [545, 56] width 21 height 16
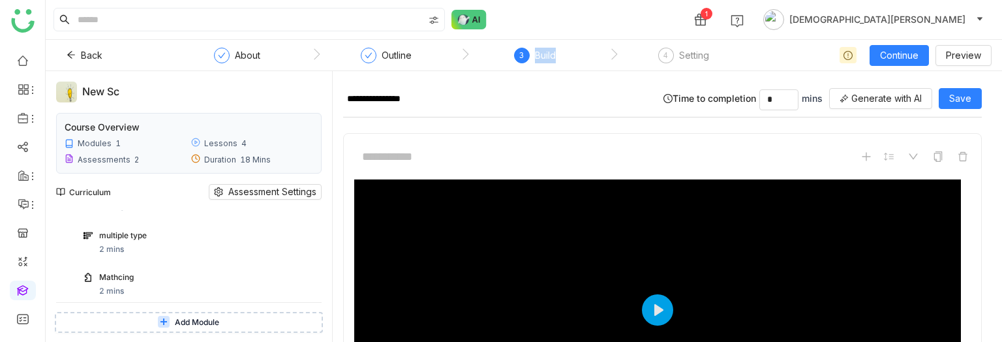
scroll to position [391, 0]
click at [72, 47] on button "Back" at bounding box center [84, 55] width 57 height 21
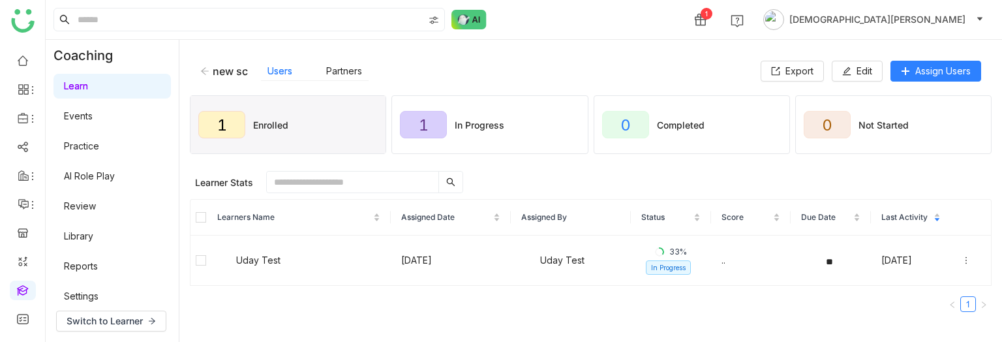
scroll to position [111, 0]
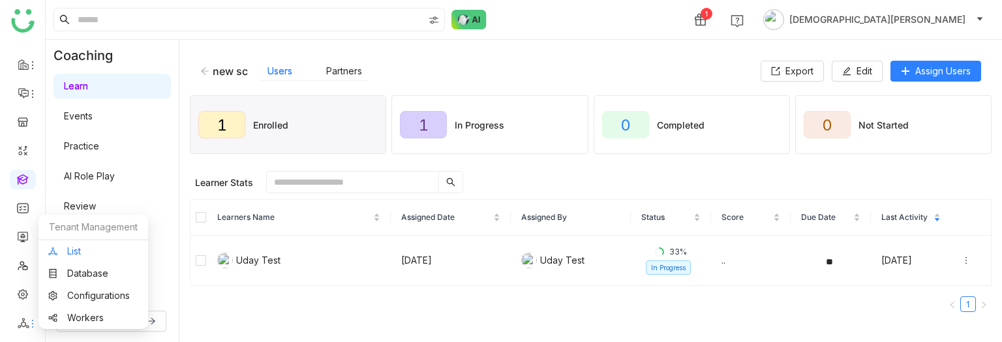
click at [97, 249] on link "List" at bounding box center [93, 251] width 90 height 9
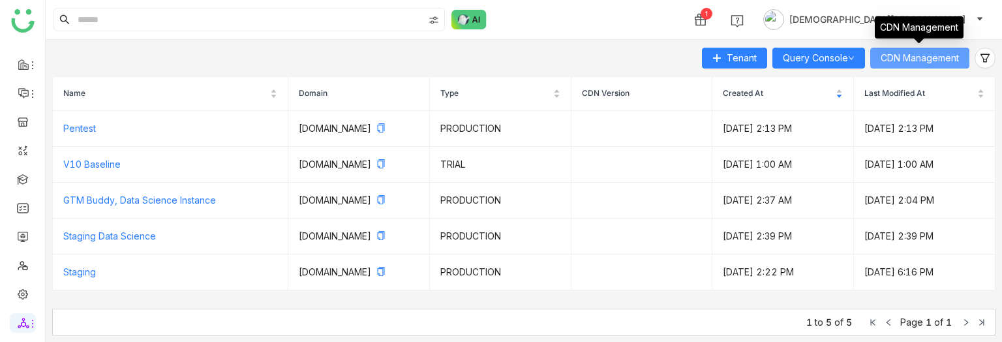
click at [926, 55] on span "CDN Management" at bounding box center [920, 58] width 78 height 14
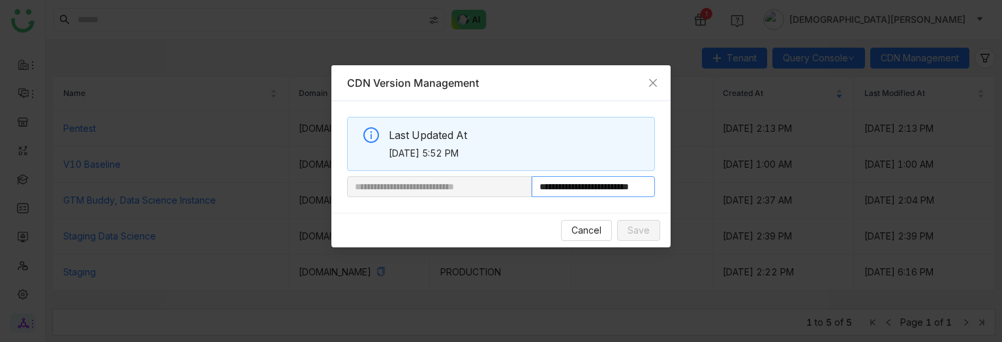
click at [801, 172] on nz-modal-container "**********" at bounding box center [501, 171] width 1002 height 342
paste input "**********"
type input "**********"
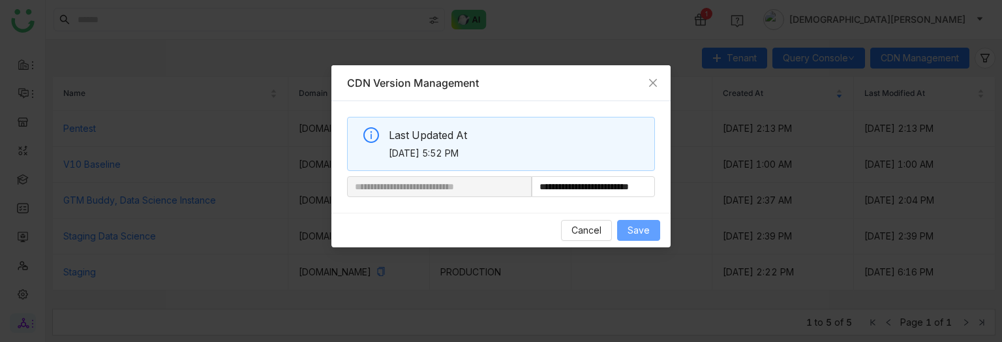
click at [632, 228] on span "Save" at bounding box center [639, 230] width 22 height 14
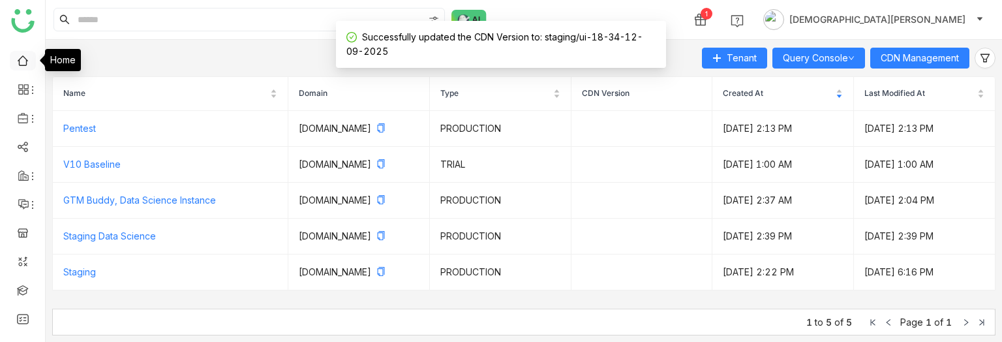
click at [17, 55] on link at bounding box center [23, 59] width 12 height 11
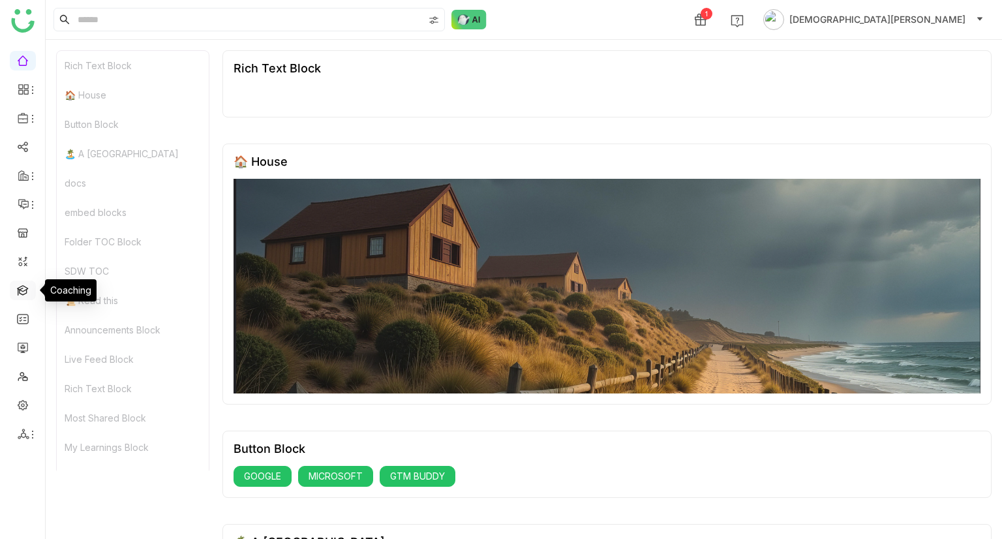
click at [20, 293] on link at bounding box center [23, 289] width 12 height 11
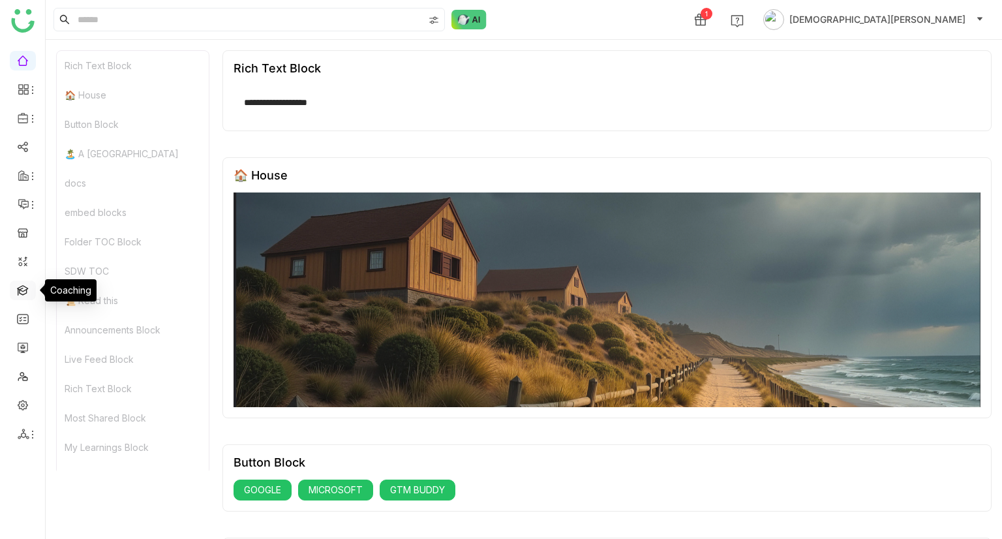
click at [20, 293] on link at bounding box center [23, 289] width 12 height 11
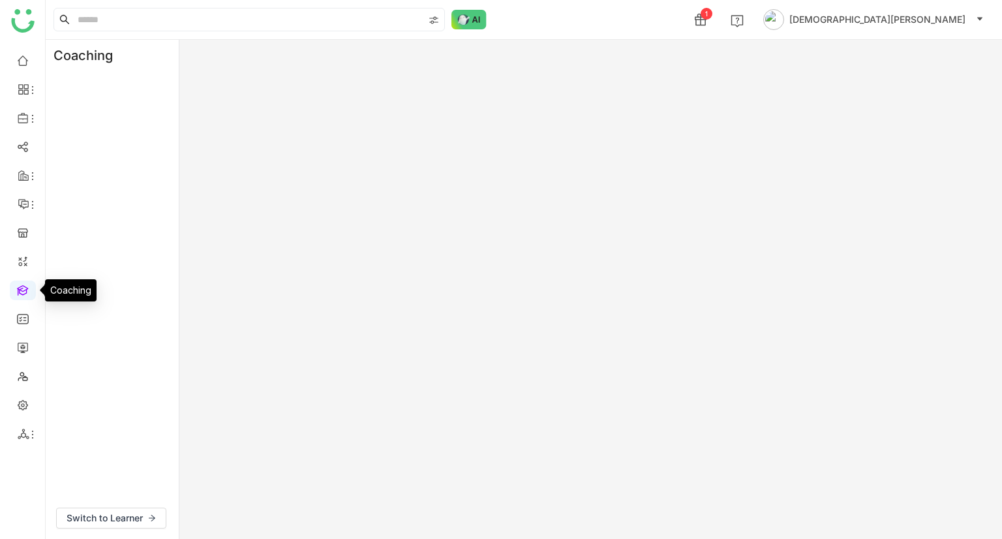
click at [20, 292] on link at bounding box center [23, 289] width 12 height 11
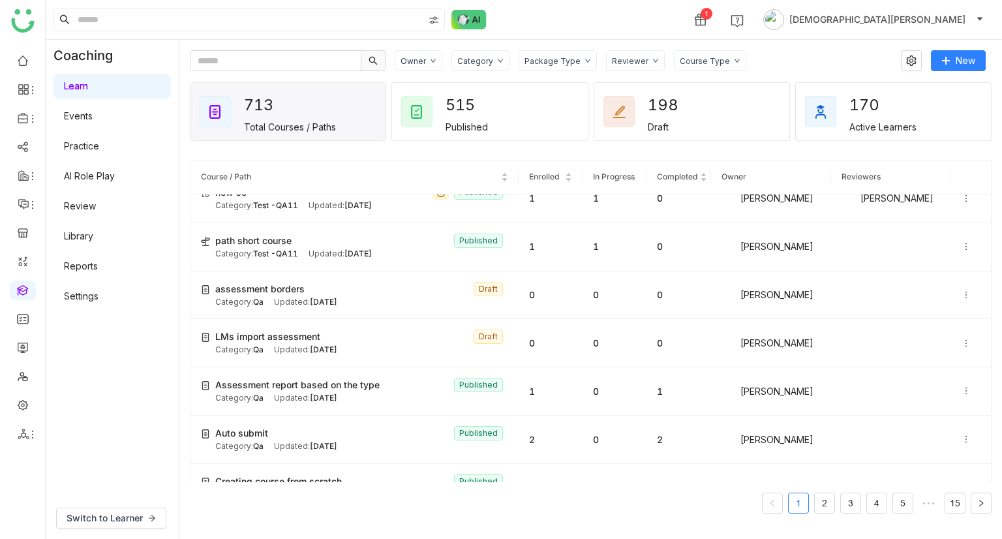
scroll to position [519, 0]
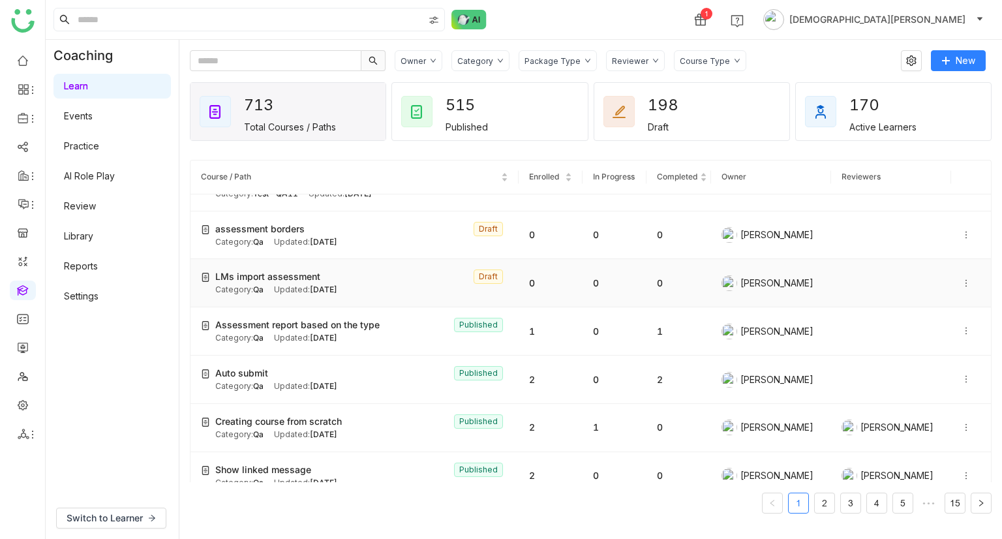
click at [296, 284] on div "Updated: [DATE]" at bounding box center [305, 290] width 63 height 12
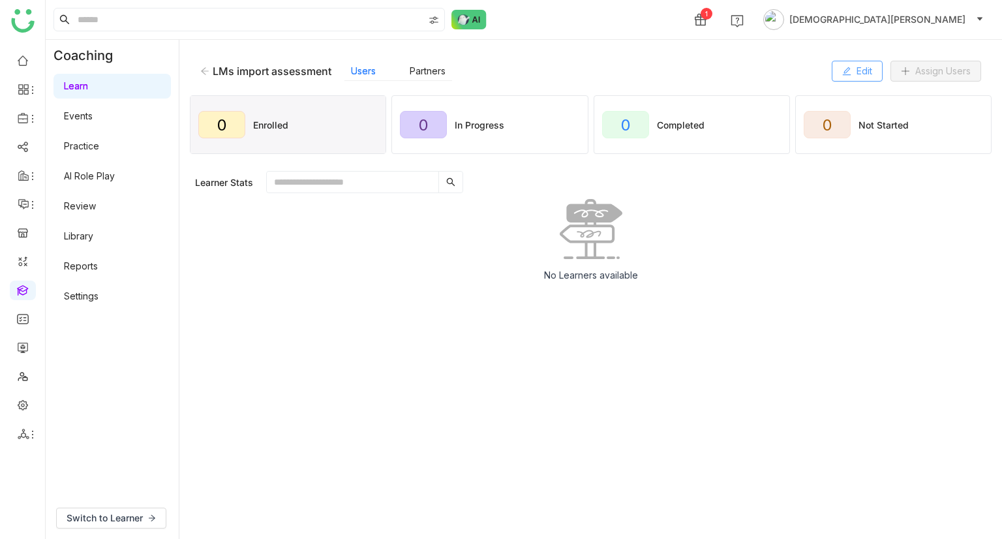
click at [857, 69] on span "Edit" at bounding box center [865, 71] width 16 height 14
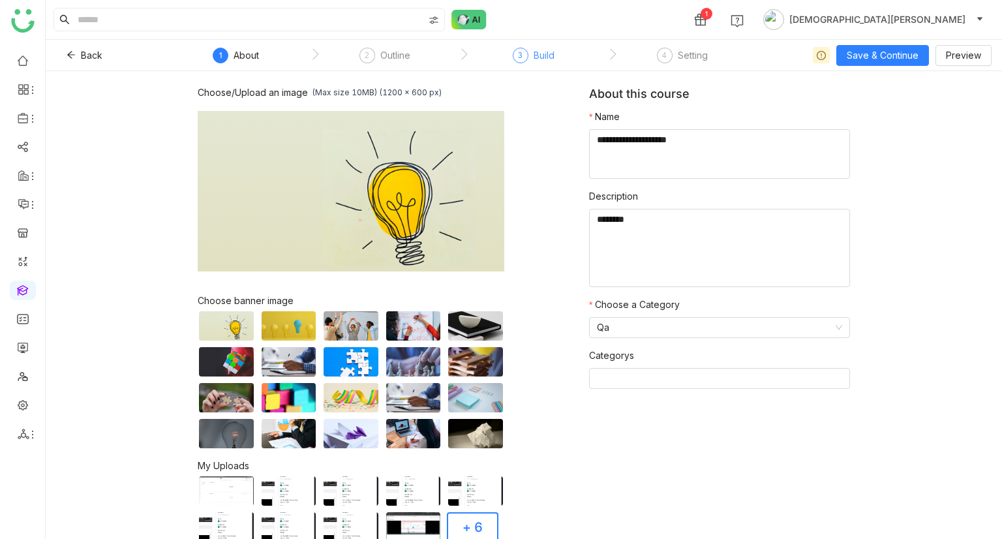
click at [538, 57] on div "Build" at bounding box center [544, 56] width 21 height 16
